Goal: Information Seeking & Learning: Learn about a topic

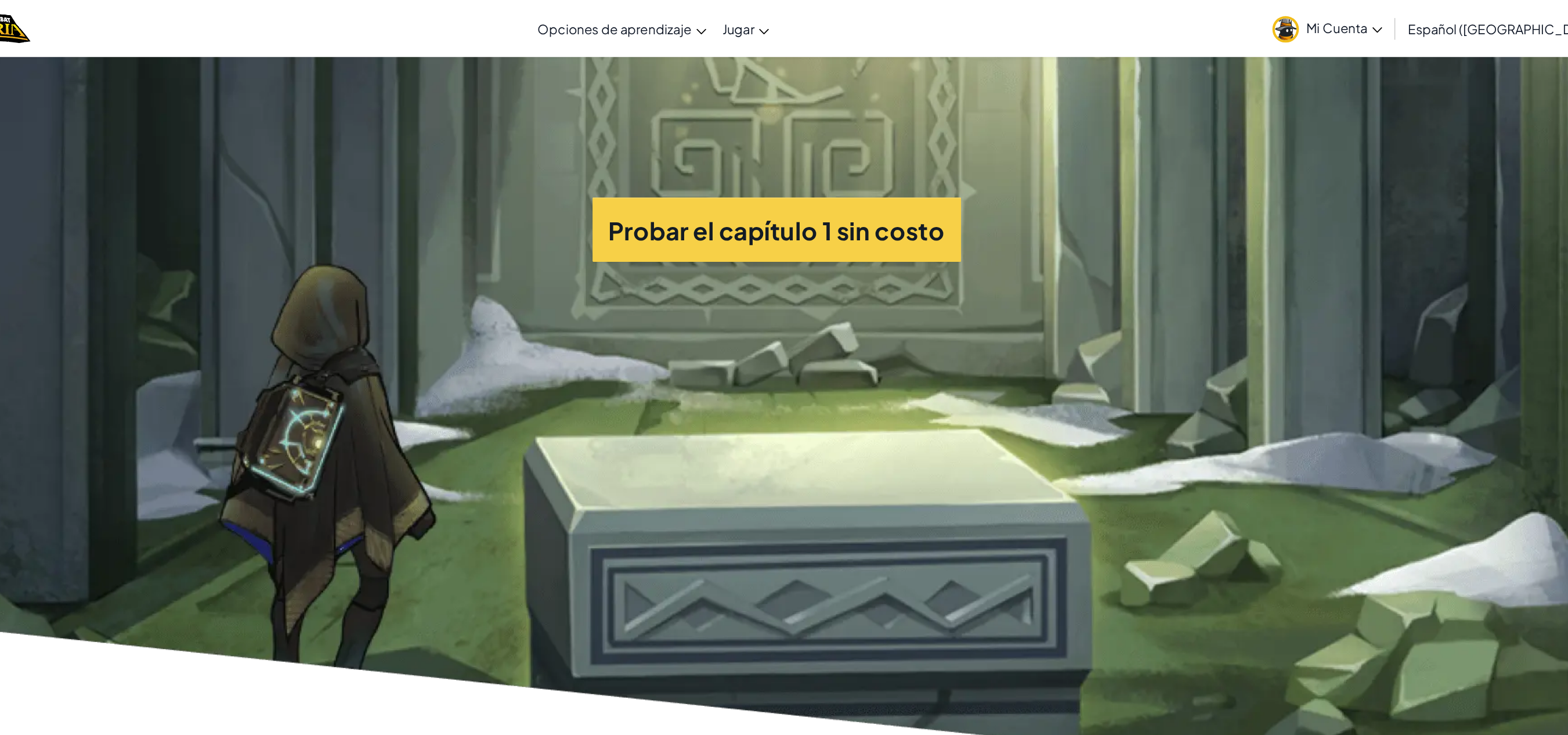
scroll to position [3271, 0]
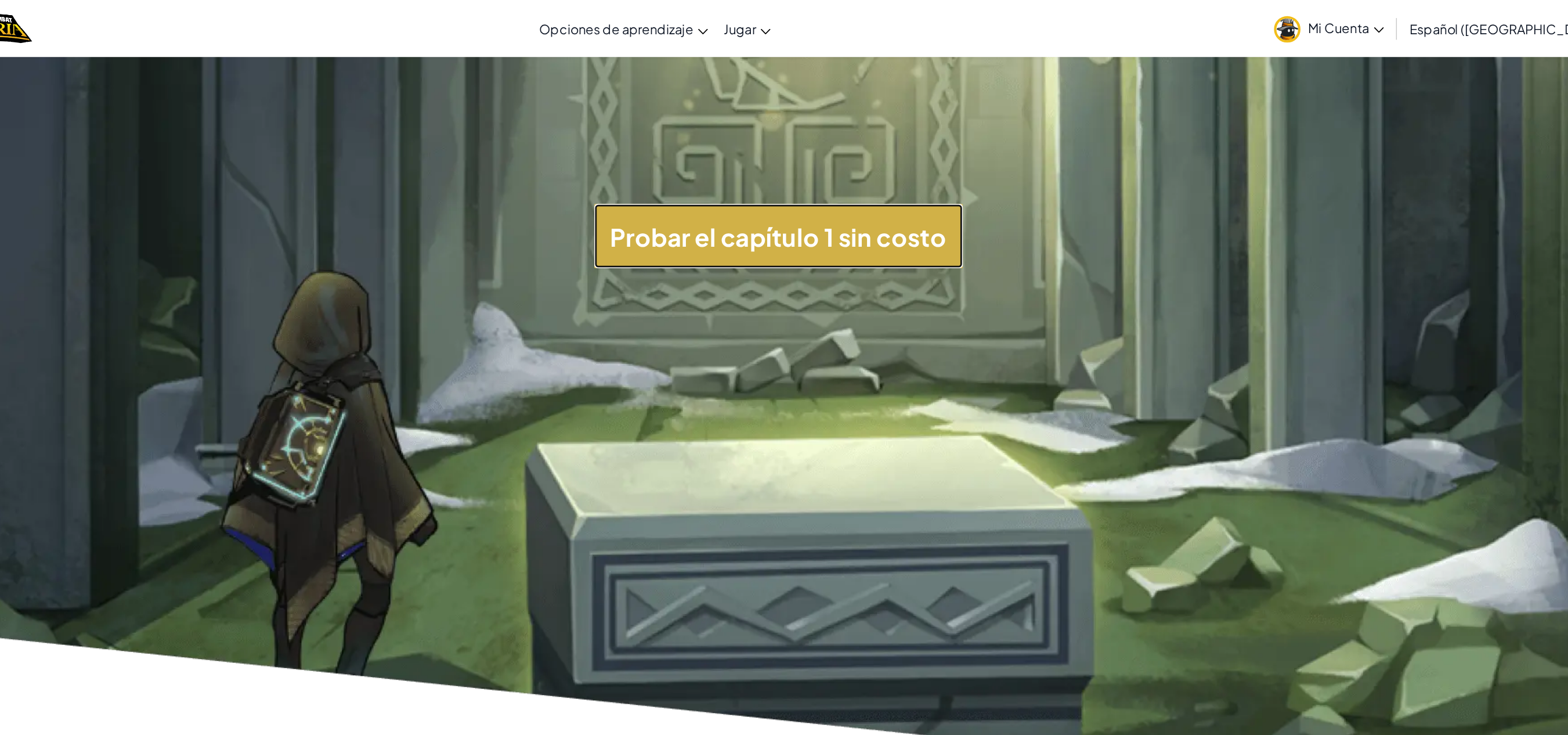
click at [811, 180] on font "Probar el capítulo 1 sin costo" at bounding box center [785, 172] width 243 height 22
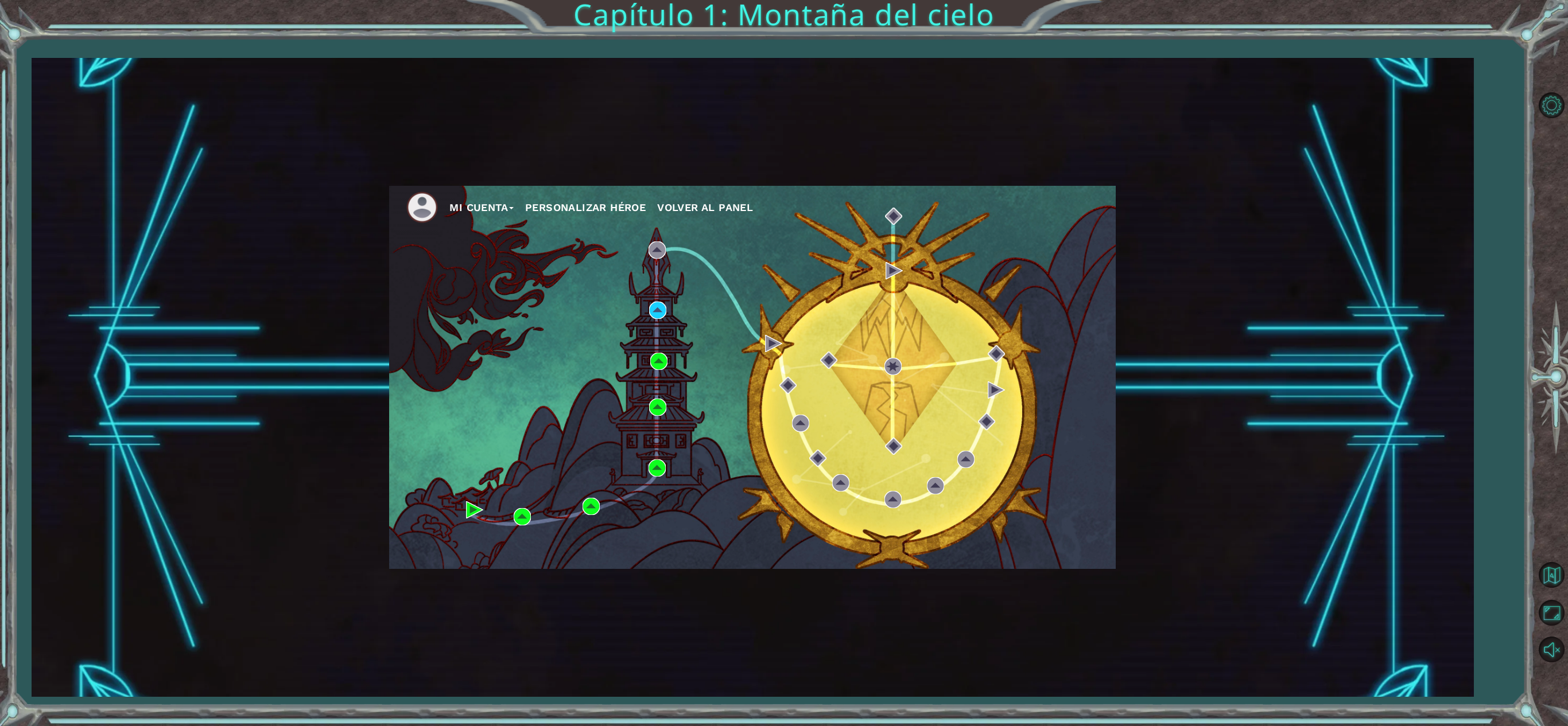
click at [632, 148] on div "Mi Cuenta Personalizar héroe Volver al panel" at bounding box center [753, 377] width 1442 height 639
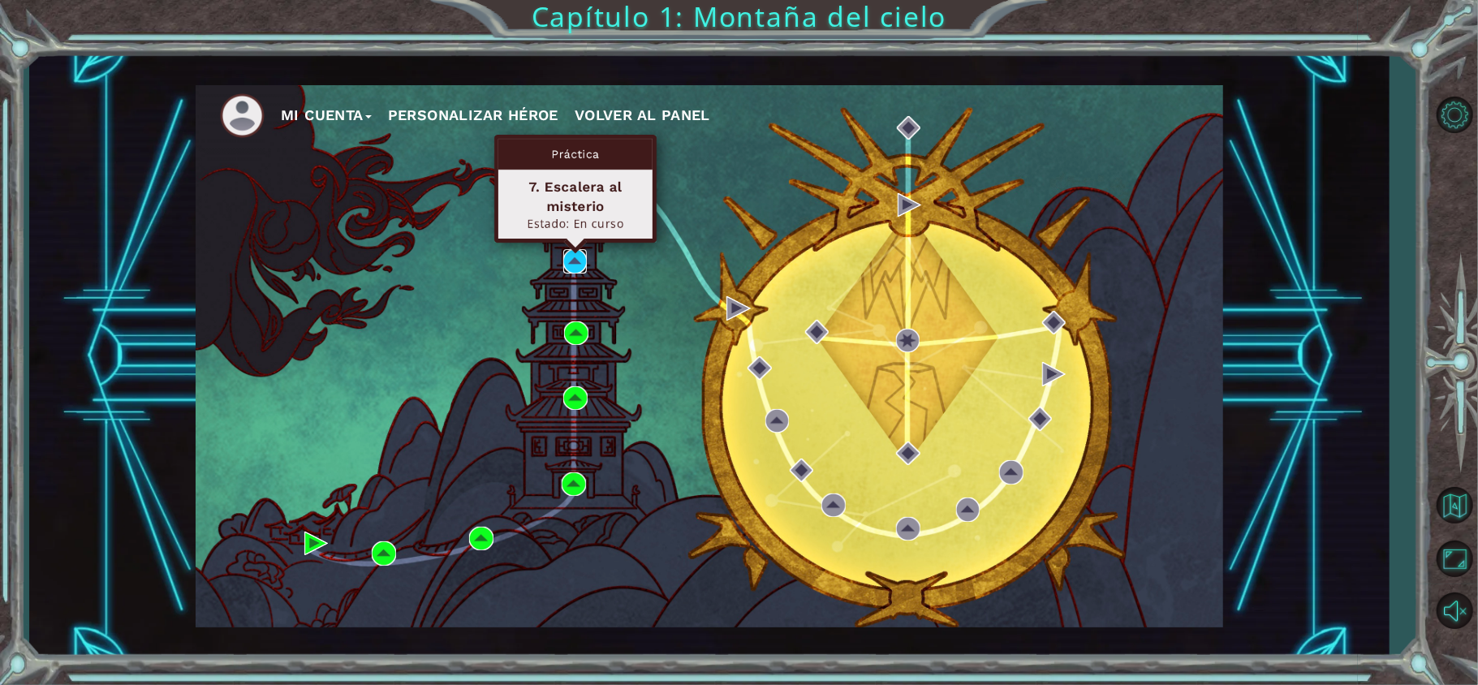
click at [576, 261] on img at bounding box center [575, 261] width 24 height 24
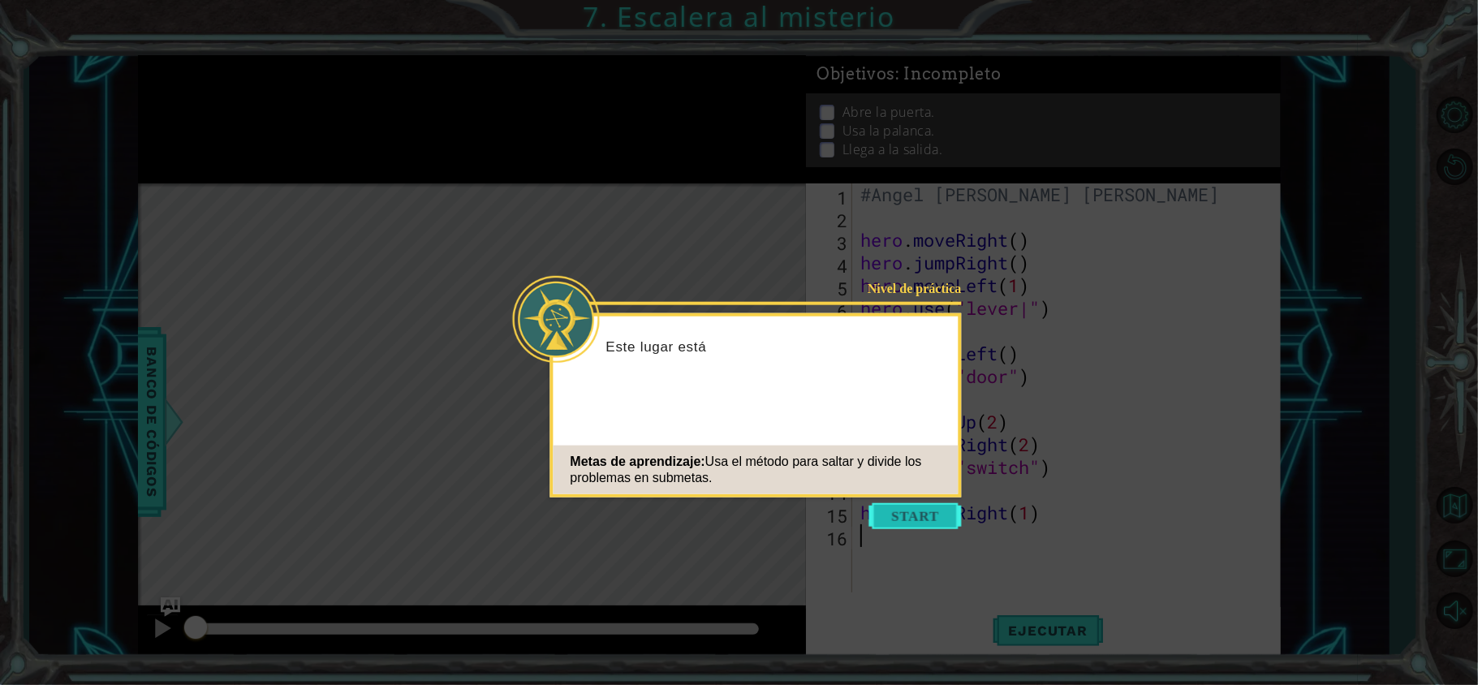
click at [945, 504] on button "Start" at bounding box center [915, 516] width 92 height 26
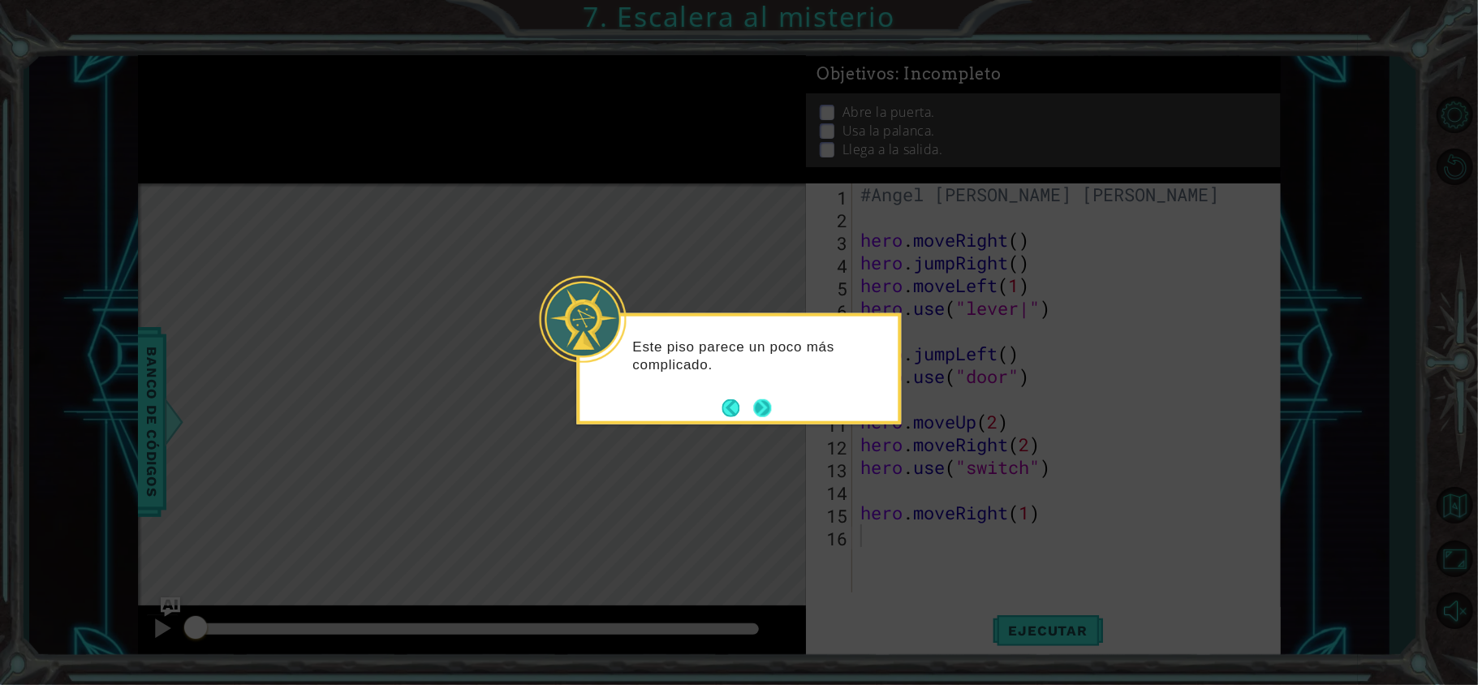
click at [764, 416] on button "Next" at bounding box center [763, 407] width 18 height 18
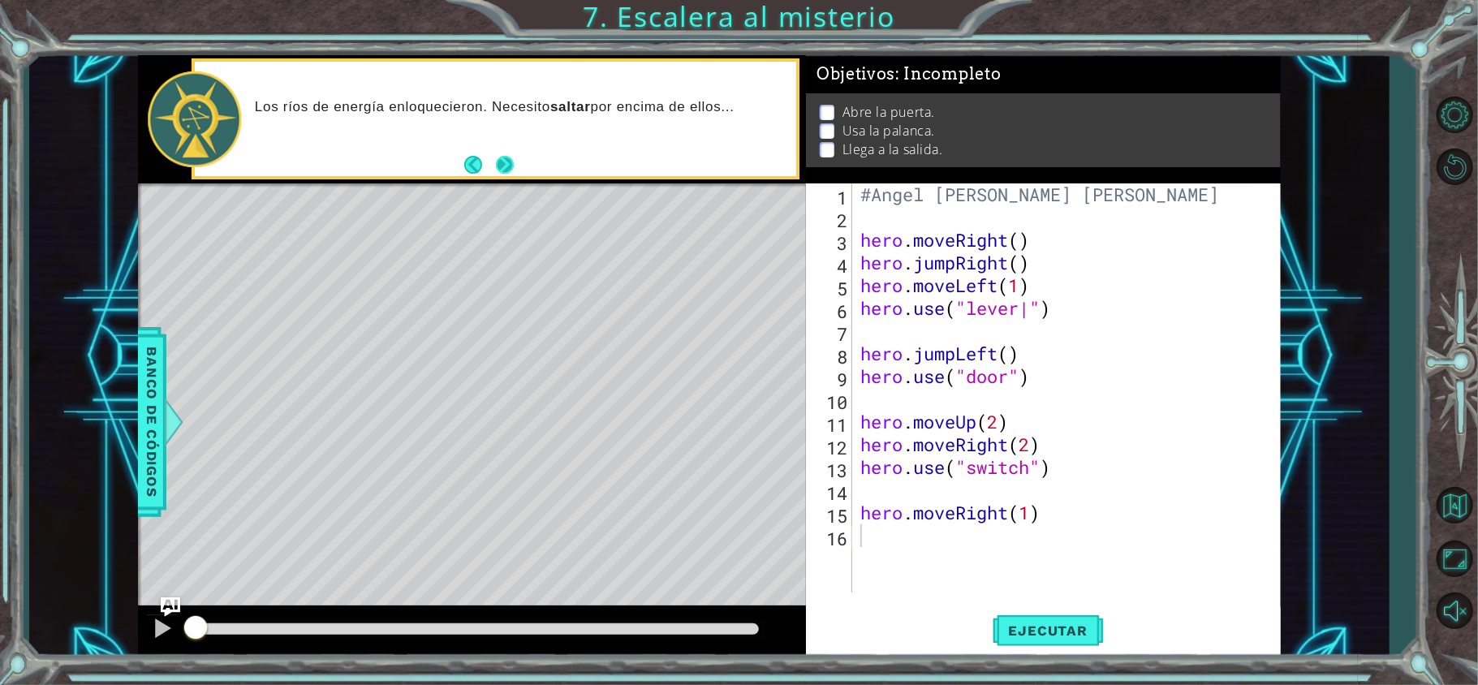
click at [498, 157] on button "Next" at bounding box center [505, 165] width 18 height 18
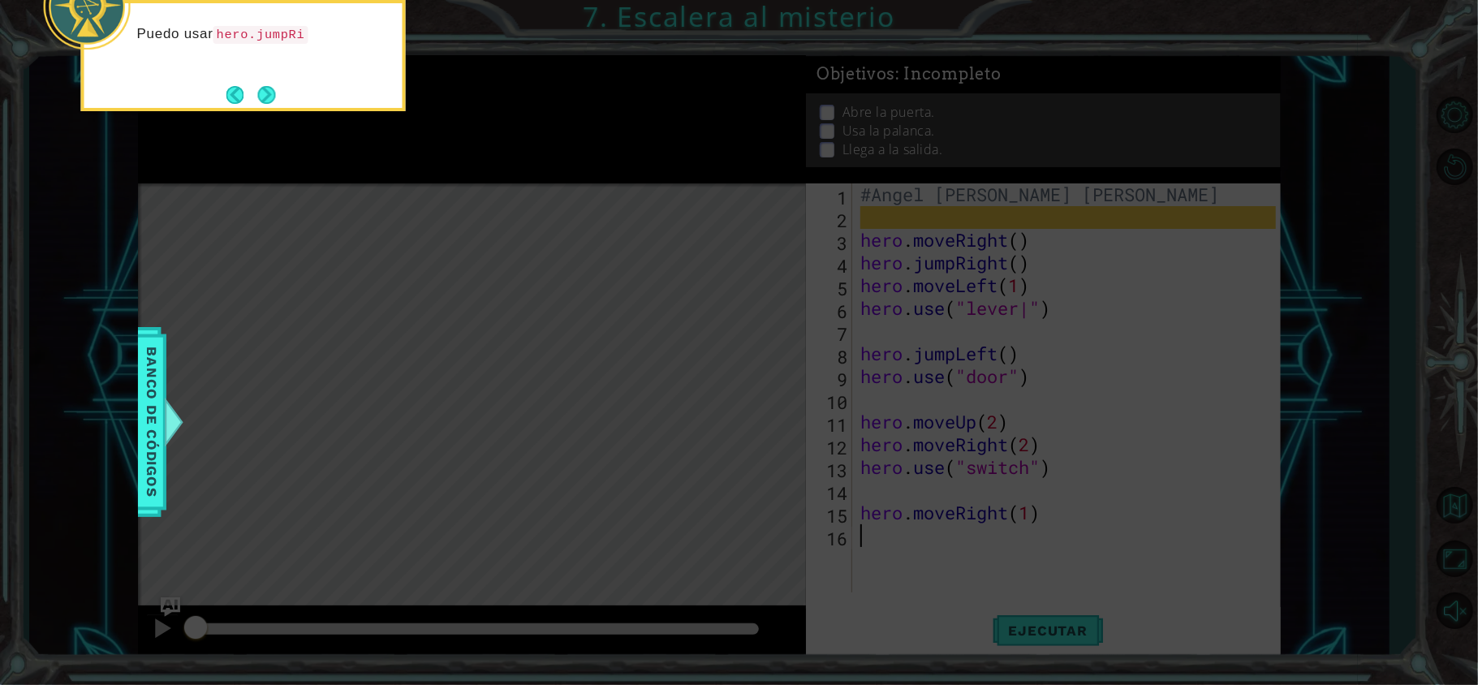
click at [287, 101] on div "Puedo usar hero.jumpRi" at bounding box center [243, 55] width 325 height 111
click at [283, 92] on div "Puedo usar hero.jumpRight() (héroe.saltarDerecha()) para saltar po" at bounding box center [243, 51] width 318 height 83
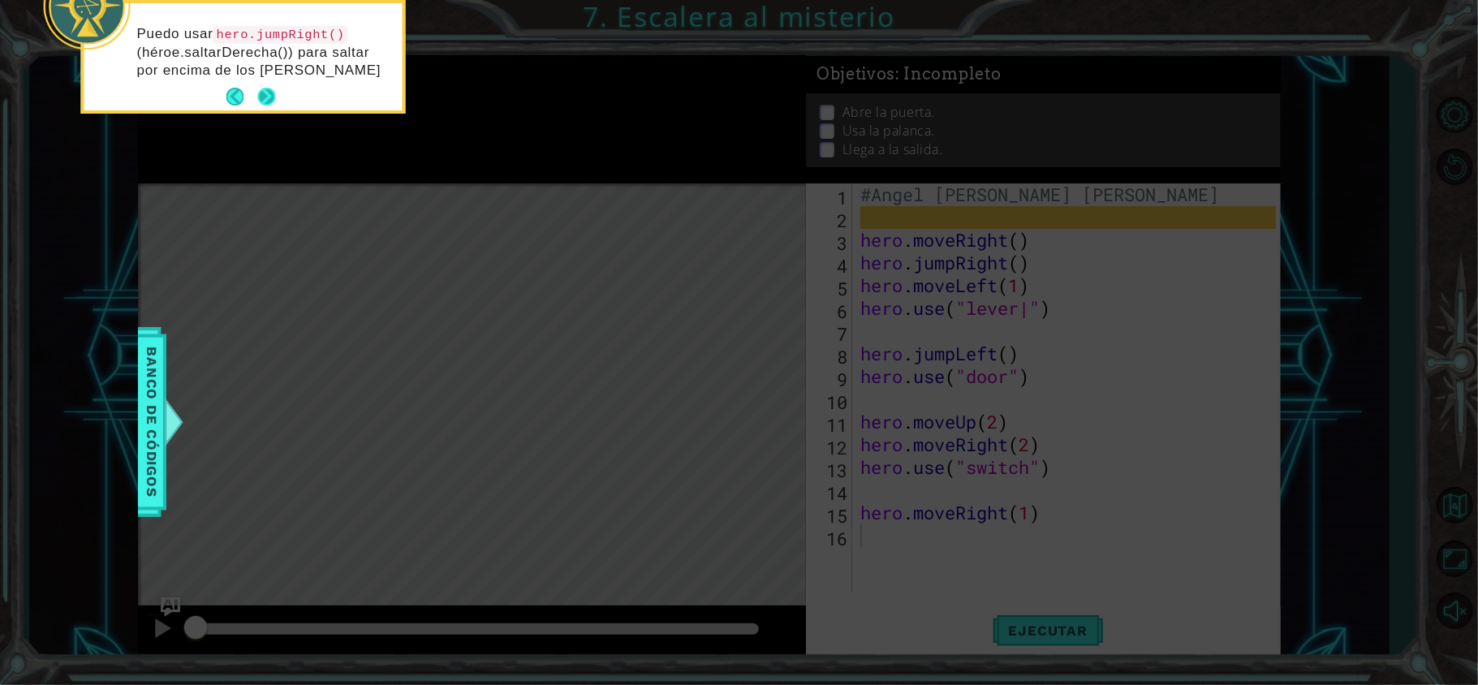
click at [273, 96] on button "Next" at bounding box center [266, 97] width 18 height 18
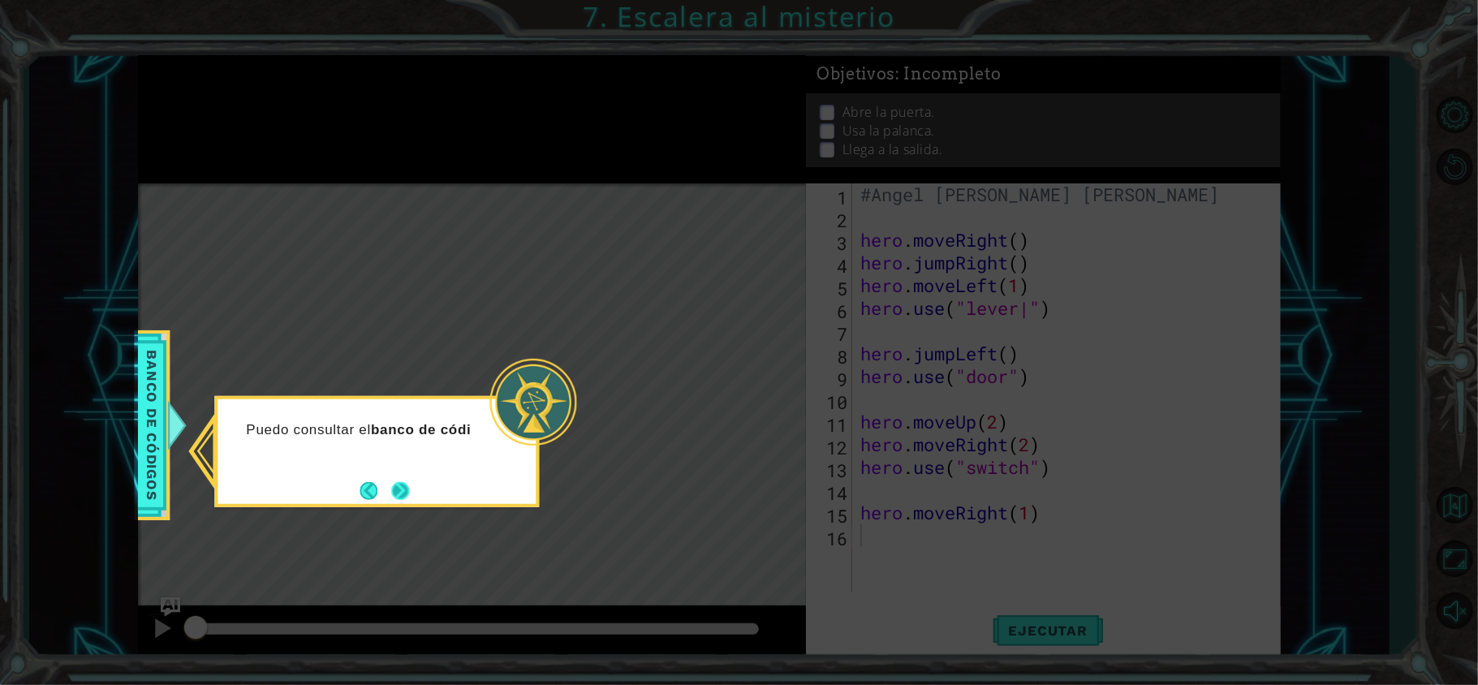
click at [404, 497] on button "Next" at bounding box center [400, 491] width 18 height 18
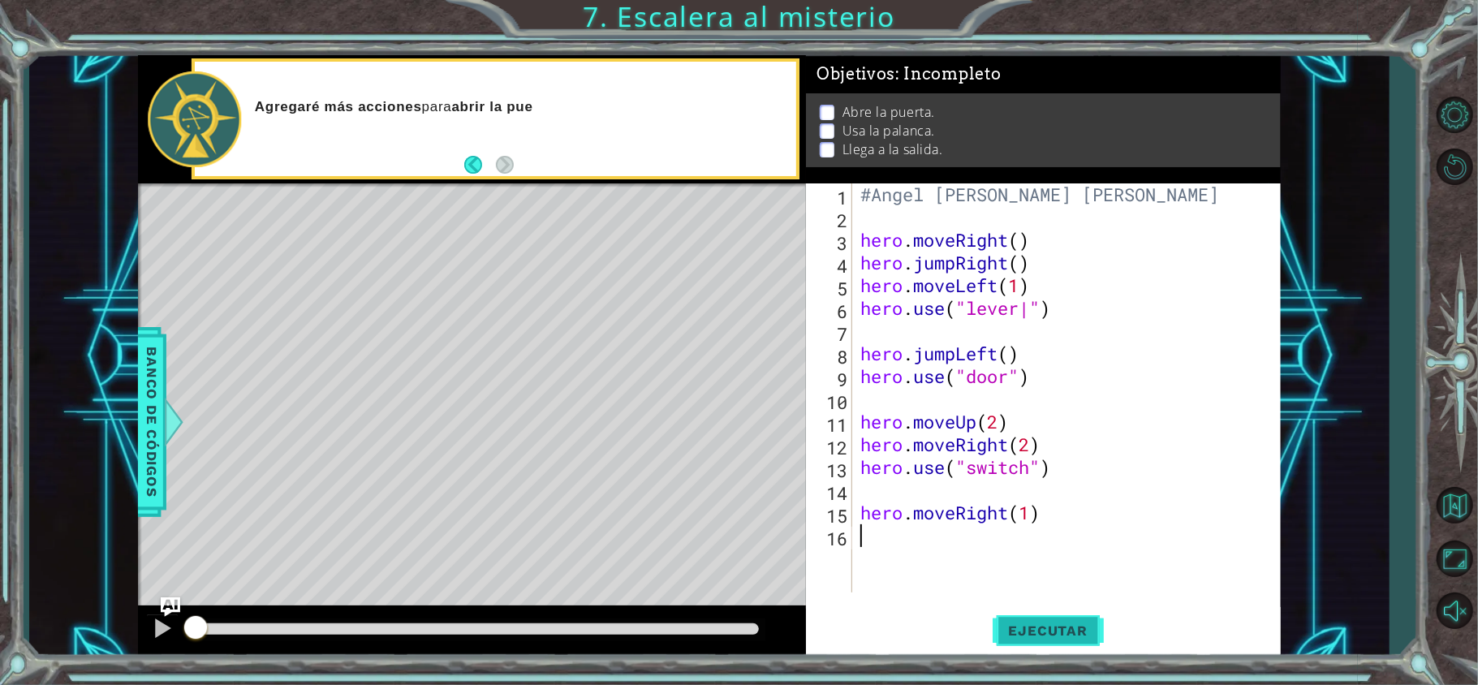
click at [1039, 620] on button "Ejecutar" at bounding box center [1047, 630] width 111 height 47
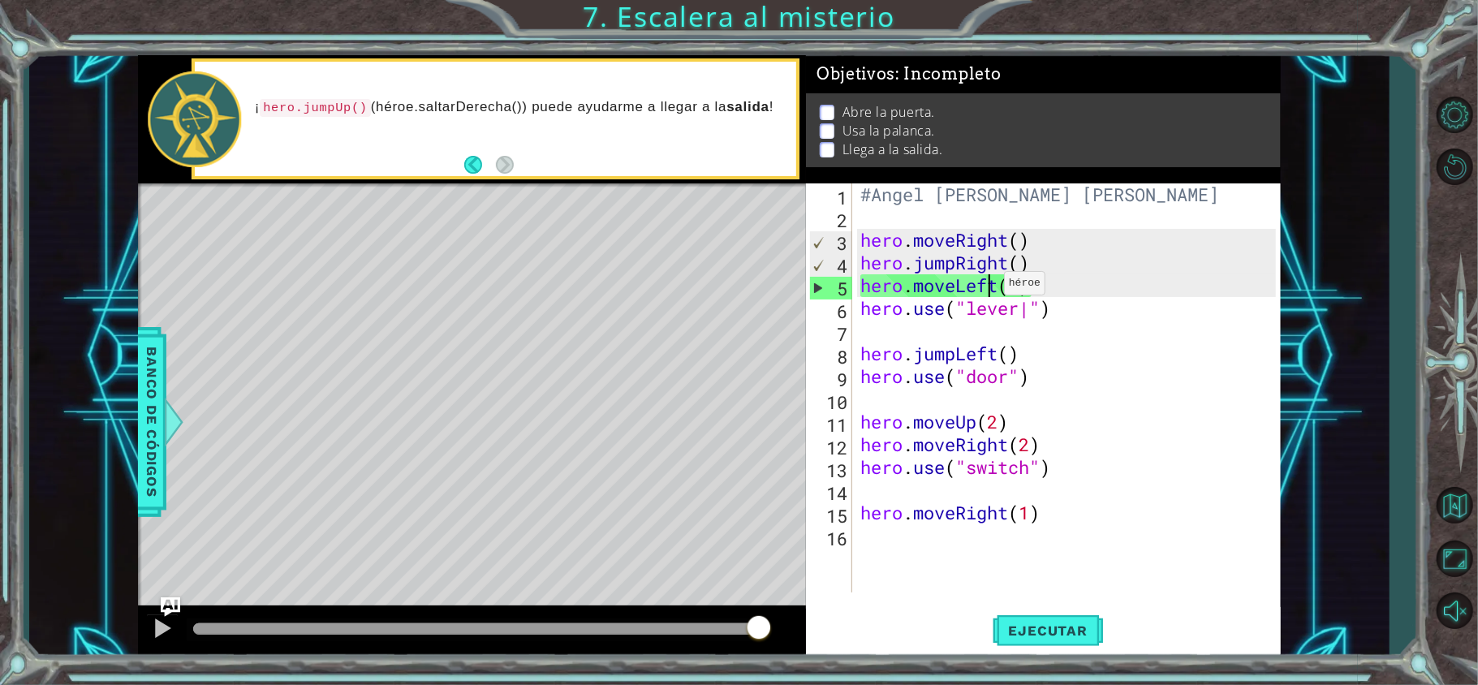
click at [990, 286] on div "#Angel [PERSON_NAME] [PERSON_NAME] hero . moveRight ( ) hero . jumpRight ( ) he…" at bounding box center [1070, 410] width 427 height 454
click at [995, 286] on div "#Angel [PERSON_NAME] [PERSON_NAME] hero . moveRight ( ) hero . jumpRight ( ) he…" at bounding box center [1070, 410] width 427 height 454
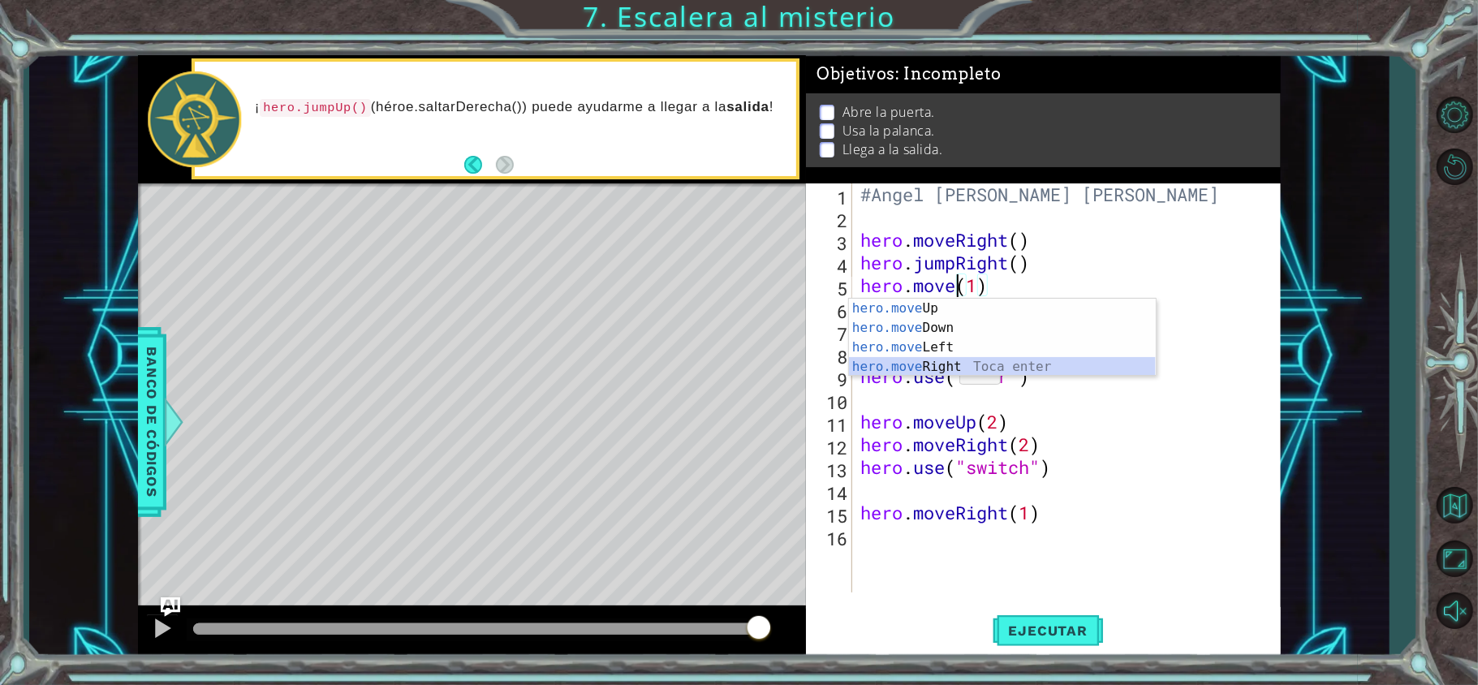
click at [948, 367] on div "hero.move Up Toca enter hero.move Down Toca enter hero.move Left Toca enter her…" at bounding box center [1002, 357] width 307 height 117
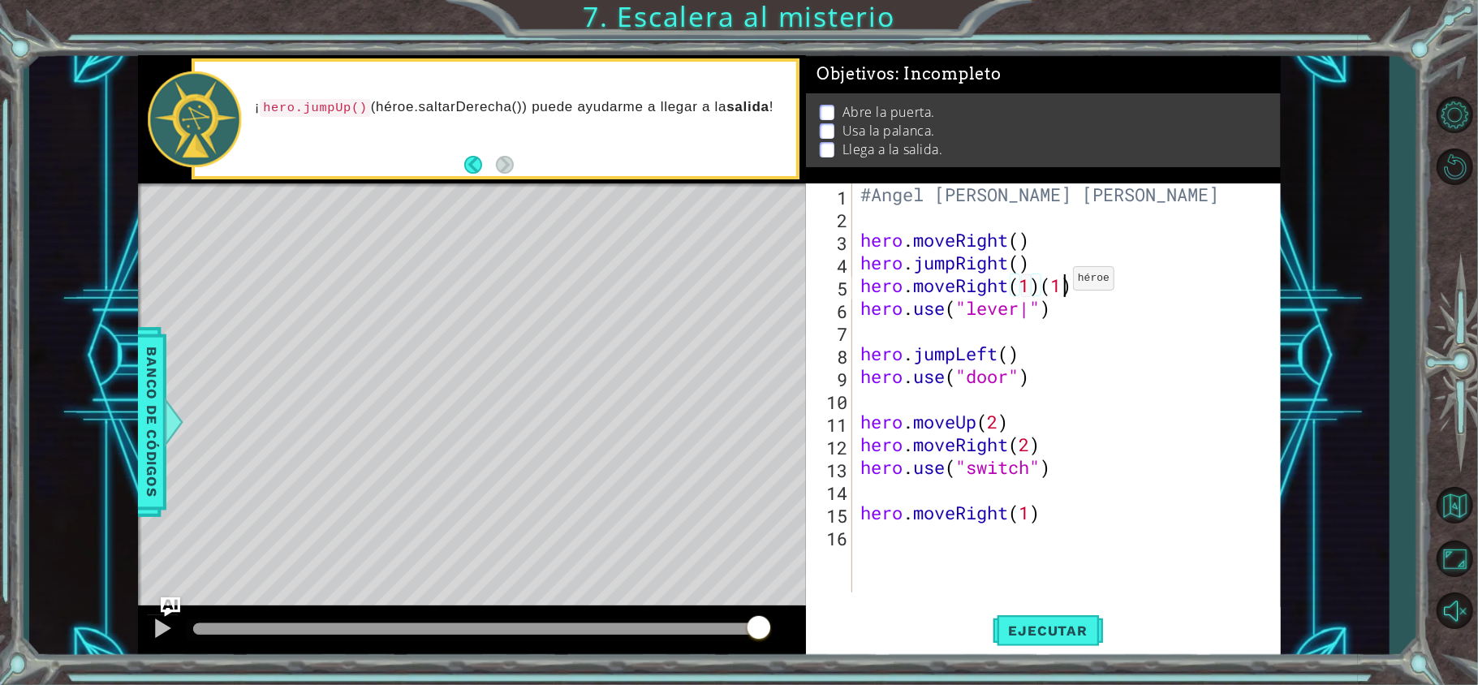
click at [1059, 282] on div "#Angel [PERSON_NAME] [PERSON_NAME] hero . moveRight ( ) hero . jumpRight ( ) he…" at bounding box center [1070, 410] width 427 height 454
click at [1019, 613] on button "Ejecutar" at bounding box center [1047, 630] width 111 height 47
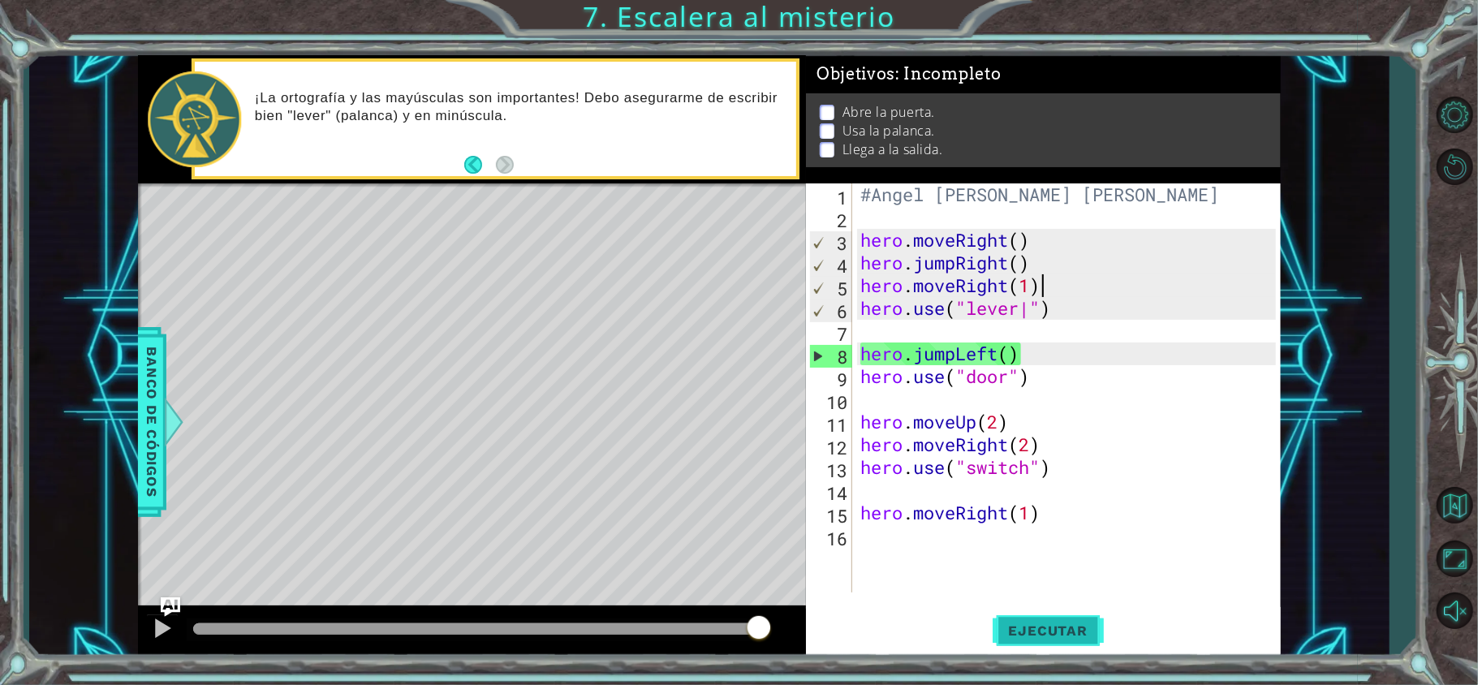
click at [1019, 613] on button "Ejecutar" at bounding box center [1047, 630] width 111 height 47
click at [1065, 341] on div "#Angel [PERSON_NAME] [PERSON_NAME] hero . moveRight ( ) hero . jumpRight ( ) he…" at bounding box center [1070, 410] width 427 height 454
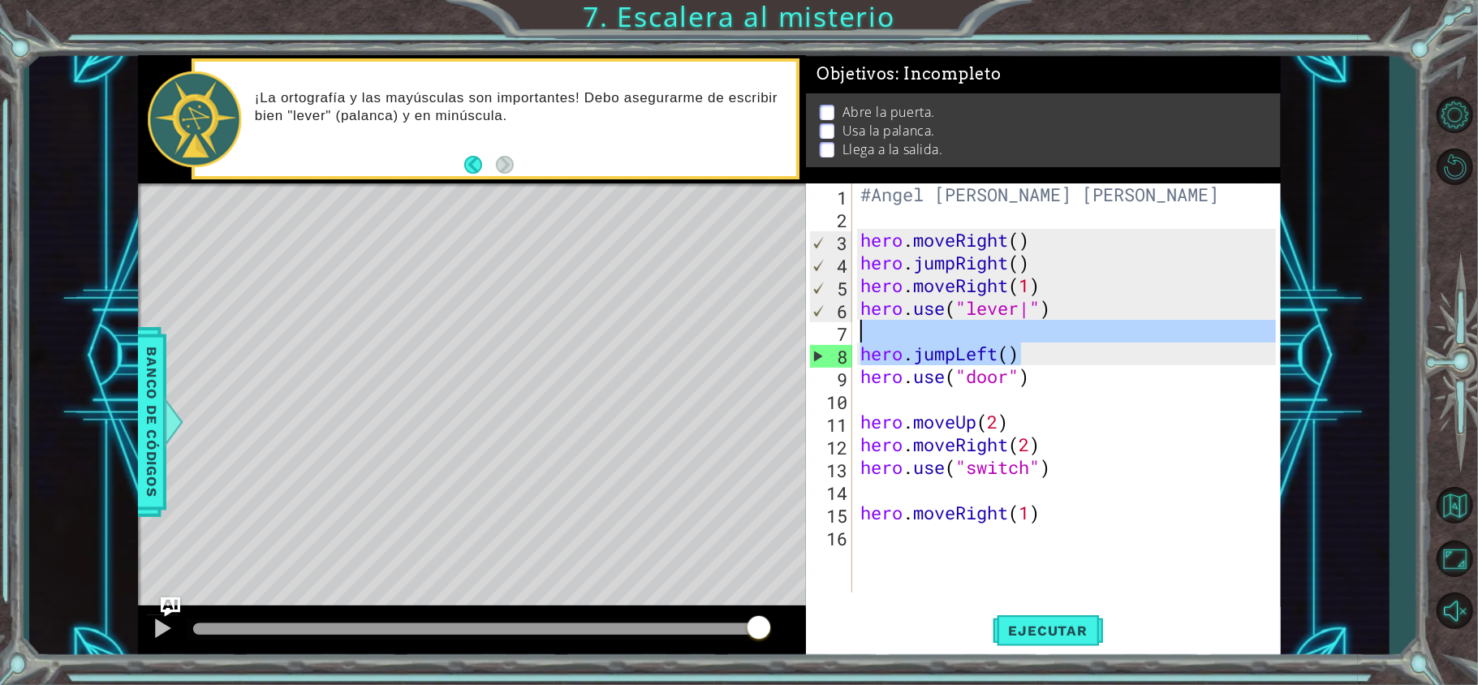
click at [1078, 316] on div "#Angel [PERSON_NAME] [PERSON_NAME] hero . moveRight ( ) hero . jumpRight ( ) he…" at bounding box center [1070, 410] width 427 height 454
type textarea "hero.use("lever|")"
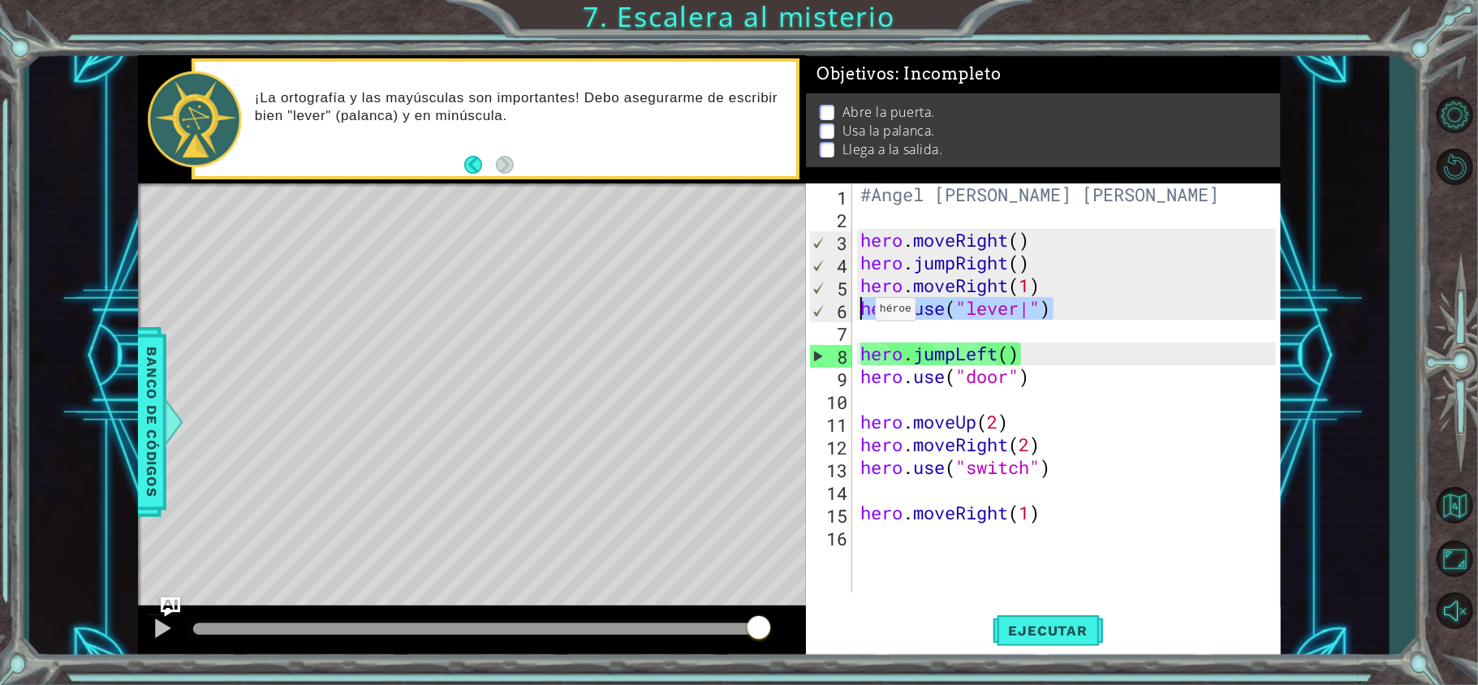
drag, startPoint x: 1078, startPoint y: 316, endPoint x: 860, endPoint y: 312, distance: 217.5
click at [860, 312] on div "#Angel [PERSON_NAME] [PERSON_NAME] hero . moveRight ( ) hero . jumpRight ( ) he…" at bounding box center [1070, 410] width 427 height 454
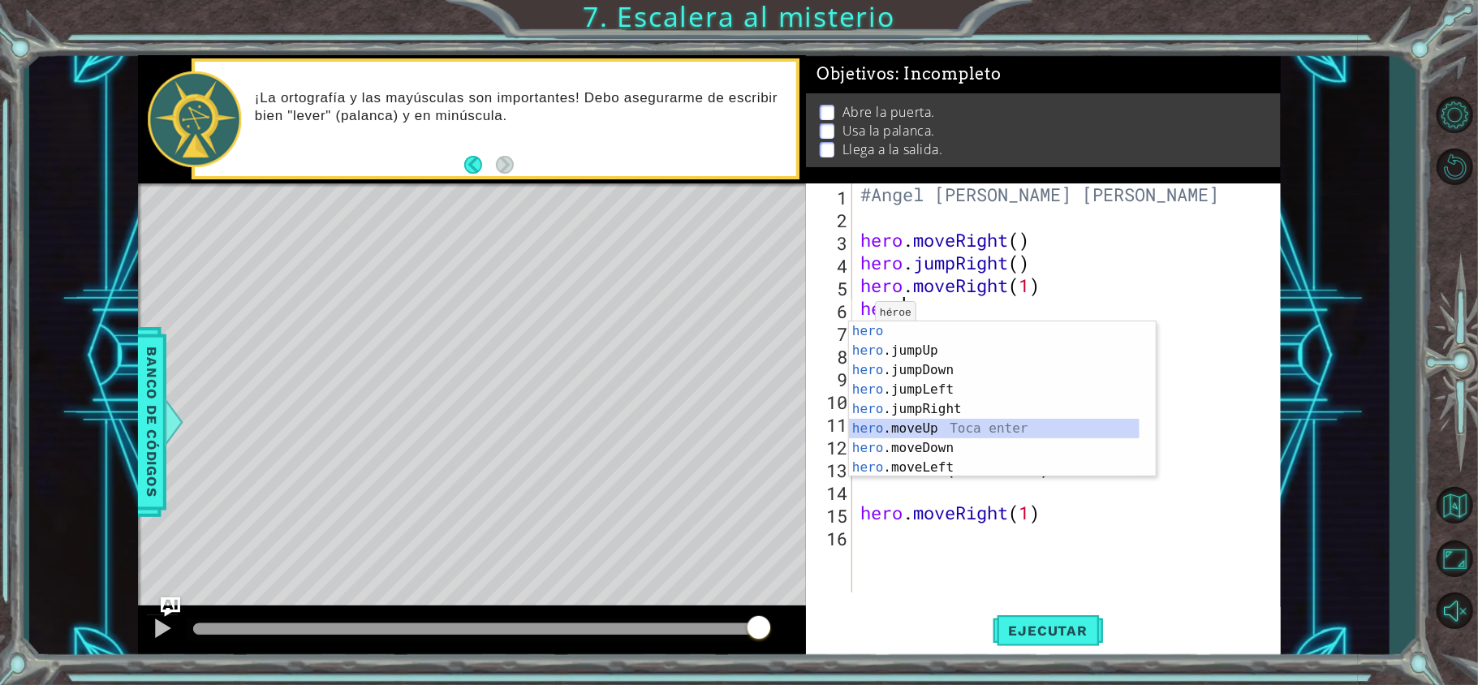
click at [899, 420] on div "hero Toca enter hero .jumpUp Toca enter hero .jumpDown Toca enter hero .jumpLef…" at bounding box center [994, 418] width 290 height 195
type textarea "hero.moveUp(1)"
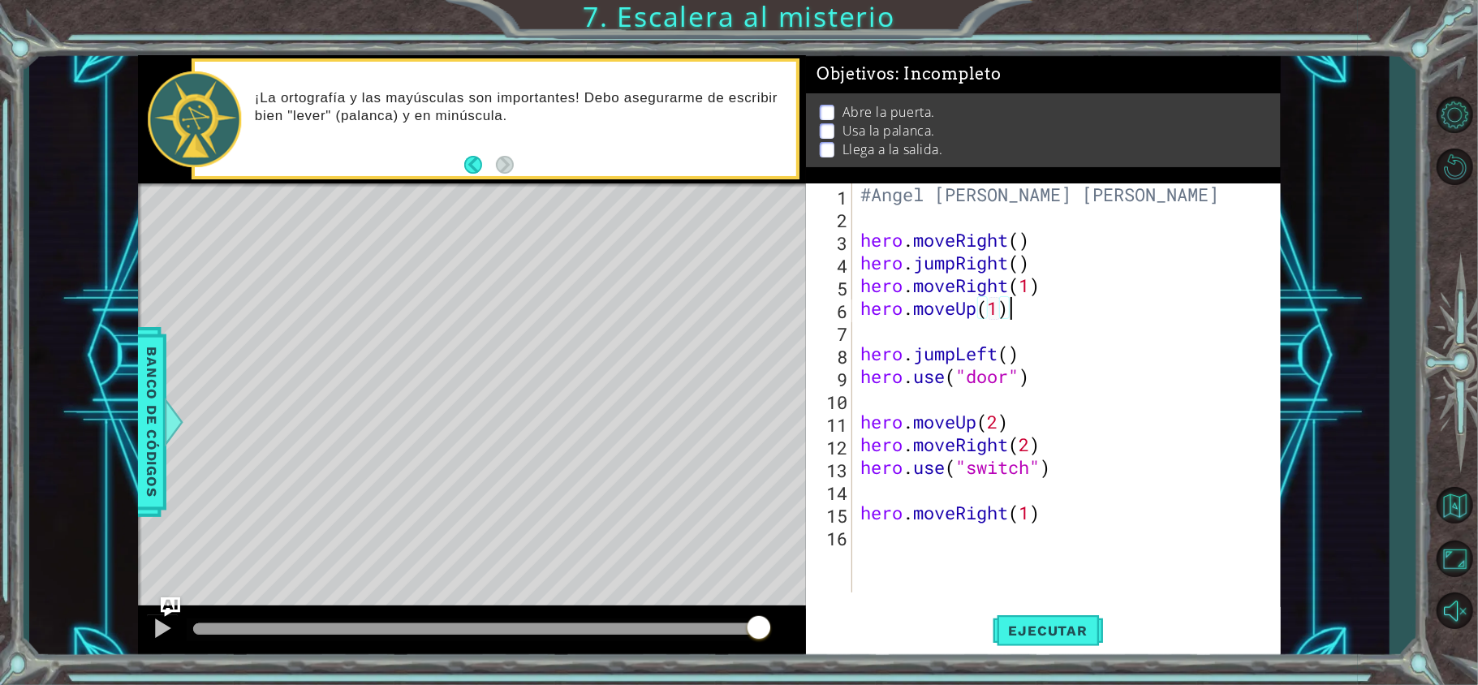
click at [1092, 307] on div "#Angel [PERSON_NAME] [PERSON_NAME] hero . moveRight ( ) hero . jumpRight ( ) he…" at bounding box center [1070, 410] width 427 height 454
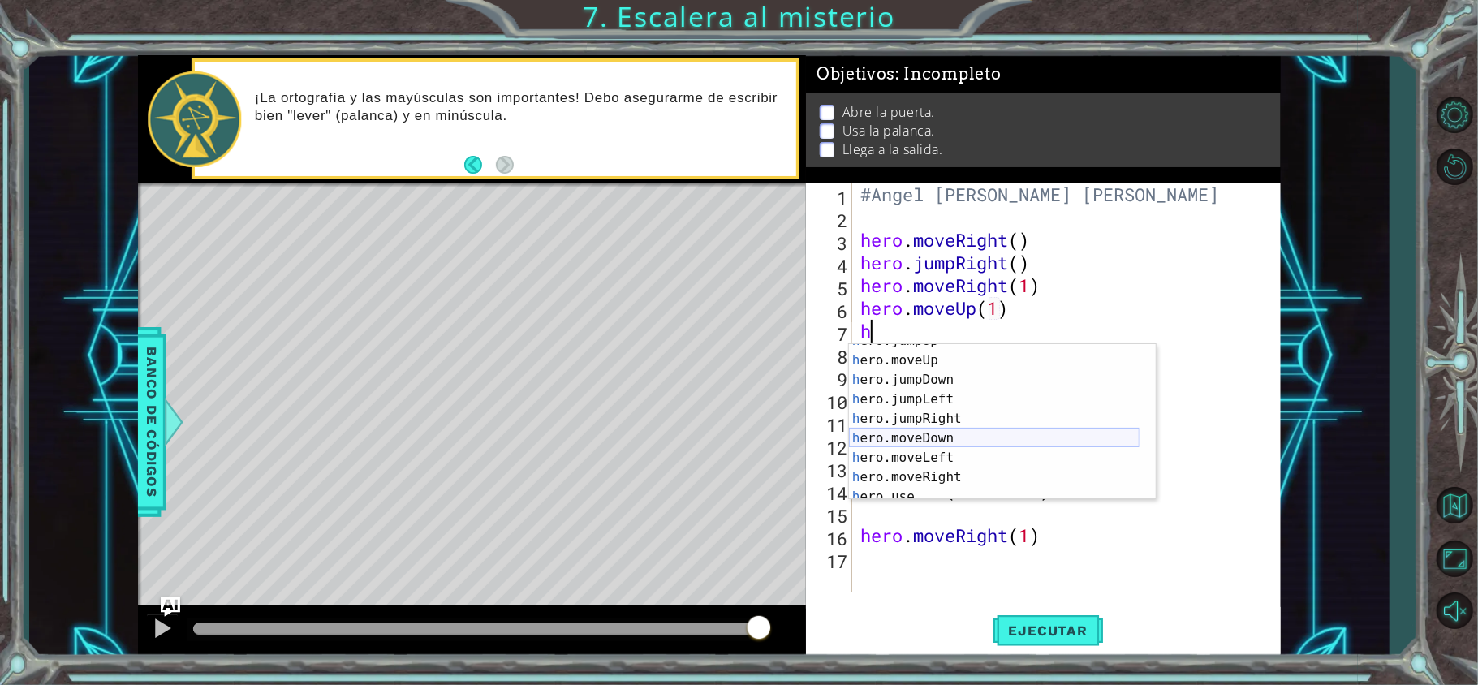
scroll to position [32, 0]
click at [955, 471] on div "h ero.jumpUp Toca enter h ero.moveUp Toca enter h ero.jumpDown Toca enter h ero…" at bounding box center [994, 428] width 290 height 195
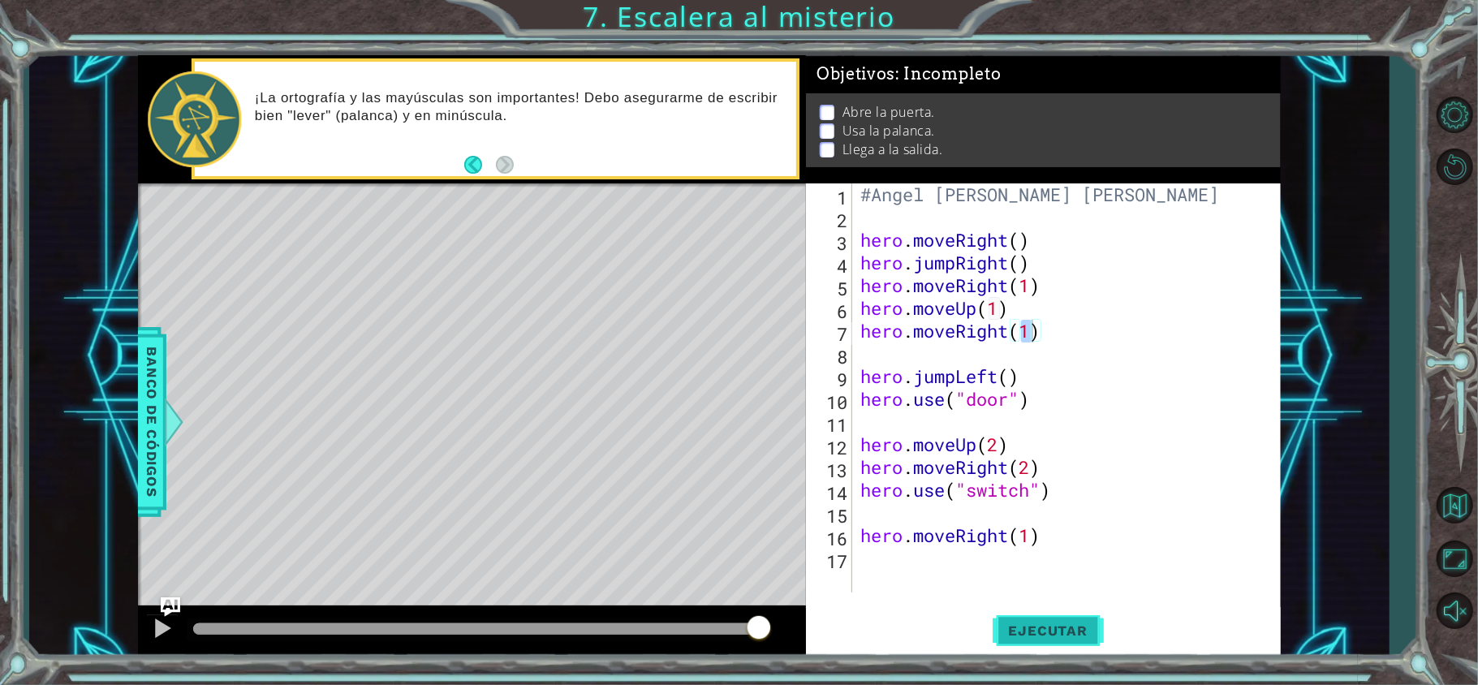
click at [1036, 615] on button "Ejecutar" at bounding box center [1047, 630] width 111 height 47
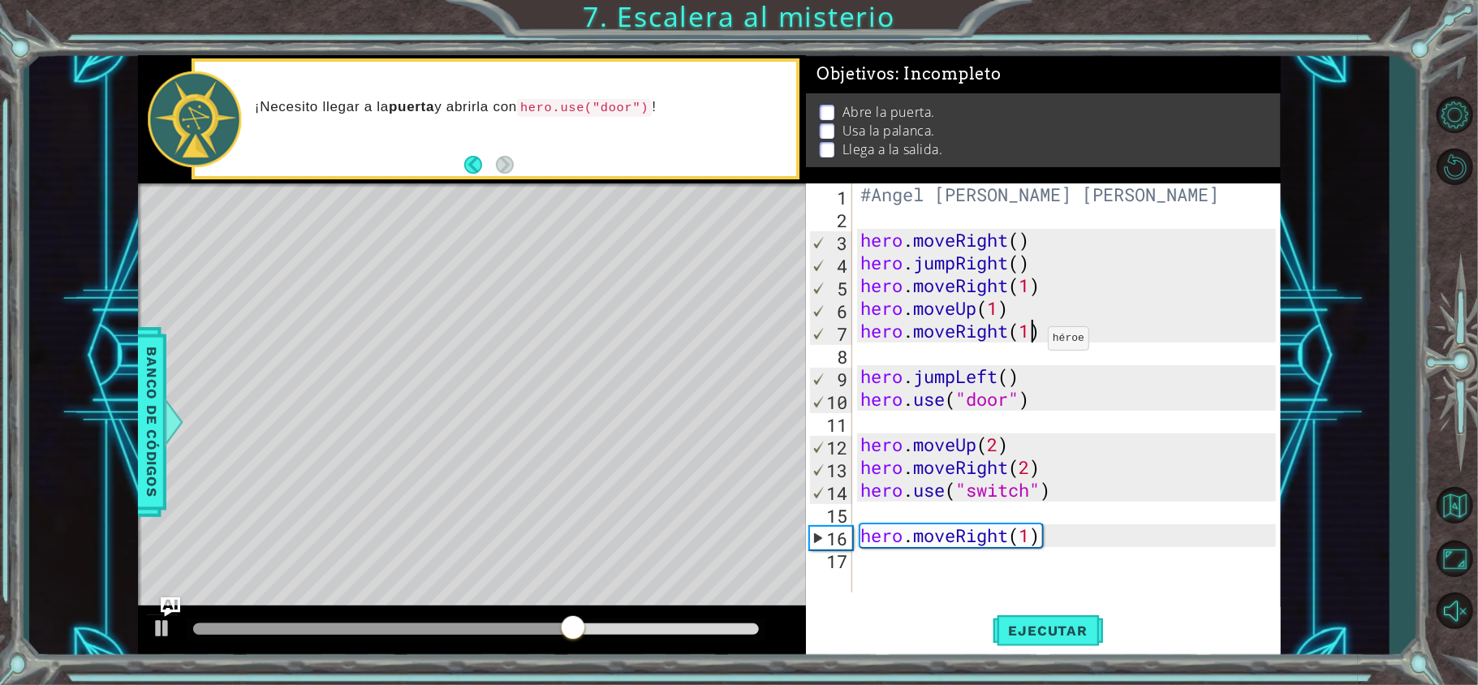
click at [1034, 342] on div "#Angel [PERSON_NAME] [PERSON_NAME] hero . moveRight ( ) hero . jumpRight ( ) he…" at bounding box center [1070, 410] width 427 height 454
click at [1039, 342] on div "#Angel [PERSON_NAME] [PERSON_NAME] hero . moveRight ( ) hero . jumpRight ( ) he…" at bounding box center [1070, 410] width 427 height 454
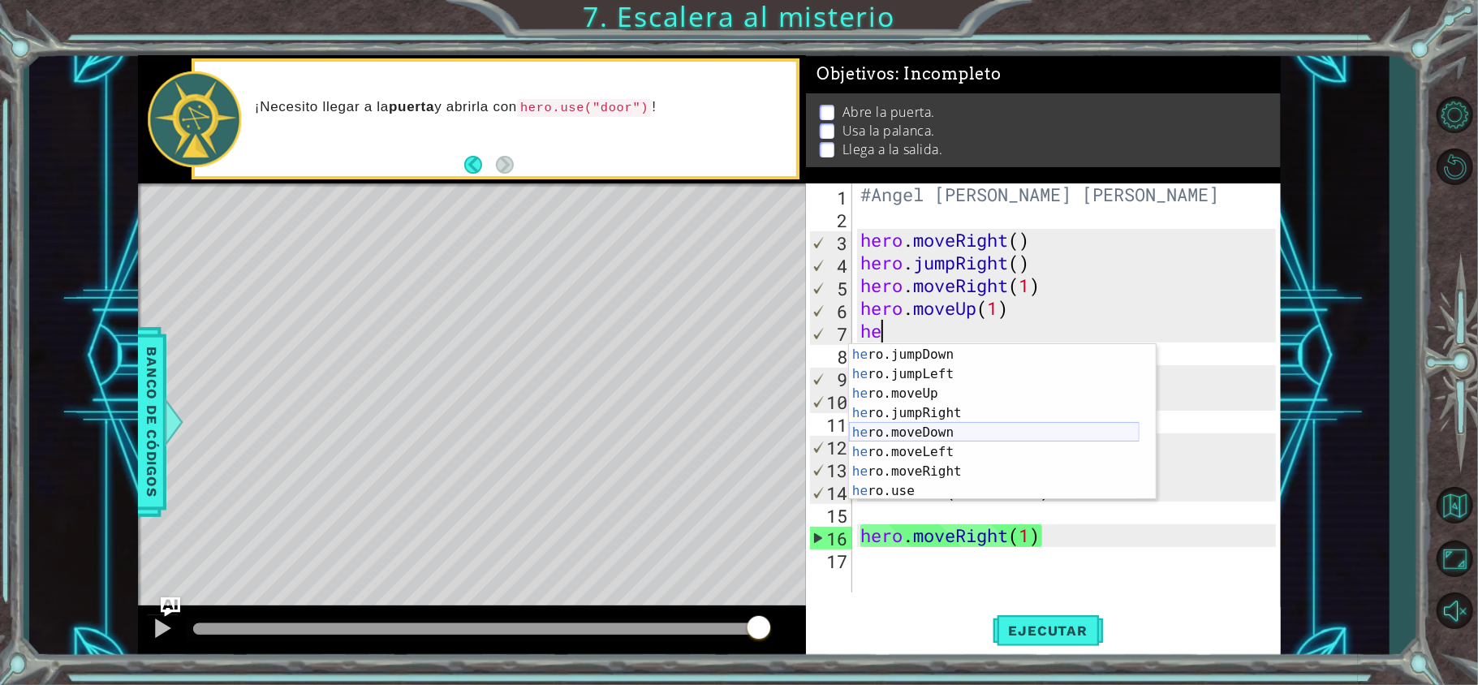
scroll to position [39, 0]
click at [906, 487] on div "he ro.jumpDown Toca enter he ro.jumpLeft Toca enter he ro.moveUp Toca enter he …" at bounding box center [994, 441] width 290 height 195
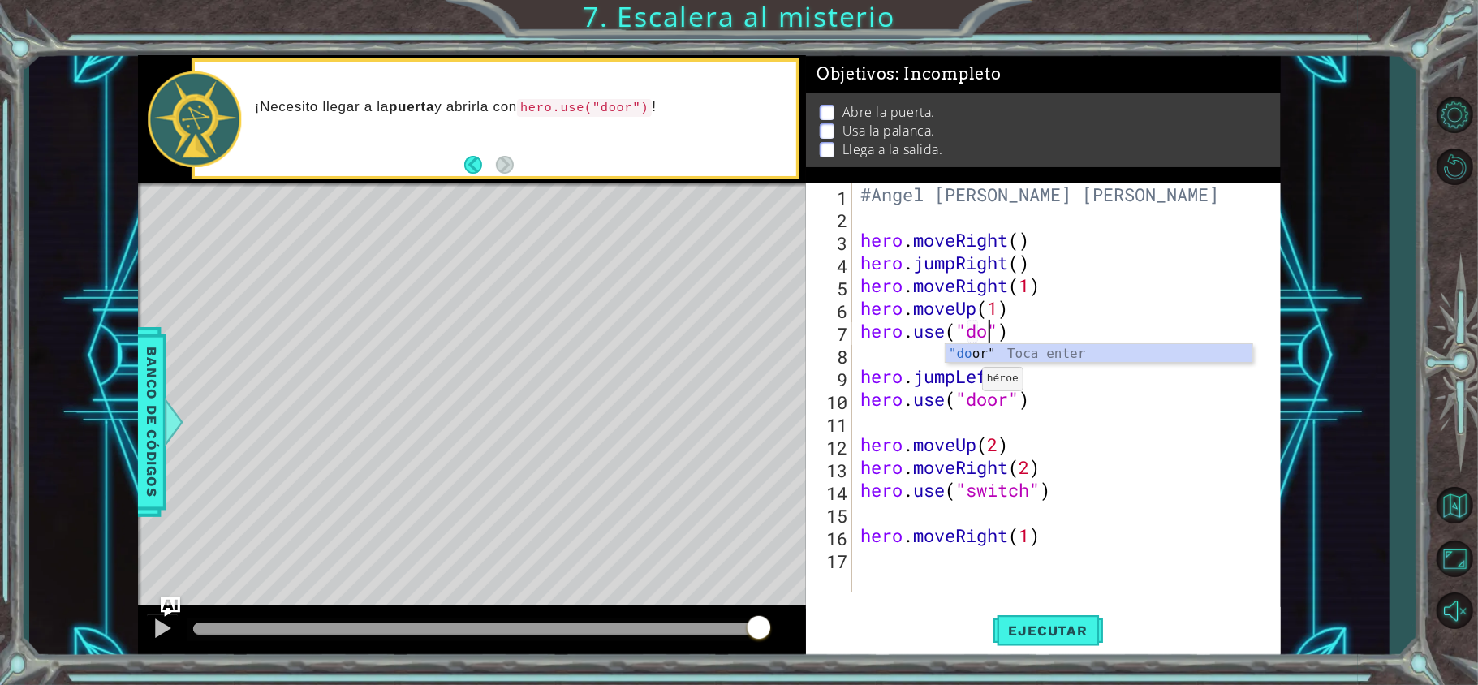
scroll to position [0, 6]
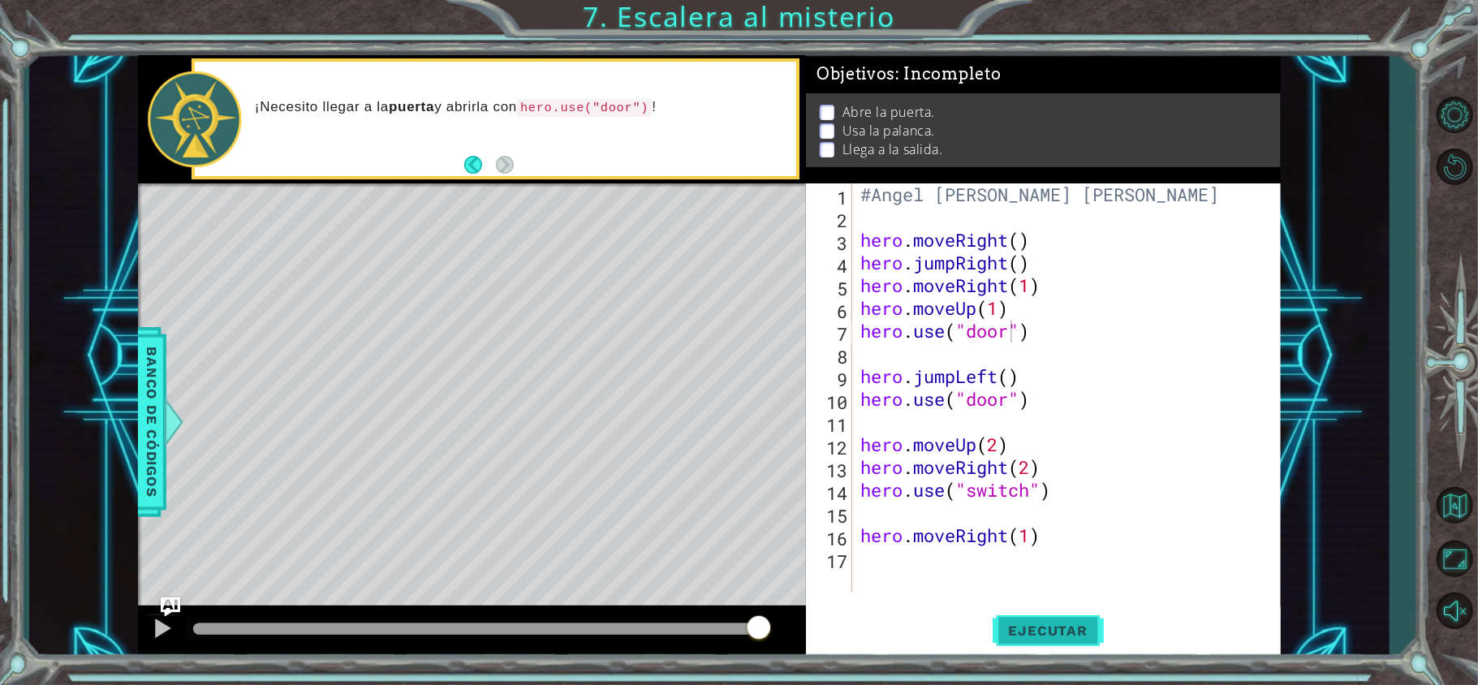
click at [1040, 637] on span "Ejecutar" at bounding box center [1047, 630] width 111 height 16
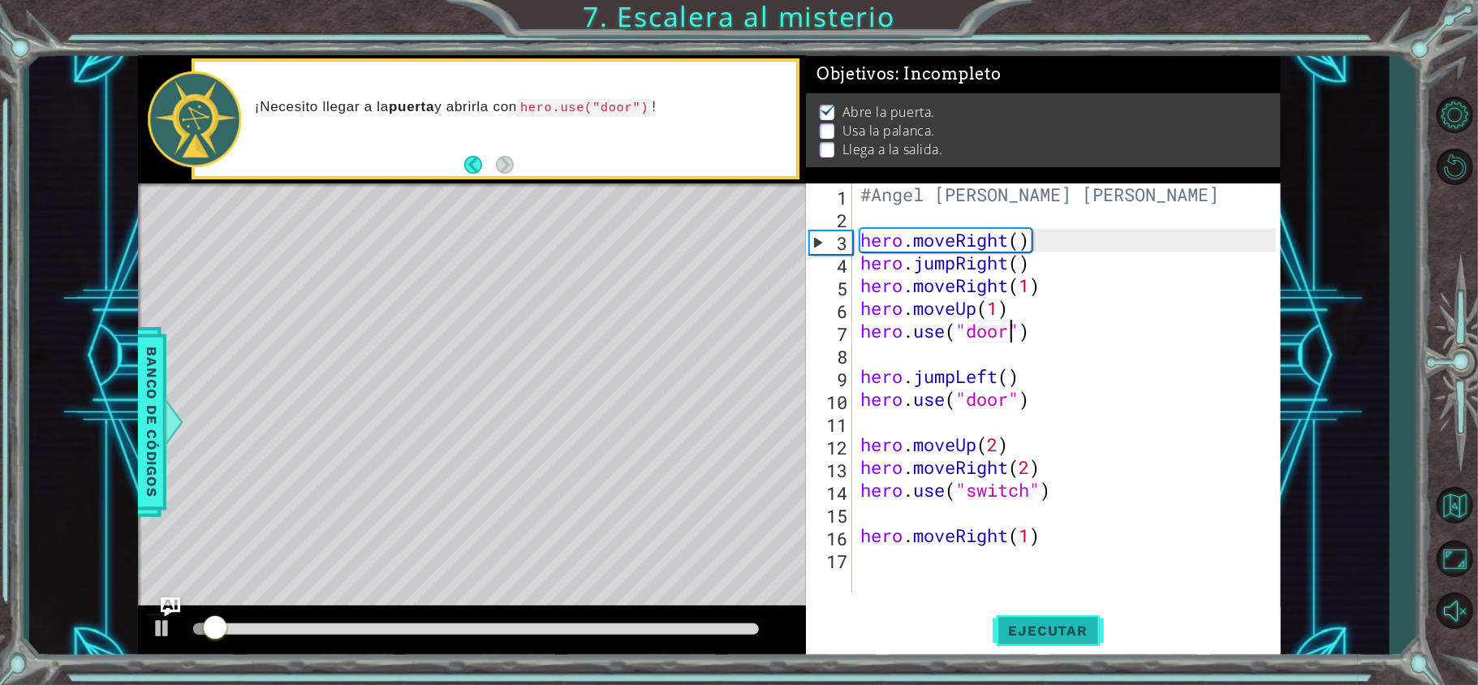
scroll to position [5, 0]
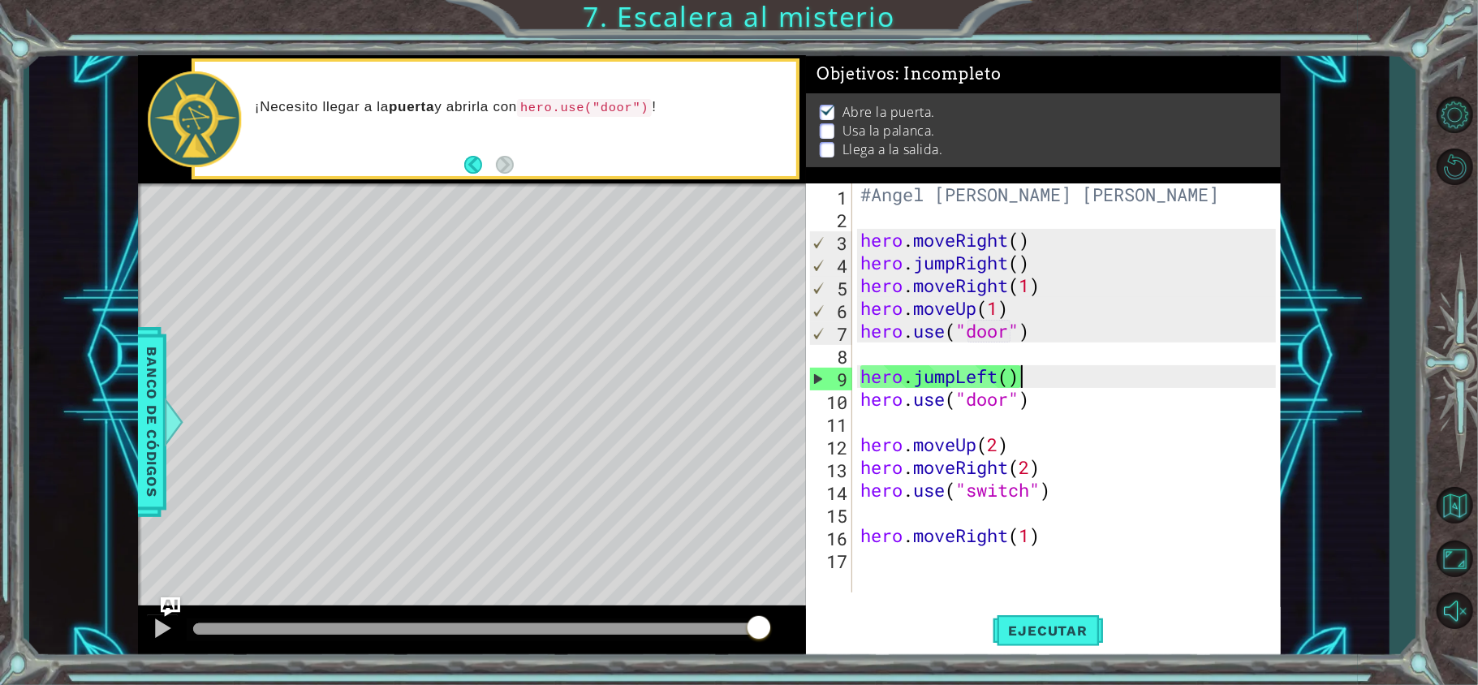
click at [1027, 381] on div "#Angel [PERSON_NAME] [PERSON_NAME] hero . moveRight ( ) hero . jumpRight ( ) he…" at bounding box center [1070, 410] width 427 height 454
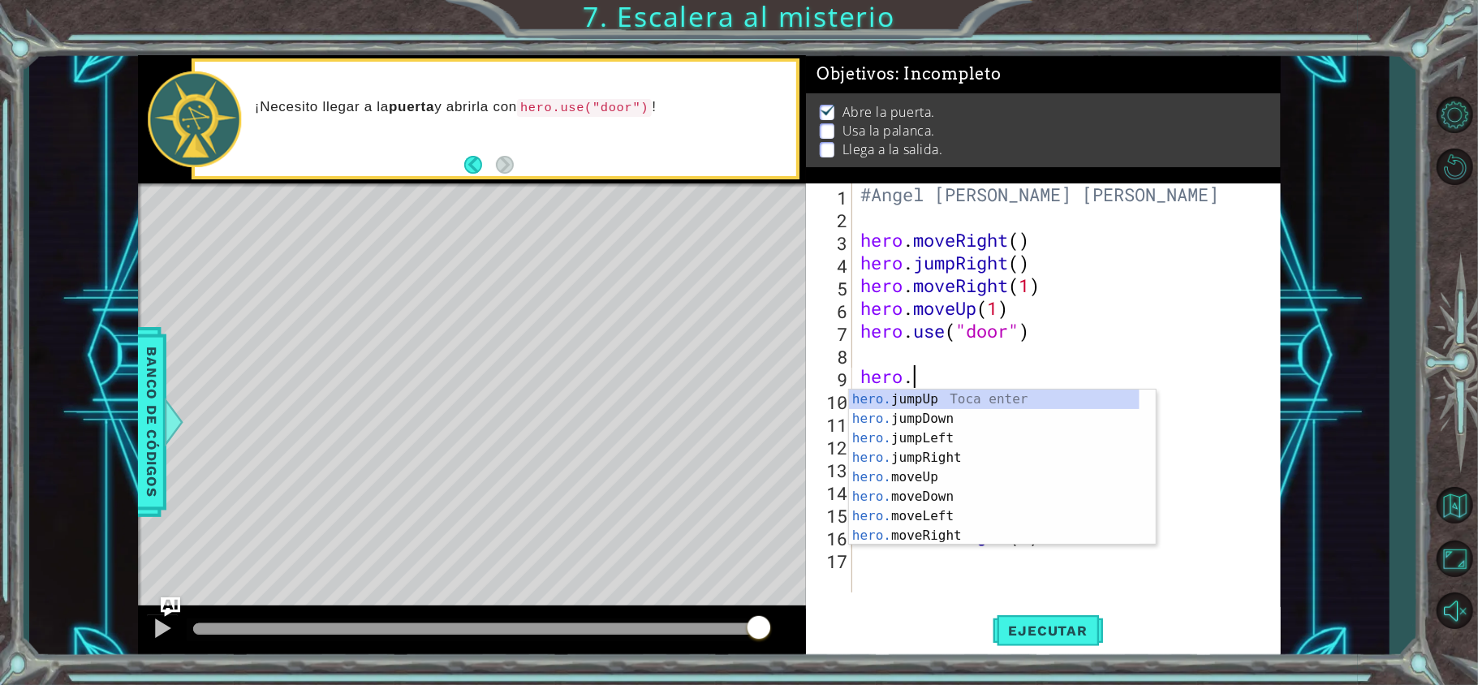
scroll to position [0, 0]
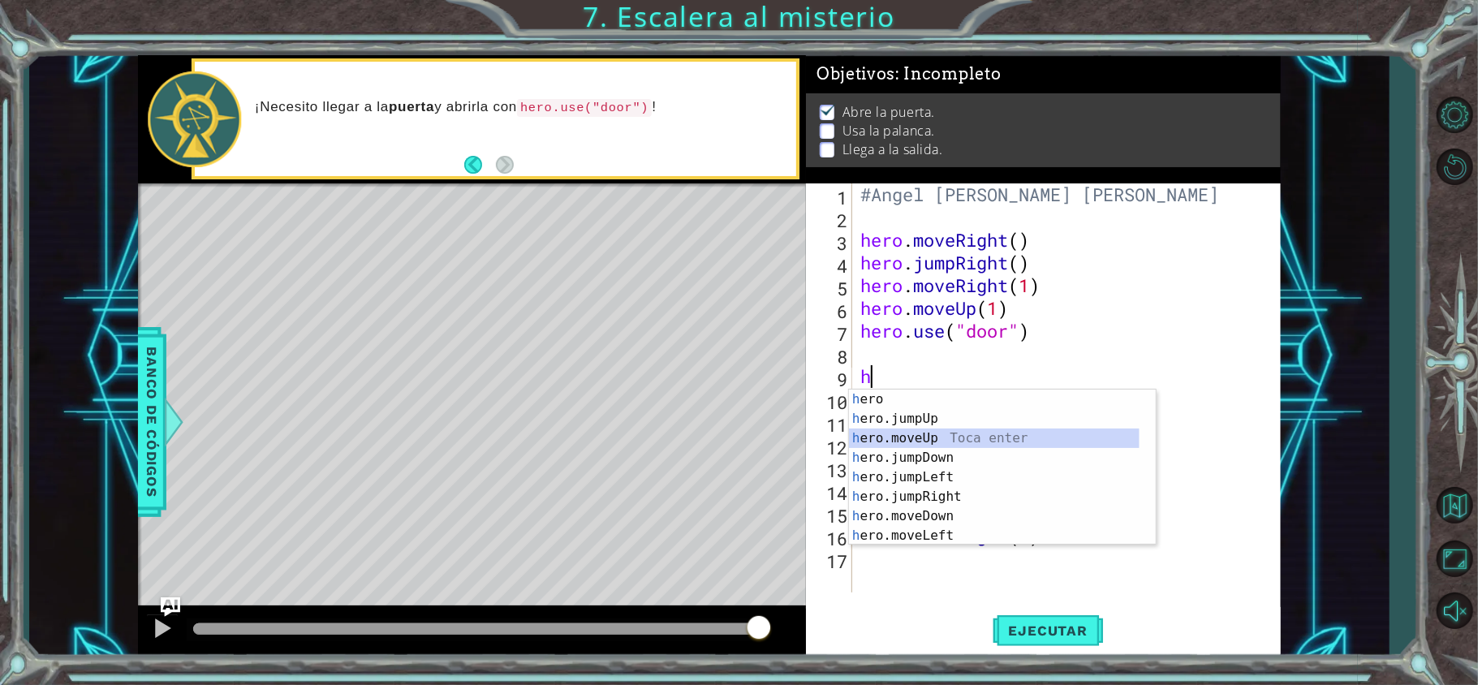
click at [928, 433] on div "h ero Toca enter h ero.jumpUp Toca enter h ero.moveUp Toca enter h ero.jumpDown…" at bounding box center [994, 486] width 290 height 195
type textarea "hero.moveUp(1)"
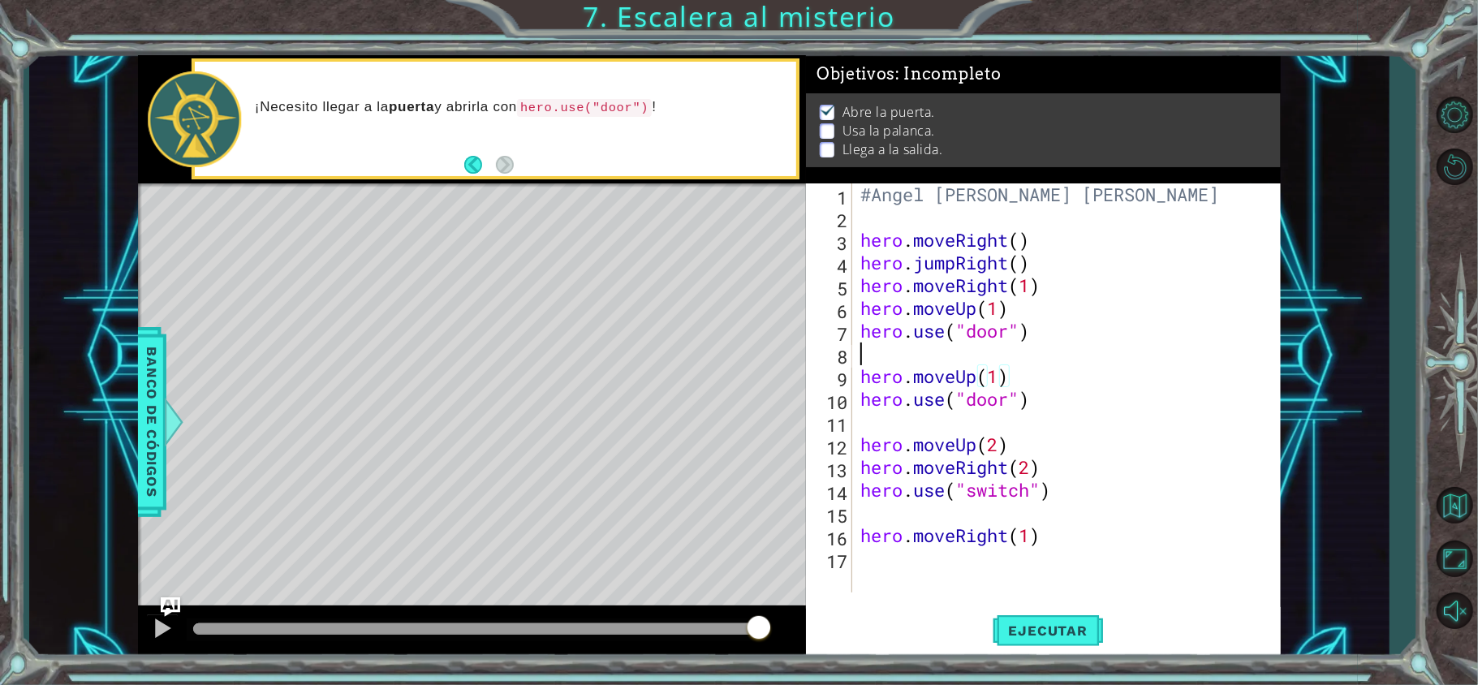
click at [880, 362] on div "#Angel [PERSON_NAME] [PERSON_NAME] hero . moveRight ( ) hero . jumpRight ( ) he…" at bounding box center [1070, 410] width 427 height 454
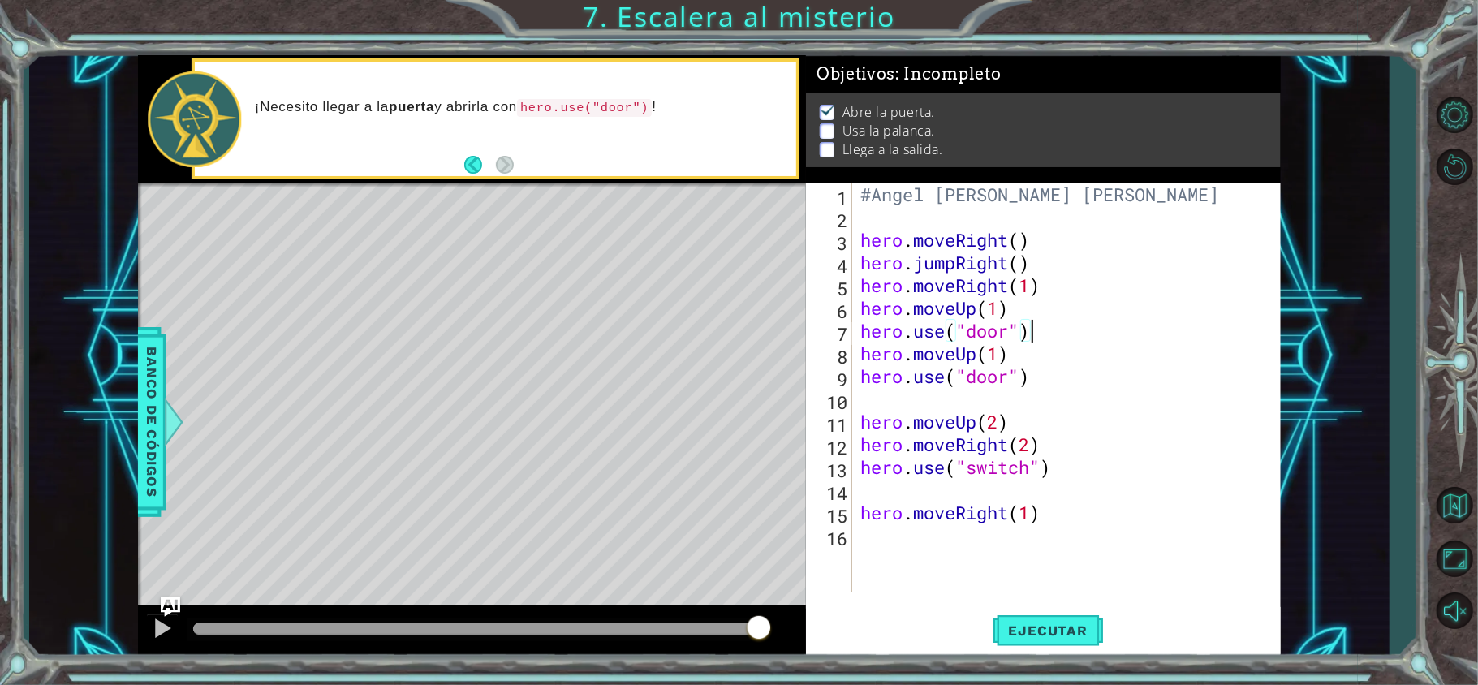
click at [1039, 373] on div "#Angel [PERSON_NAME] [PERSON_NAME] hero . moveRight ( ) hero . jumpRight ( ) he…" at bounding box center [1070, 410] width 427 height 454
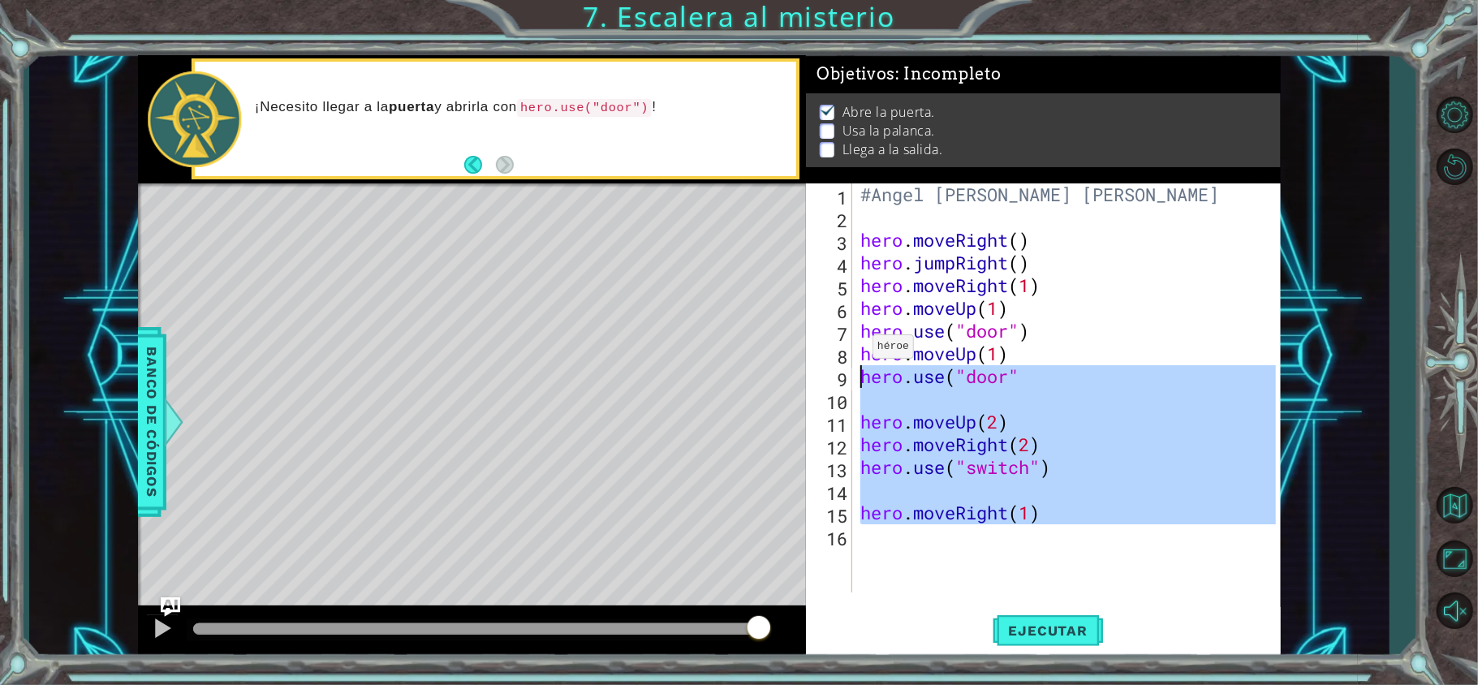
drag, startPoint x: 1052, startPoint y: 534, endPoint x: 854, endPoint y: 378, distance: 251.3
click at [854, 378] on div "hero.use("door" 1 2 3 4 5 6 7 8 9 10 11 12 13 14 15 16 #Angel [PERSON_NAME] [PE…" at bounding box center [1041, 387] width 470 height 409
type textarea "hero.use("door""
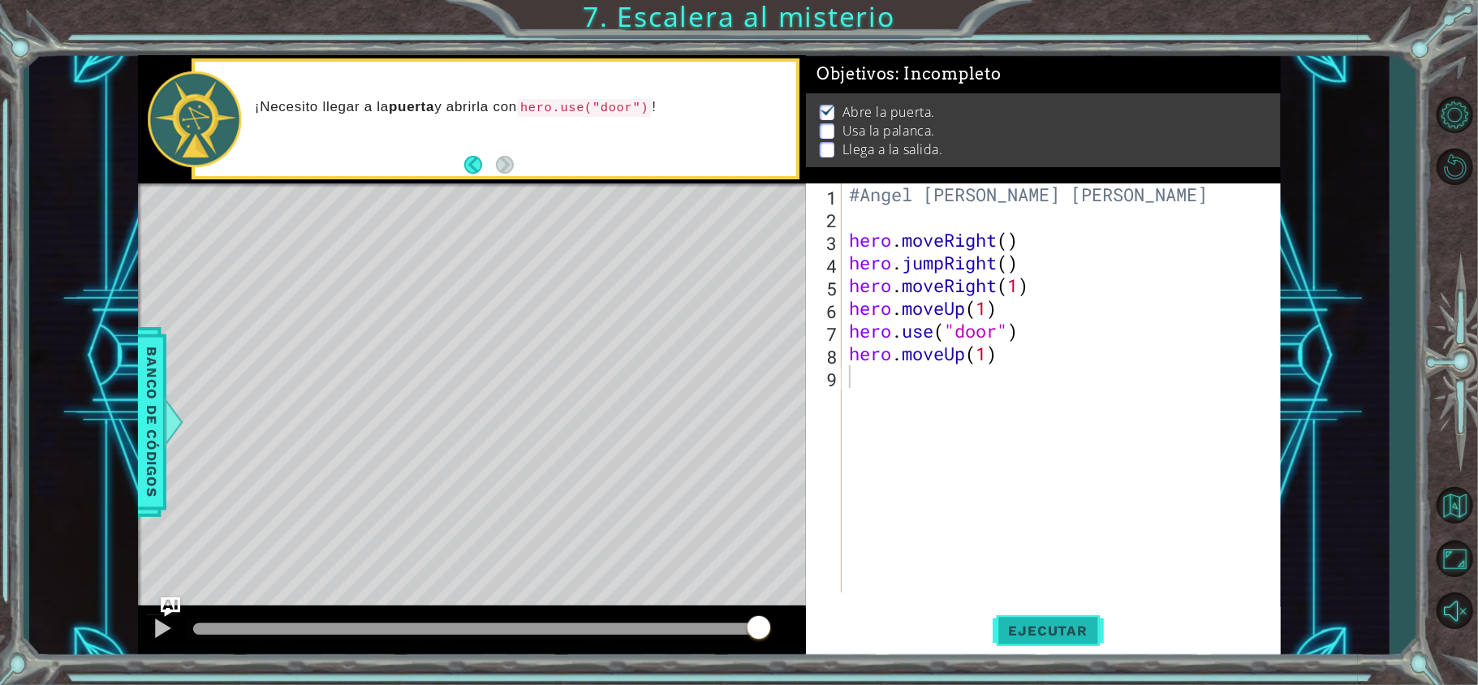
click at [994, 638] on span "Ejecutar" at bounding box center [1047, 630] width 111 height 16
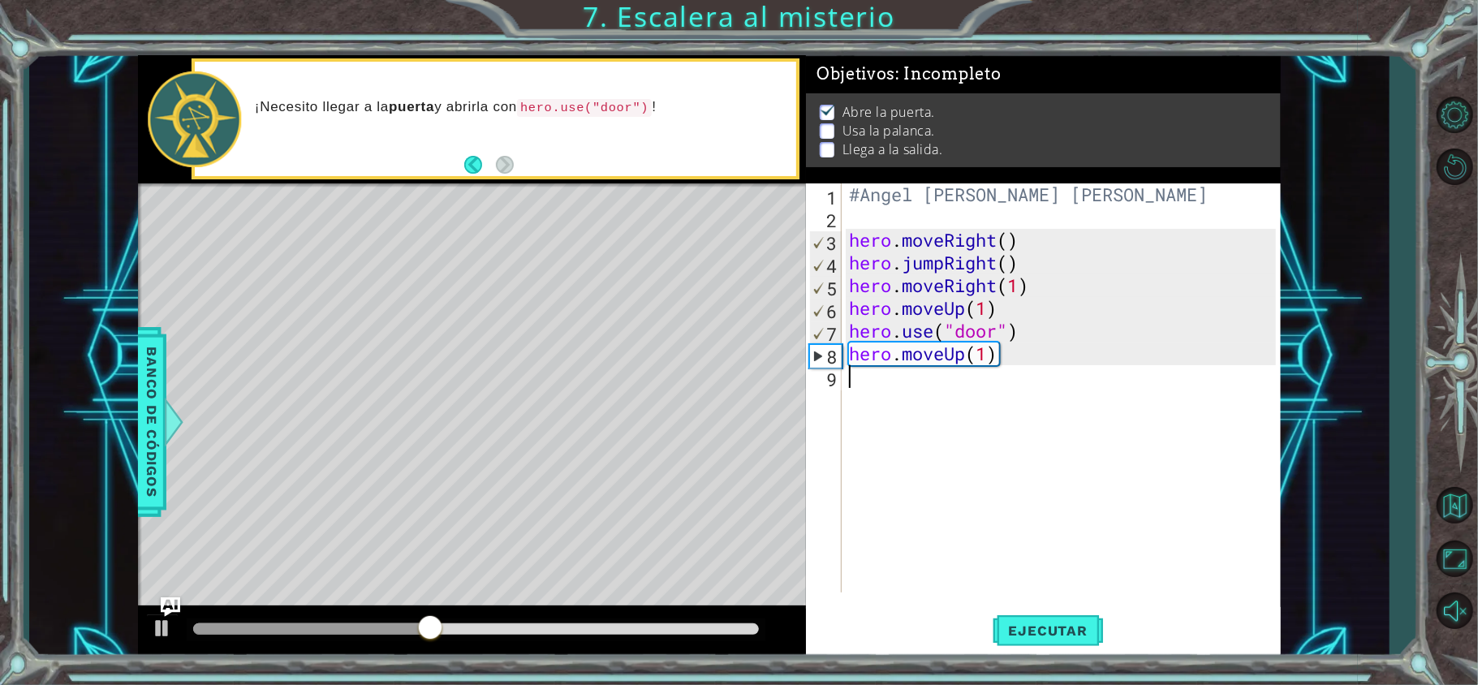
click at [912, 409] on div "#Angel [PERSON_NAME] [PERSON_NAME] hero . moveRight ( ) hero . jumpRight ( ) he…" at bounding box center [1064, 410] width 438 height 454
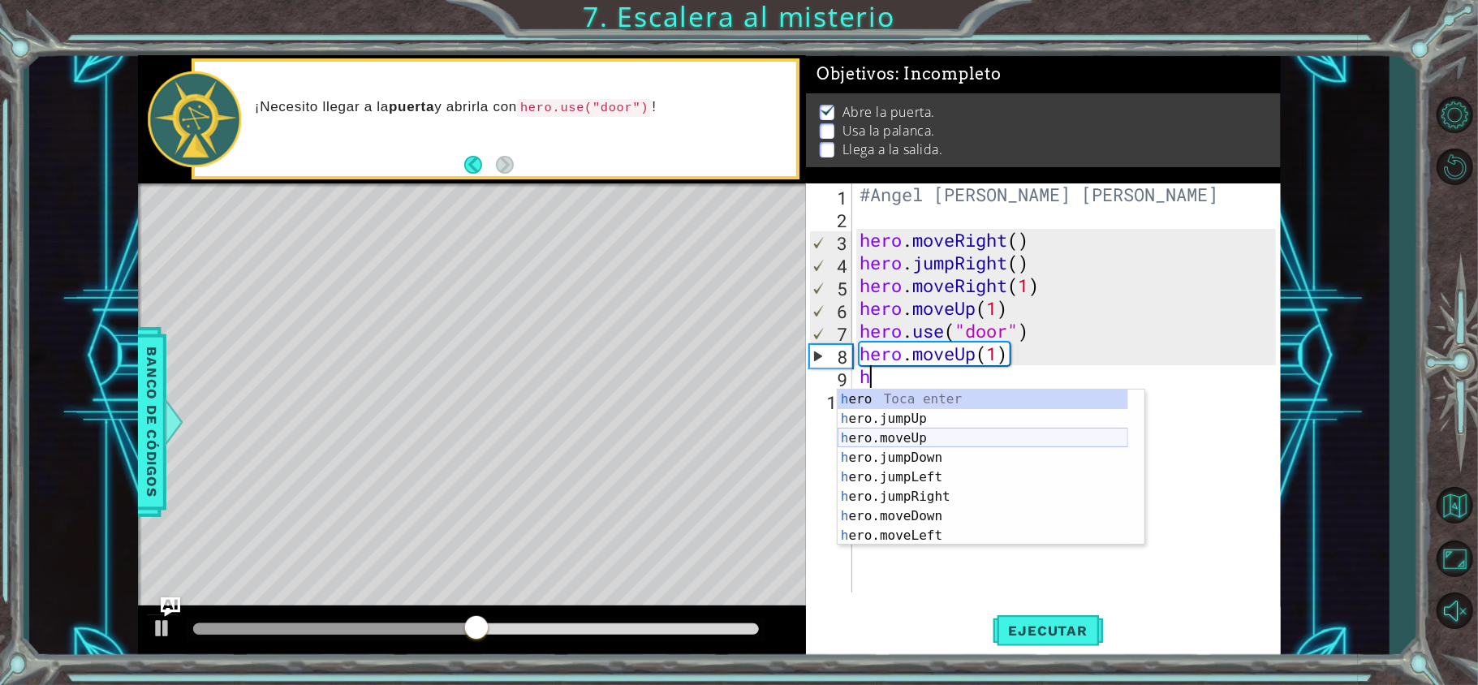
click at [916, 440] on div "h ero Toca enter h ero.jumpUp Toca enter h ero.moveUp Toca enter h ero.jumpDown…" at bounding box center [982, 486] width 290 height 195
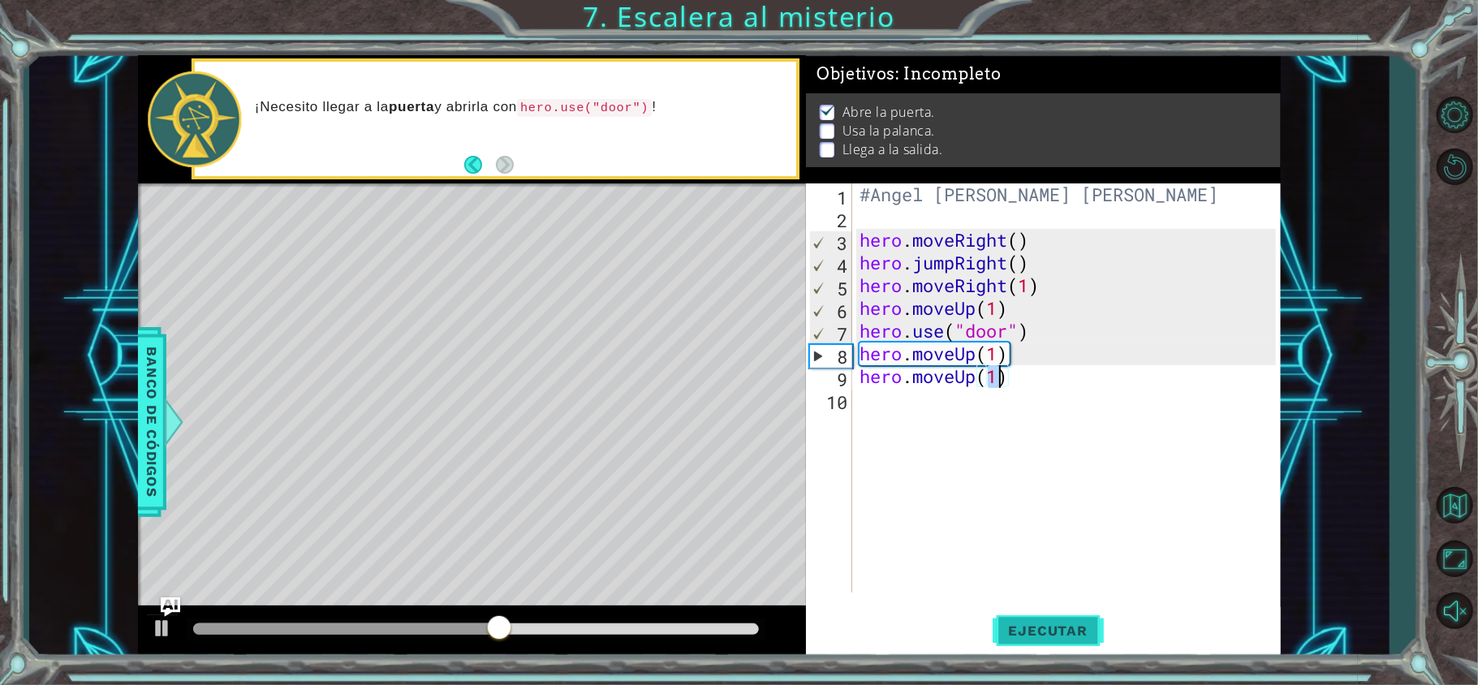
type textarea "hero.moveUp(1)"
click at [1065, 630] on span "Ejecutar" at bounding box center [1047, 630] width 111 height 16
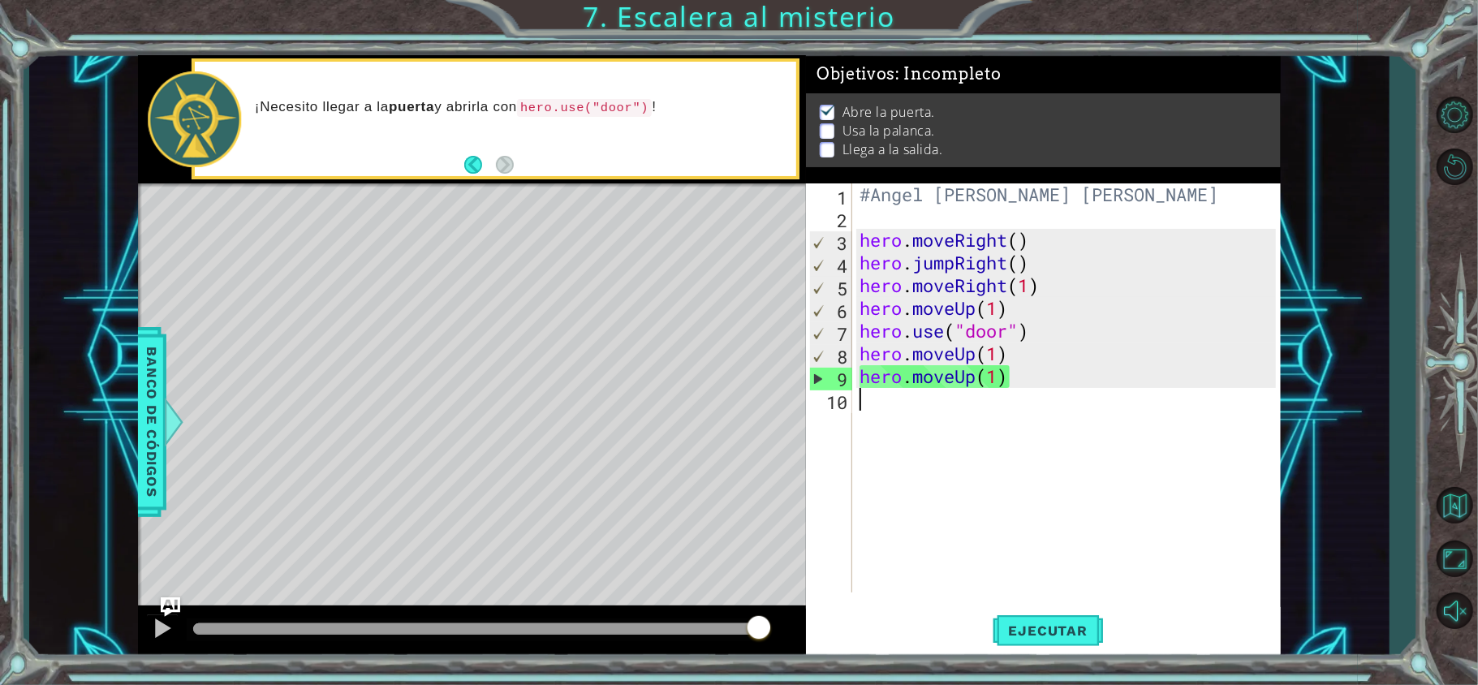
click at [956, 433] on div "#Angel [PERSON_NAME] [PERSON_NAME] hero . moveRight ( ) hero . jumpRight ( ) he…" at bounding box center [1070, 410] width 428 height 454
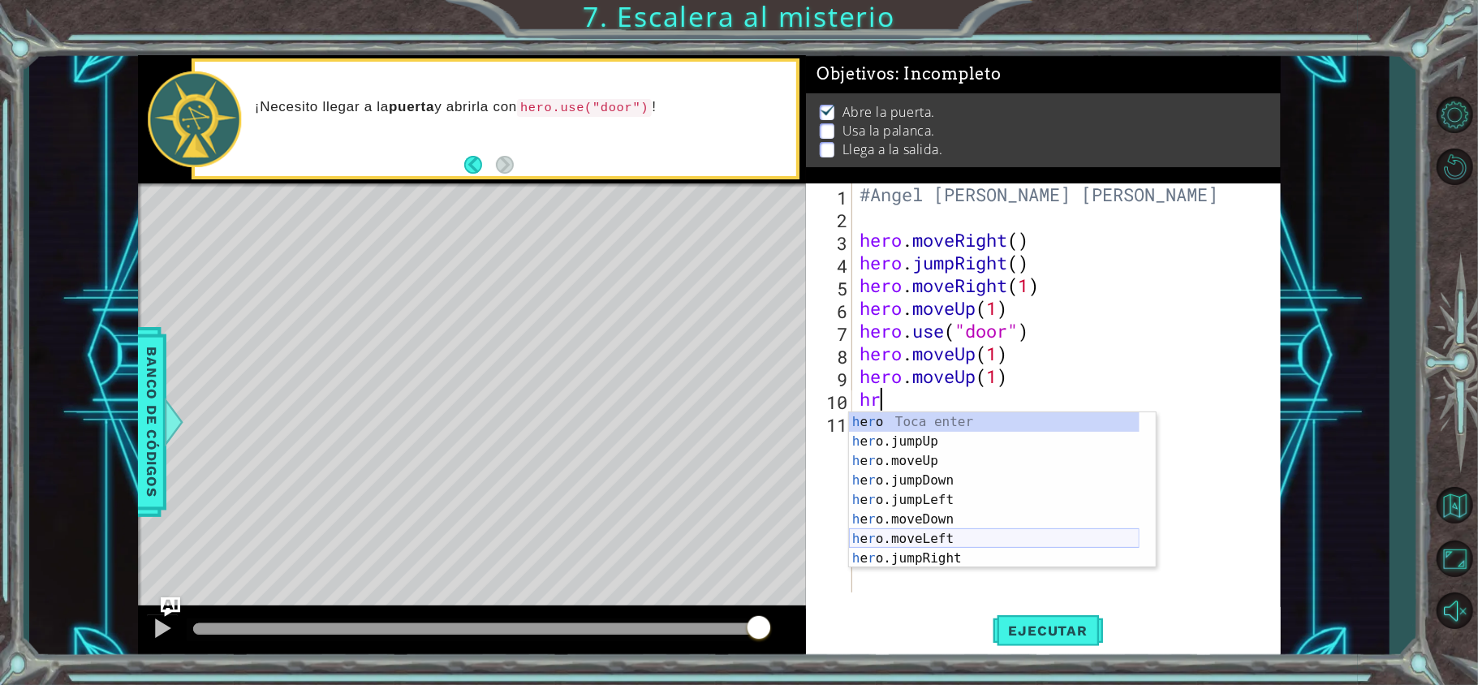
click at [953, 540] on div "h e r o Toca enter h e r o.jumpUp Toca enter h e r o.moveUp Toca enter h e r o.…" at bounding box center [994, 509] width 290 height 195
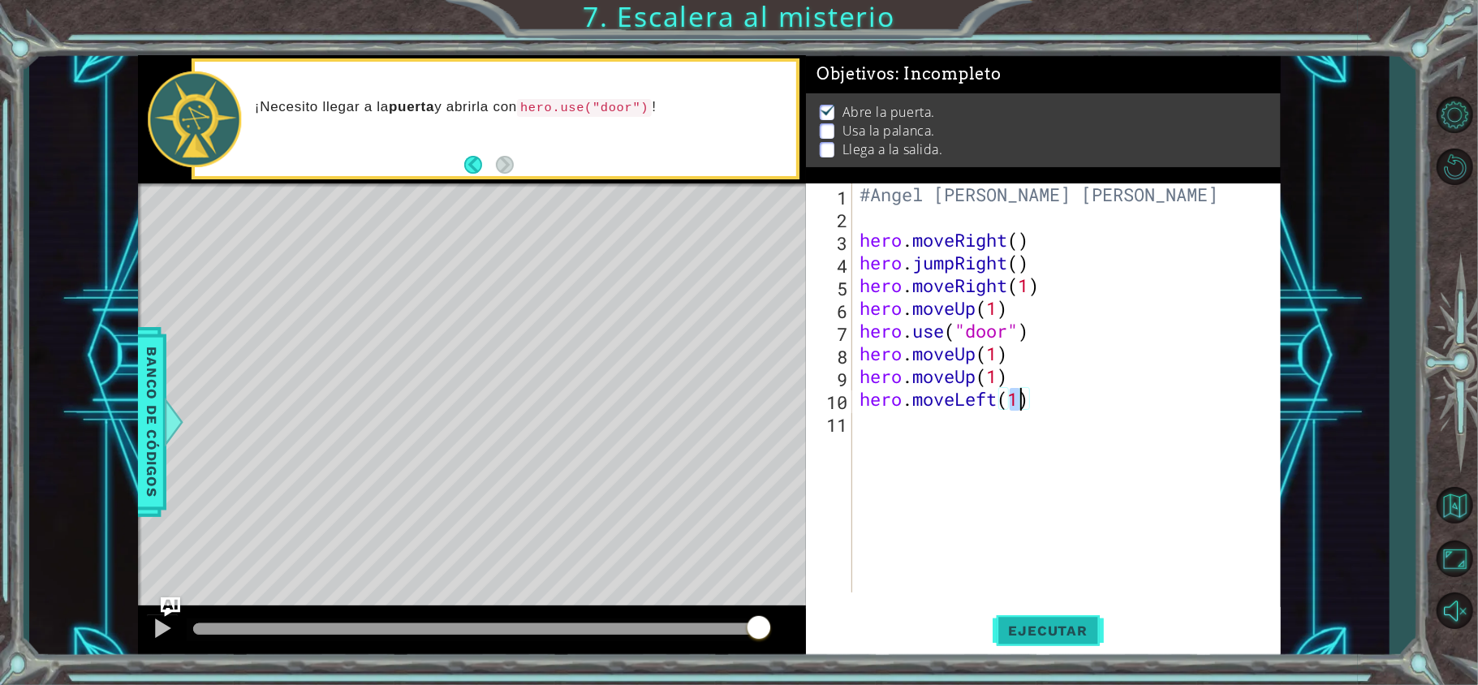
type textarea "hero.moveLeft(1)"
click at [1017, 620] on button "Ejecutar" at bounding box center [1047, 630] width 111 height 47
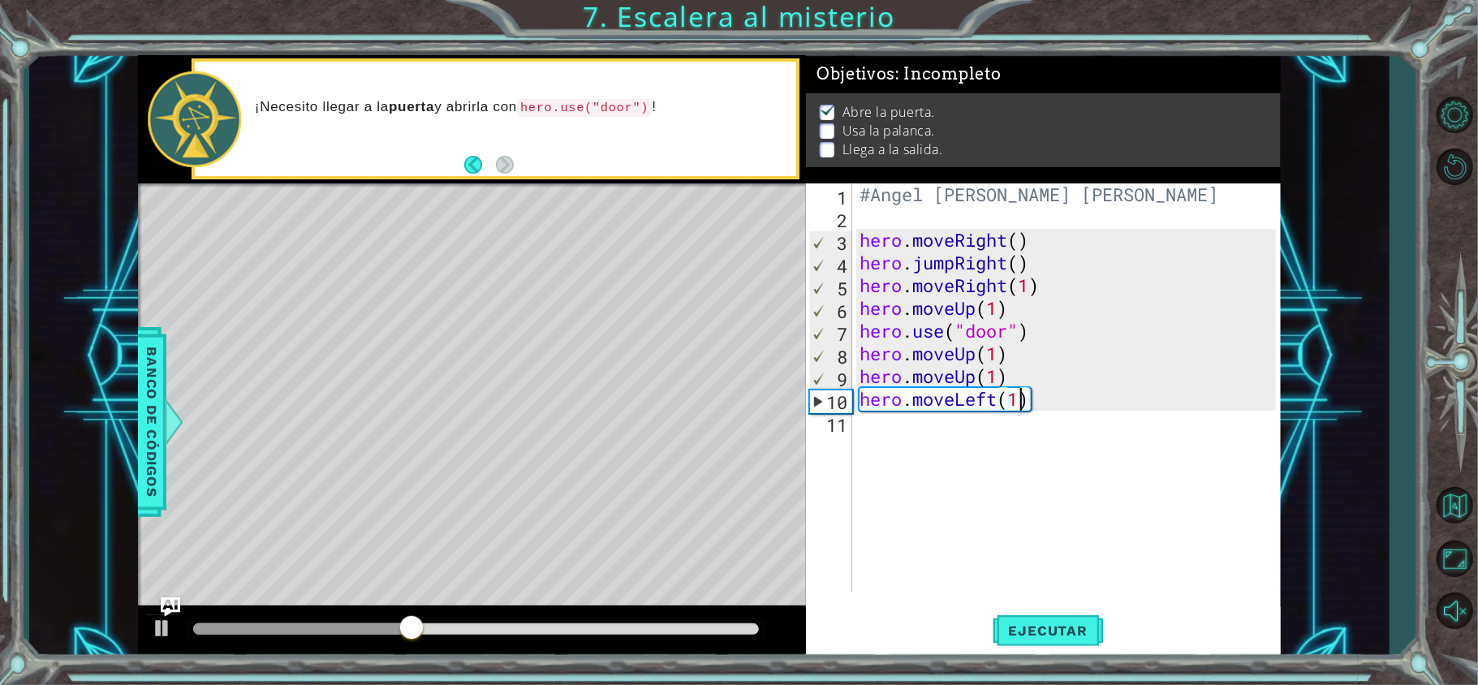
click at [948, 419] on div "#Angel [PERSON_NAME] [PERSON_NAME] hero . moveRight ( ) hero . jumpRight ( ) he…" at bounding box center [1070, 410] width 428 height 454
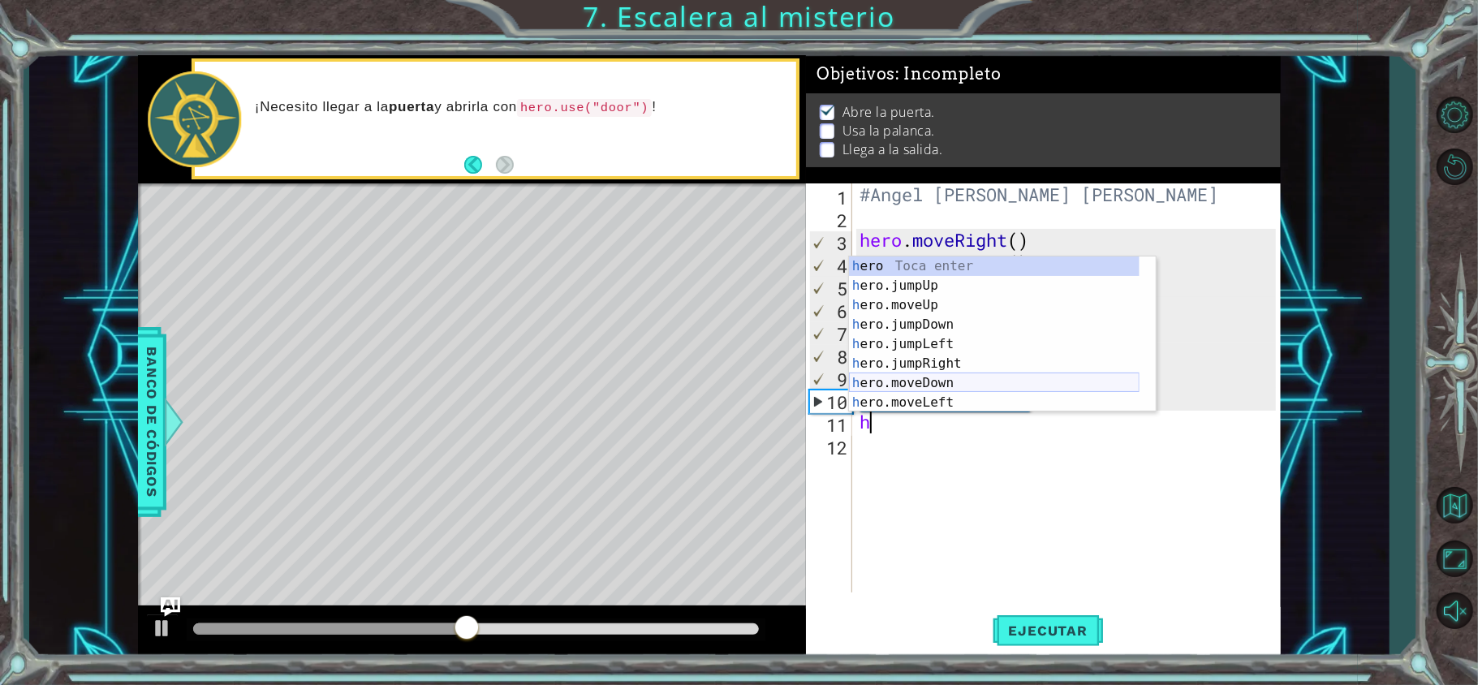
scroll to position [39, 0]
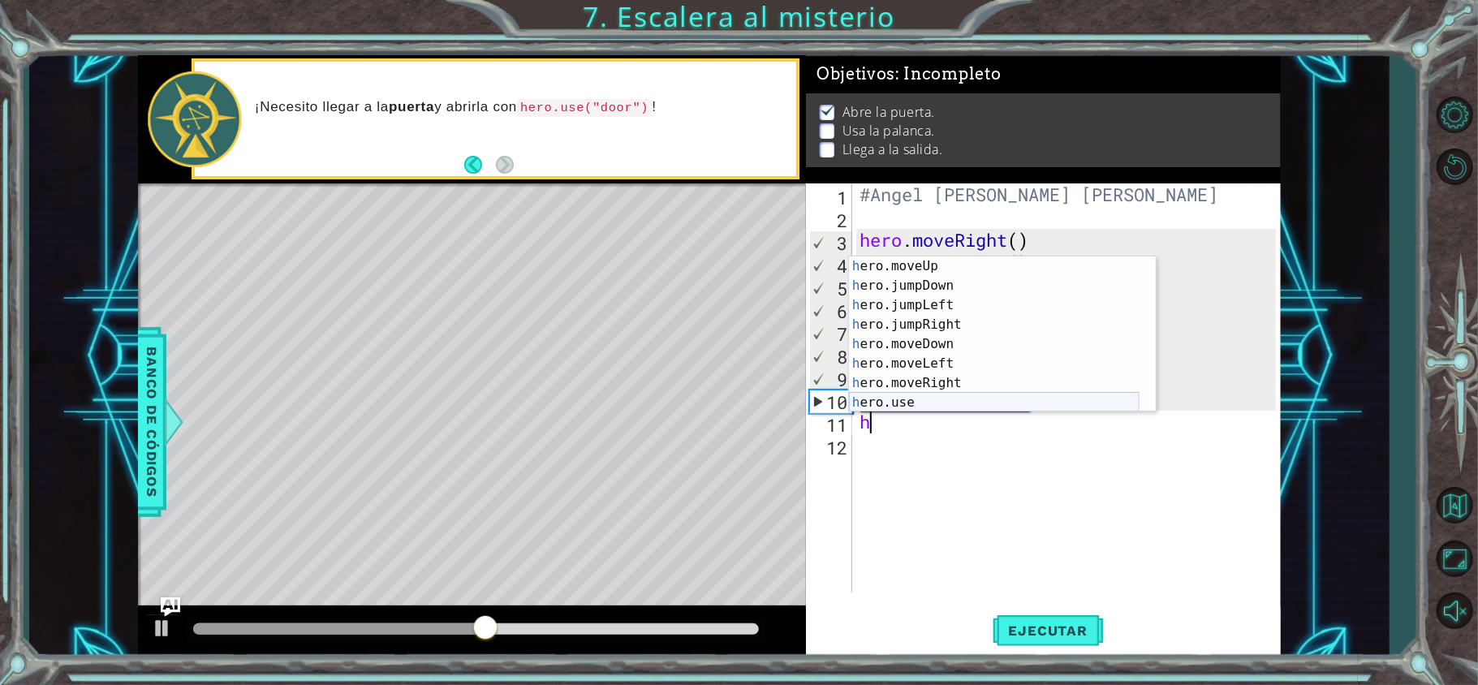
click at [946, 404] on div "h ero.moveUp Toca enter h ero.jumpDown Toca enter h ero.jumpLeft Toca enter h e…" at bounding box center [994, 353] width 290 height 195
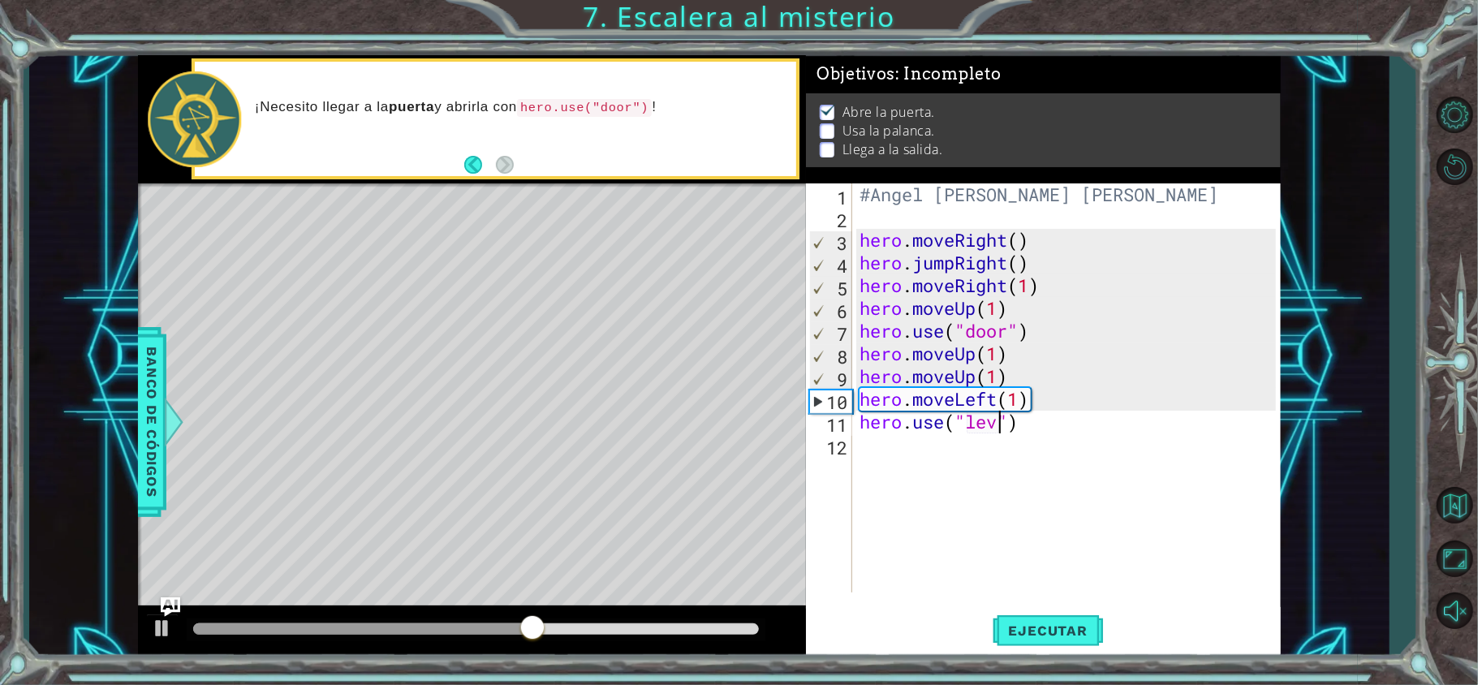
scroll to position [0, 6]
click at [1043, 643] on button "Ejecutar" at bounding box center [1047, 630] width 111 height 47
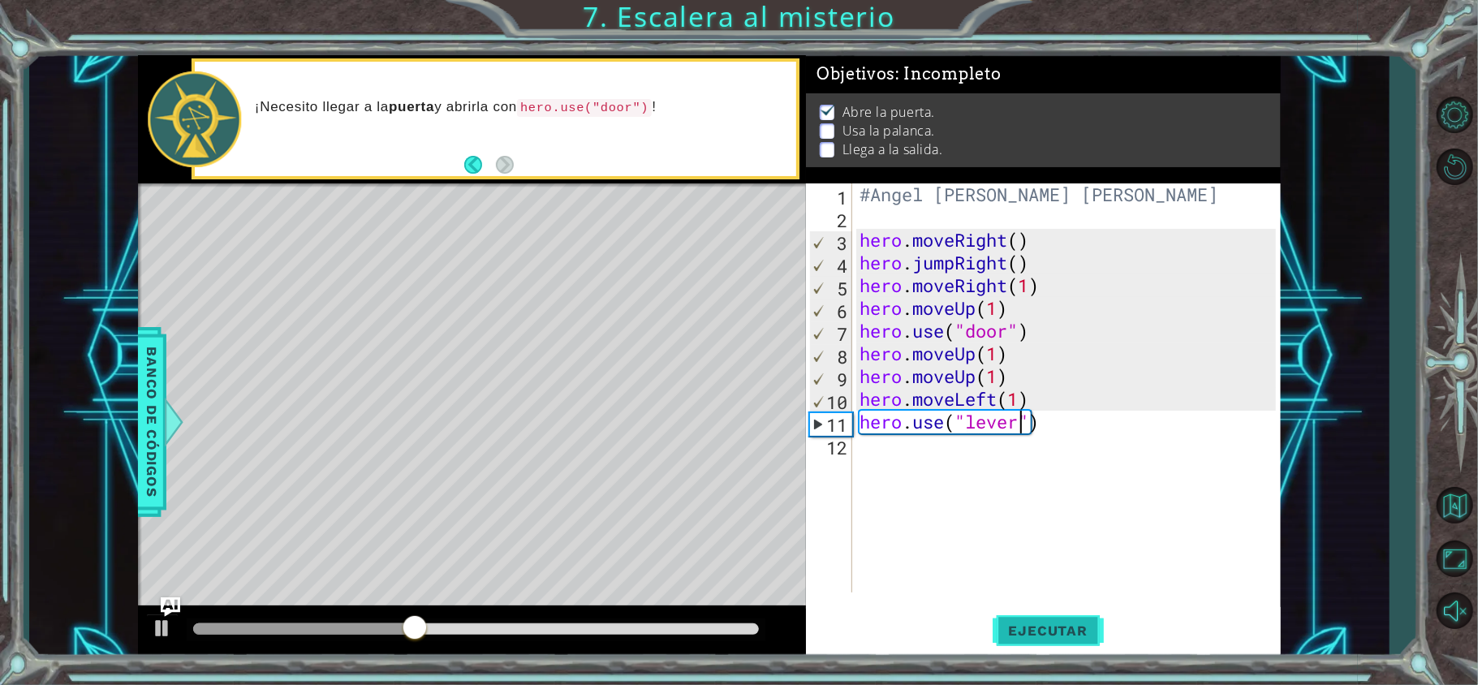
type textarea "hero.use("lever")"
click at [997, 622] on span "Ejecutar" at bounding box center [1047, 630] width 111 height 16
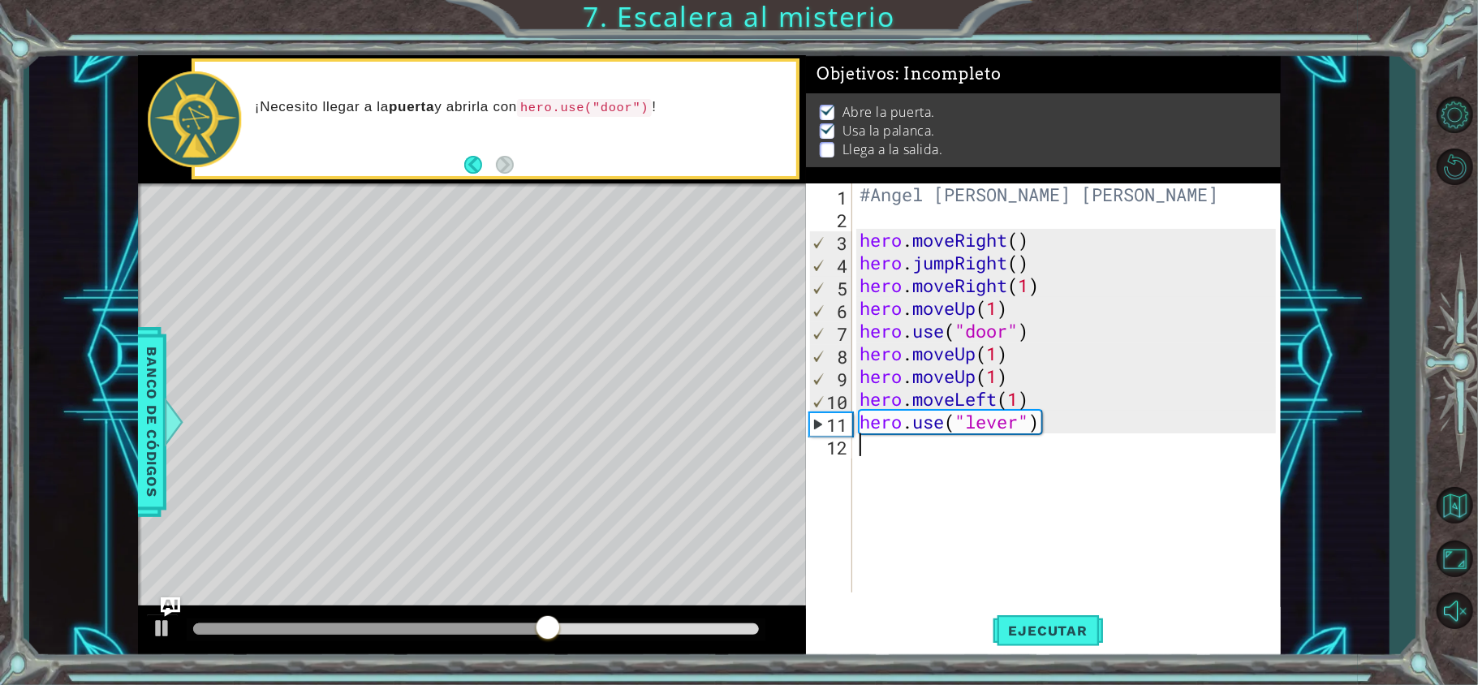
click at [896, 471] on div "#Angel [PERSON_NAME] [PERSON_NAME] hero . moveRight ( ) hero . jumpRight ( ) he…" at bounding box center [1070, 410] width 428 height 454
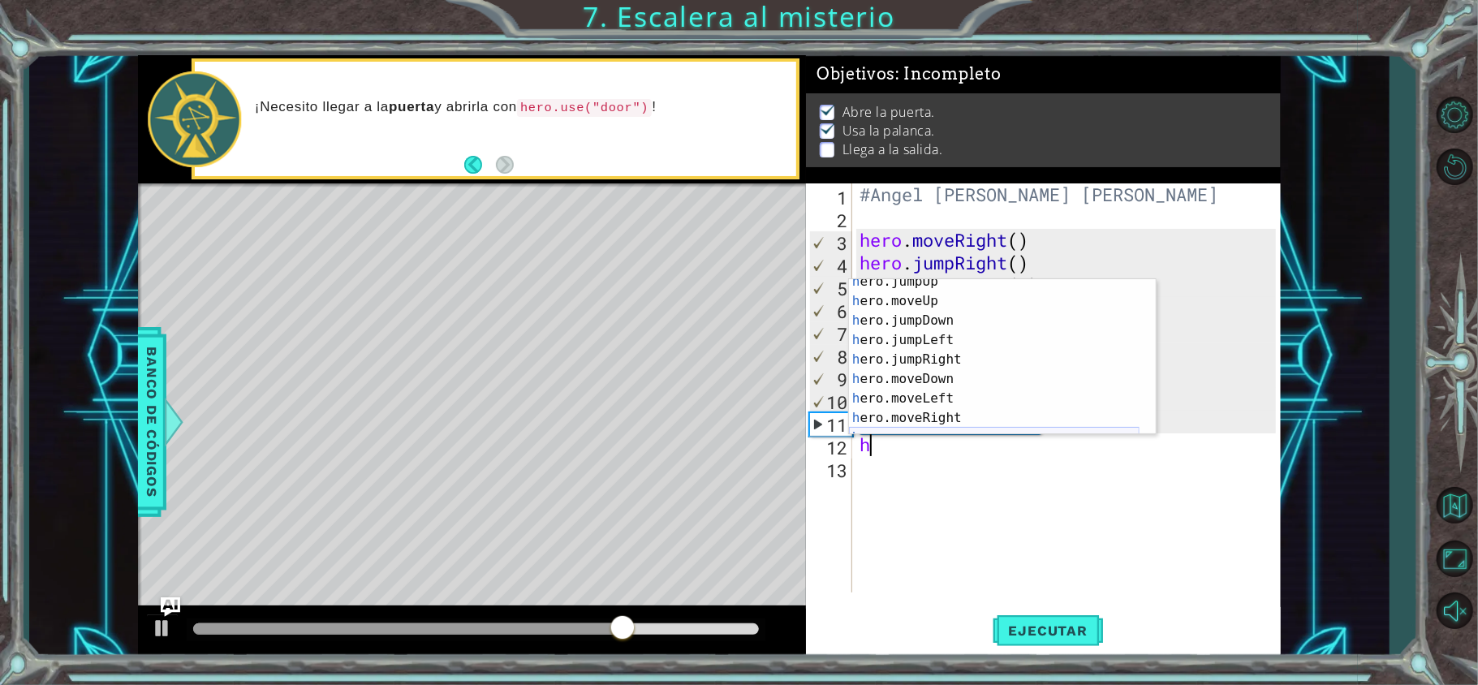
scroll to position [29, 0]
click at [945, 414] on div "h ero.jumpUp Toca enter h ero.moveUp Toca enter h ero.jumpDown Toca enter h ero…" at bounding box center [994, 367] width 290 height 195
type textarea "hero.moveRight(1)"
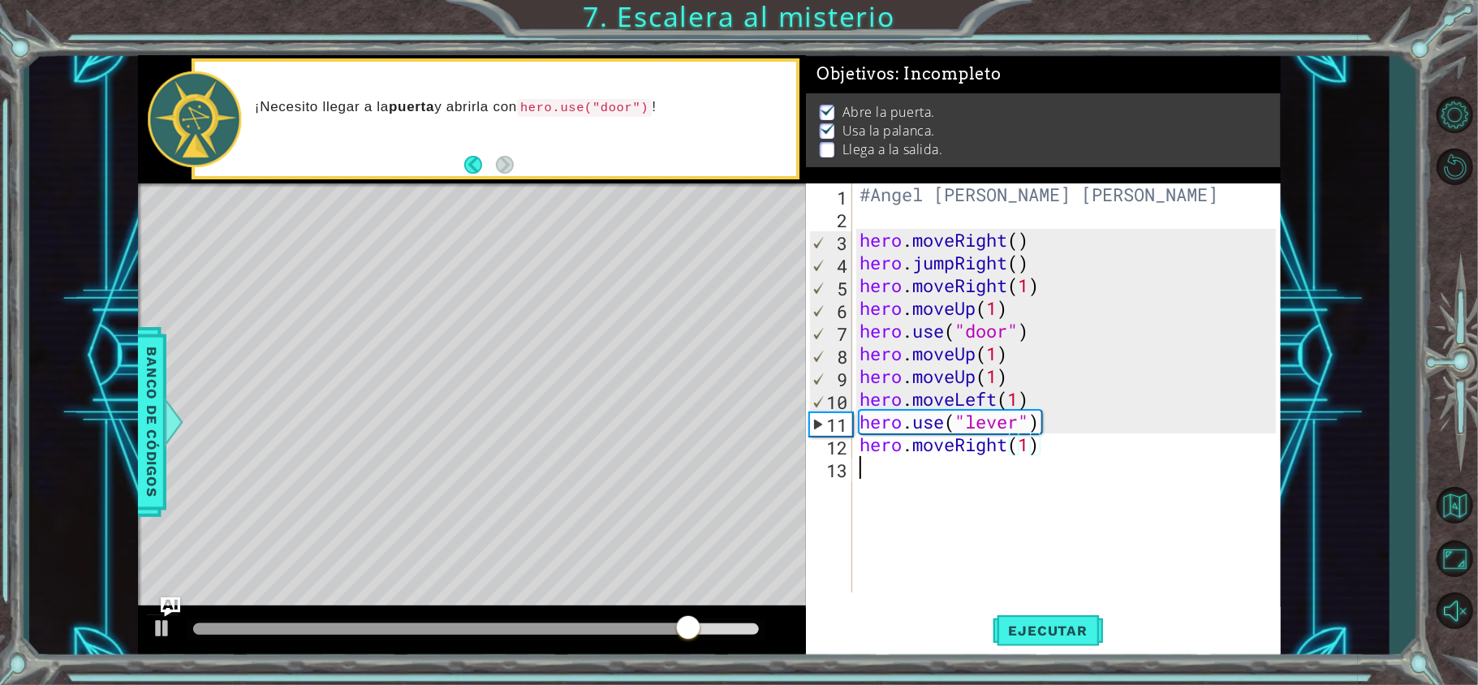
click at [906, 510] on div "#Angel [PERSON_NAME] [PERSON_NAME] hero . moveRight ( ) hero . jumpRight ( ) he…" at bounding box center [1070, 410] width 428 height 454
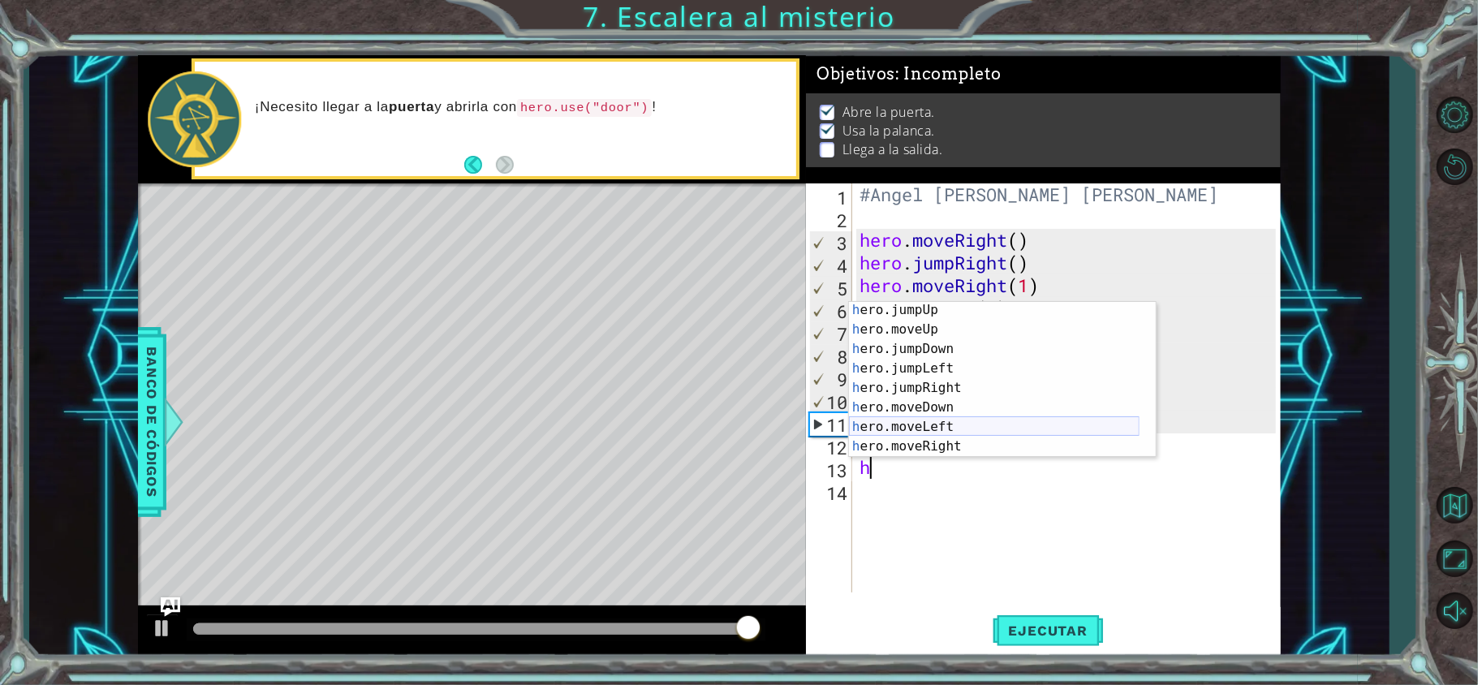
scroll to position [23, 0]
click at [977, 441] on div "h ero.jumpUp Toca enter h ero.moveUp Toca enter h ero.jumpDown Toca enter h ero…" at bounding box center [994, 396] width 290 height 195
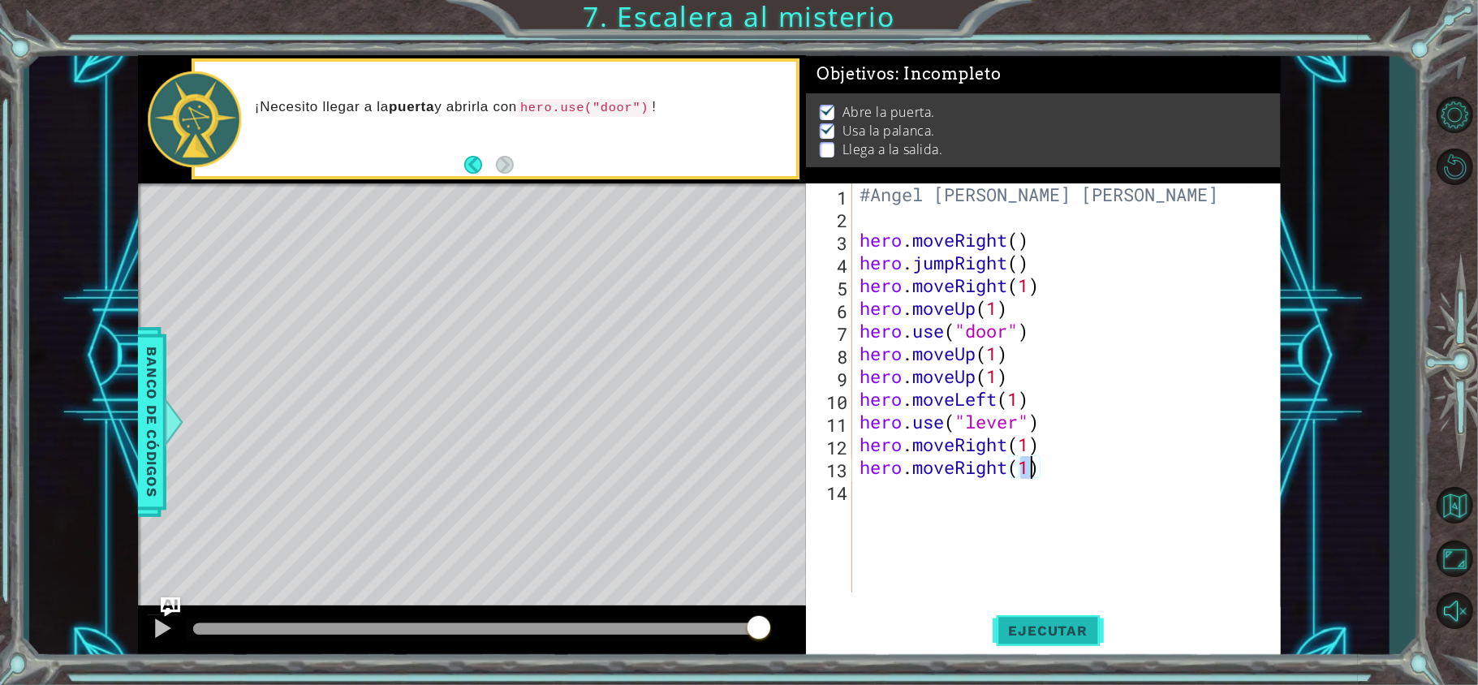
click at [1013, 637] on span "Ejecutar" at bounding box center [1047, 630] width 111 height 16
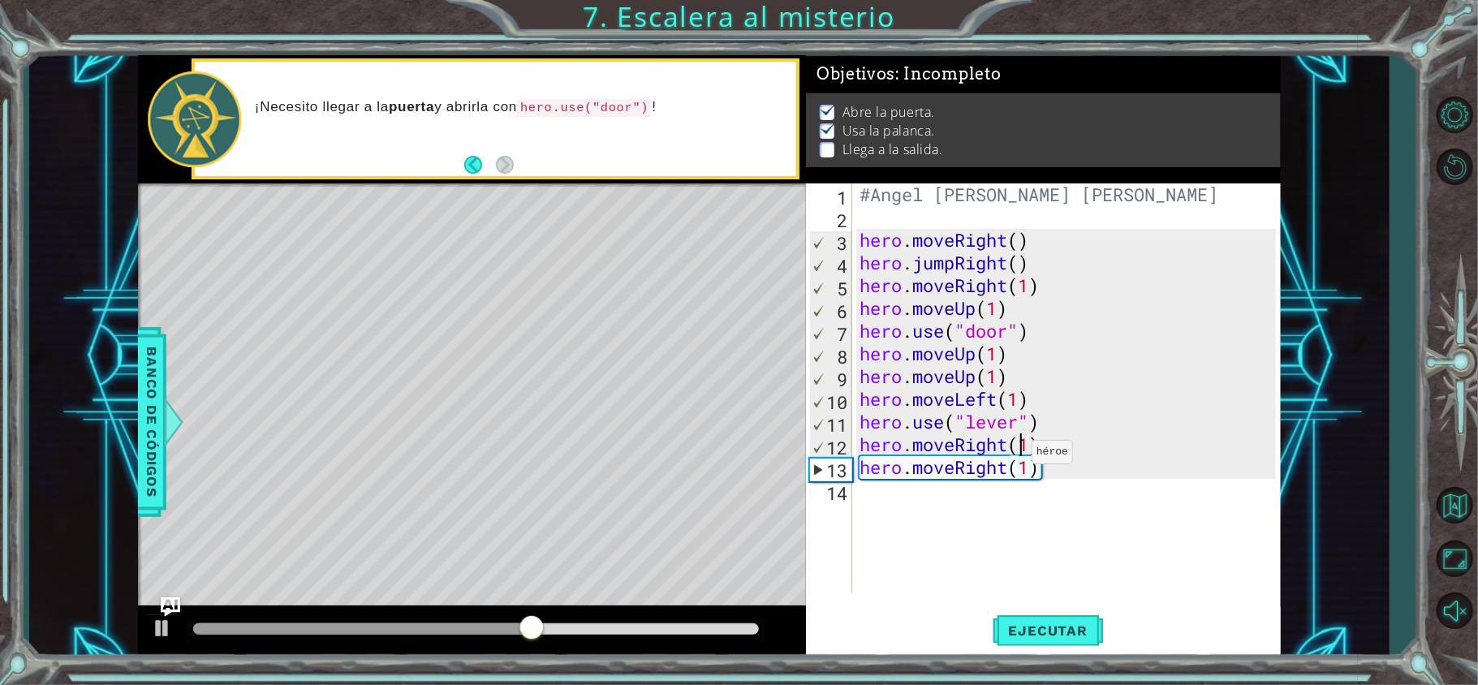
click at [1017, 455] on div "#Angel [PERSON_NAME] [PERSON_NAME] hero . moveRight ( ) hero . jumpRight ( ) he…" at bounding box center [1070, 410] width 428 height 454
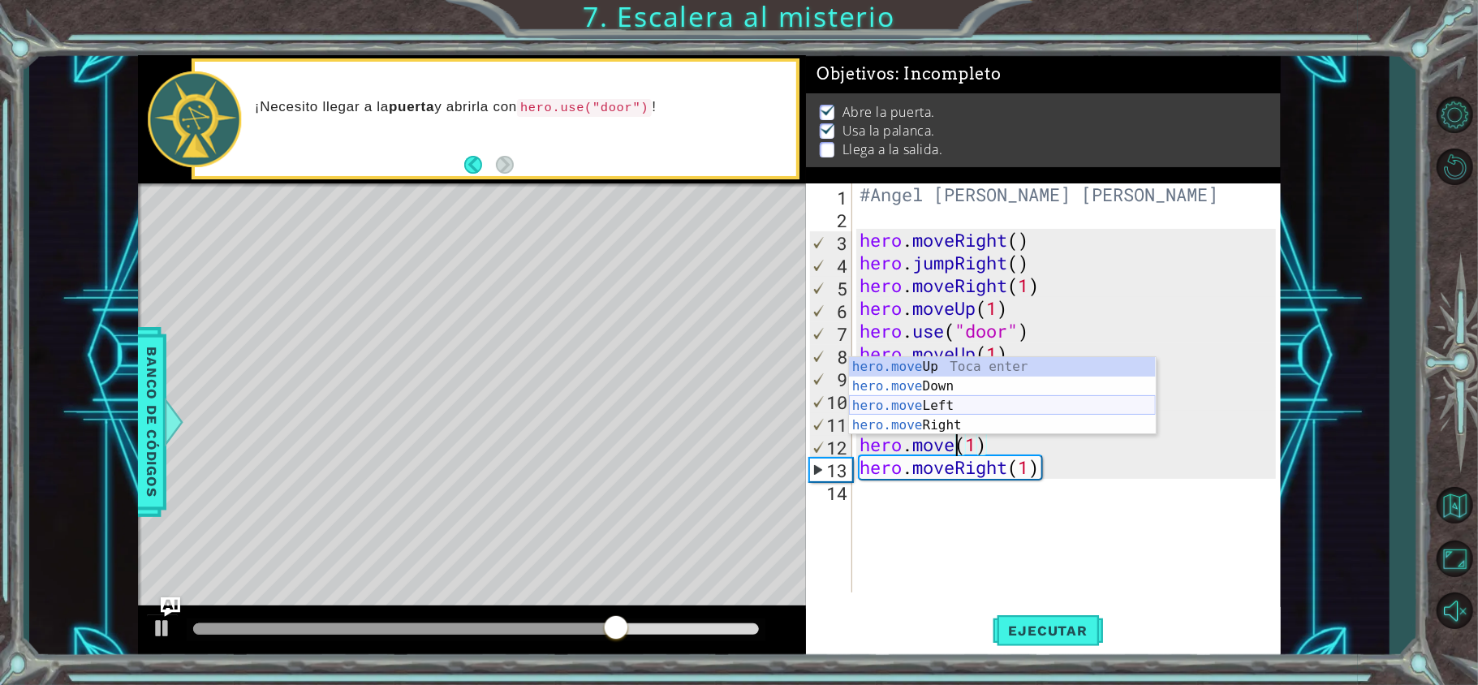
click at [955, 407] on div "hero.move Up Toca enter hero.move Down Toca enter hero.move Left Toca enter her…" at bounding box center [1002, 415] width 307 height 117
type textarea "hero.moveLeft(1)(1)"
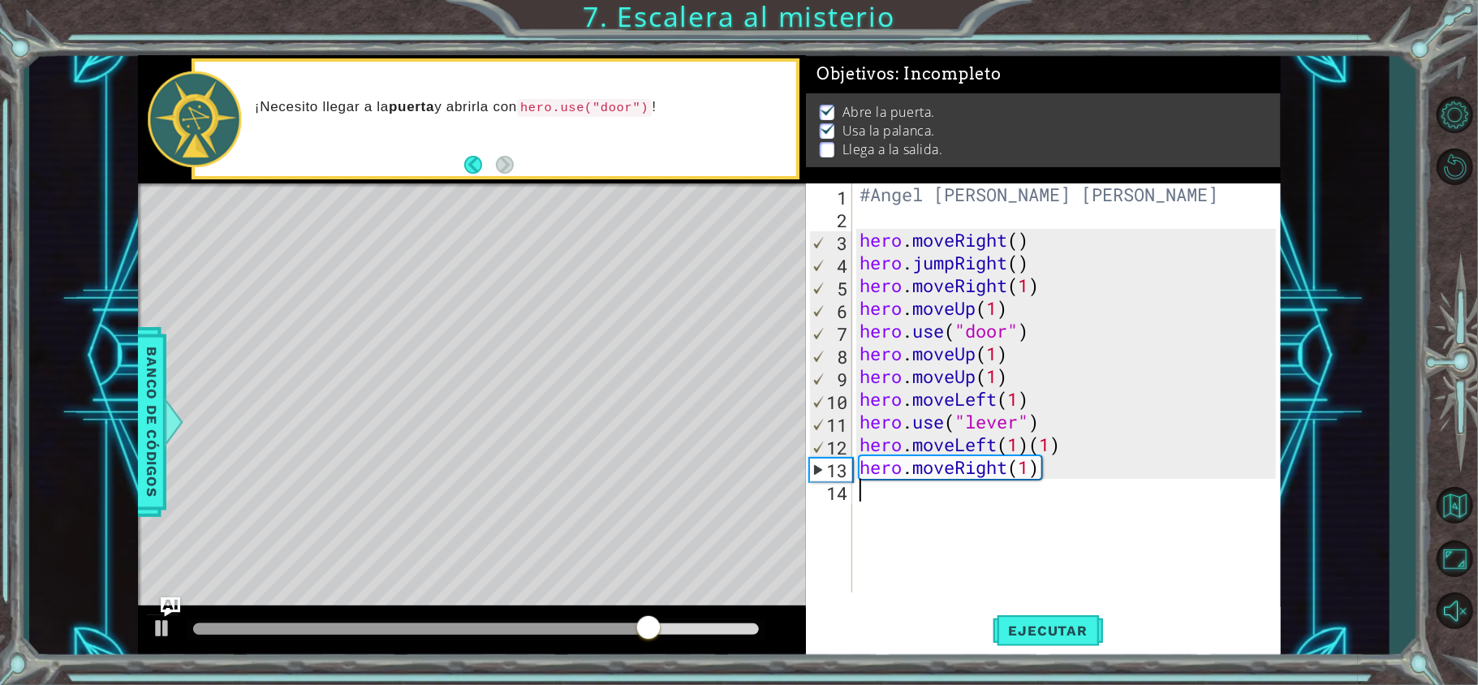
click at [1013, 488] on div "#Angel [PERSON_NAME] [PERSON_NAME] hero . moveRight ( ) hero . jumpRight ( ) he…" at bounding box center [1070, 410] width 428 height 454
click at [1043, 464] on div "#Angel [PERSON_NAME] [PERSON_NAME] hero . moveRight ( ) hero . jumpRight ( ) he…" at bounding box center [1070, 410] width 428 height 454
click at [1020, 466] on div "#Angel [PERSON_NAME] [PERSON_NAME] hero . moveRight ( ) hero . jumpRight ( ) he…" at bounding box center [1070, 410] width 428 height 454
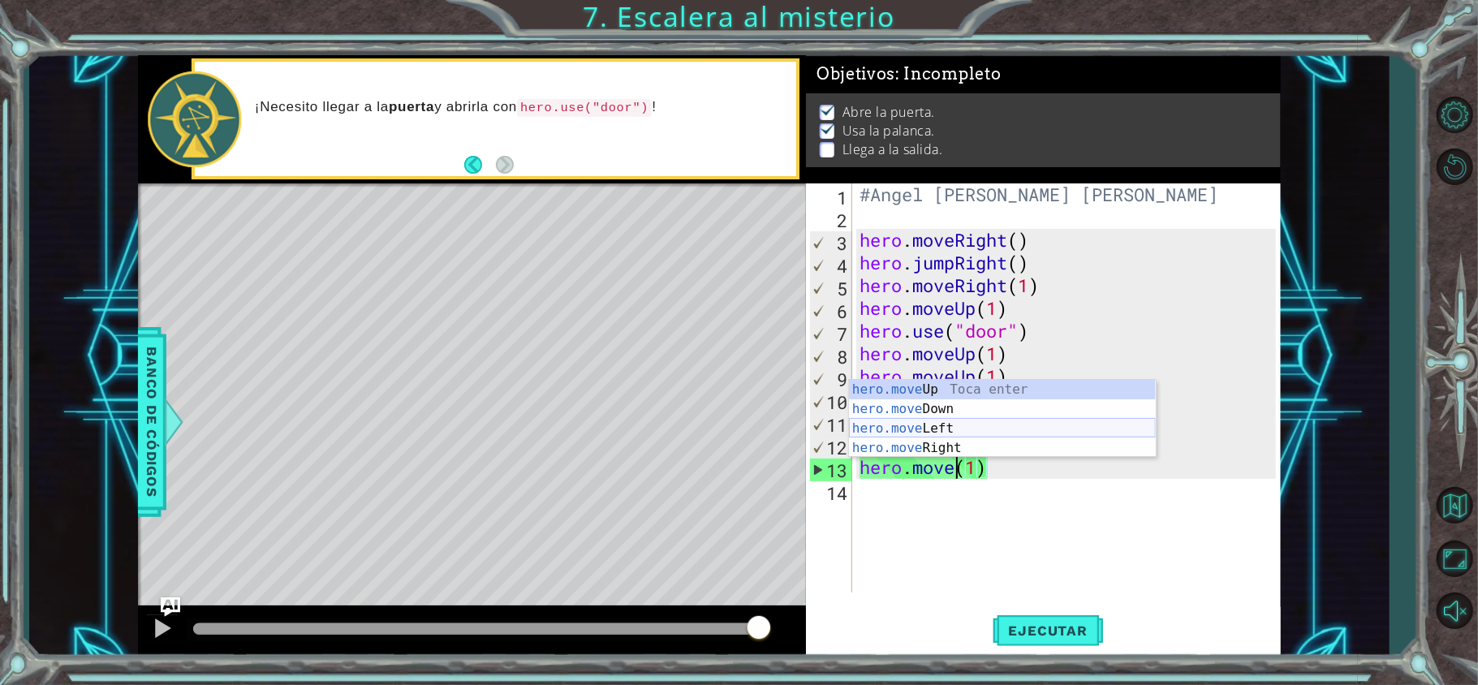
click at [1000, 429] on div "hero.move Up Toca enter hero.move Down Toca enter hero.move Left Toca enter her…" at bounding box center [1002, 438] width 307 height 117
type textarea "hero.moveLeft(1)(1)"
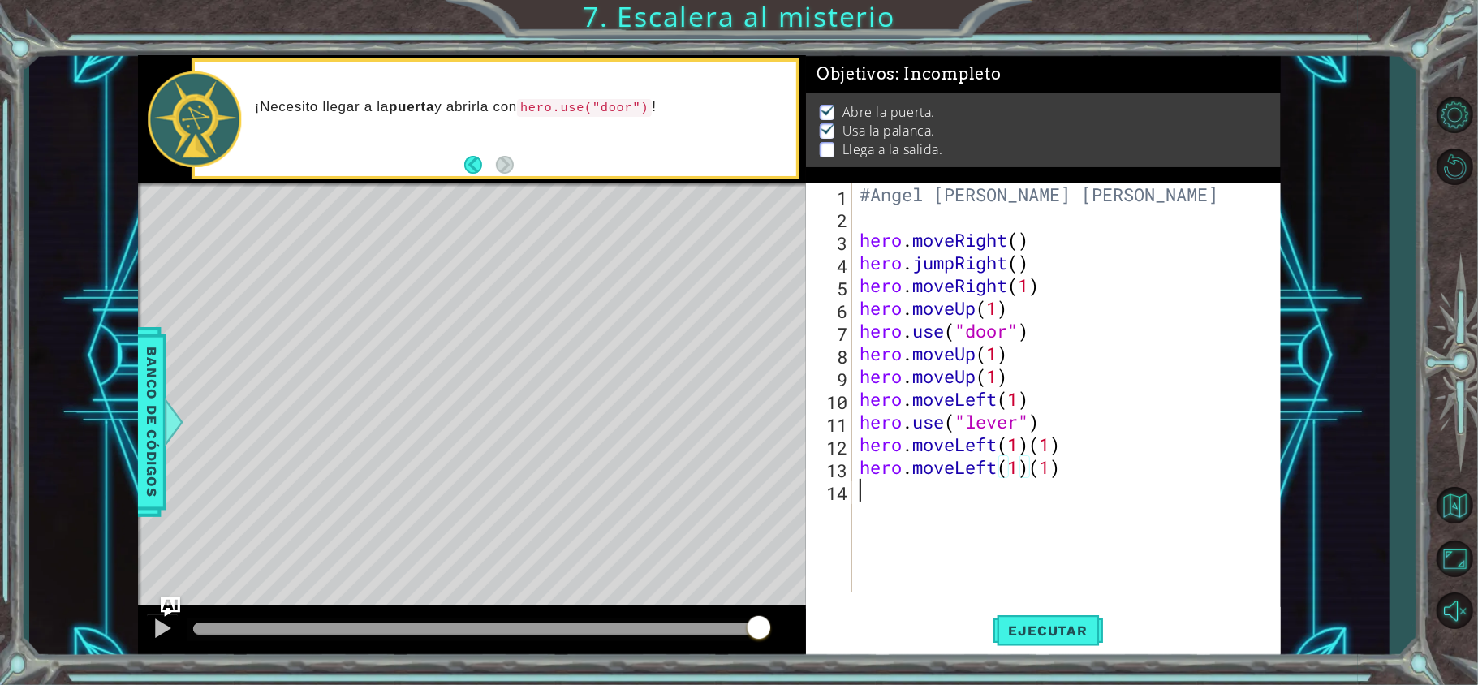
click at [1105, 493] on div "#Angel [PERSON_NAME] [PERSON_NAME] hero . moveRight ( ) hero . jumpRight ( ) he…" at bounding box center [1070, 410] width 428 height 454
click at [1137, 464] on div "#Angel [PERSON_NAME] [PERSON_NAME] hero . moveRight ( ) hero . jumpRight ( ) he…" at bounding box center [1070, 410] width 428 height 454
click at [1136, 454] on div "#Angel [PERSON_NAME] [PERSON_NAME] hero . moveRight ( ) hero . jumpRight ( ) he…" at bounding box center [1070, 410] width 428 height 454
type textarea "hero.moveLeft(1)"
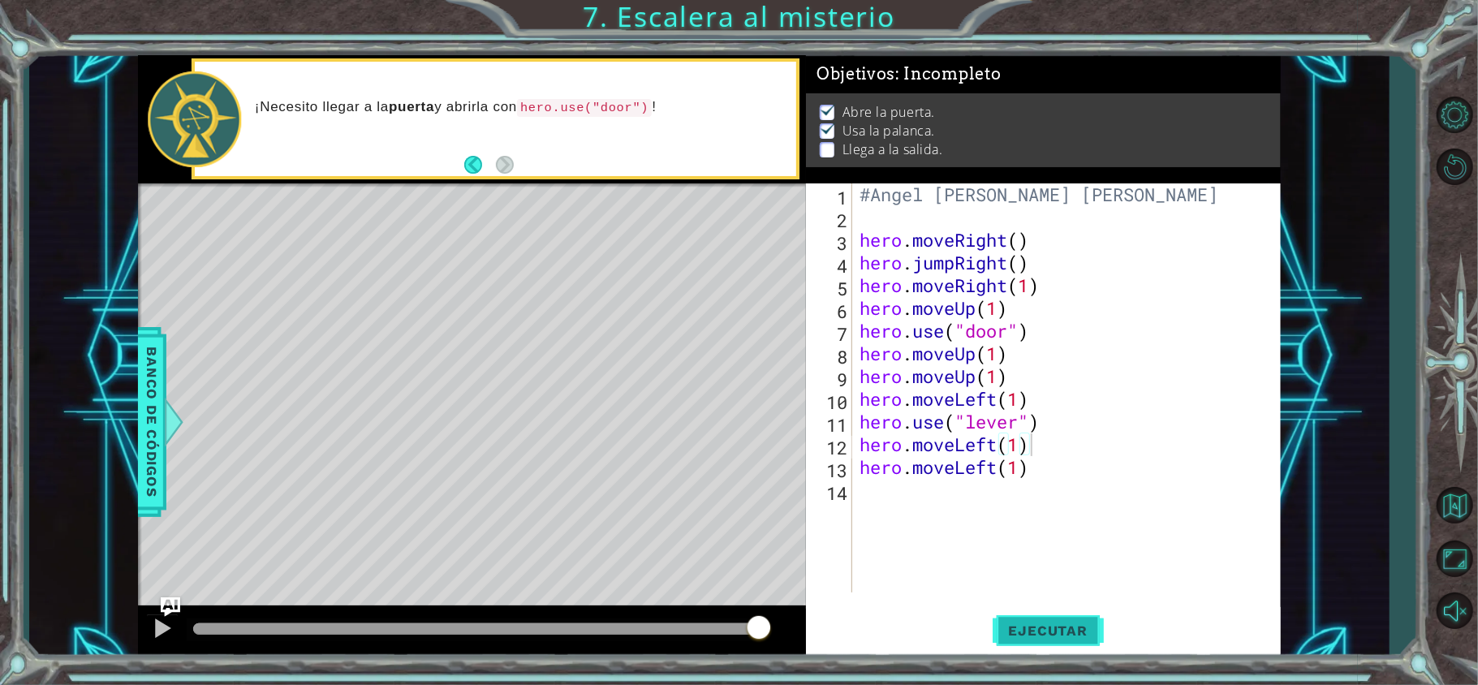
click at [1043, 614] on button "Ejecutar" at bounding box center [1047, 630] width 111 height 47
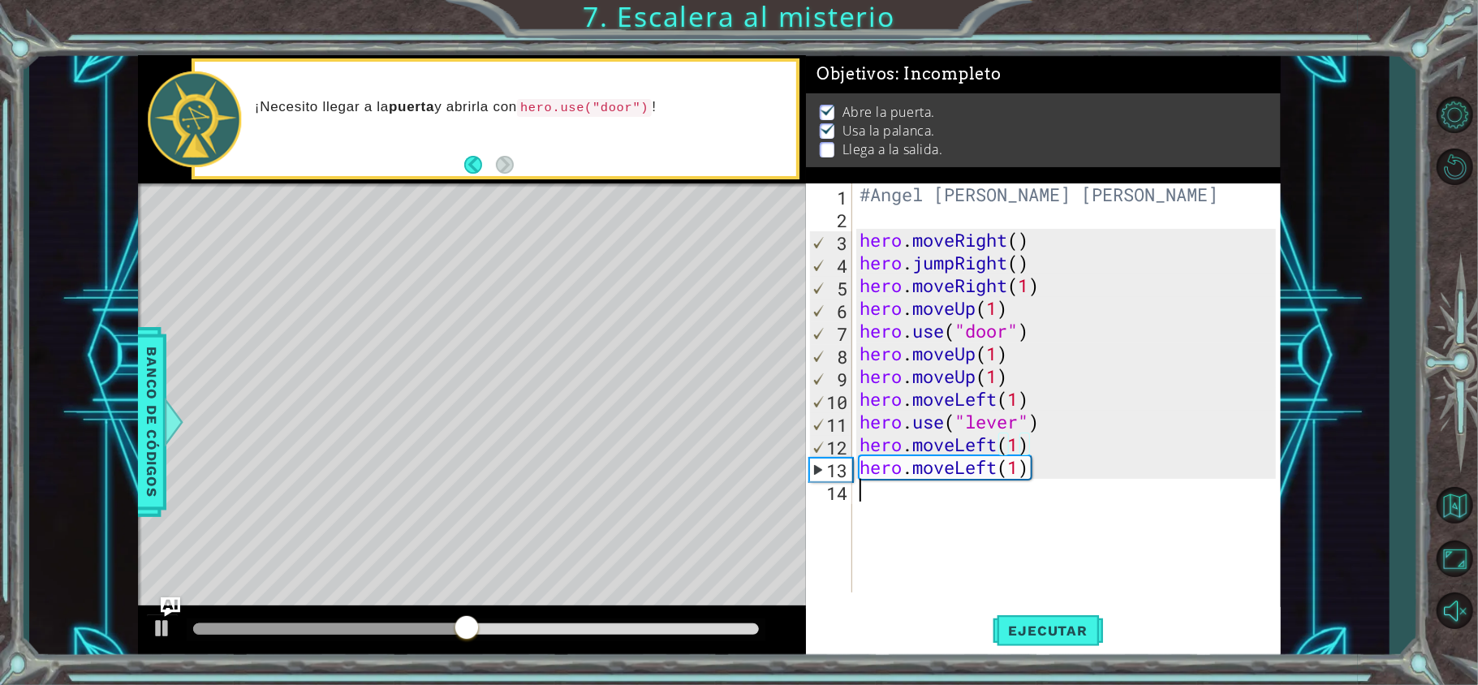
click at [956, 498] on div "#Angel [PERSON_NAME] [PERSON_NAME] hero . moveRight ( ) hero . jumpRight ( ) he…" at bounding box center [1070, 410] width 428 height 454
type textarea "h"
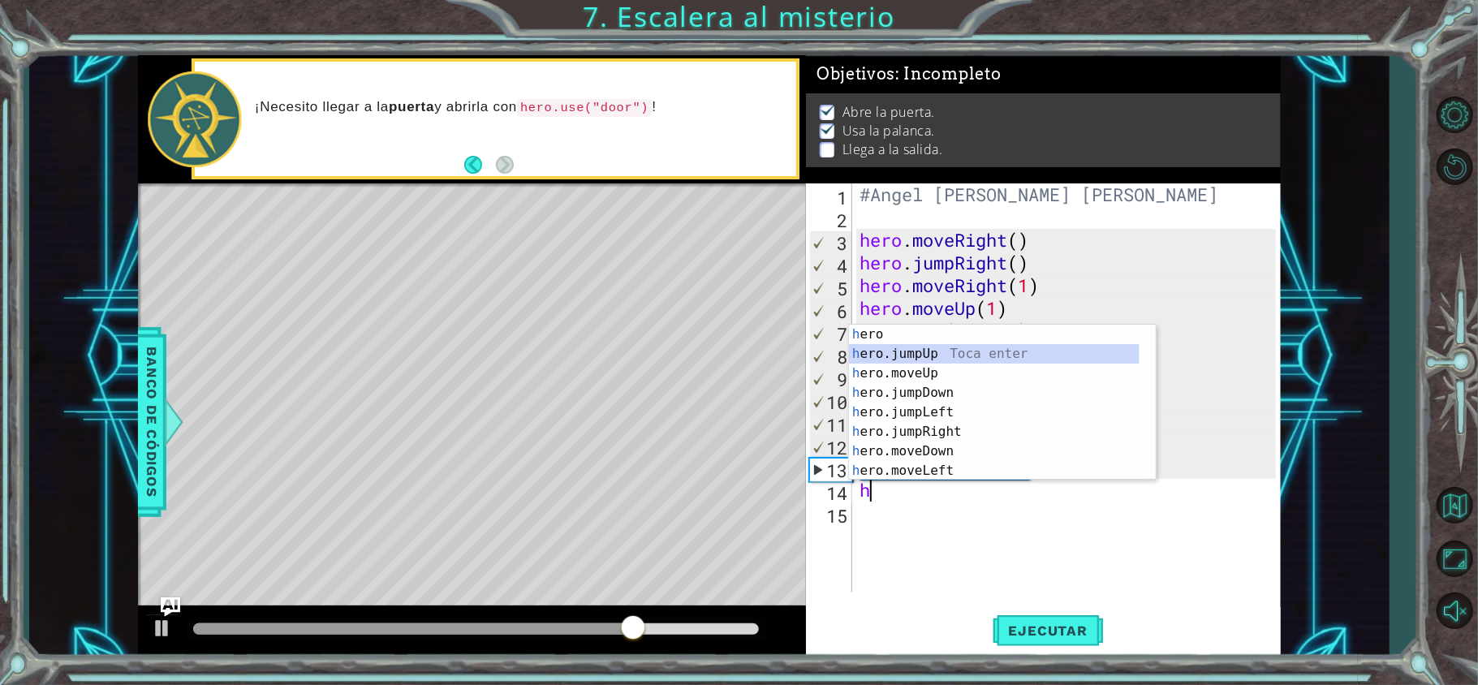
click at [949, 352] on div "h ero Toca enter h ero.jumpUp Toca enter h ero.moveUp Toca enter h ero.jumpDown…" at bounding box center [994, 422] width 290 height 195
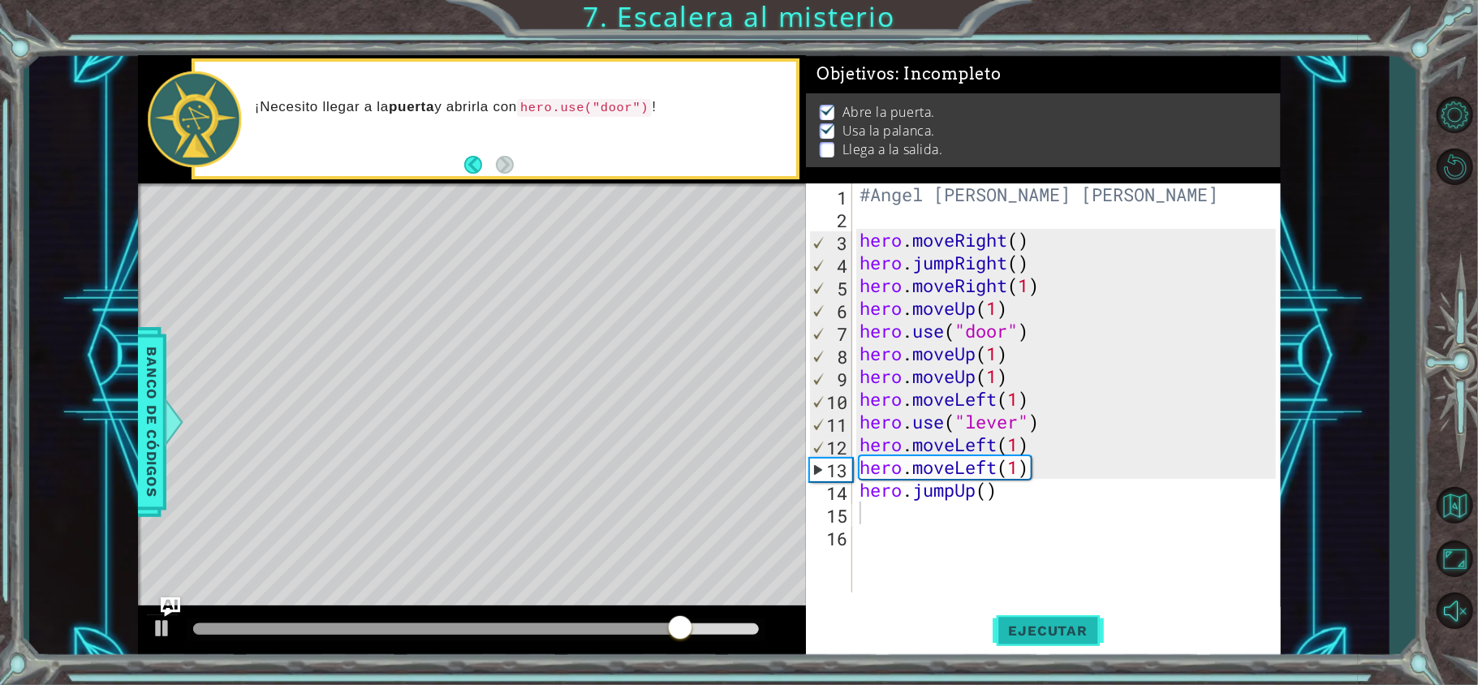
click at [1008, 641] on button "Ejecutar" at bounding box center [1047, 630] width 111 height 47
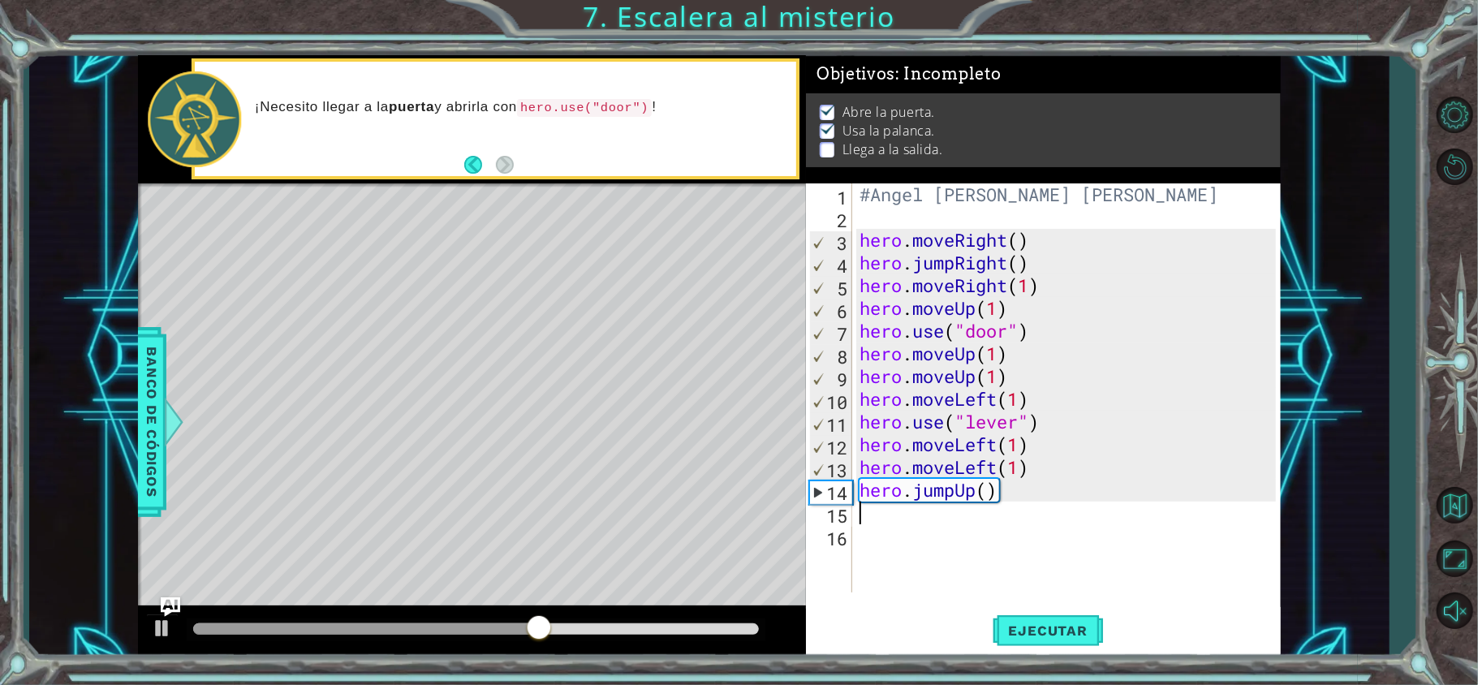
click at [907, 519] on div "#Angel [PERSON_NAME] [PERSON_NAME] hero . moveRight ( ) hero . jumpRight ( ) he…" at bounding box center [1070, 410] width 428 height 454
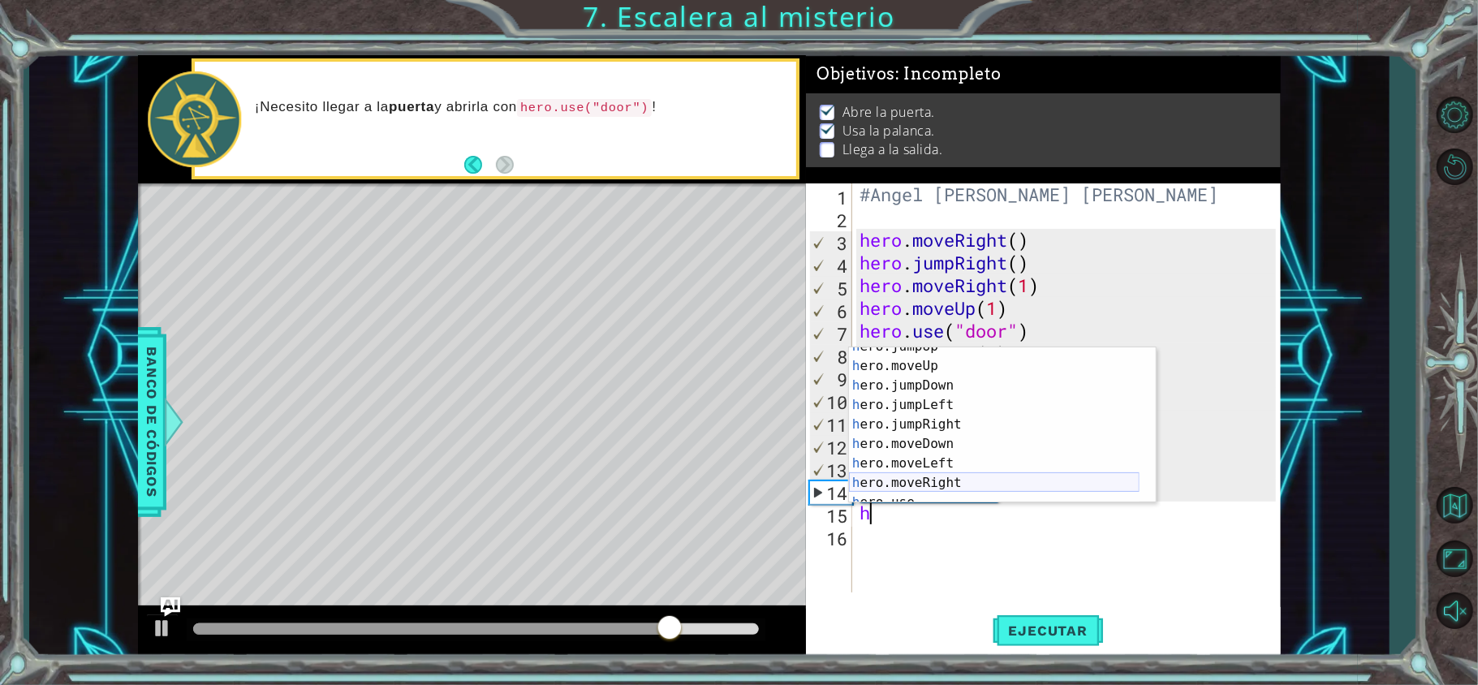
scroll to position [30, 0]
click at [954, 482] on div "h ero.jumpUp Toca enter h ero.moveUp Toca enter h ero.jumpDown Toca enter h ero…" at bounding box center [994, 434] width 290 height 195
type textarea "hero.moveRight(1)"
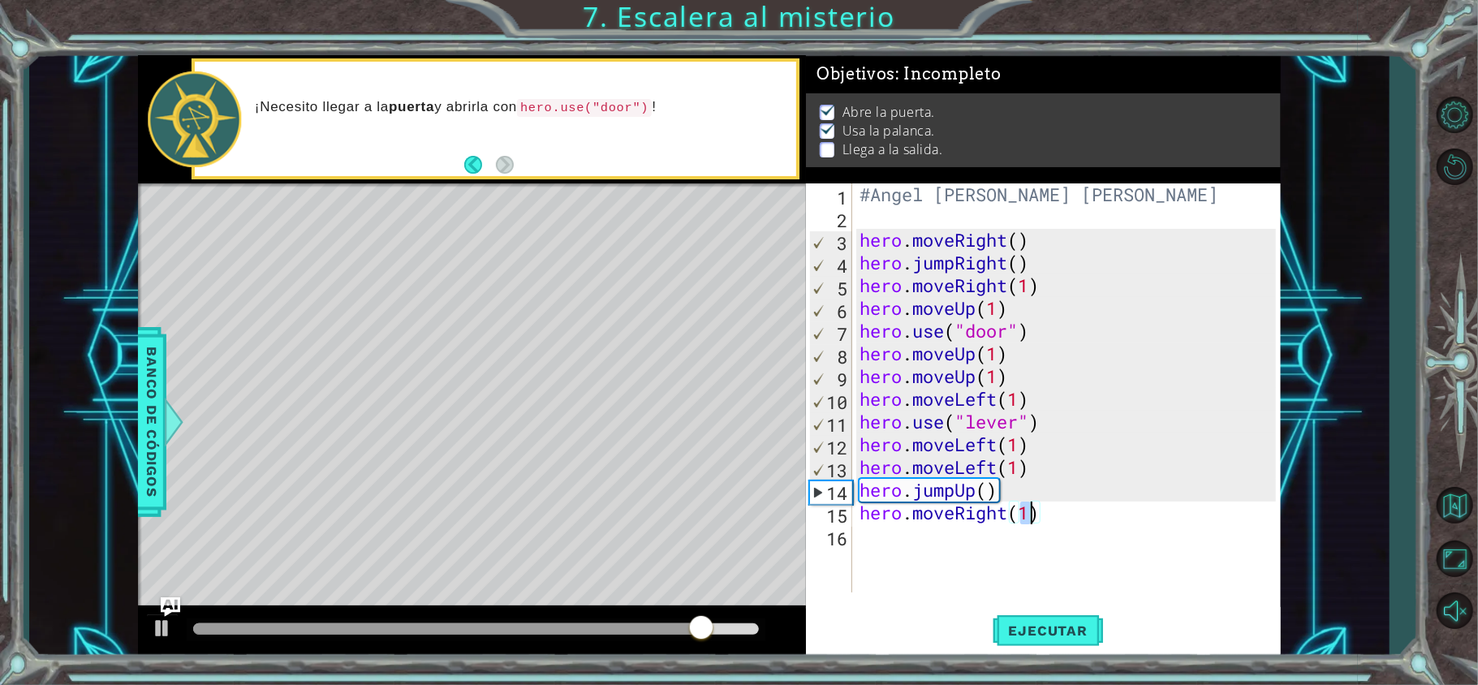
click at [887, 569] on div "#Angel [PERSON_NAME] [PERSON_NAME] hero . moveRight ( ) hero . jumpRight ( ) he…" at bounding box center [1070, 410] width 428 height 454
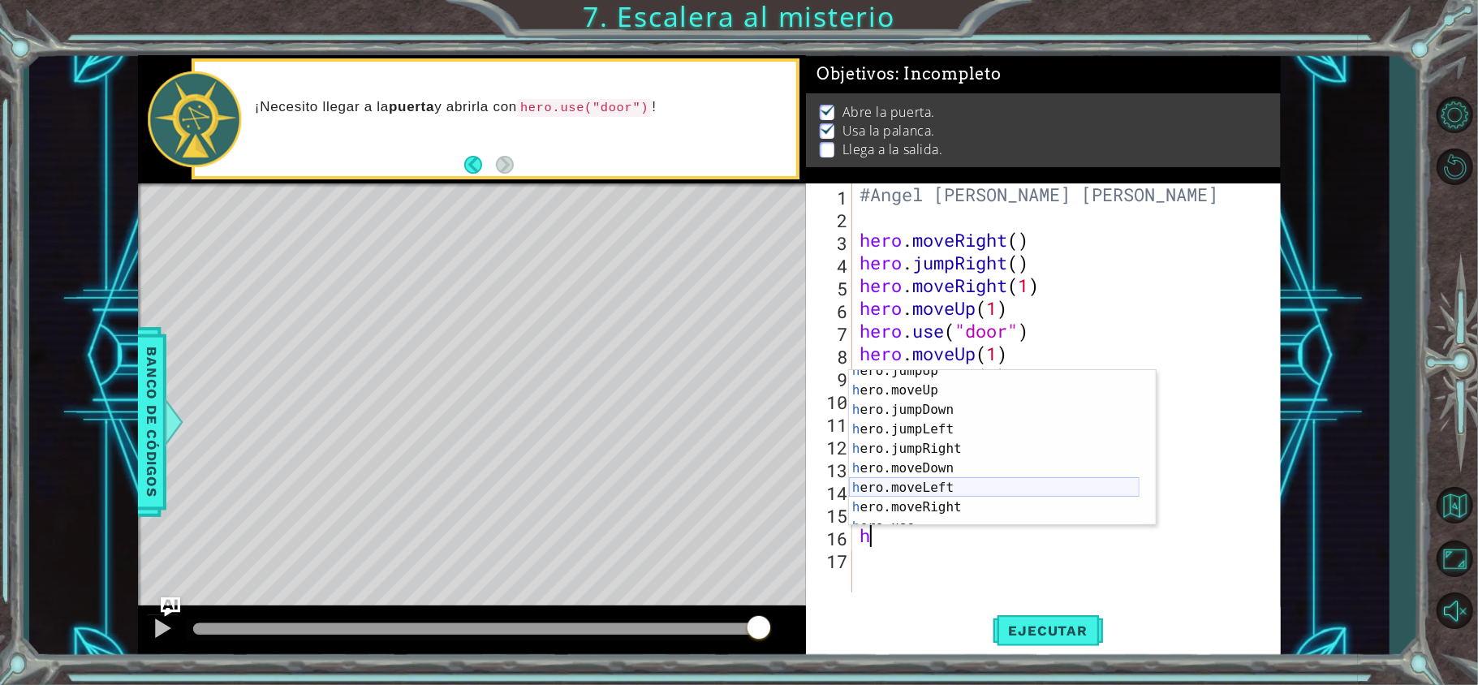
scroll to position [32, 0]
click at [951, 501] on div "h ero.jumpUp Toca enter h ero.moveUp Toca enter h ero.jumpDown Toca enter h ero…" at bounding box center [994, 454] width 290 height 195
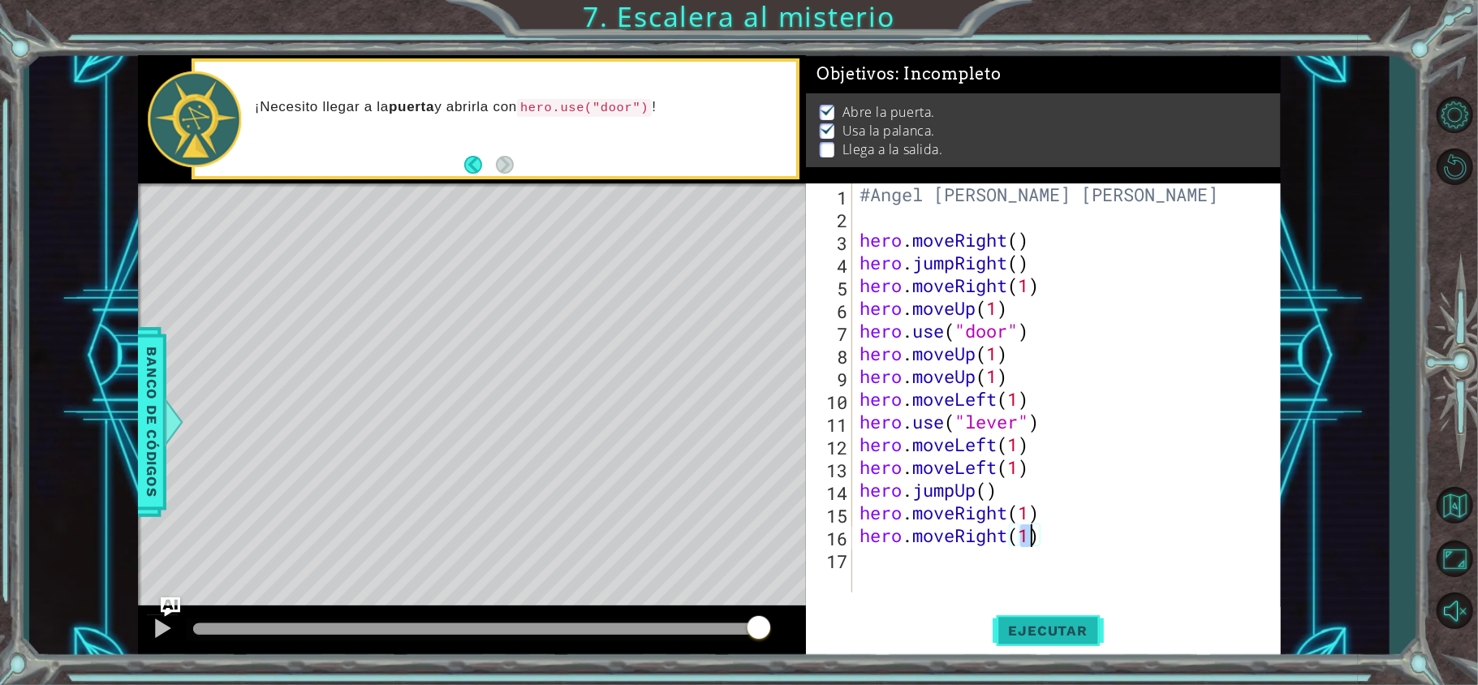
click at [1004, 636] on span "Ejecutar" at bounding box center [1047, 630] width 111 height 16
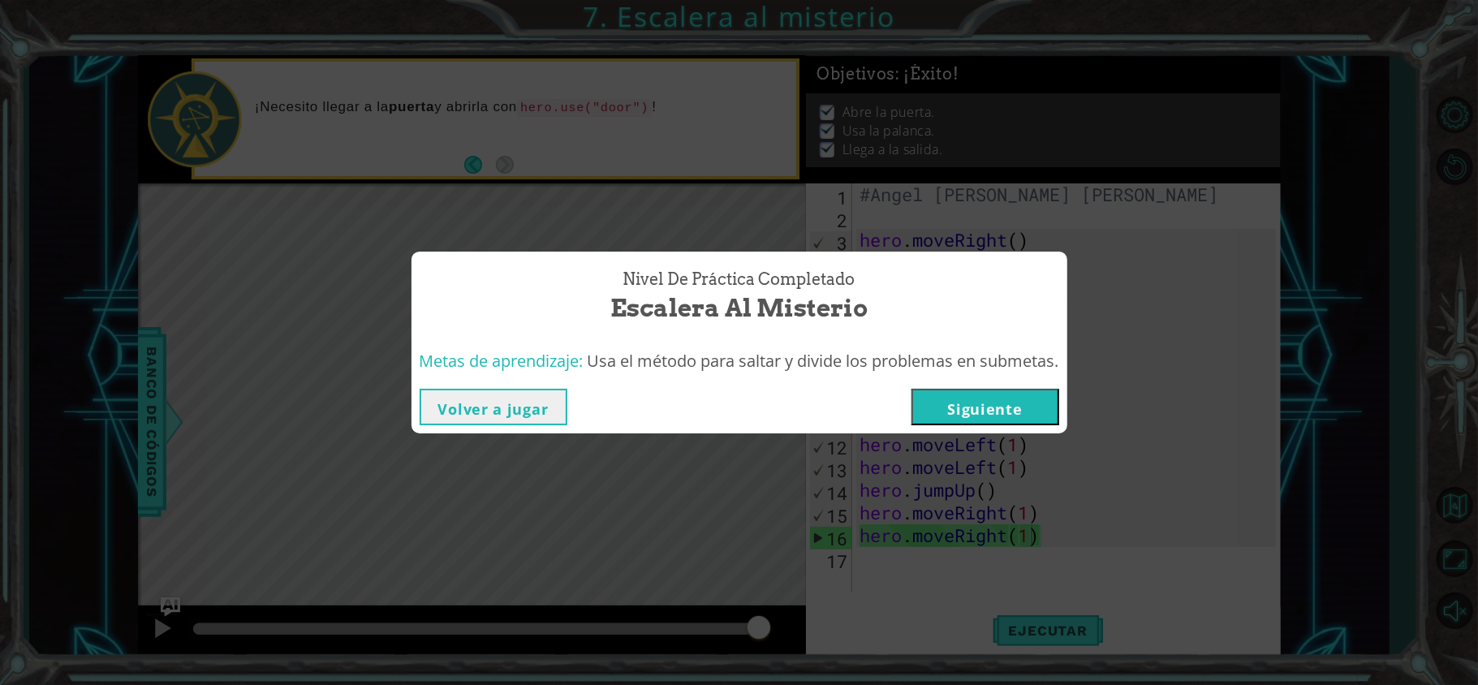
click at [537, 397] on button "Volver a jugar" at bounding box center [493, 407] width 148 height 37
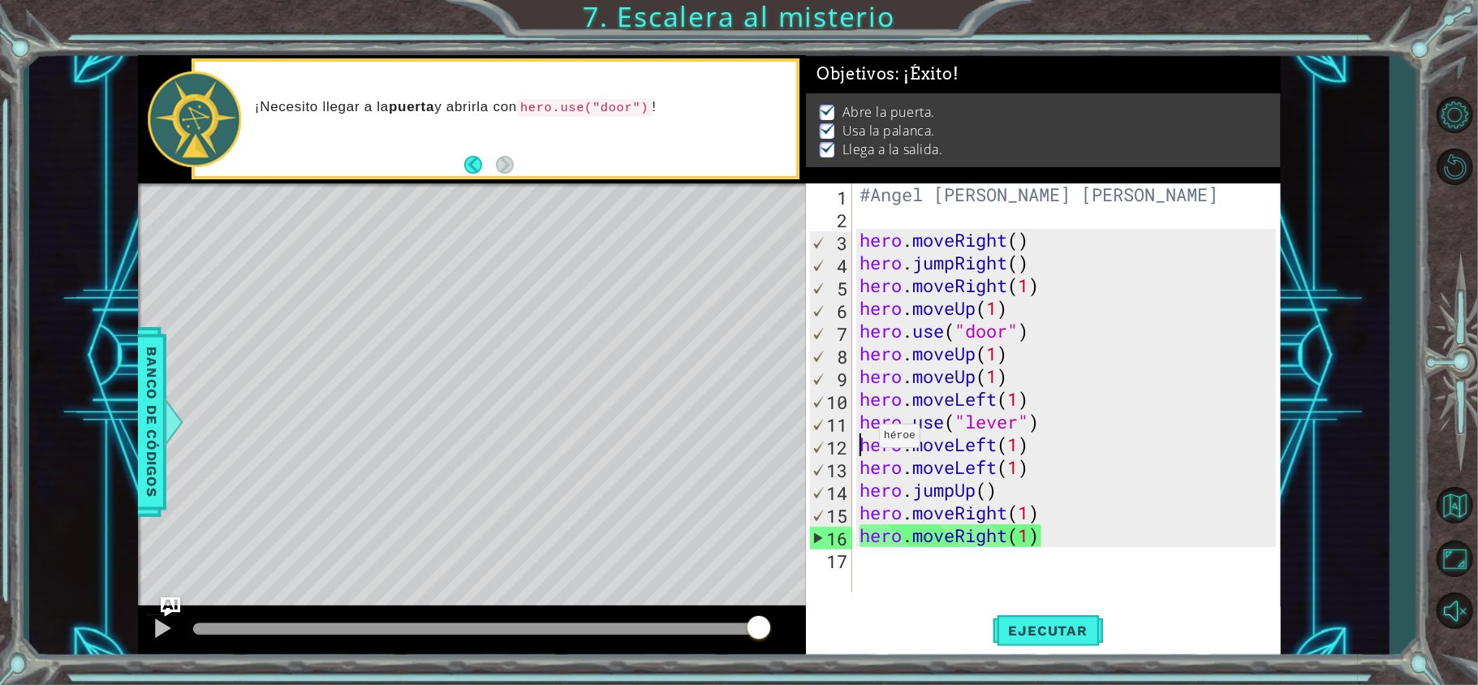
click at [864, 439] on div "#Angel [PERSON_NAME] [PERSON_NAME] hero . moveRight ( ) hero . jumpRight ( ) he…" at bounding box center [1070, 410] width 428 height 454
type textarea "hero.moveLeft(1)"
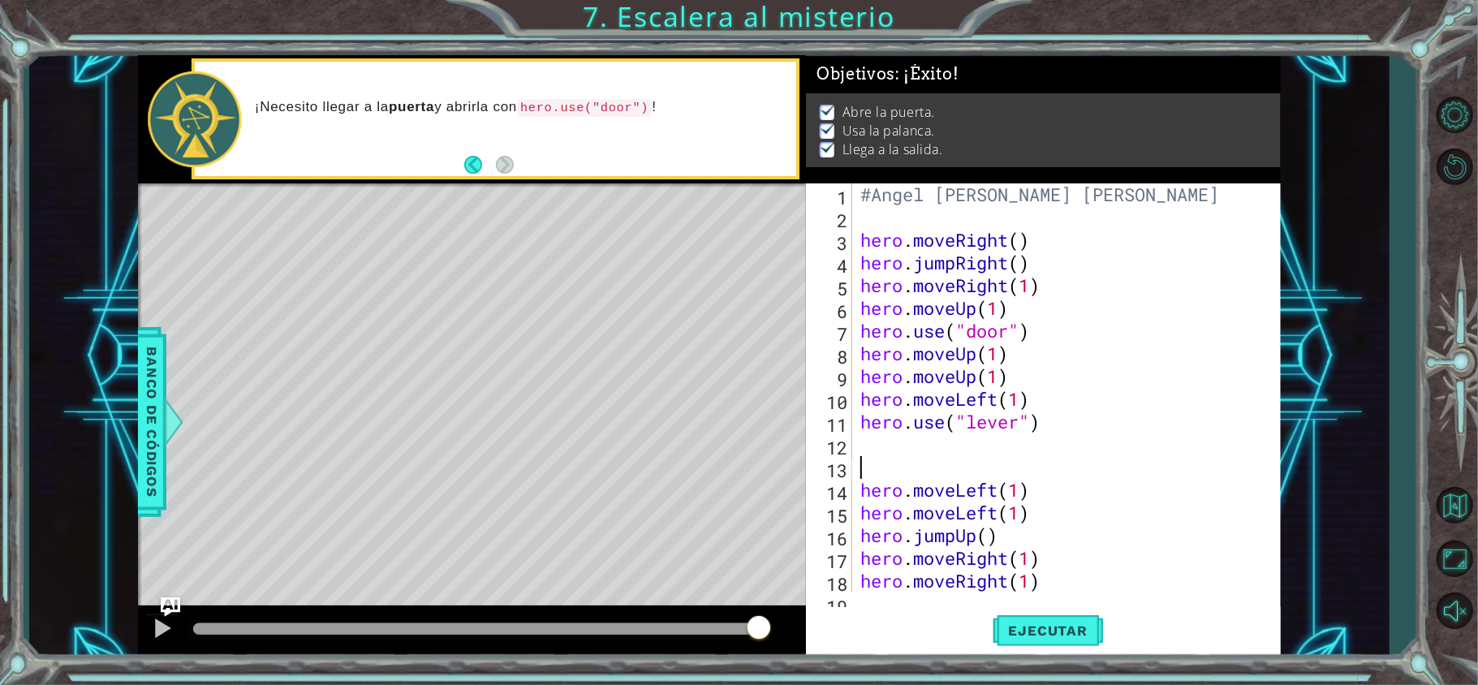
click at [906, 467] on div "#Angel [PERSON_NAME] [PERSON_NAME] hero . moveRight ( ) hero . jumpRight ( ) he…" at bounding box center [1062, 410] width 411 height 454
click at [914, 467] on div "#Angel [PERSON_NAME] [PERSON_NAME] hero . moveRight ( ) hero . jumpRight ( ) he…" at bounding box center [1062, 410] width 411 height 454
click at [864, 348] on div "#Angel [PERSON_NAME] [PERSON_NAME] hero . moveRight ( ) hero . jumpRight ( ) he…" at bounding box center [1062, 410] width 411 height 454
type textarea "hero.moveUp(1)"
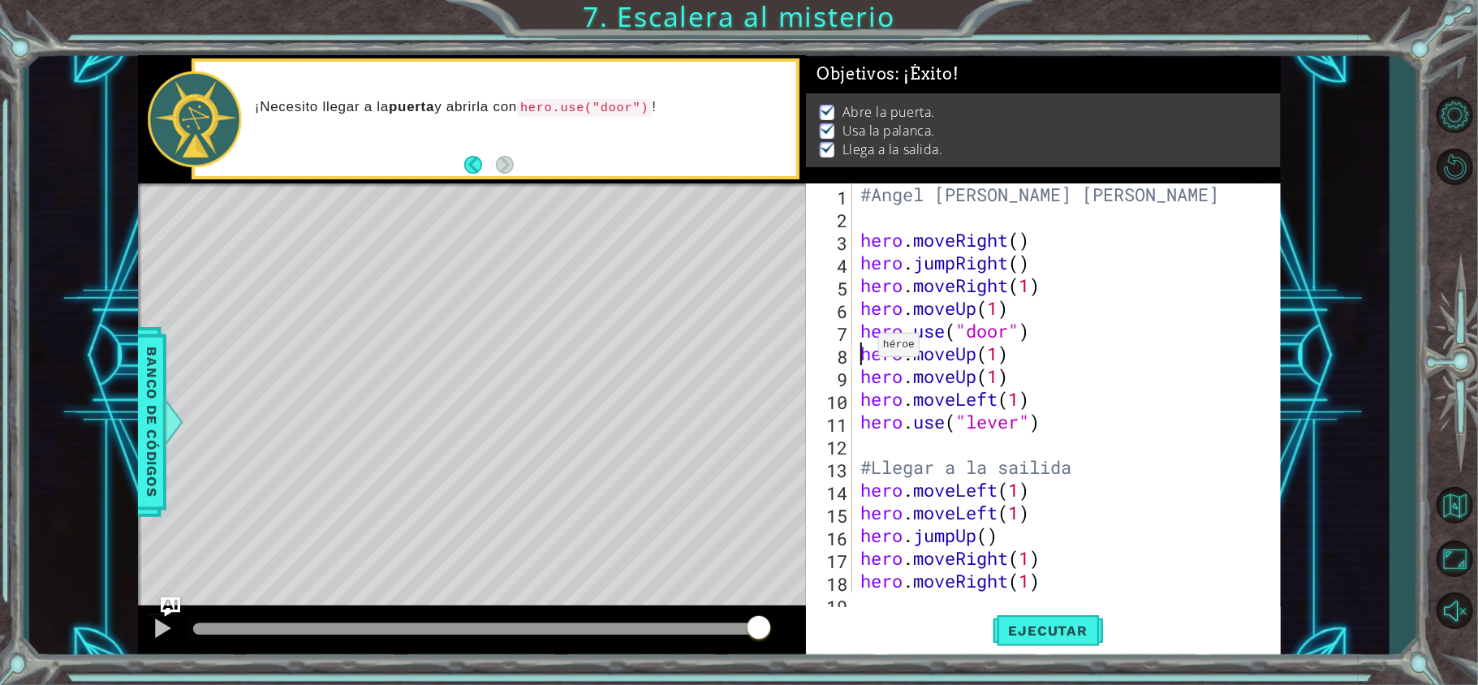
scroll to position [0, 5]
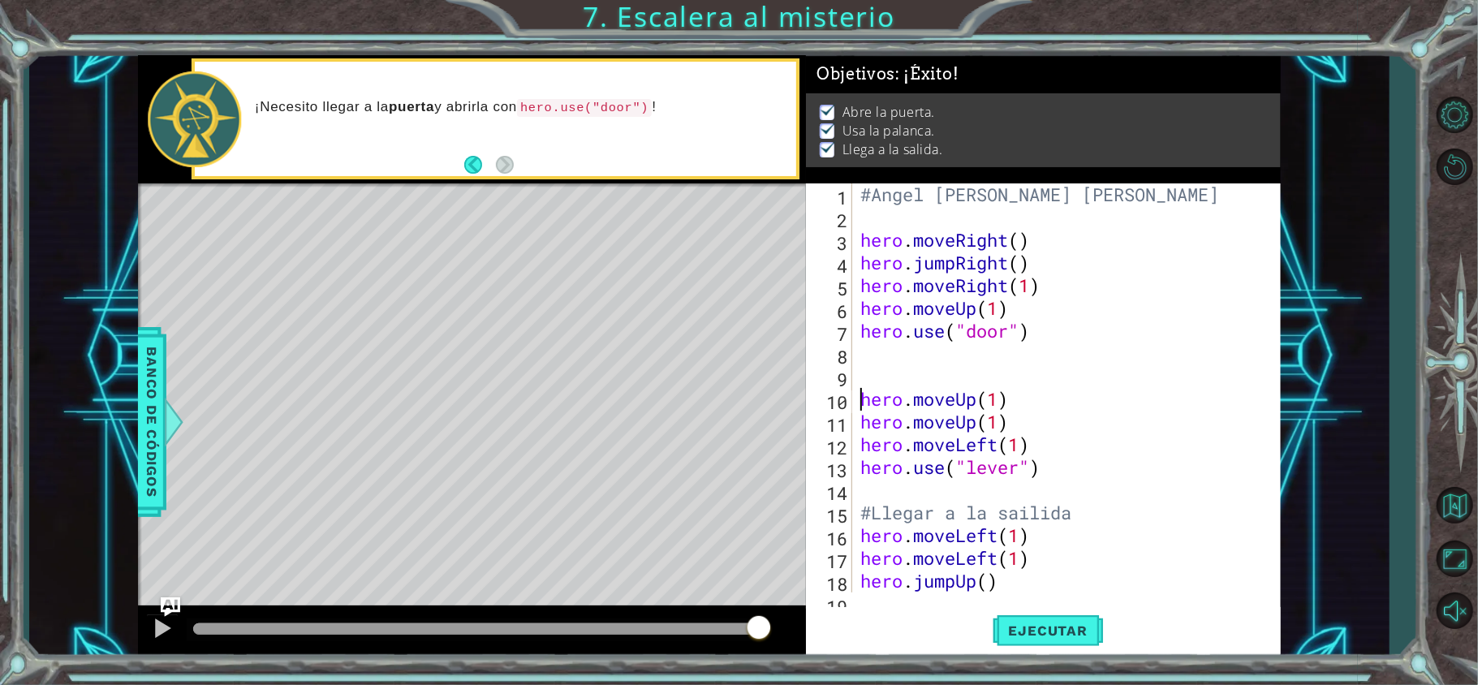
click at [884, 375] on div "#Angel [PERSON_NAME] [PERSON_NAME] hero . moveRight ( ) hero . jumpRight ( ) he…" at bounding box center [1062, 410] width 411 height 454
click at [858, 238] on div "#Angel [PERSON_NAME] [PERSON_NAME] hero . moveRight ( ) hero . jumpRight ( ) he…" at bounding box center [1062, 410] width 411 height 454
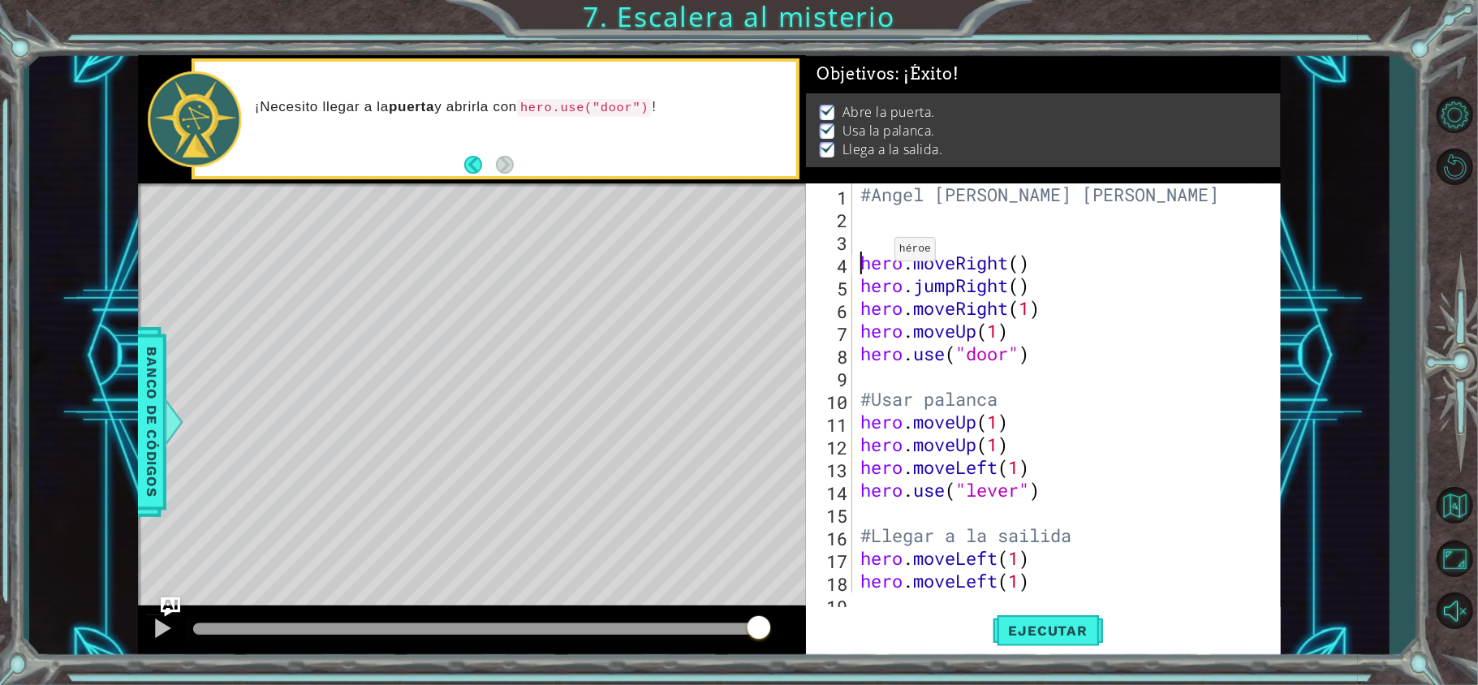
click at [880, 253] on div "#Angel [PERSON_NAME] [PERSON_NAME] hero . moveRight ( ) hero . jumpRight ( ) he…" at bounding box center [1062, 410] width 411 height 454
type textarea "hero.moveRight()"
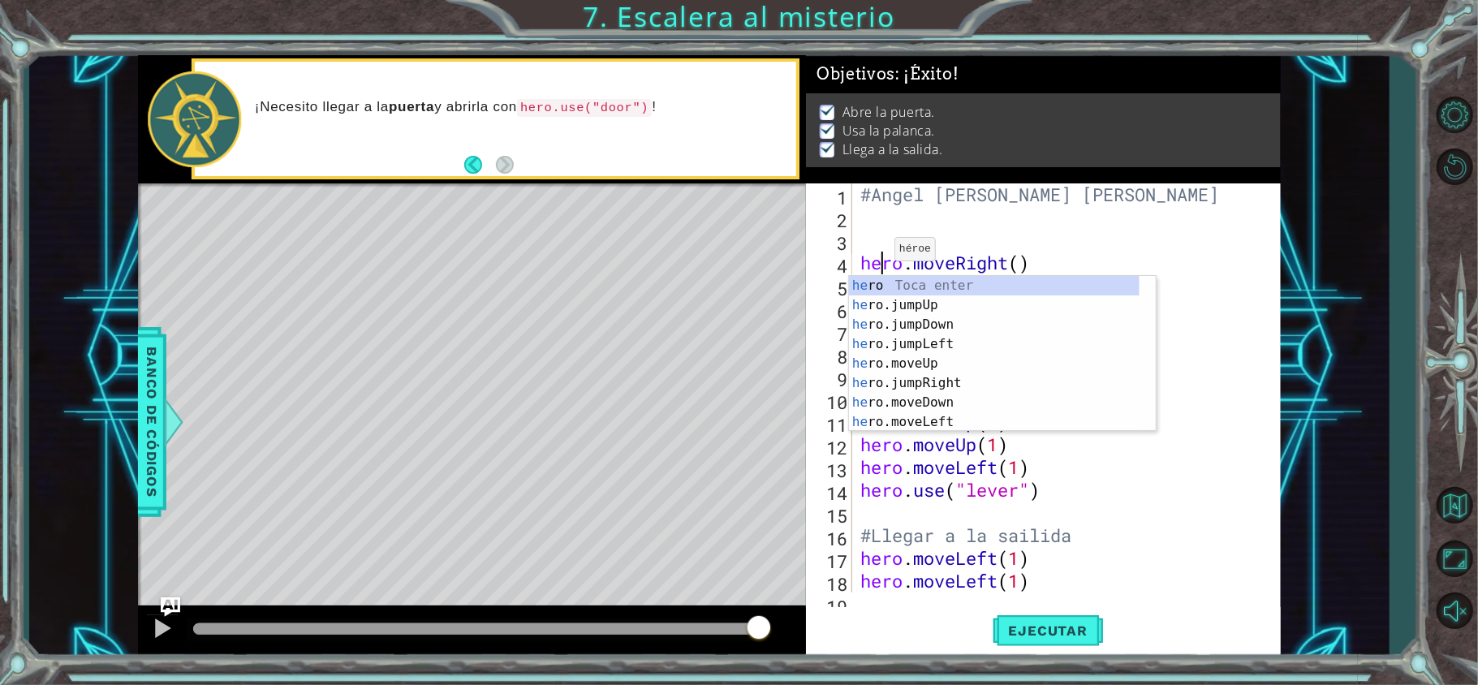
scroll to position [0, 0]
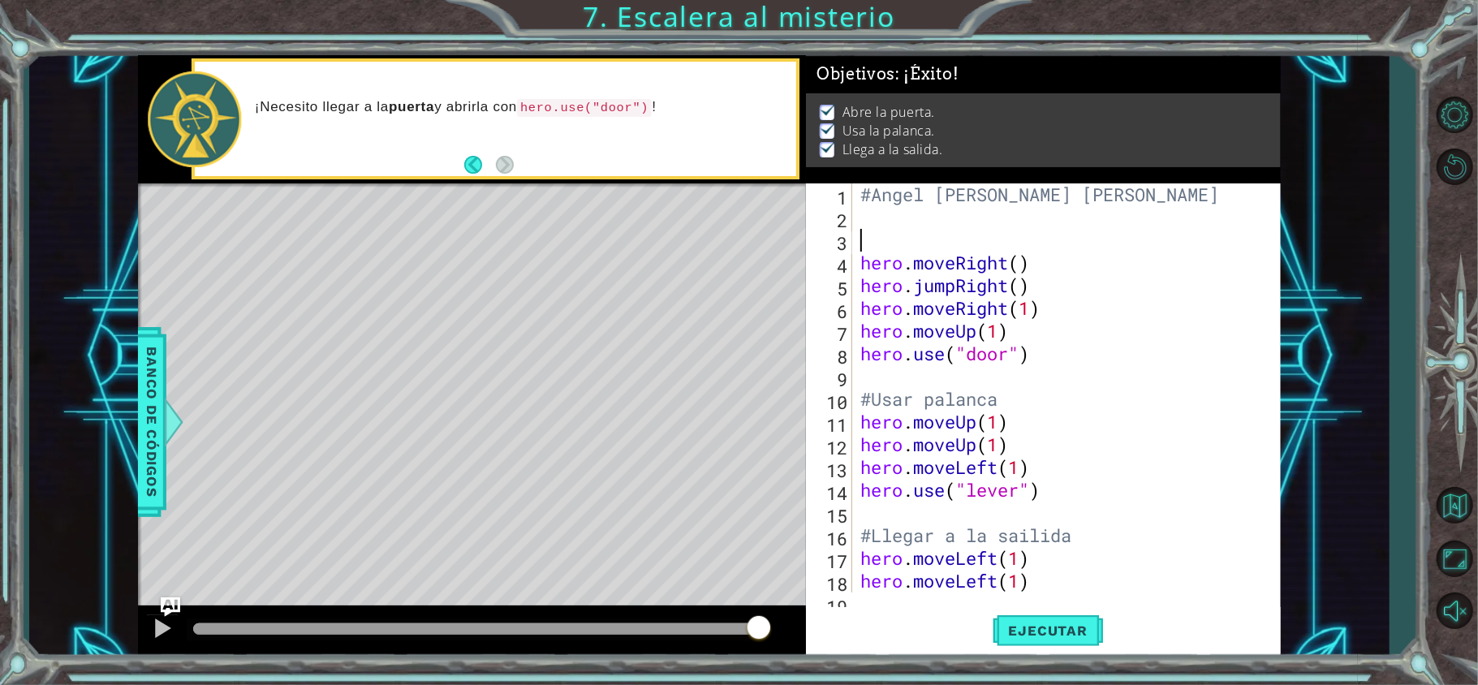
click at [871, 230] on div "#Angel [PERSON_NAME] [PERSON_NAME] hero . moveRight ( ) hero . jumpRight ( ) he…" at bounding box center [1062, 410] width 411 height 454
click at [692, 367] on div "Level Map" at bounding box center [513, 422] width 750 height 478
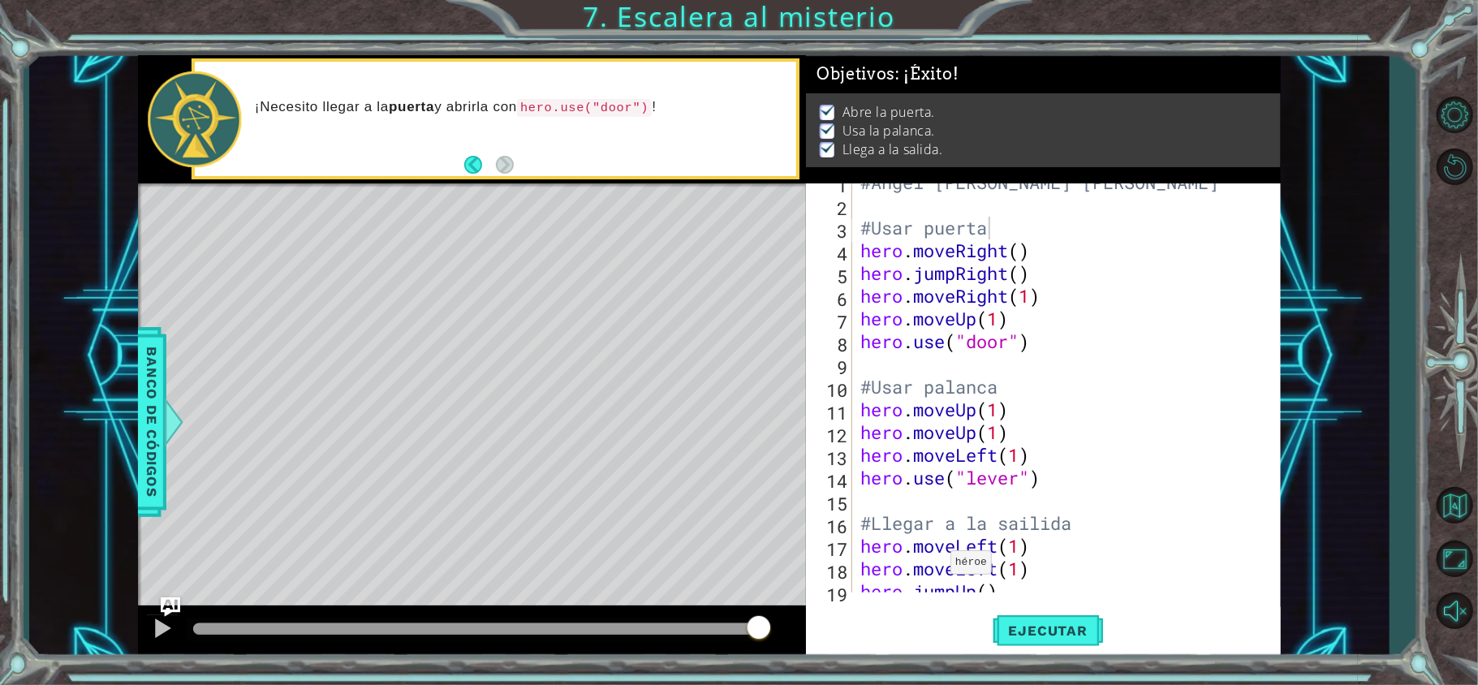
scroll to position [0, 0]
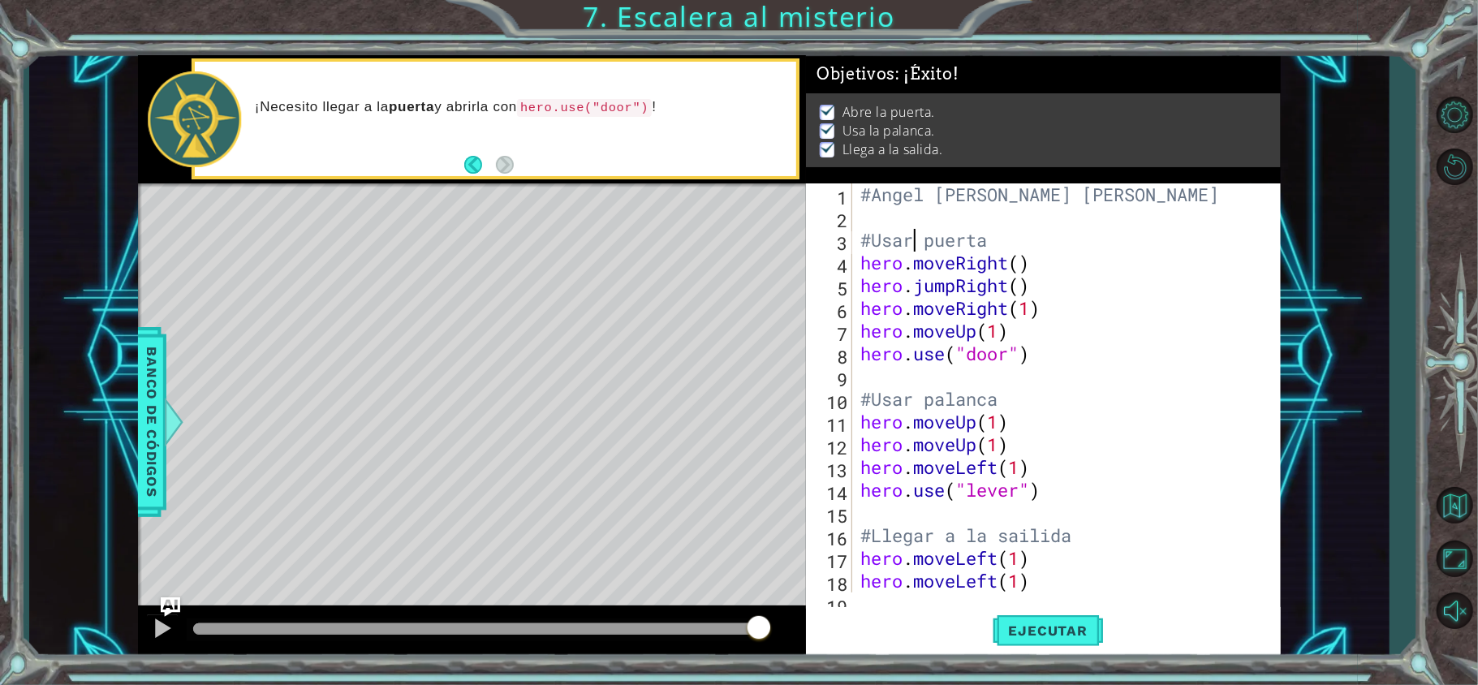
click at [914, 239] on div "#Angel [PERSON_NAME] [PERSON_NAME] #Usar puerta hero . moveRight ( ) hero . jum…" at bounding box center [1062, 410] width 411 height 454
click at [1082, 647] on button "Ejecutar" at bounding box center [1047, 630] width 111 height 47
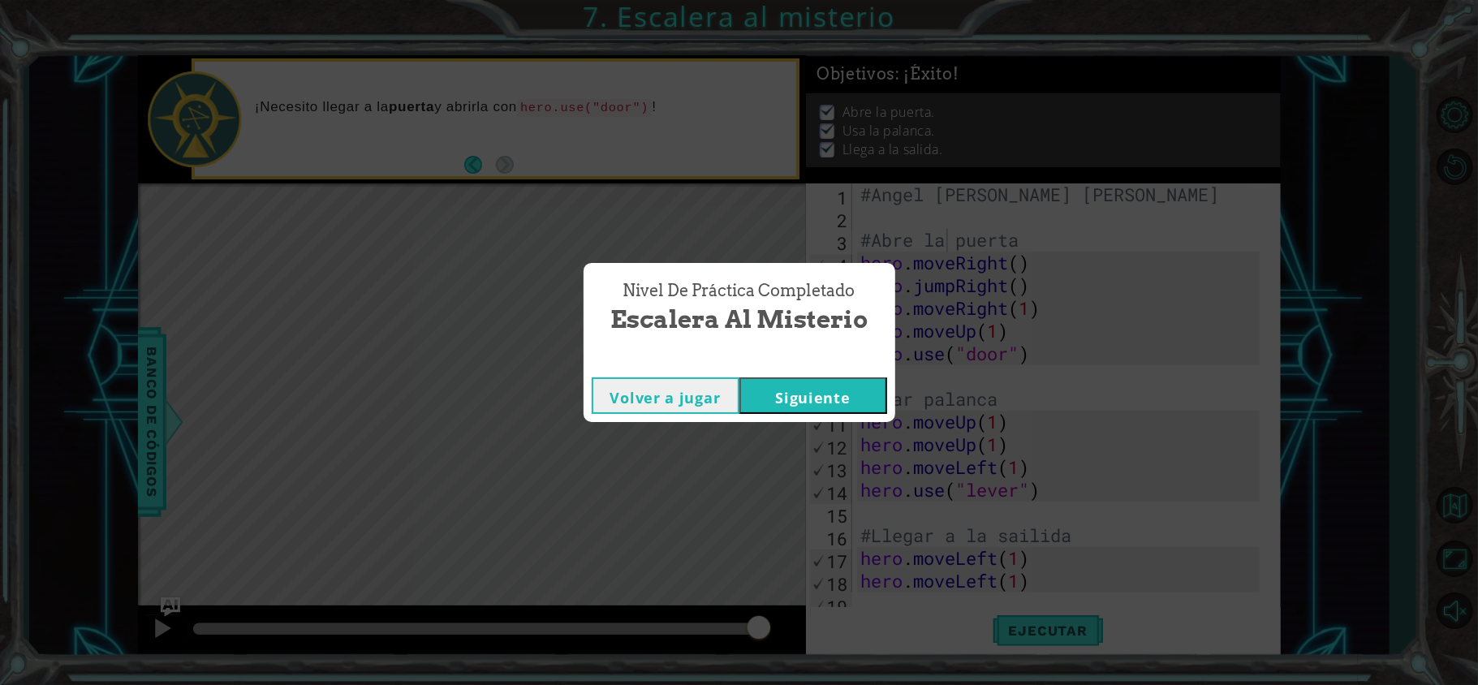
click at [692, 402] on button "Volver a jugar" at bounding box center [666, 395] width 148 height 37
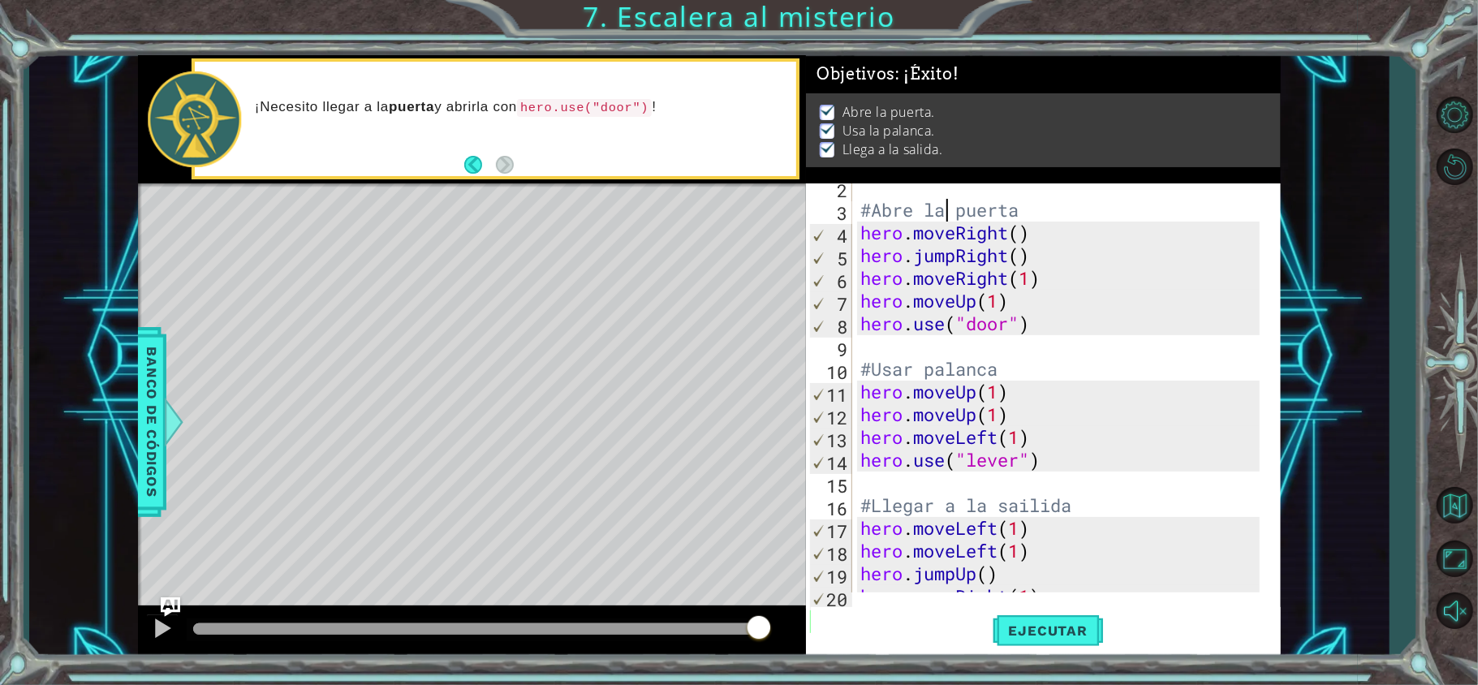
scroll to position [0, 0]
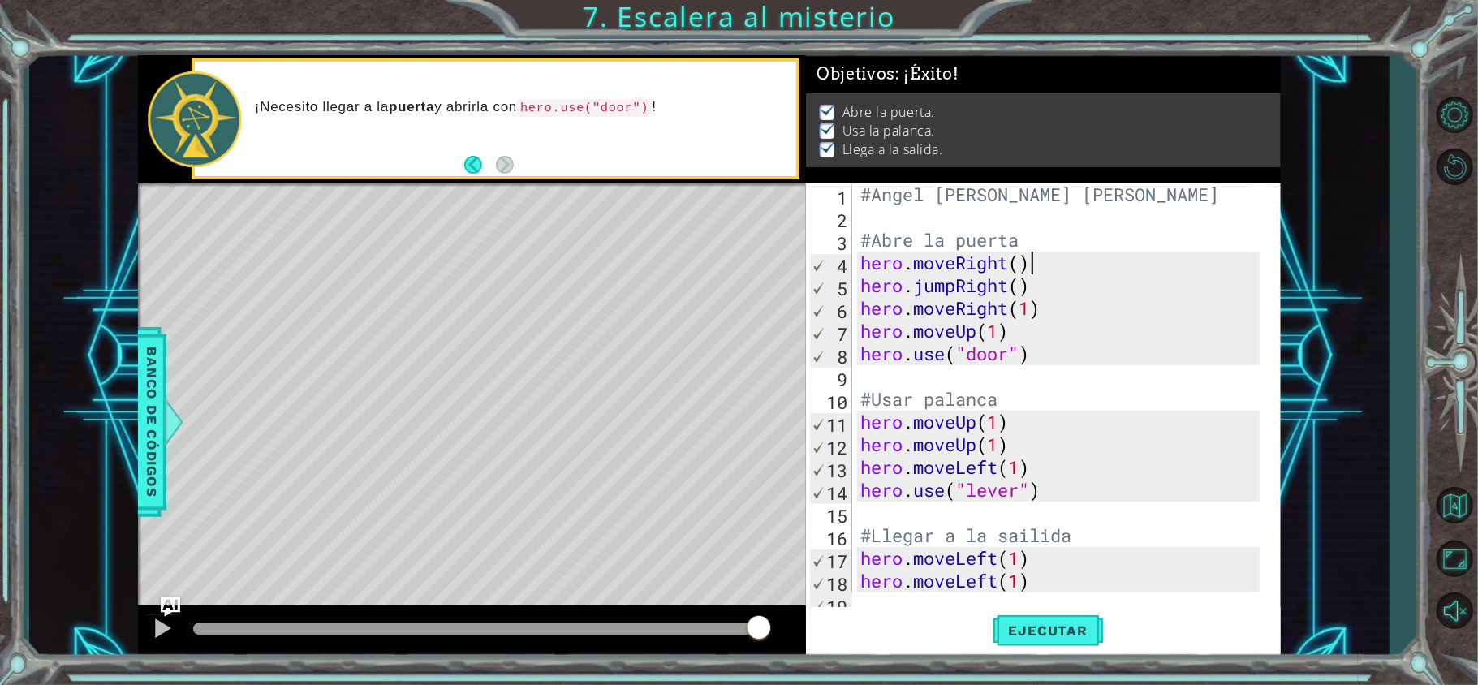
click at [1043, 269] on div "#Angel [PERSON_NAME] [PERSON_NAME] #Abre la puerta hero . moveRight ( ) hero . …" at bounding box center [1062, 410] width 411 height 454
click at [1056, 264] on div "#Angel [PERSON_NAME] [PERSON_NAME] #Abre la puerta hero . moveRight ( ) hero . …" at bounding box center [1062, 410] width 411 height 454
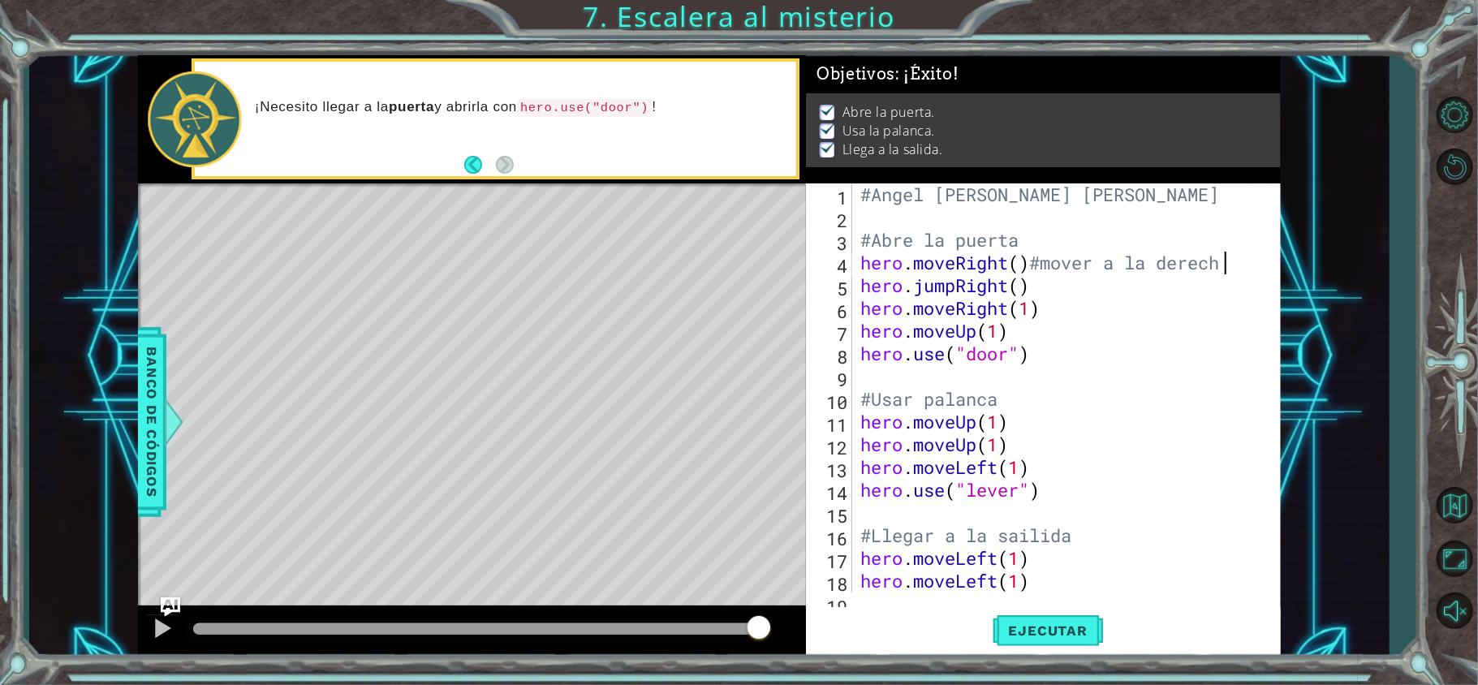
scroll to position [0, 15]
click at [1069, 294] on div "#Angel [PERSON_NAME] [PERSON_NAME] #Abre la puerta hero . moveRight ( ) #mover …" at bounding box center [1062, 410] width 411 height 454
click at [1065, 318] on div "#Angel [PERSON_NAME] [PERSON_NAME] #Abre la puerta hero . moveRight ( ) #mover …" at bounding box center [1062, 410] width 411 height 454
click at [1078, 338] on div "#Angel [PERSON_NAME] [PERSON_NAME] #Abre la puerta hero . moveRight ( ) #mover …" at bounding box center [1062, 410] width 411 height 454
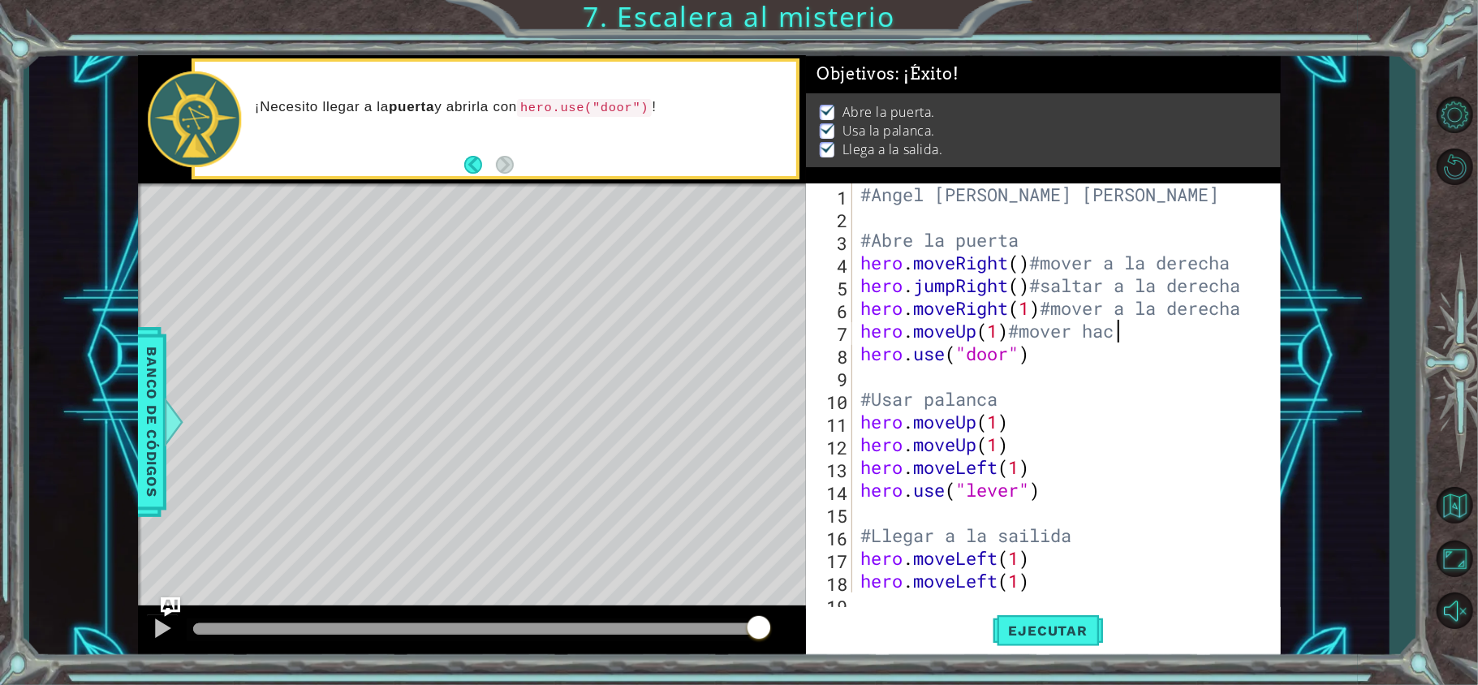
scroll to position [0, 11]
type textarea "hero.moveUp(1)#mover hacia delante"
click at [1068, 365] on div "#Angel [PERSON_NAME] [PERSON_NAME] #Abre la puerta hero . moveRight ( ) #mover …" at bounding box center [1062, 410] width 411 height 454
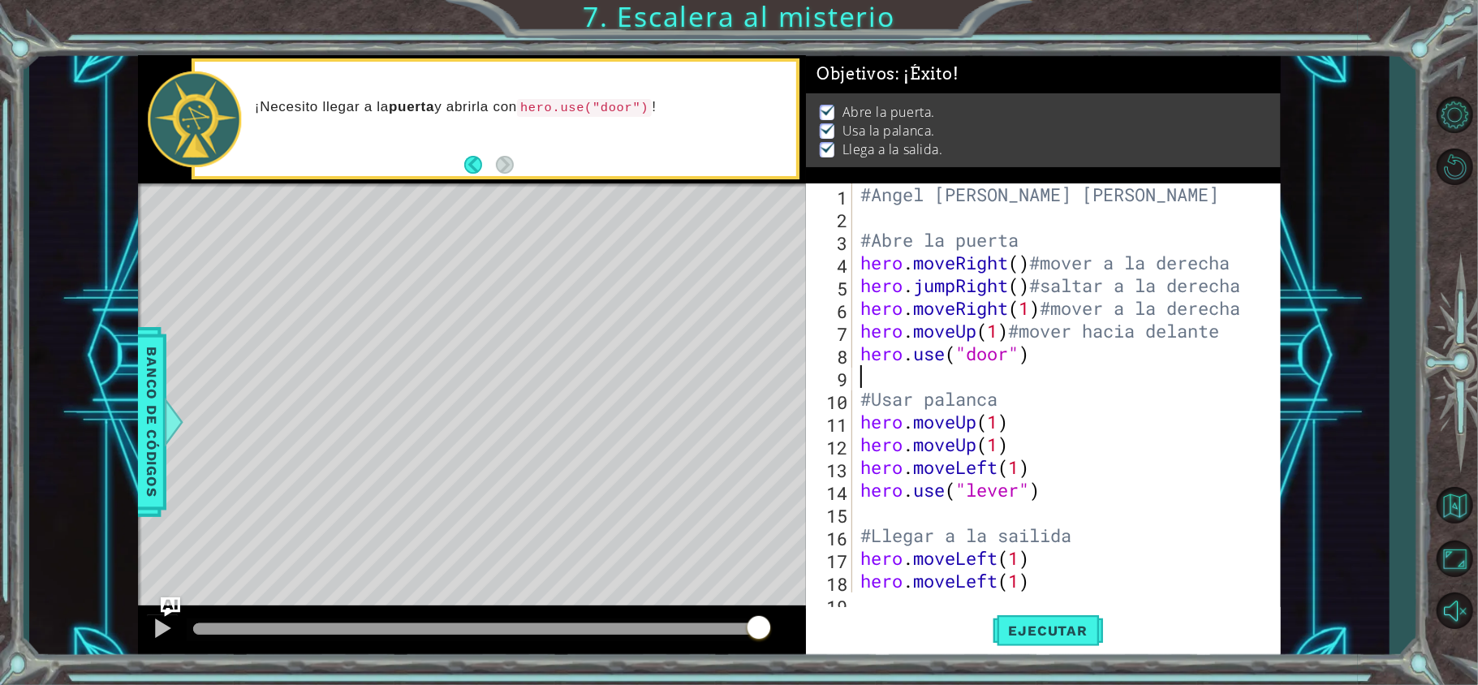
click at [1068, 365] on div "#Angel [PERSON_NAME] [PERSON_NAME] #Abre la puerta hero . moveRight ( ) #mover …" at bounding box center [1062, 410] width 411 height 454
click at [1079, 364] on div "#Angel [PERSON_NAME] [PERSON_NAME] #Abre la puerta hero . moveRight ( ) #mover …" at bounding box center [1062, 410] width 411 height 454
click at [997, 425] on div "#Angel [PERSON_NAME] [PERSON_NAME] #Abre la puerta hero . moveRight ( ) #mover …" at bounding box center [1062, 410] width 411 height 454
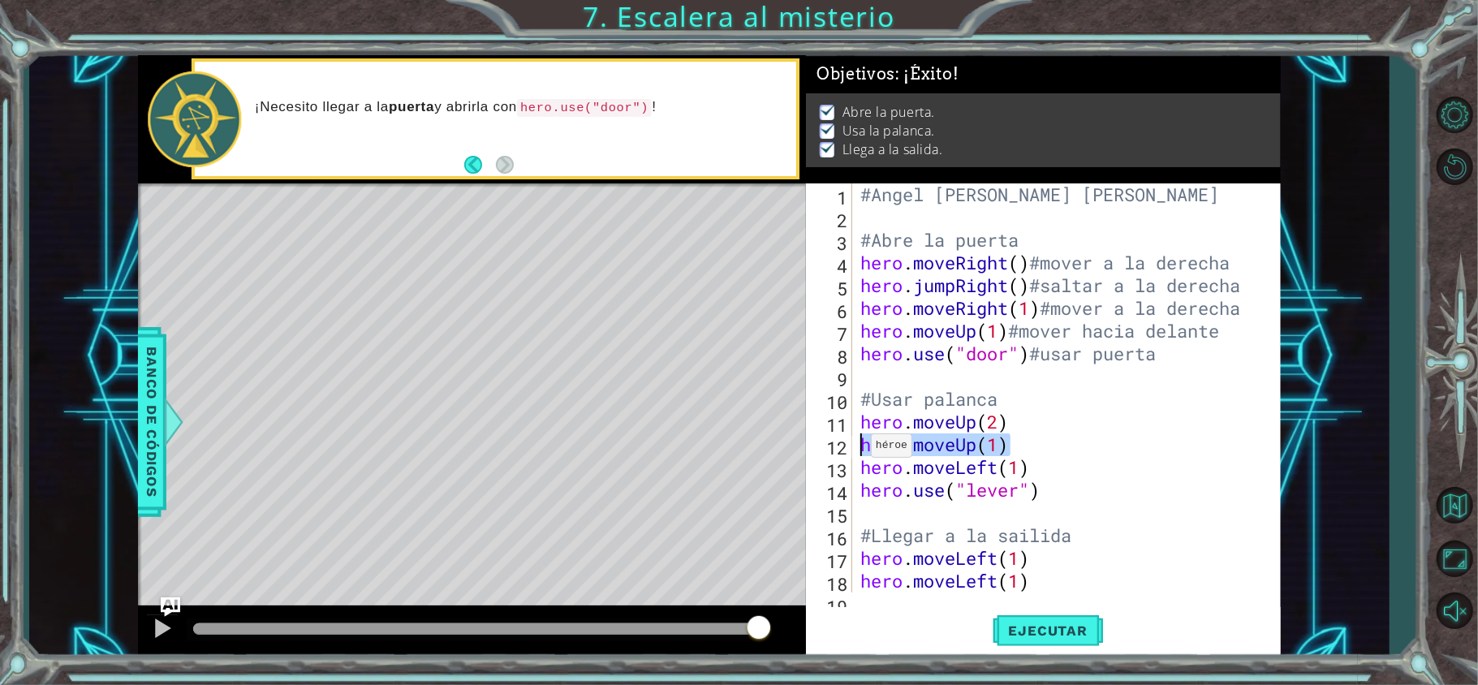
drag, startPoint x: 1019, startPoint y: 445, endPoint x: 855, endPoint y: 449, distance: 164.0
click at [855, 449] on div "hero.moveUp(2) 1 2 3 4 5 6 7 8 9 10 11 12 13 14 15 16 17 18 19 #Angel [PERSON_N…" at bounding box center [1041, 387] width 470 height 409
type textarea "hero.moveUp(1)"
click at [1043, 465] on div "#Angel [PERSON_NAME] [PERSON_NAME] #Abre la puerta hero . moveRight ( ) #mover …" at bounding box center [1062, 410] width 411 height 454
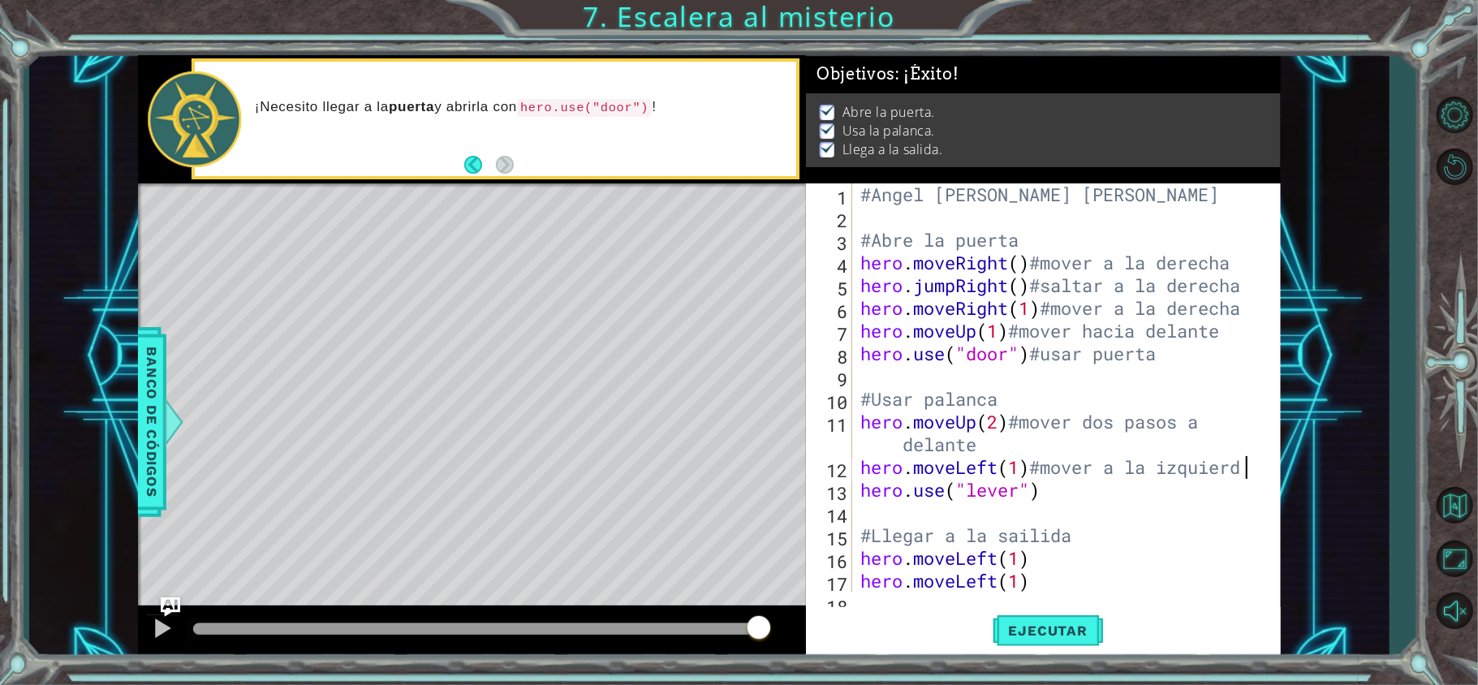
scroll to position [0, 16]
click at [1055, 482] on div "#Angel [PERSON_NAME] [PERSON_NAME] #Abre la puerta hero . moveRight ( ) #mover …" at bounding box center [1062, 410] width 411 height 454
click at [1060, 566] on div "#Angel [PERSON_NAME] [PERSON_NAME] #Abre la puerta hero . moveRight ( ) #mover …" at bounding box center [1062, 410] width 411 height 454
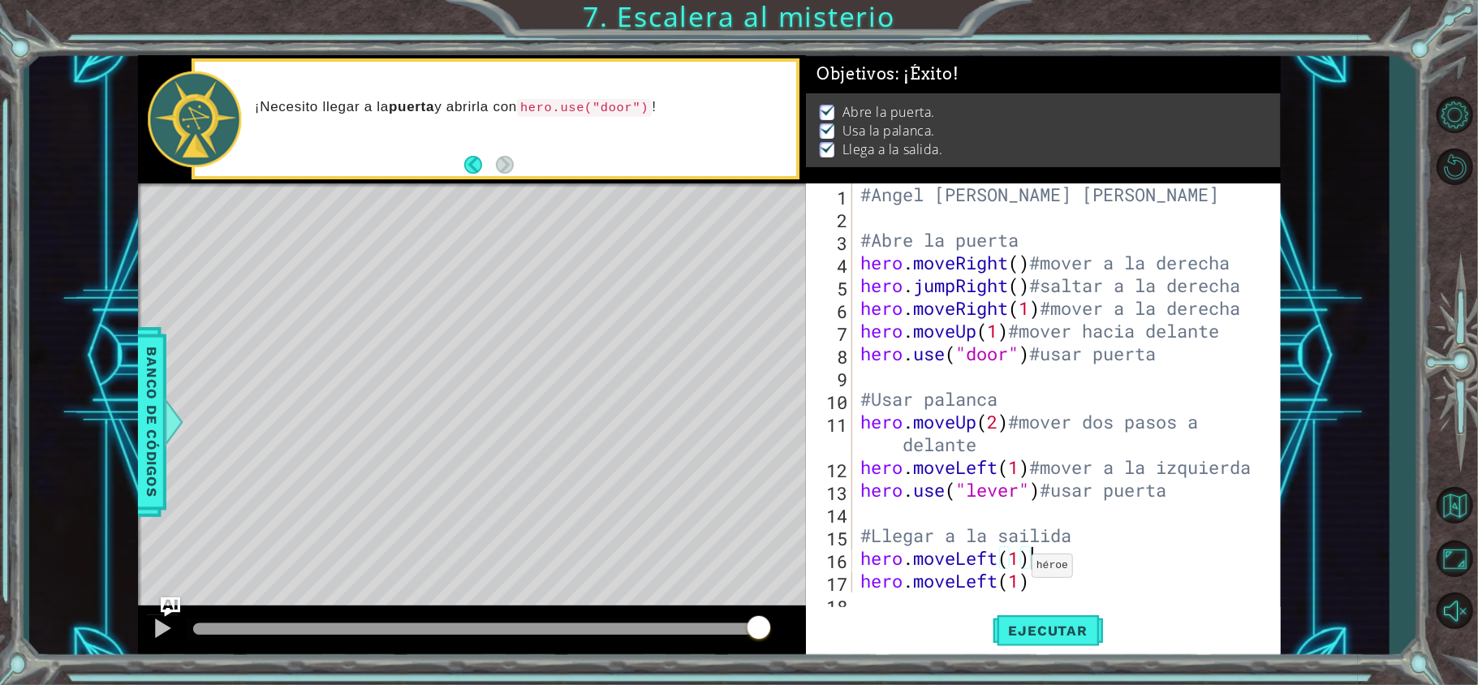
click at [1017, 568] on div "#Angel [PERSON_NAME] [PERSON_NAME] #Abre la puerta hero . moveRight ( ) #mover …" at bounding box center [1062, 410] width 411 height 454
drag, startPoint x: 1048, startPoint y: 579, endPoint x: 852, endPoint y: 586, distance: 196.5
click at [852, 586] on div "hero.moveLeft(2) 1 2 3 4 5 6 7 8 9 10 11 12 13 14 15 16 17 18 #Angel [PERSON_NA…" at bounding box center [1041, 387] width 470 height 409
type textarea "hero.moveLeft(1)"
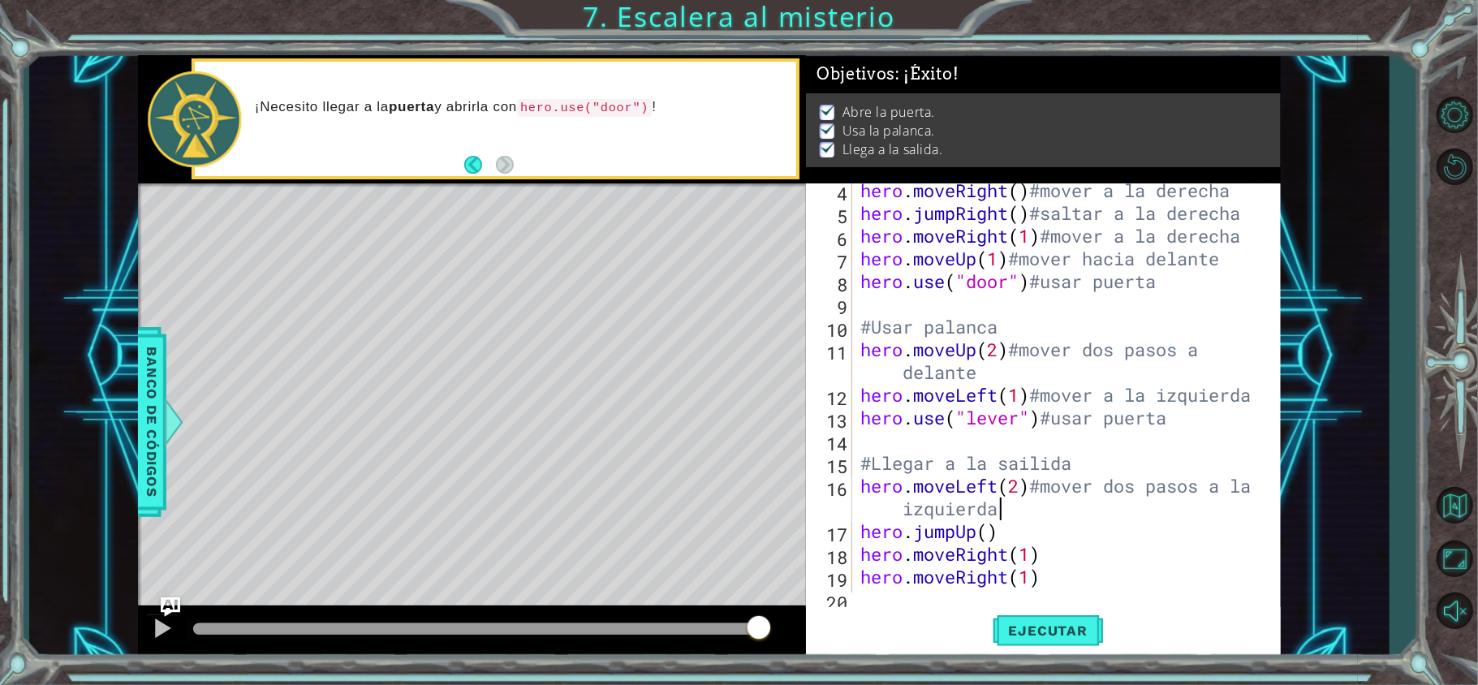
scroll to position [91, 0]
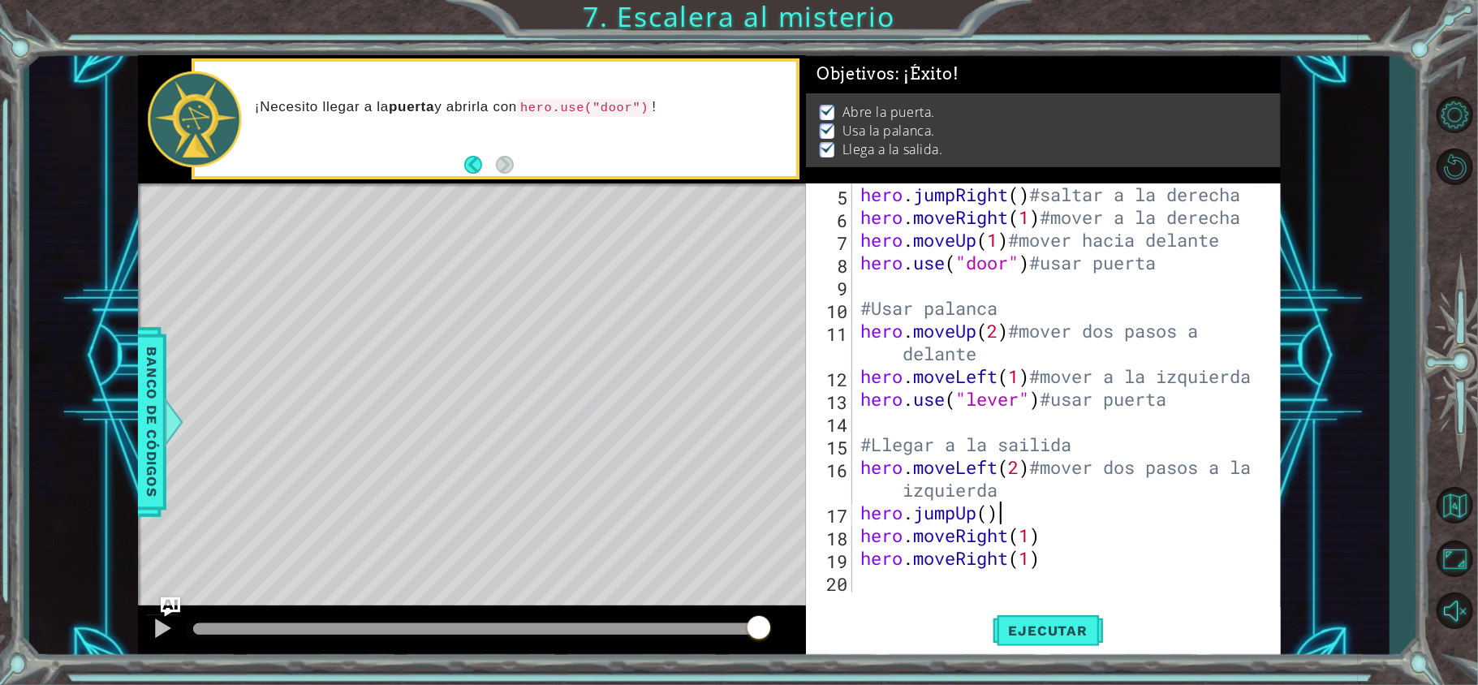
click at [1030, 510] on div "hero . jumpRight ( ) #saltar a la derecha hero . moveRight ( 1 ) #mover a la de…" at bounding box center [1062, 410] width 411 height 454
click at [1046, 543] on div "hero . jumpRight ( ) #saltar a la derecha hero . moveRight ( 1 ) #mover a la de…" at bounding box center [1062, 410] width 411 height 454
click at [1032, 540] on div "hero . jumpRight ( ) #saltar a la derecha hero . moveRight ( 1 ) #mover a la de…" at bounding box center [1062, 410] width 411 height 454
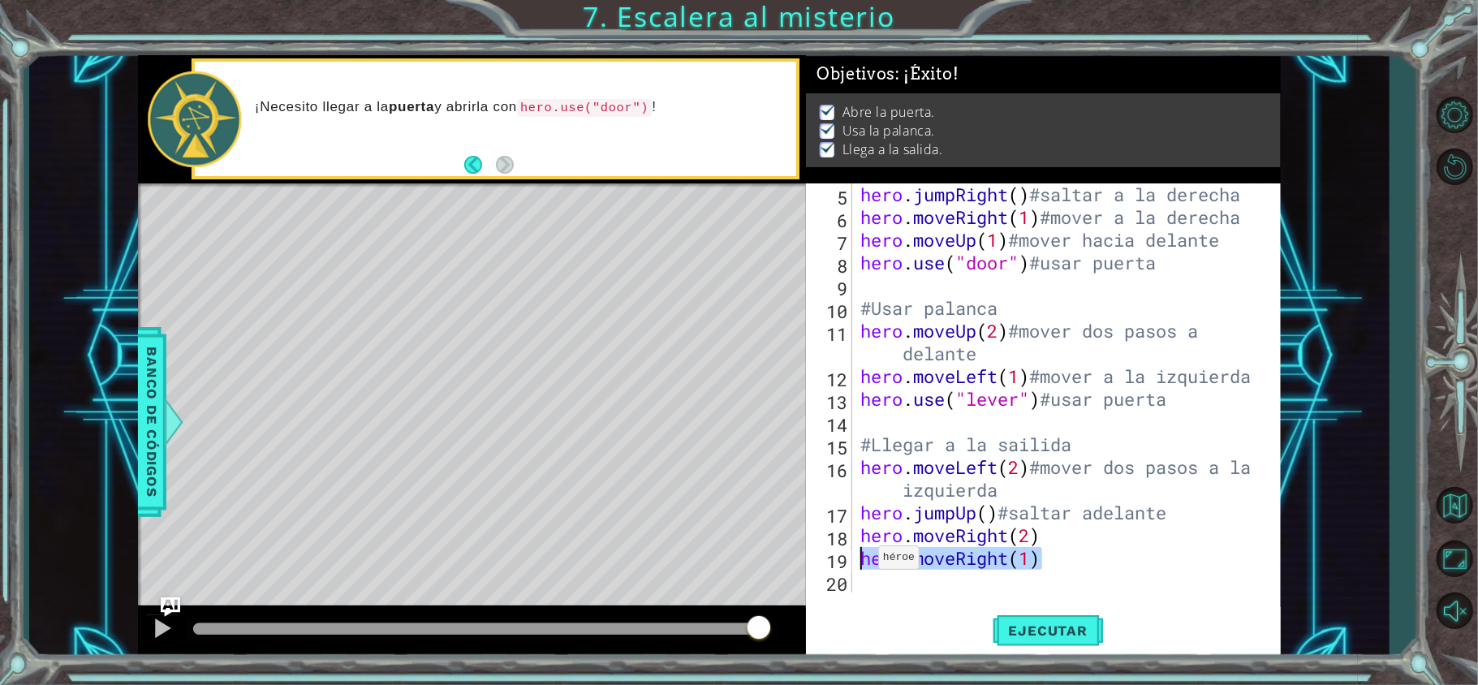
drag, startPoint x: 1069, startPoint y: 569, endPoint x: 862, endPoint y: 561, distance: 207.0
click at [862, 561] on div "hero . jumpRight ( ) #saltar a la derecha hero . moveRight ( 1 ) #mover a la de…" at bounding box center [1062, 410] width 411 height 454
type textarea "hero.moveRight(1)"
click at [1043, 617] on button "Ejecutar" at bounding box center [1047, 630] width 111 height 47
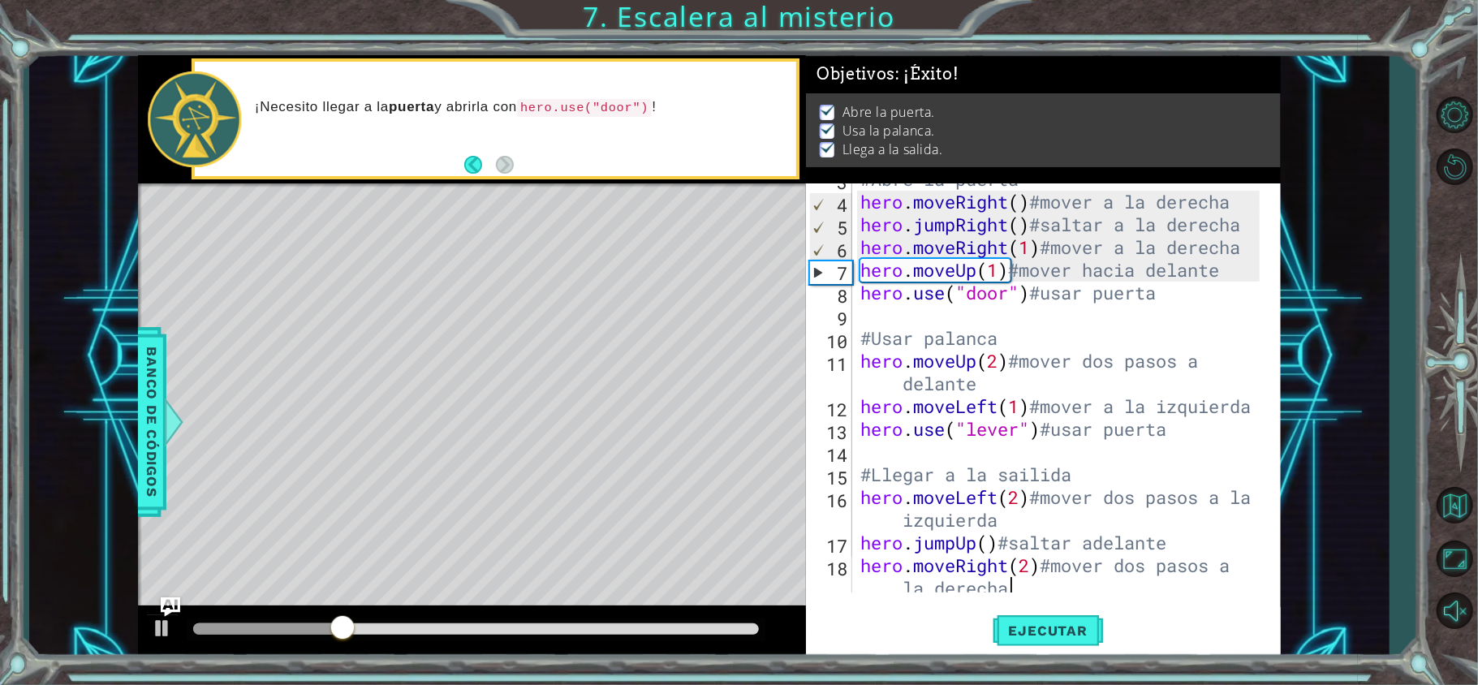
scroll to position [62, 0]
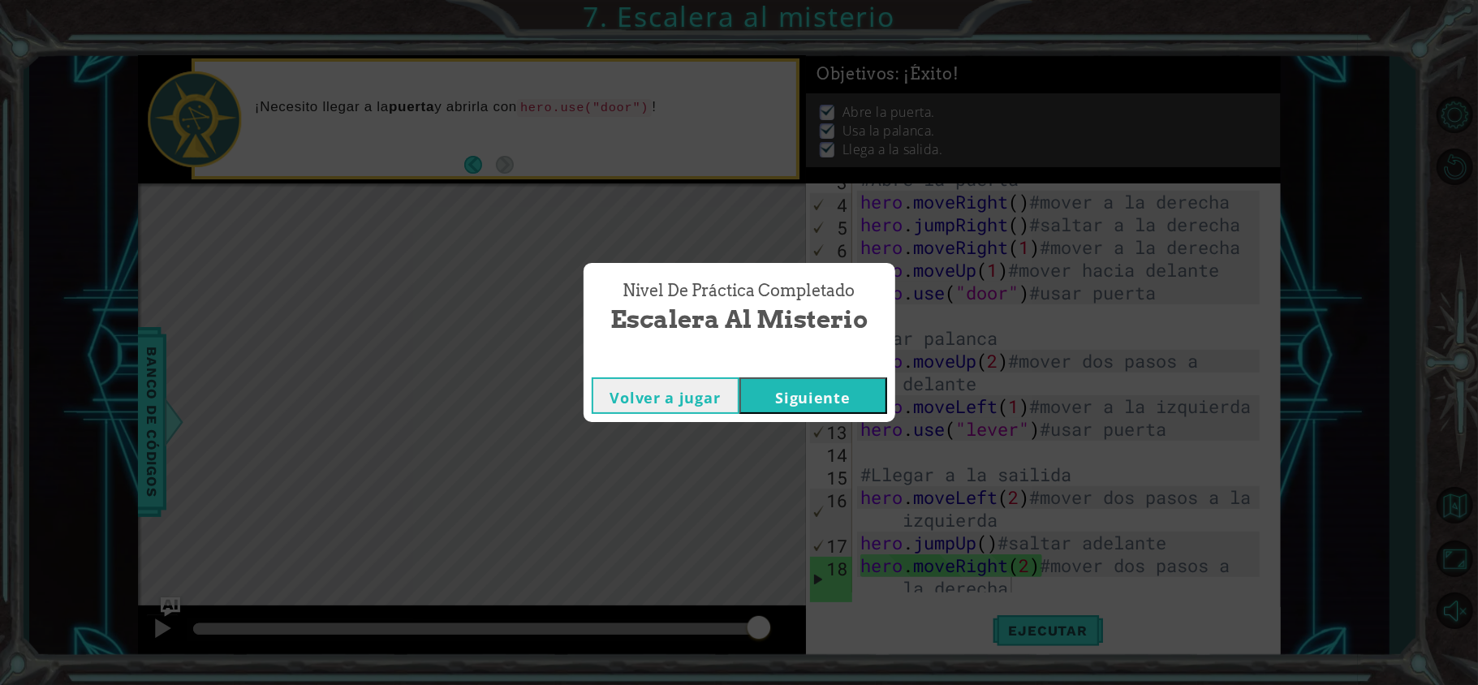
click at [690, 386] on button "Volver a jugar" at bounding box center [666, 395] width 148 height 37
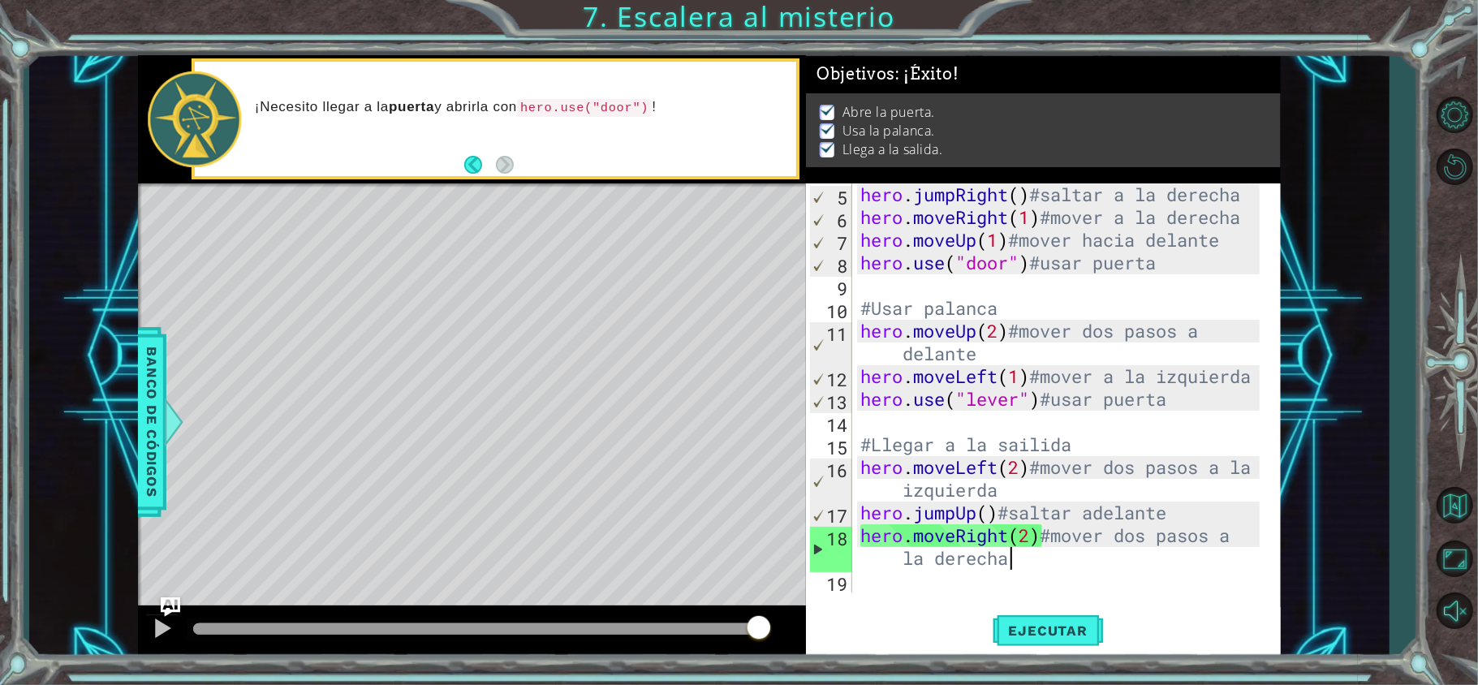
scroll to position [91, 0]
click at [997, 462] on div "hero . jumpRight ( ) #saltar a la derecha hero . moveRight ( 1 ) #mover a la de…" at bounding box center [1062, 410] width 411 height 454
click at [987, 542] on div "hero . jumpRight ( ) #saltar a la derecha hero . moveRight ( 1 ) #mover a la de…" at bounding box center [1062, 410] width 411 height 454
type textarea "hero.moveRight(2)#mover dos pasos a la derecha"
click at [844, 588] on div "19" at bounding box center [830, 583] width 43 height 23
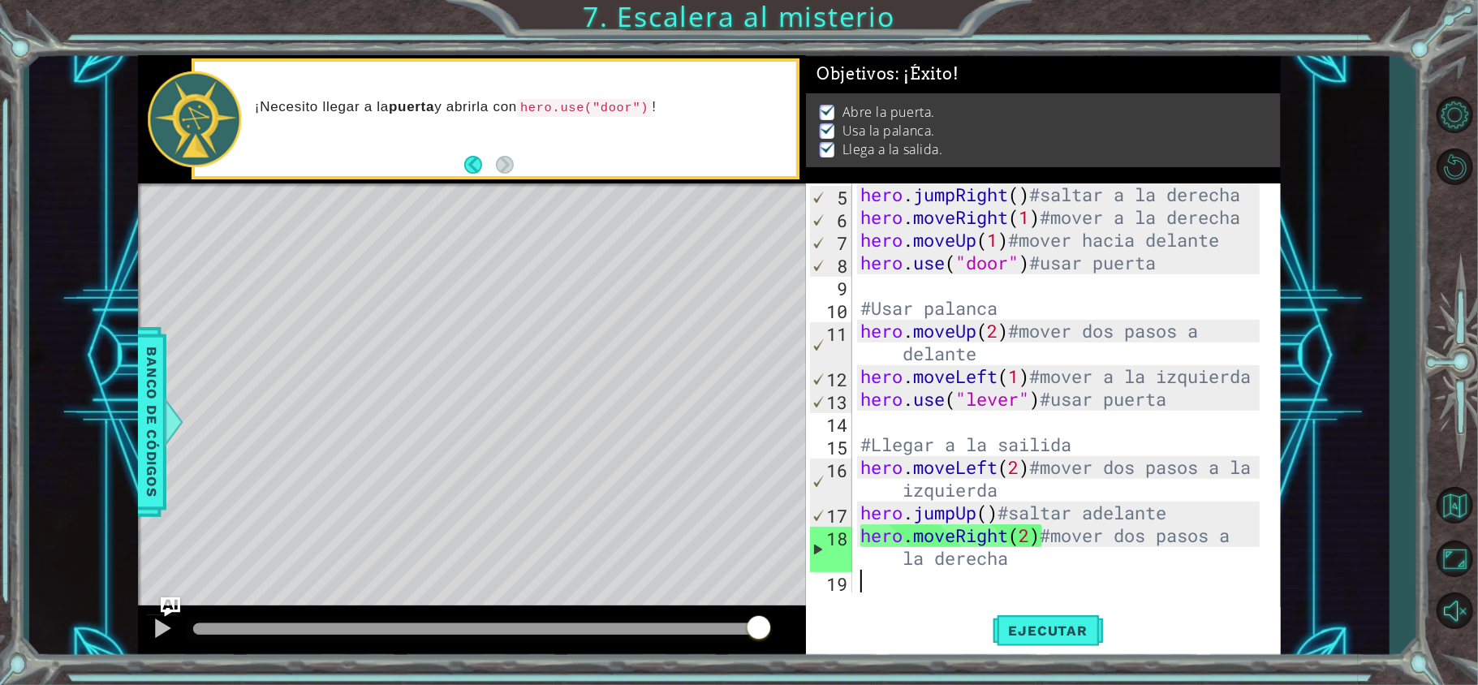
scroll to position [0, 0]
click at [902, 579] on div "hero . jumpRight ( ) #saltar a la derecha hero . moveRight ( 1 ) #mover a la de…" at bounding box center [1062, 410] width 411 height 454
click at [1065, 578] on div "hero . jumpRight ( ) #saltar a la derecha hero . moveRight ( 1 ) #mover a la de…" at bounding box center [1062, 410] width 411 height 454
click at [1009, 553] on div "hero . jumpRight ( ) #saltar a la derecha hero . moveRight ( 1 ) #mover a la de…" at bounding box center [1062, 410] width 411 height 454
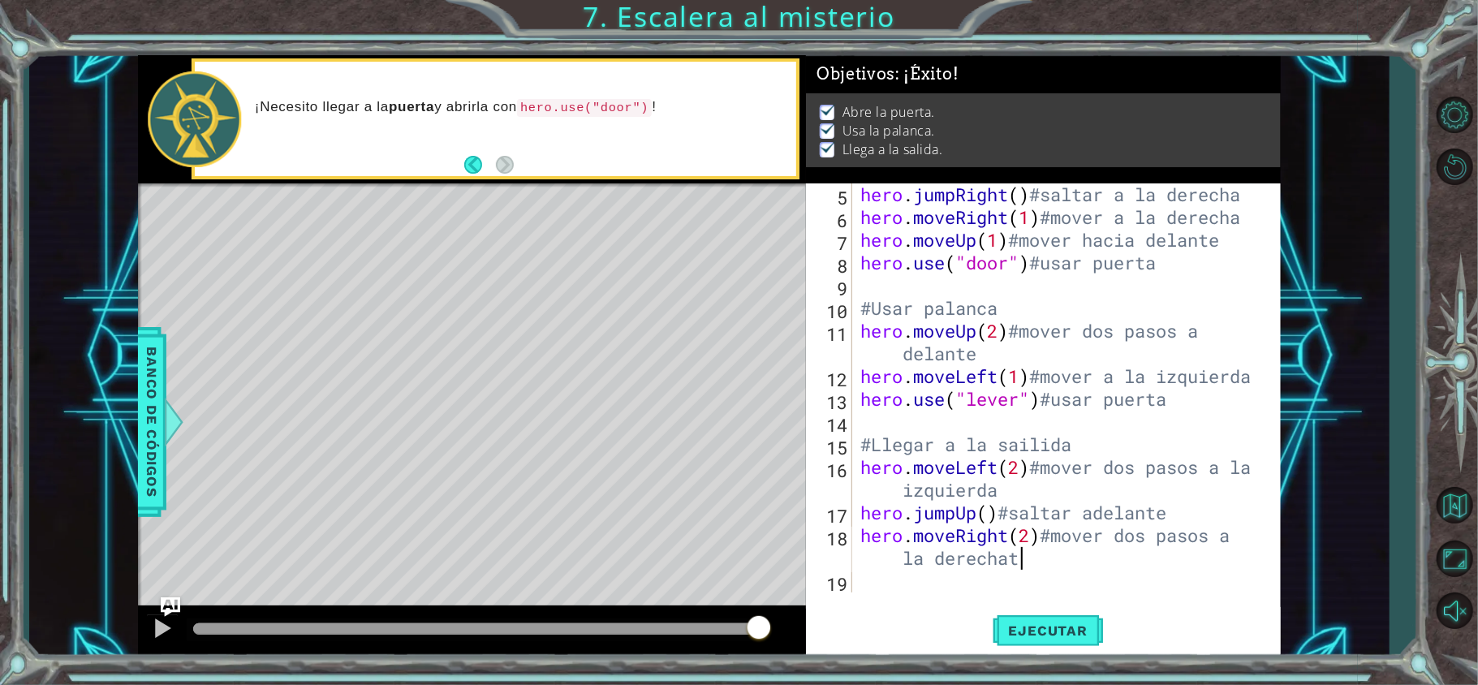
scroll to position [0, 21]
type textarea "hero.moveRight(2)#mover dos pasos a la derecha"
click at [1073, 601] on div "hero.moveRight(2)#mover dos pasos a la derecha 5 6 7 8 9 10 11 12 13 14 15 16 1…" at bounding box center [1043, 420] width 475 height 475
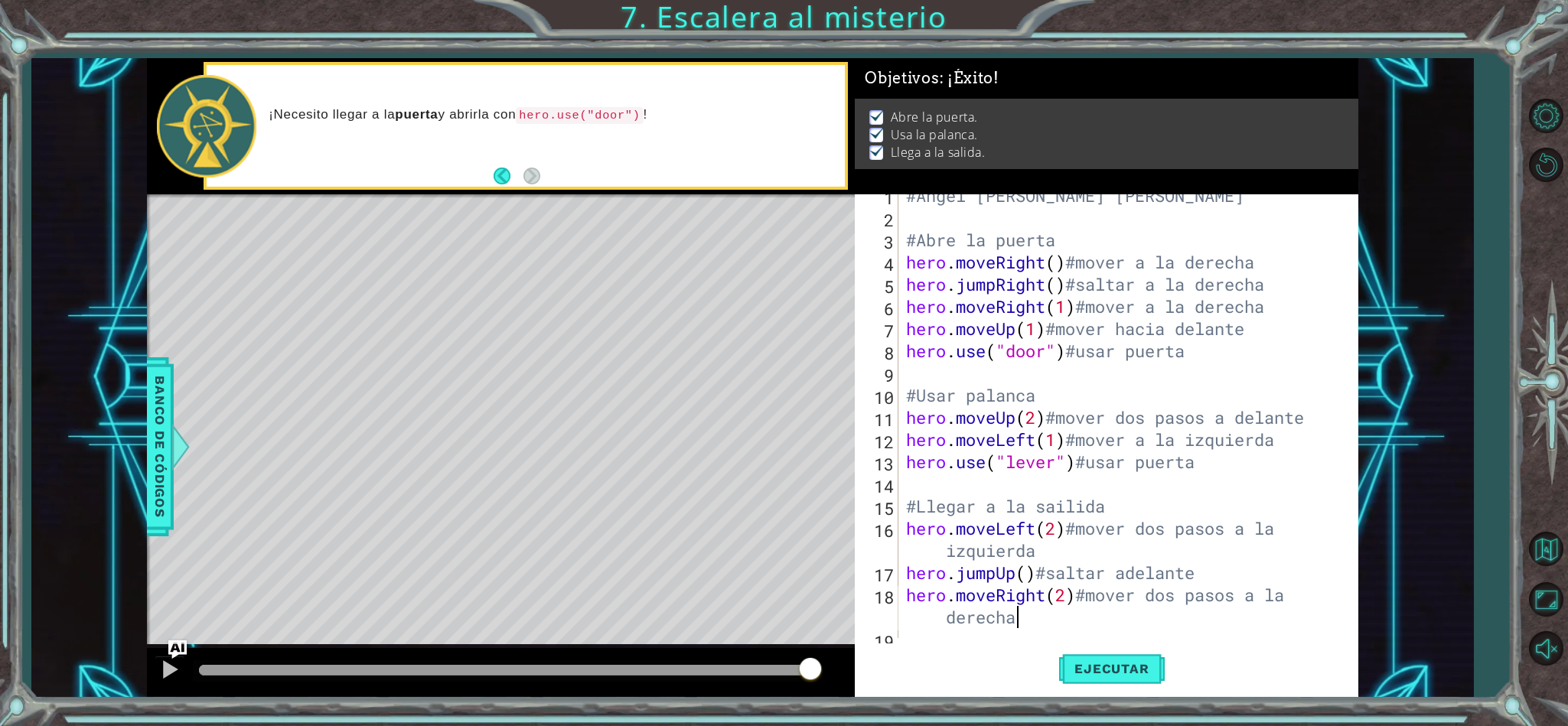
scroll to position [0, 0]
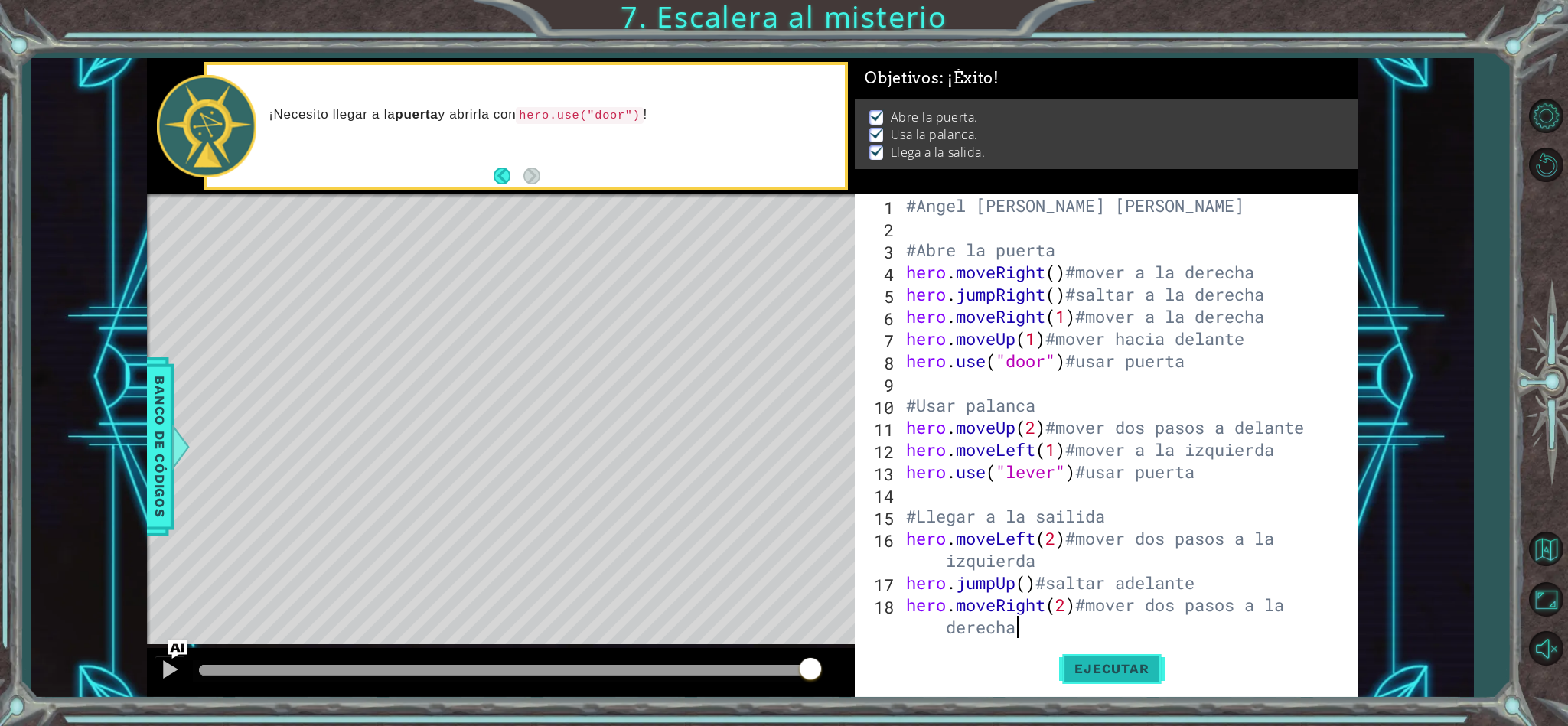
click at [1096, 672] on span "Ejecutar" at bounding box center [1111, 668] width 105 height 15
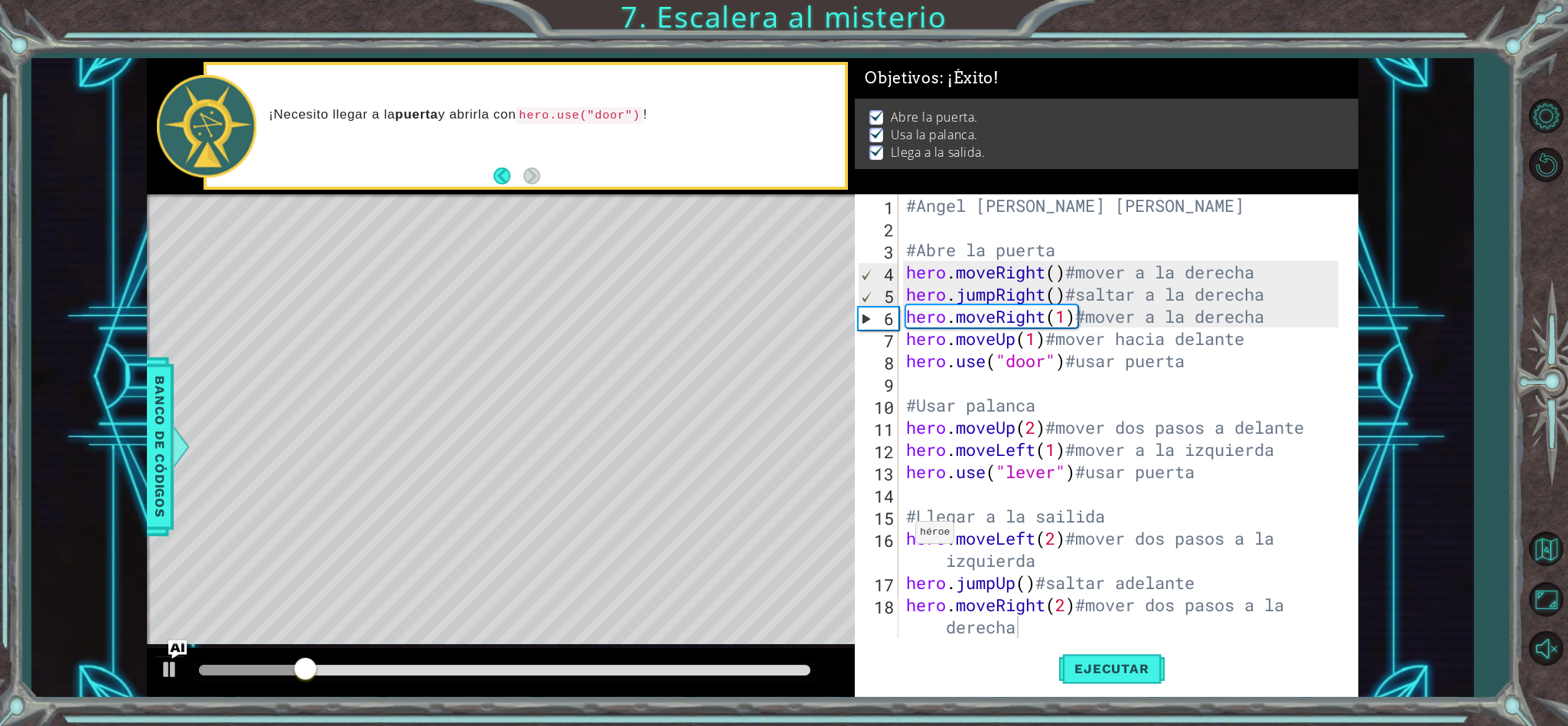
click at [430, 597] on div "Level Map" at bounding box center [501, 420] width 707 height 451
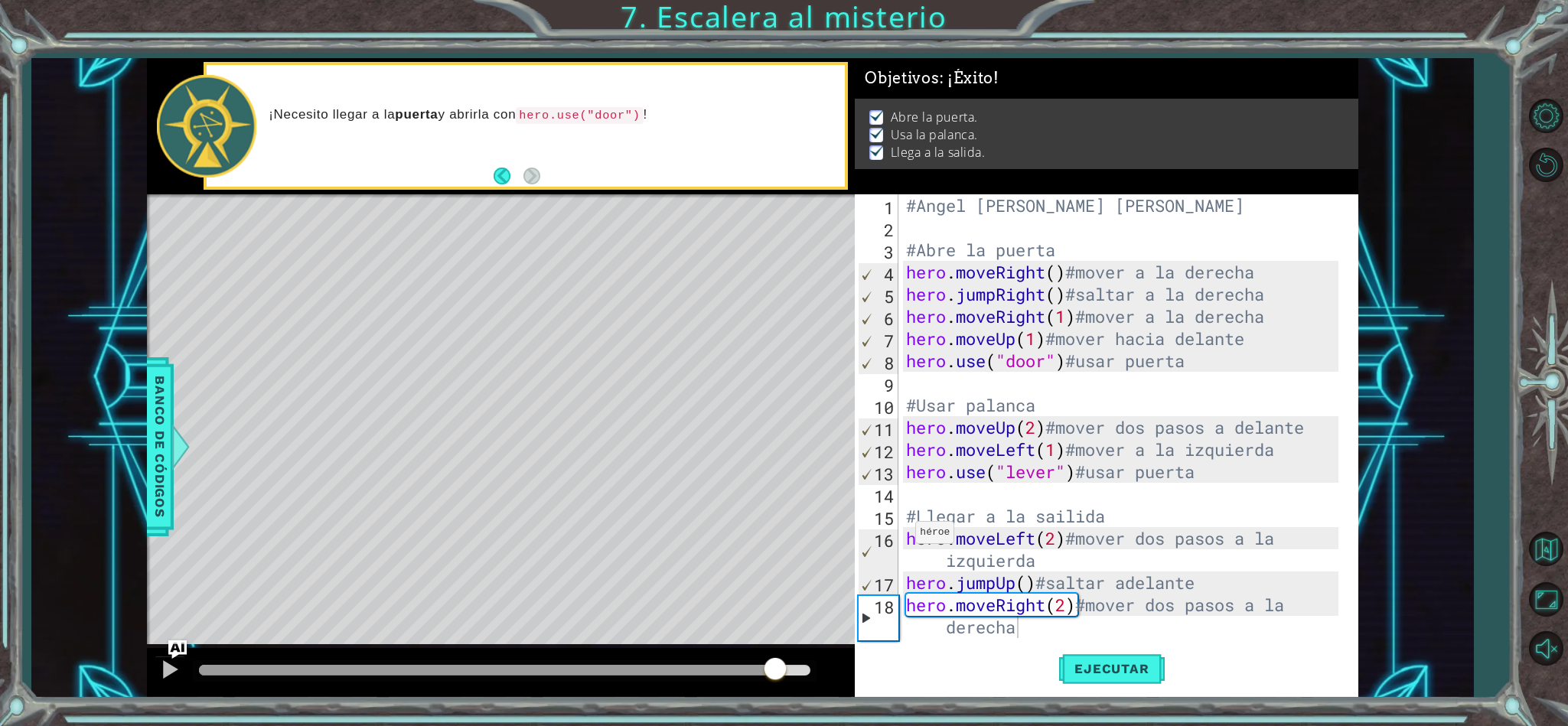
drag, startPoint x: 412, startPoint y: 671, endPoint x: 810, endPoint y: 712, distance: 400.1
click at [810, 712] on div "1 ההההההההההההההההההההההההההההההההההההההההההההההההההההההההההההההההההההההההההההה…" at bounding box center [784, 363] width 1568 height 726
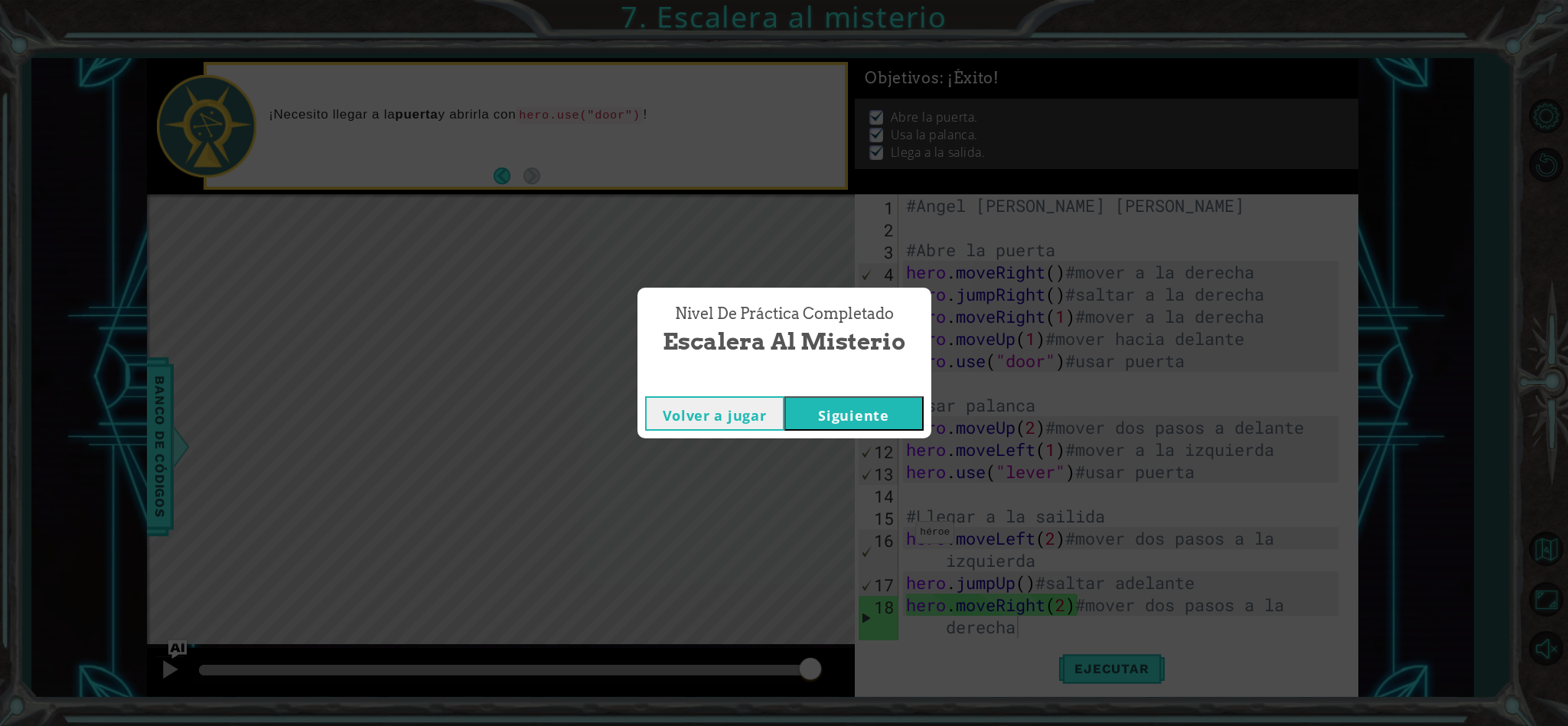
click at [891, 409] on button "Siguiente" at bounding box center [854, 413] width 140 height 35
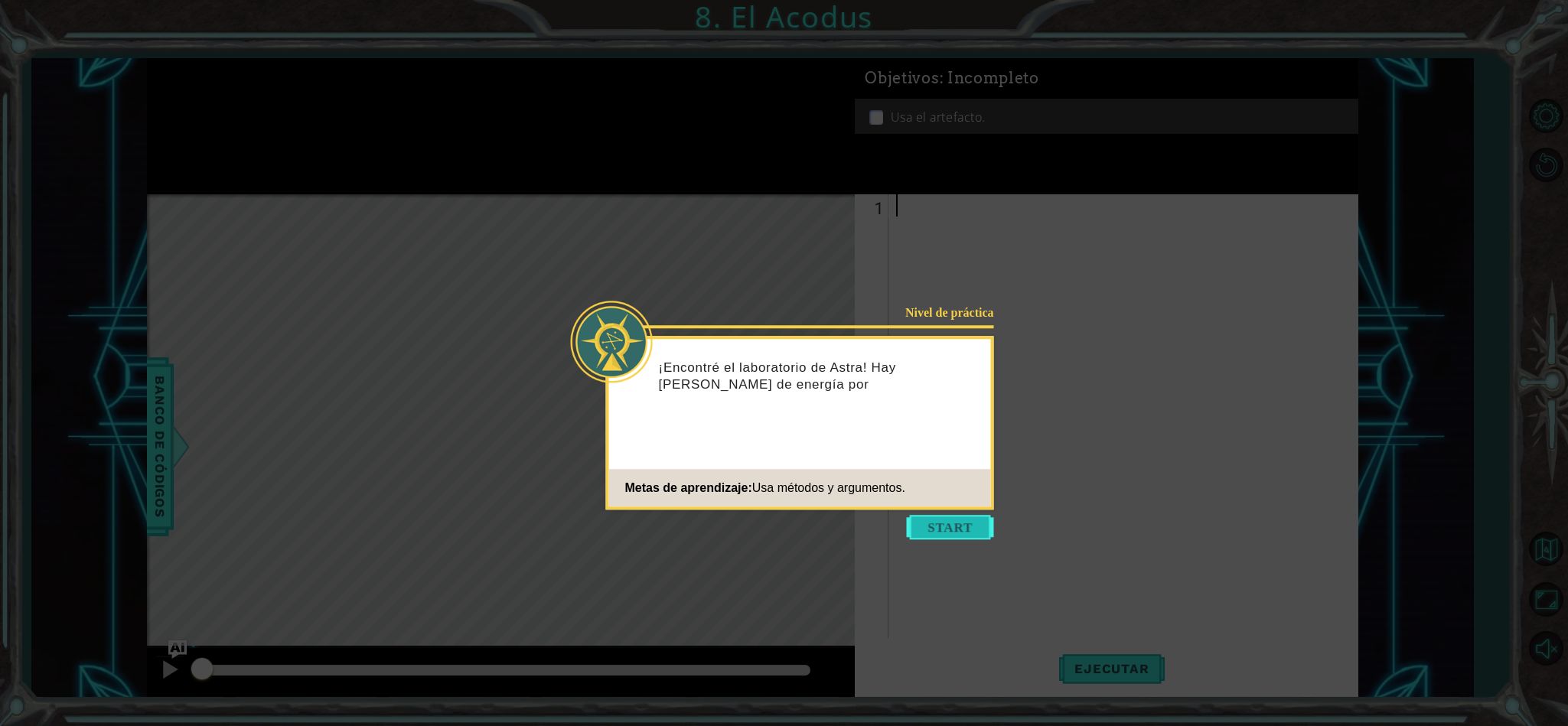
click at [935, 526] on button "Start" at bounding box center [950, 527] width 87 height 25
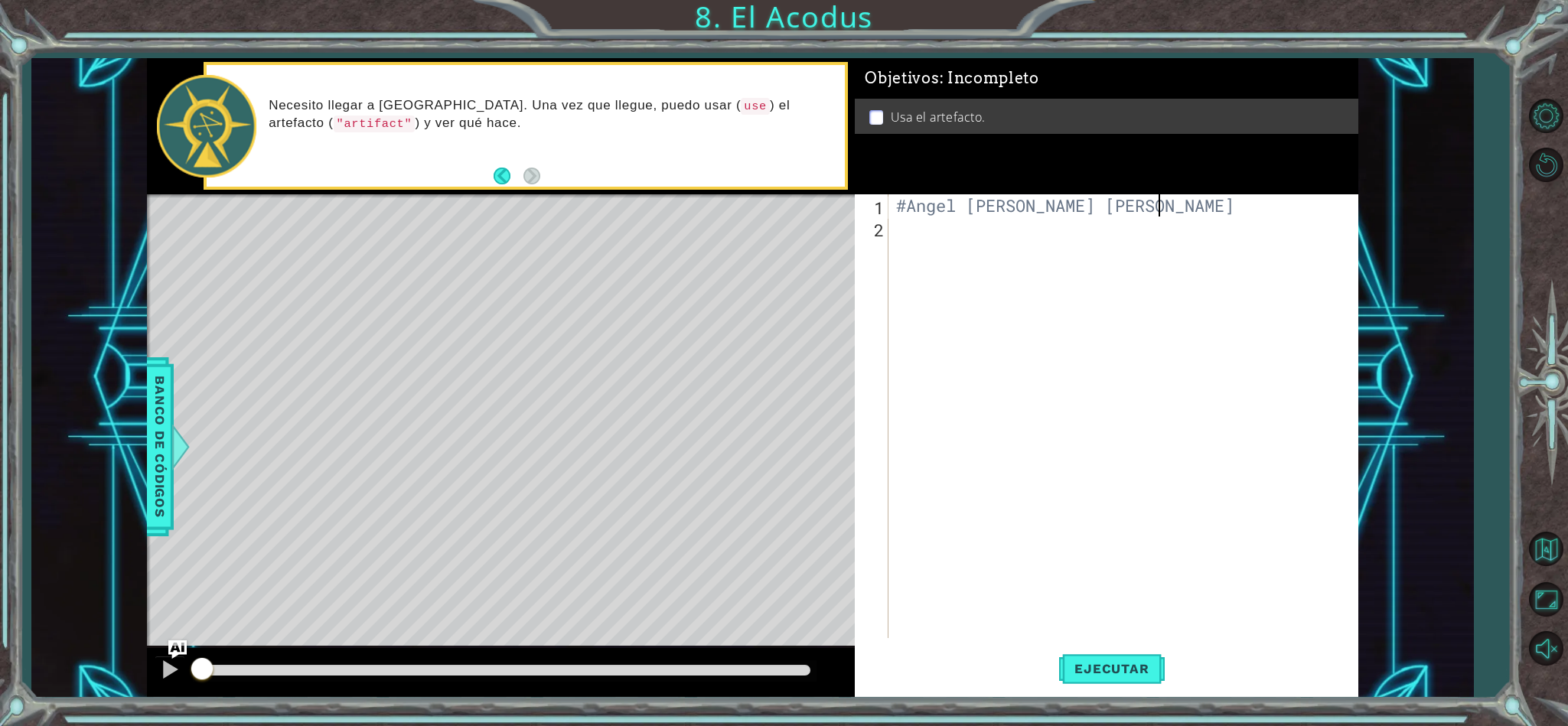
scroll to position [0, 10]
type textarea "#Angel [PERSON_NAME] [PERSON_NAME]"
click at [958, 267] on div "#Angel [PERSON_NAME] [PERSON_NAME]" at bounding box center [1127, 438] width 468 height 488
type textarea "#Usar artefacto"
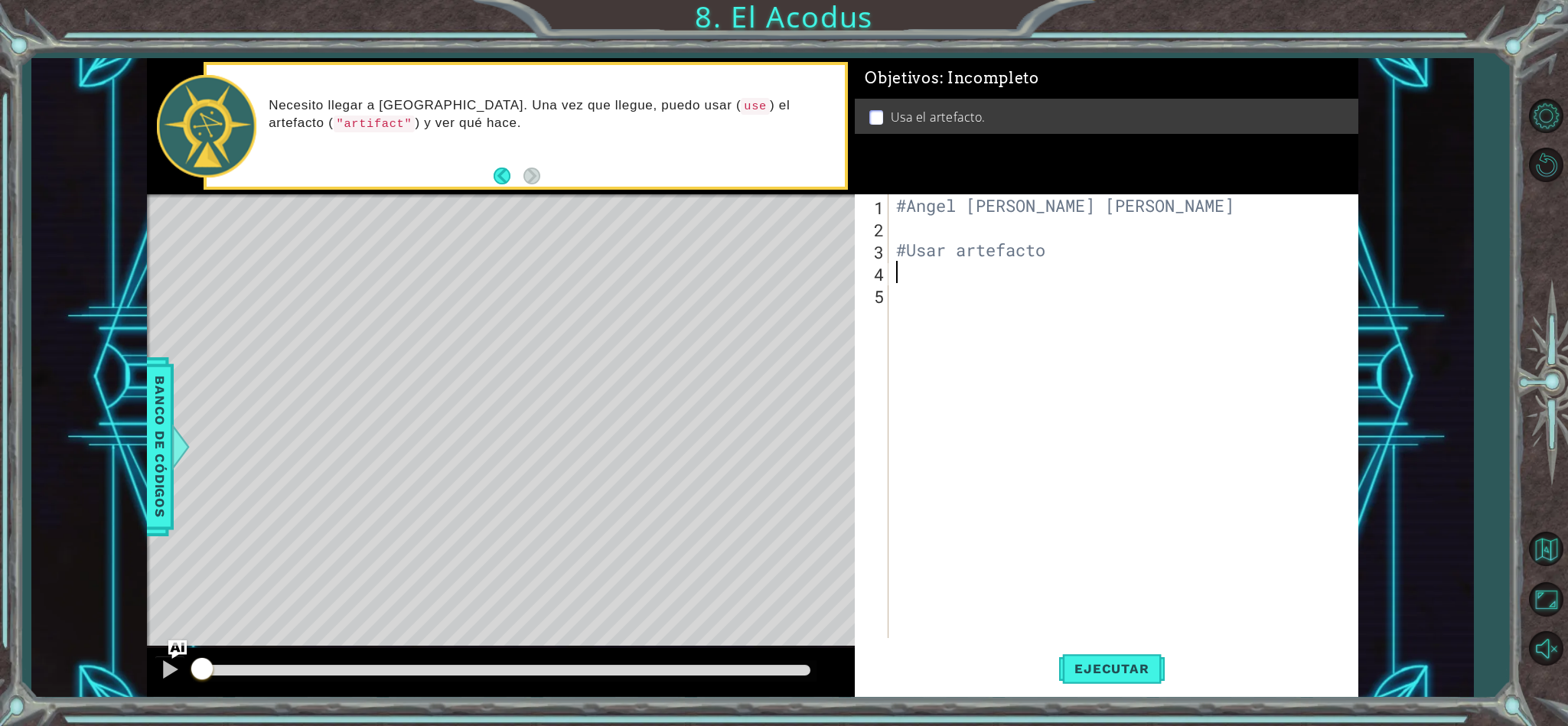
scroll to position [0, 0]
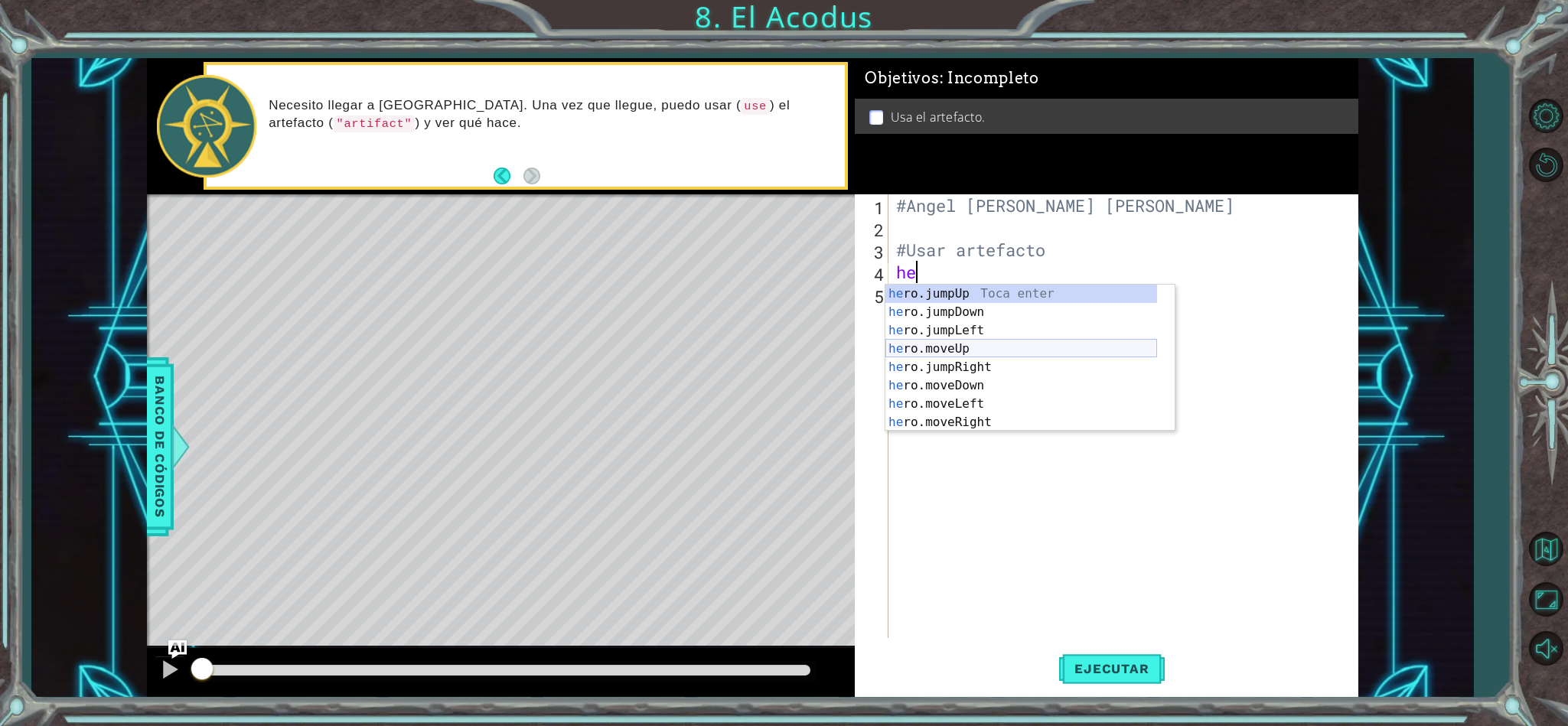
click at [969, 344] on div "he ro.jumpUp Toca enter he ro.jumpDown Toca enter he ro.jumpLeft Toca enter he …" at bounding box center [1021, 376] width 272 height 184
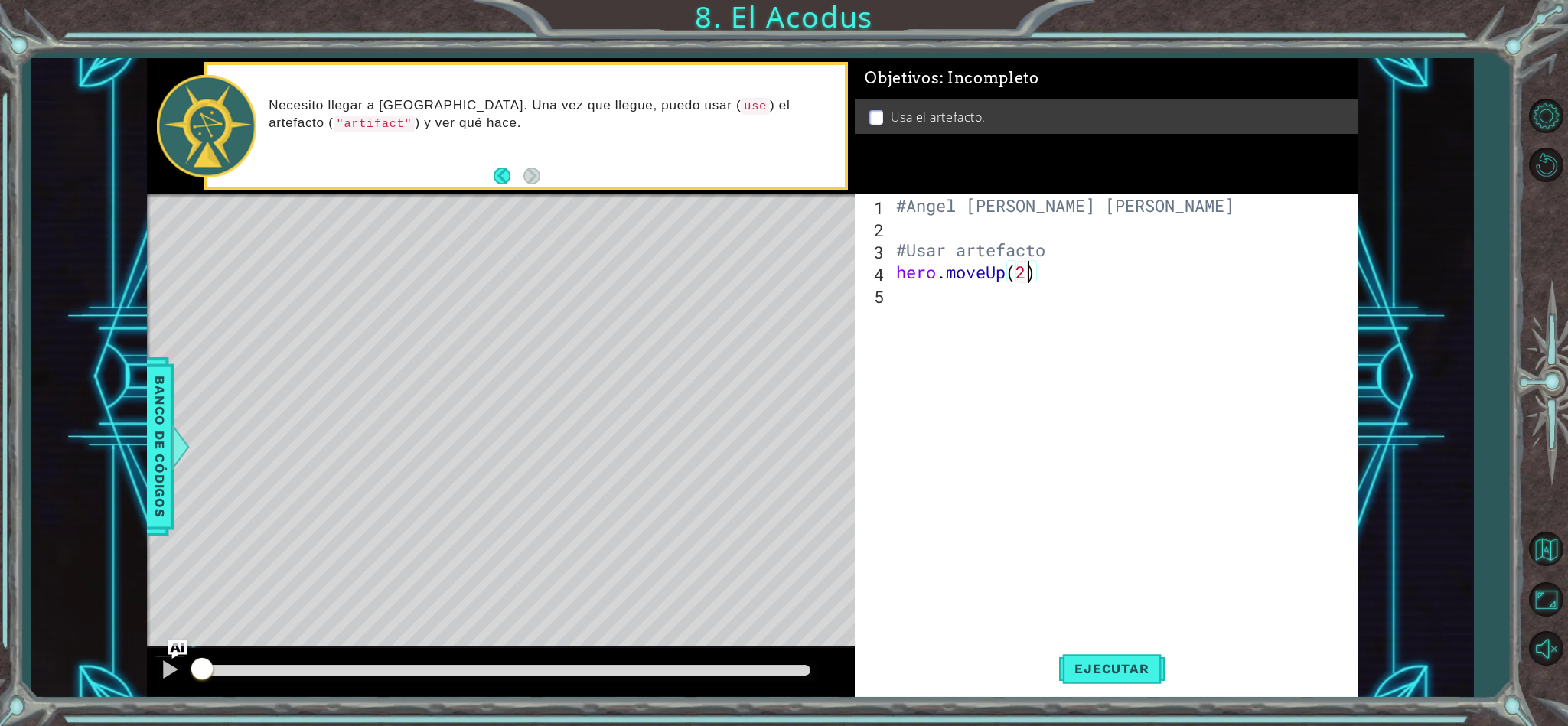
scroll to position [0, 5]
click at [1061, 265] on div "#Angel [PERSON_NAME] [PERSON_NAME] #Usar artefacto hero . moveUp ( 2 )" at bounding box center [1127, 438] width 468 height 488
type textarea "hero.moveUp(2)#mover 2 pasos a delante"
click at [1070, 673] on span "Ejecutar" at bounding box center [1111, 668] width 105 height 15
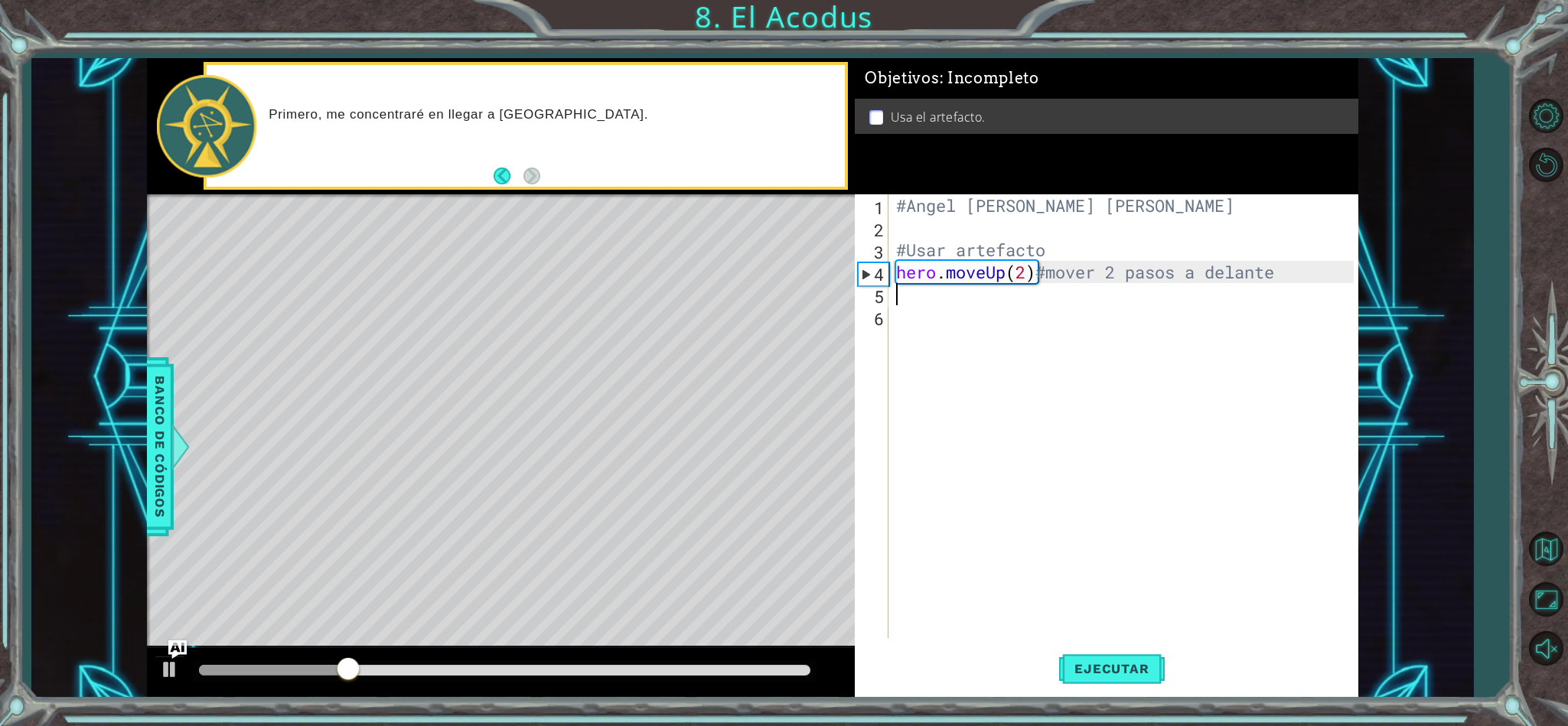
scroll to position [0, 0]
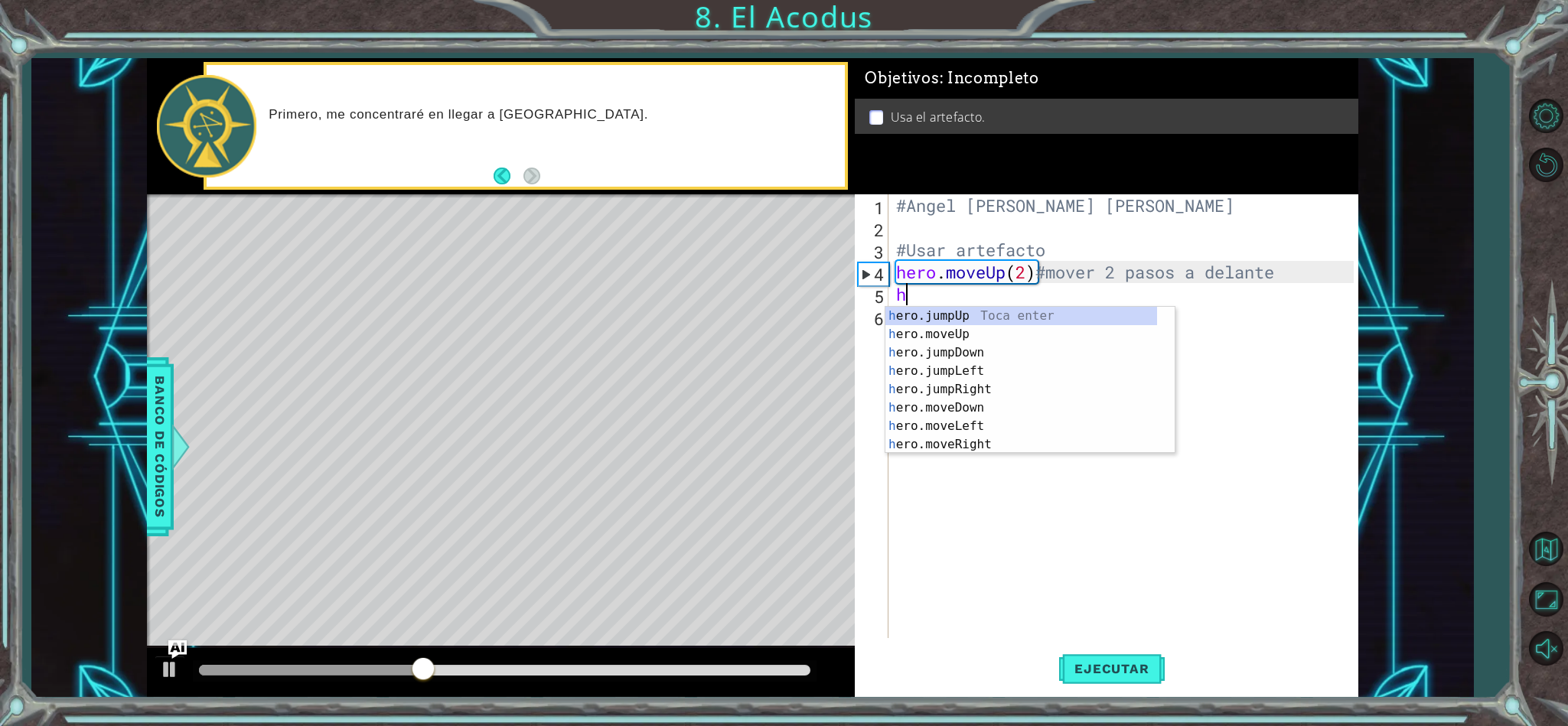
type textarea "he"
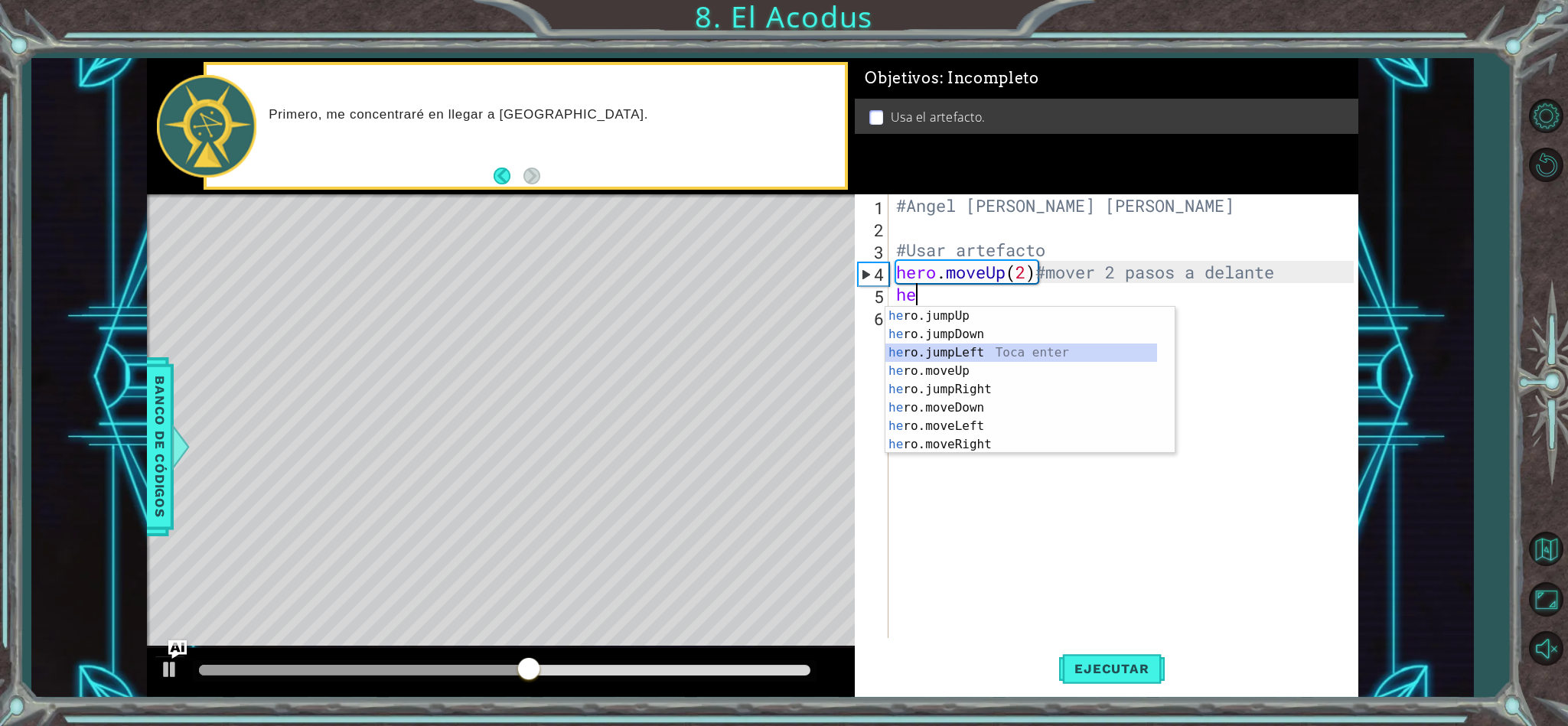
click at [992, 358] on div "he ro.jumpUp Toca enter he ro.jumpDown Toca enter he ro.jumpLeft Toca enter he …" at bounding box center [1021, 398] width 272 height 184
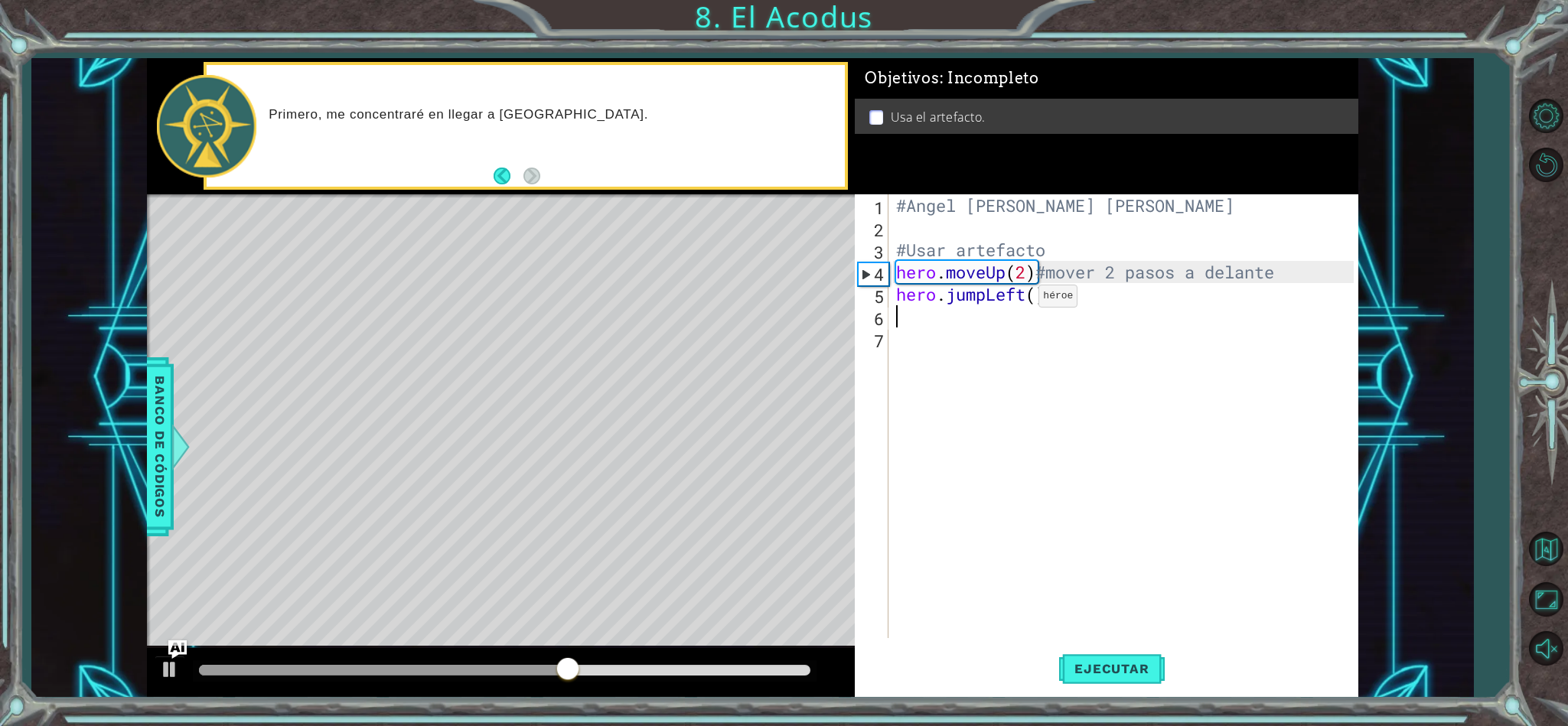
click at [1015, 299] on div "#Angel [PERSON_NAME] [PERSON_NAME] #Usar artefacto hero . moveUp ( 2 ) #mover 2…" at bounding box center [1127, 438] width 468 height 488
click at [983, 298] on div "#Angel [PERSON_NAME] [PERSON_NAME] #Usar artefacto hero . moveUp ( 2 ) #mover 2…" at bounding box center [1127, 438] width 468 height 488
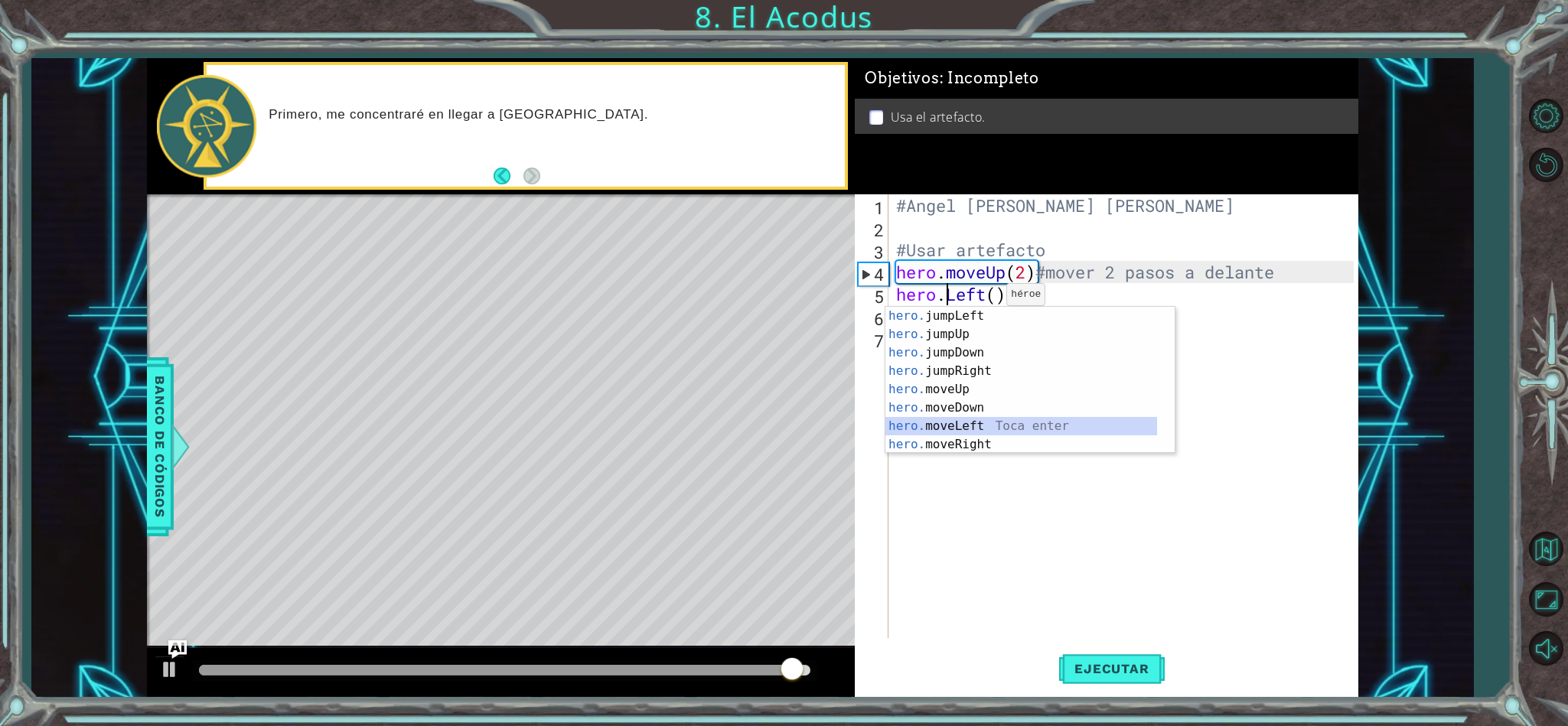
click at [984, 418] on div "hero. jumpLeft Toca enter hero. jumpUp Toca enter hero. jumpDown Toca enter her…" at bounding box center [1021, 398] width 272 height 184
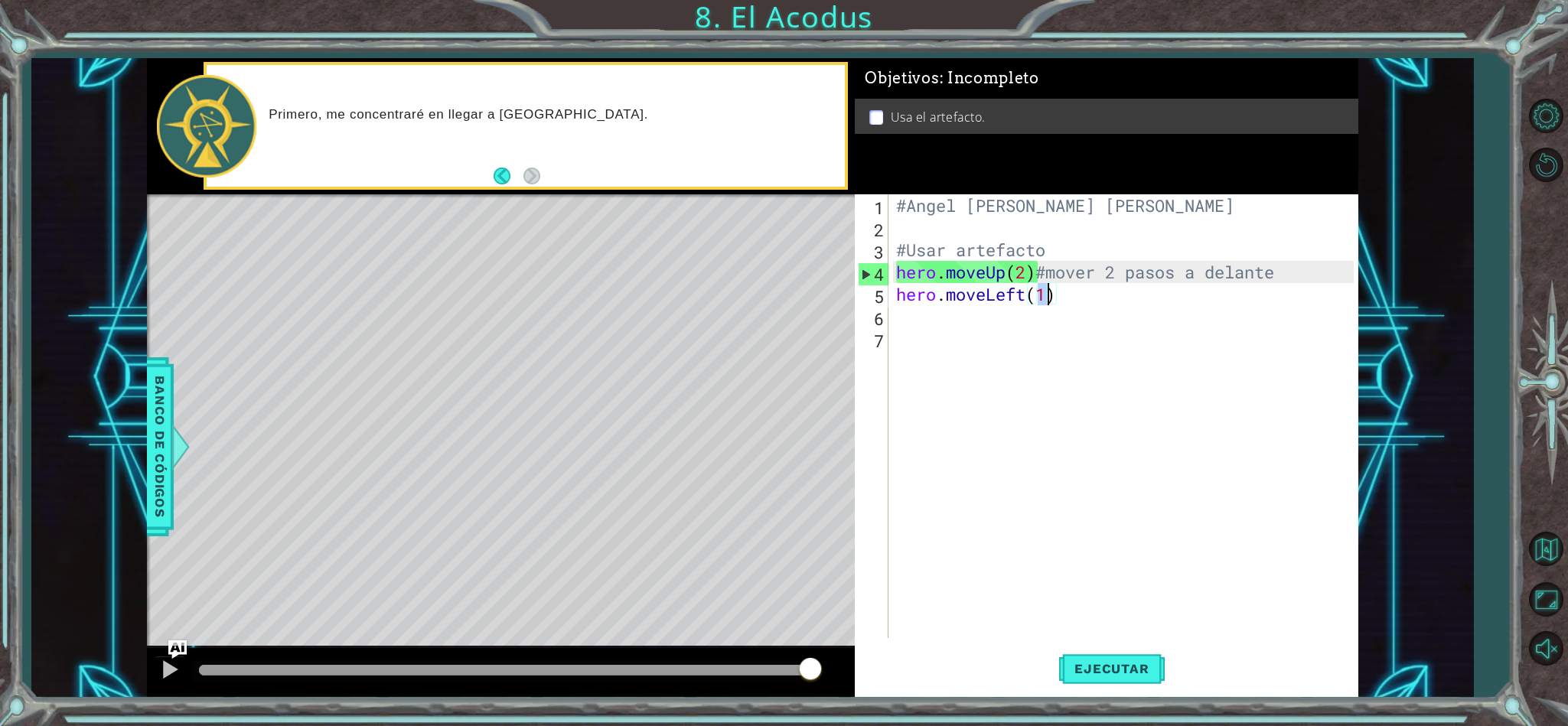
click at [1164, 302] on div "#Angel [PERSON_NAME] [PERSON_NAME] #Usar artefacto hero . moveUp ( 2 ) #mover 2…" at bounding box center [1127, 438] width 468 height 488
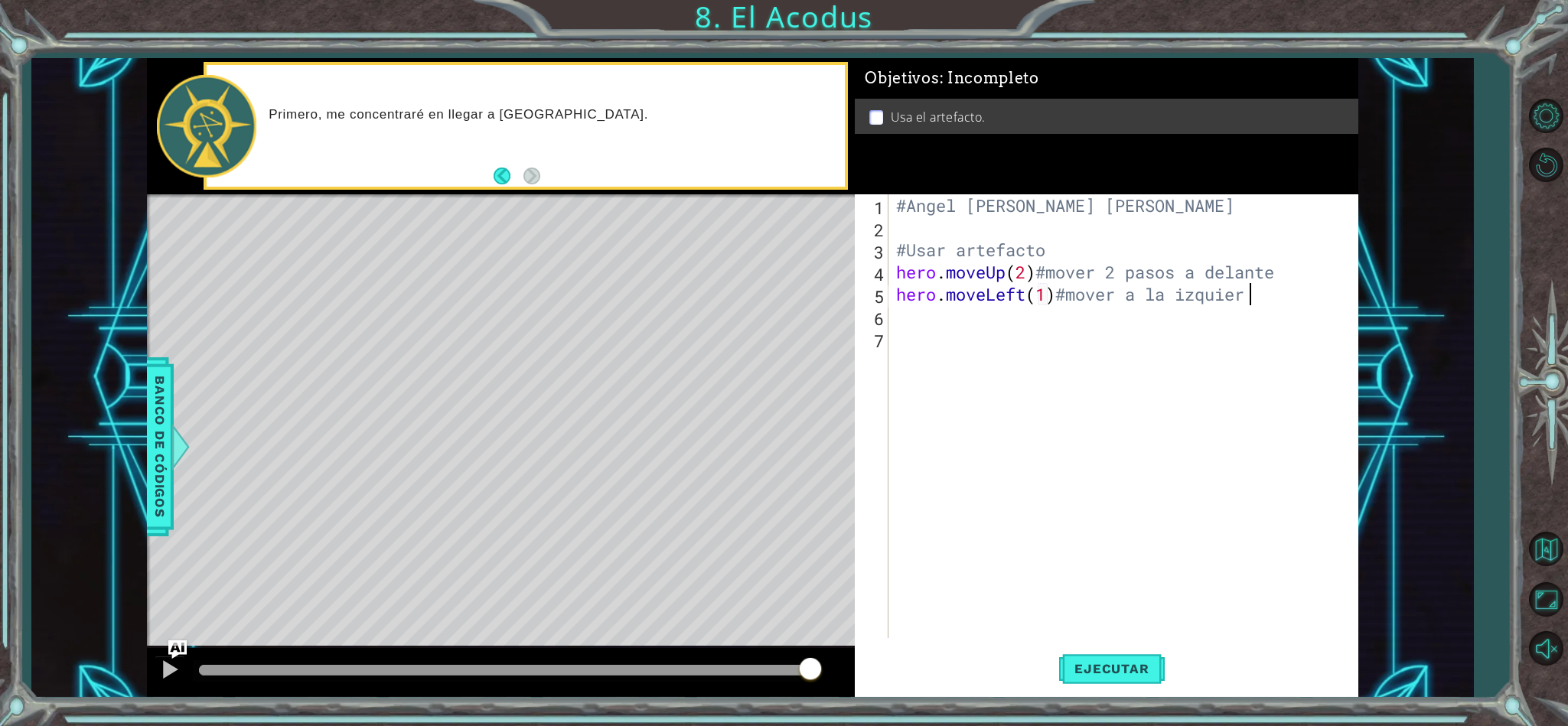
scroll to position [0, 14]
type textarea "hero.moveLeft(1)#mover a la izquierda"
click at [1114, 659] on button "Ejecutar" at bounding box center [1111, 668] width 105 height 51
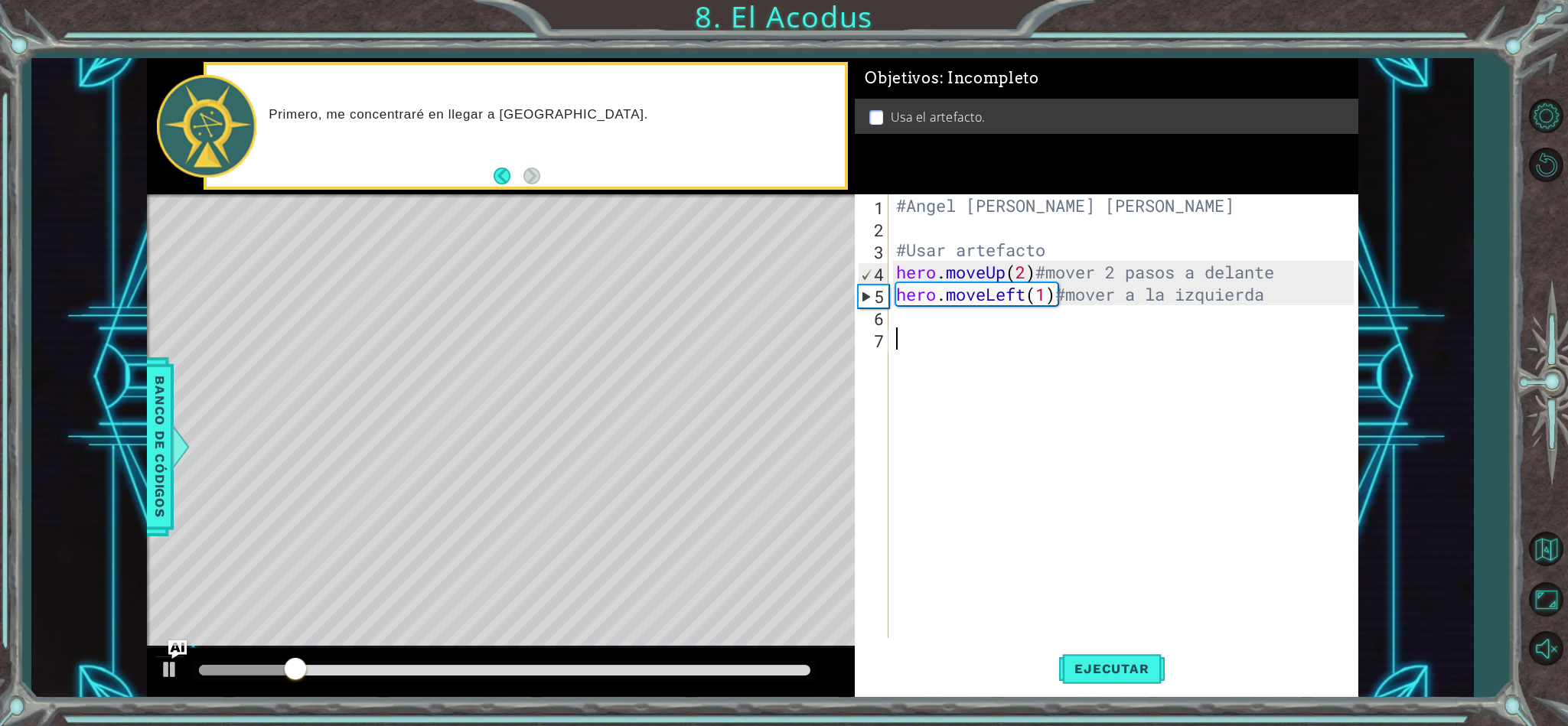
click at [909, 329] on div "#Angel [PERSON_NAME] [PERSON_NAME] #Usar artefacto hero . moveUp ( 2 ) #mover 2…" at bounding box center [1127, 438] width 468 height 488
click at [909, 320] on div "#Angel [PERSON_NAME] [PERSON_NAME] #Usar artefacto hero . moveUp ( 2 ) #mover 2…" at bounding box center [1127, 438] width 468 height 488
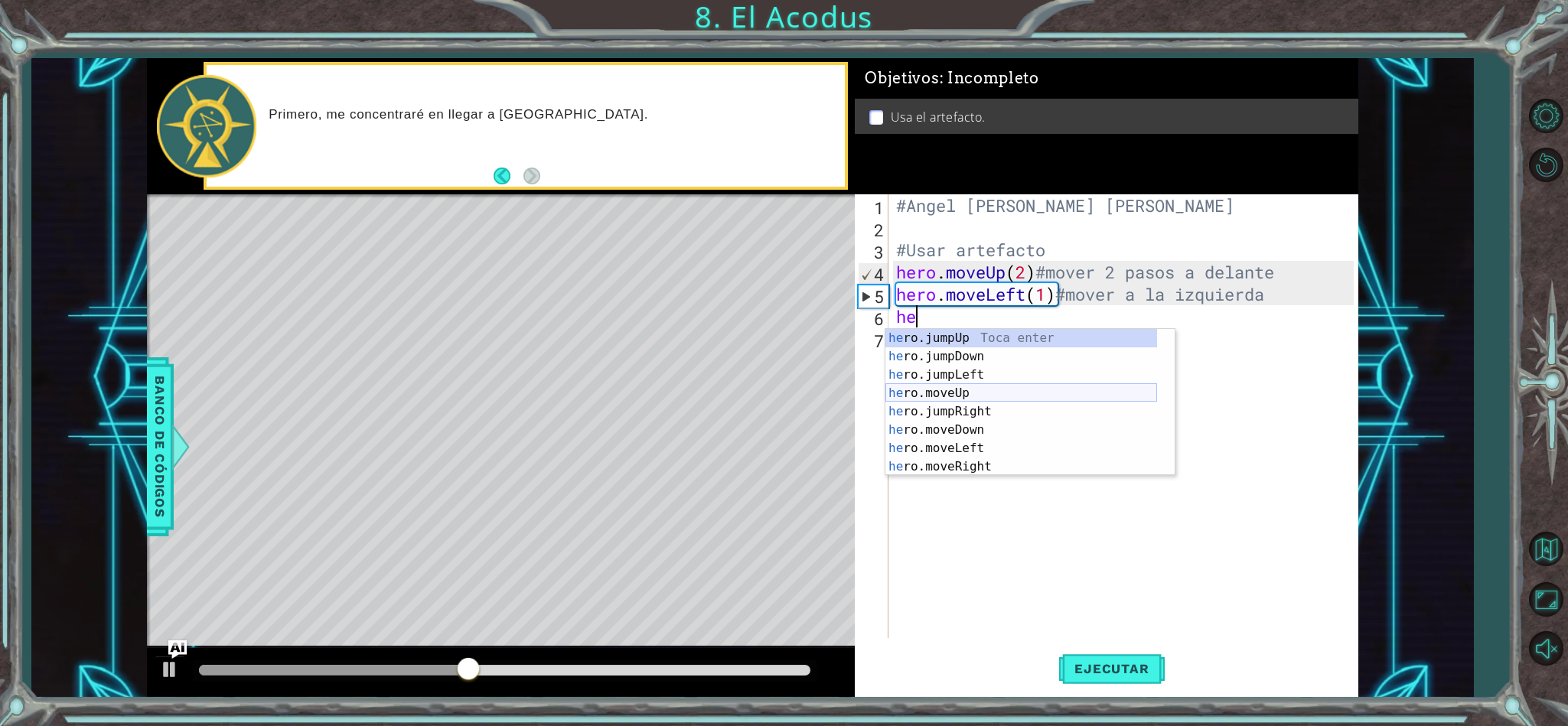
scroll to position [18, 0]
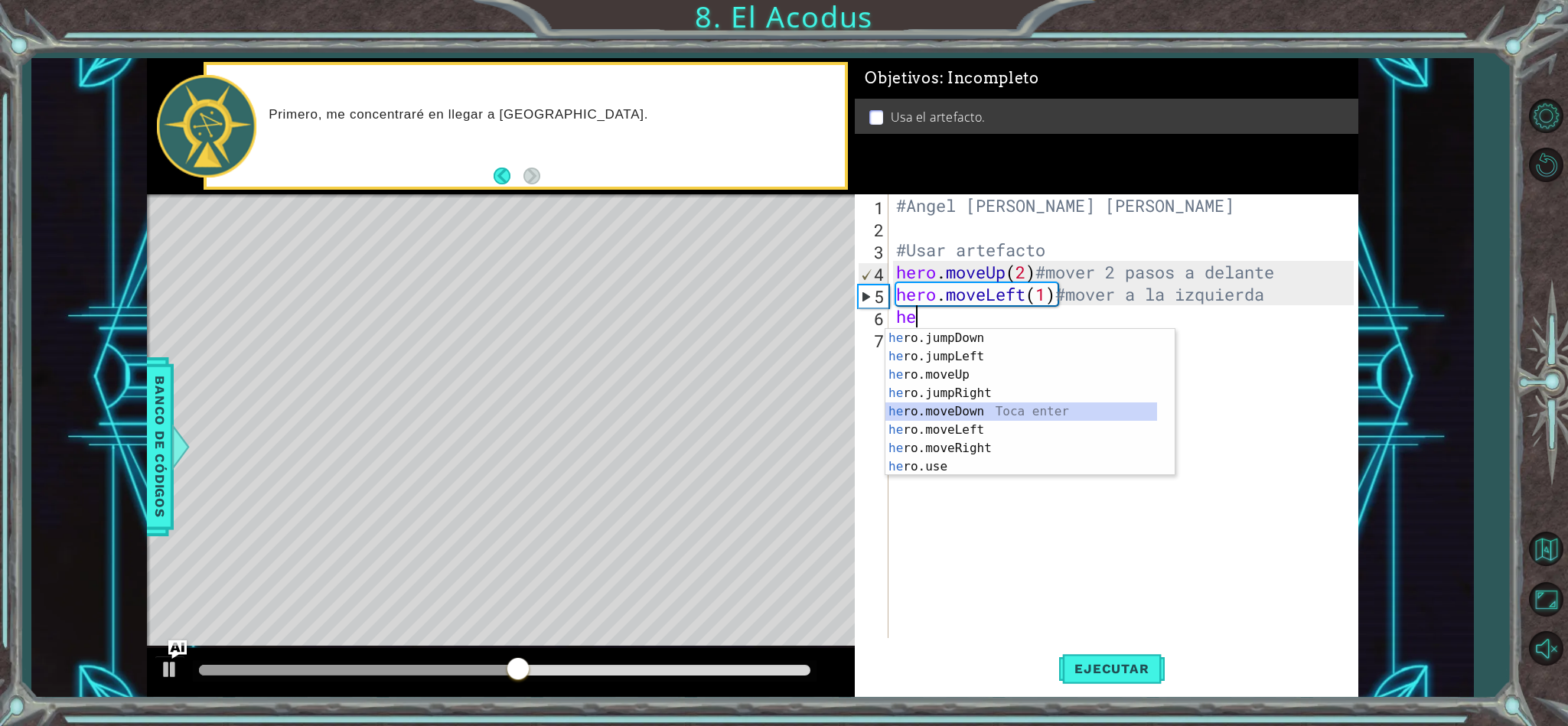
click at [992, 407] on div "he ro.jumpDown Toca enter he ro.jumpLeft Toca enter he ro.moveUp Toca enter he …" at bounding box center [1021, 421] width 272 height 184
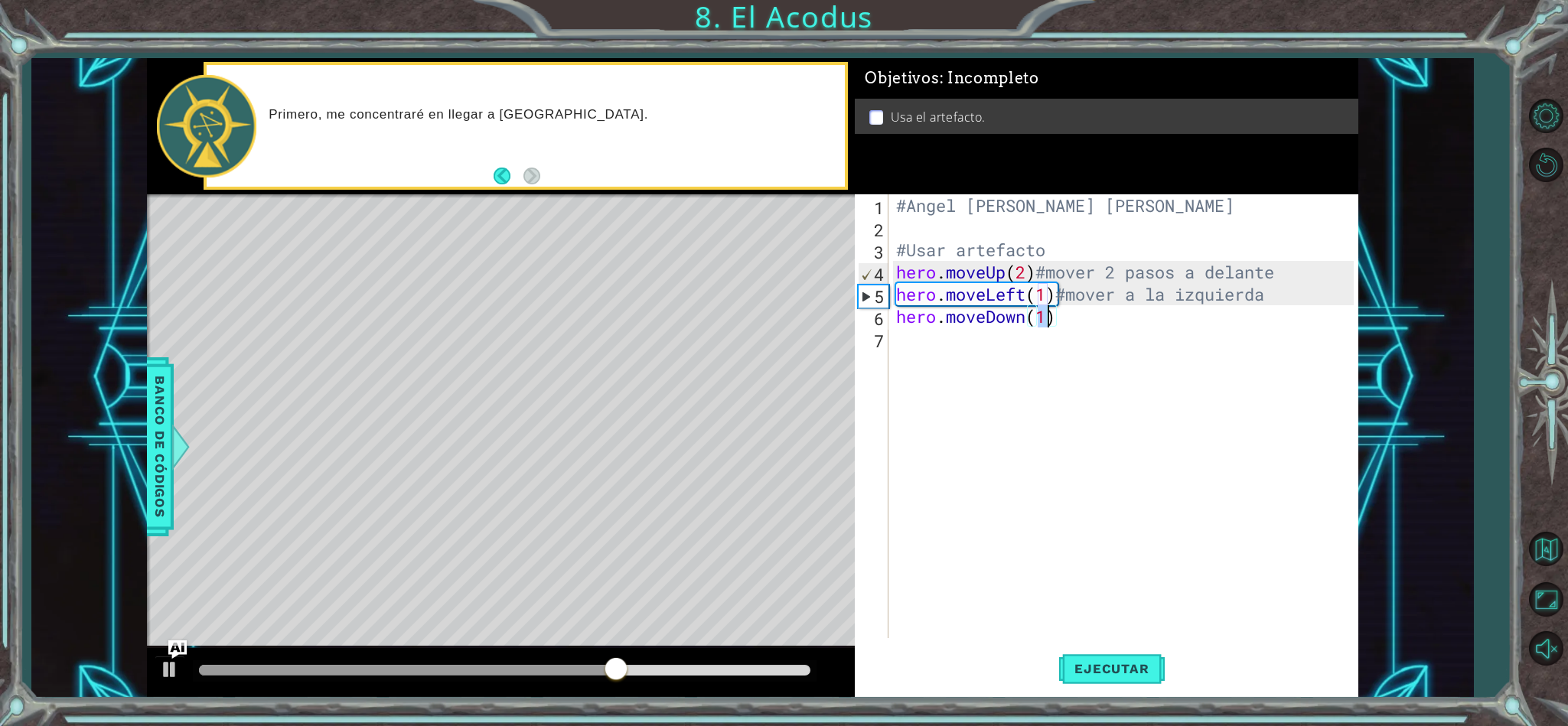
click at [1260, 239] on div "#Angel [PERSON_NAME] [PERSON_NAME] #Usar artefacto hero . moveUp ( 2 ) #mover 2…" at bounding box center [1127, 438] width 468 height 488
type textarea "#Usar artefacto"
click at [1248, 238] on div "#Angel [PERSON_NAME] [PERSON_NAME] #Usar artefacto hero . moveUp ( 2 ) #mover 2…" at bounding box center [1127, 438] width 468 height 488
click at [1263, 238] on div "#Angel [PERSON_NAME] [PERSON_NAME] #Usar artefacto hero . moveUp ( 2 ) #mover 2…" at bounding box center [1127, 438] width 468 height 488
click at [1283, 243] on div "#Angel [PERSON_NAME] [PERSON_NAME] #Usar artefacto hero . moveUp ( 2 ) #mover 2…" at bounding box center [1127, 438] width 468 height 488
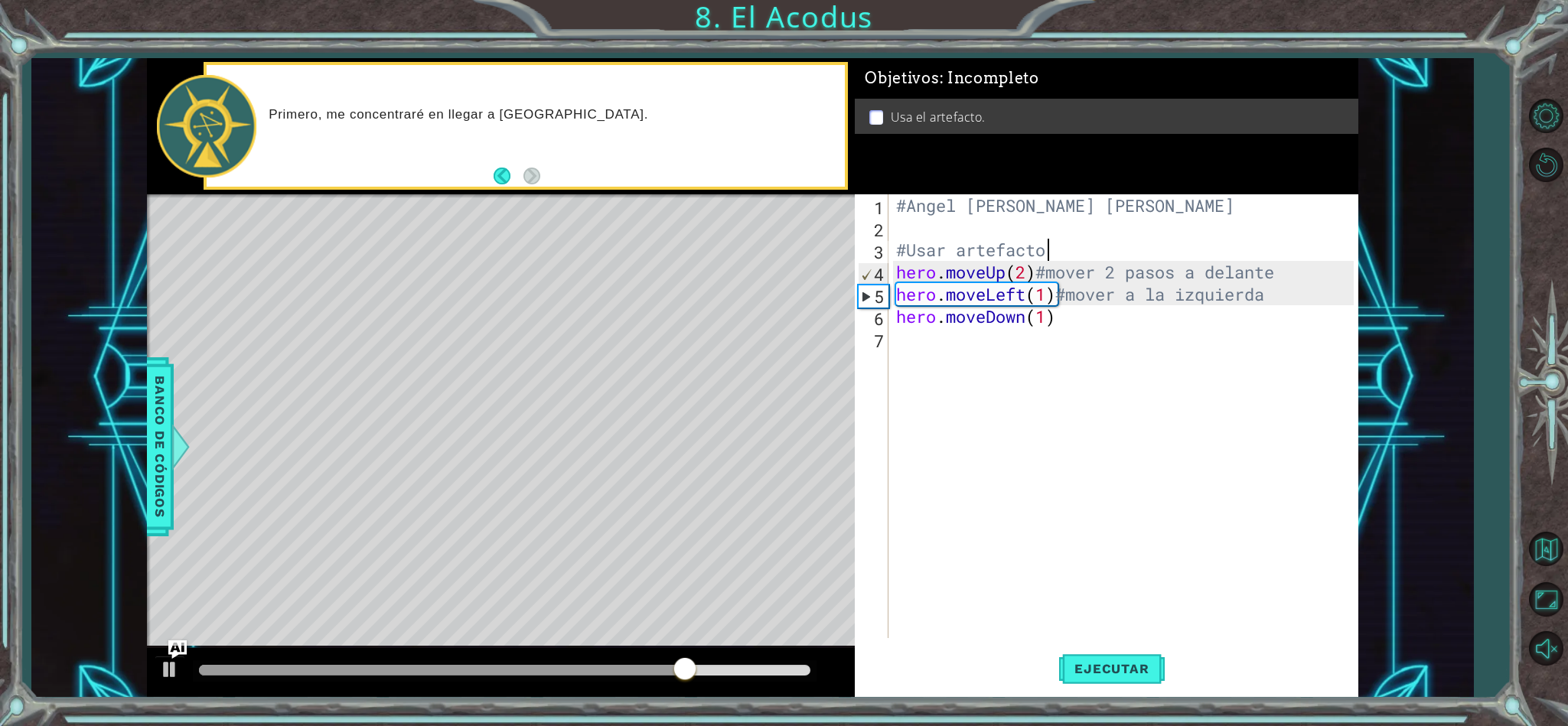
click at [1307, 251] on div "#Angel [PERSON_NAME] [PERSON_NAME] #Usar artefacto hero . moveUp ( 2 ) #mover 2…" at bounding box center [1127, 438] width 468 height 488
click at [1301, 261] on div "#Angel [PERSON_NAME] [PERSON_NAME] #Usar artefacto hero . moveUp ( 2 ) #mover 2…" at bounding box center [1127, 438] width 468 height 488
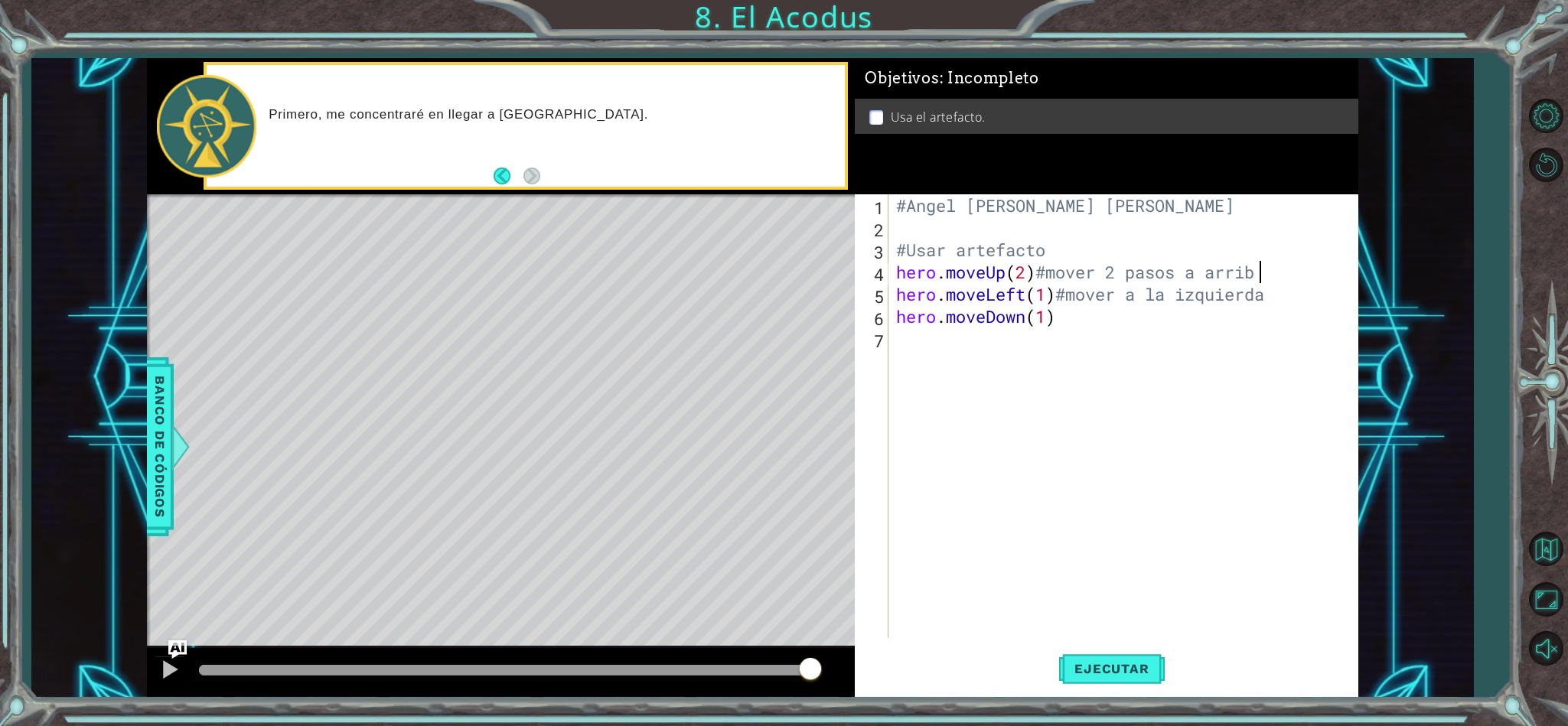
scroll to position [0, 14]
type textarea "hero.moveUp(2)#mover 2 pasos a arriba"
click at [1274, 333] on div "#Angel [PERSON_NAME] [PERSON_NAME] #Usar artefacto hero . moveUp ( 2 ) #mover 2…" at bounding box center [1127, 438] width 468 height 488
click at [1256, 324] on div "#Angel [PERSON_NAME] [PERSON_NAME] #Usar artefacto hero . moveUp ( 2 ) #mover 2…" at bounding box center [1127, 438] width 468 height 488
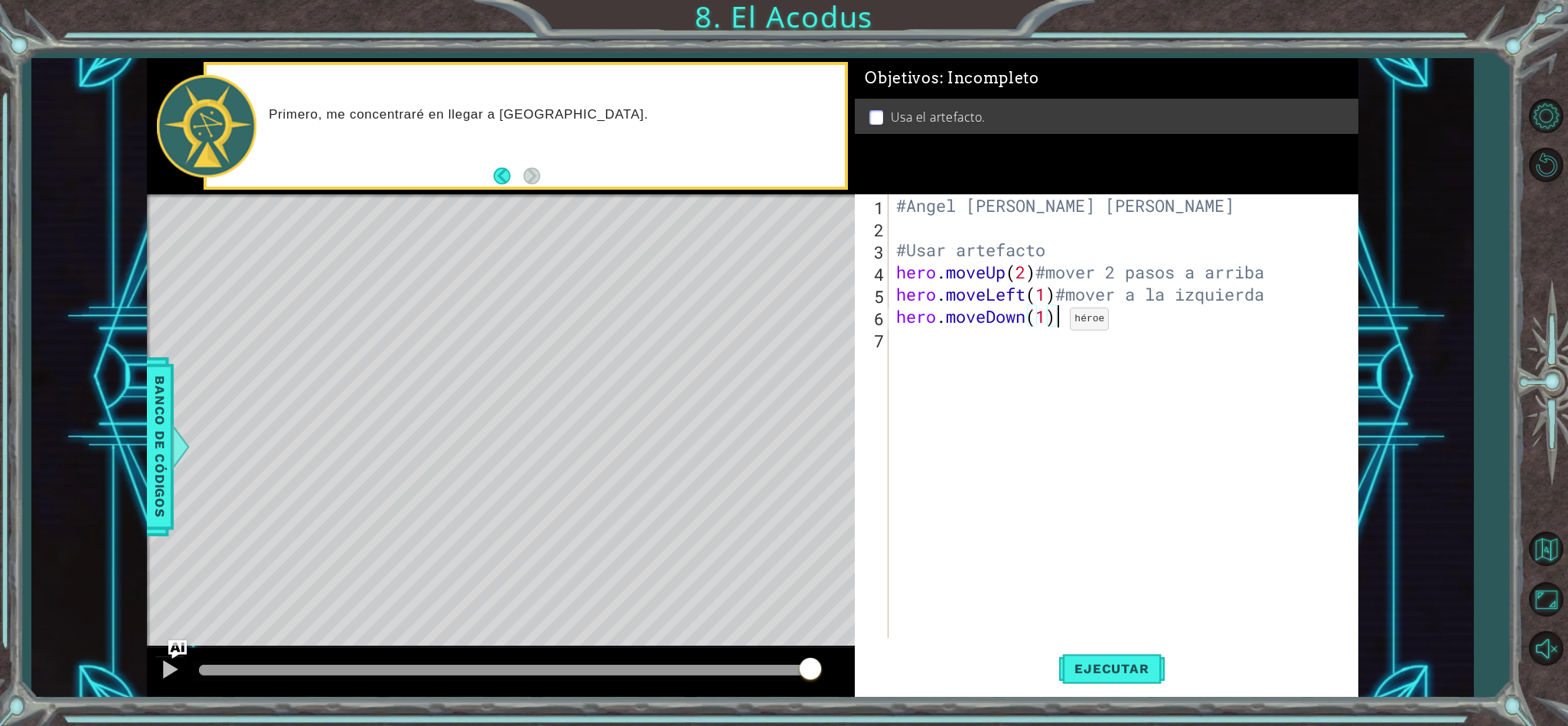
click at [1047, 322] on div "#Angel [PERSON_NAME] [PERSON_NAME] #Usar artefacto hero . moveUp ( 2 ) #mover 2…" at bounding box center [1127, 438] width 468 height 488
type textarea "hero.moveDown(12)"
click at [1088, 345] on div "#Angel [PERSON_NAME] [PERSON_NAME] #Usar artefacto hero . moveUp ( 2 ) #mover 2…" at bounding box center [1127, 438] width 468 height 488
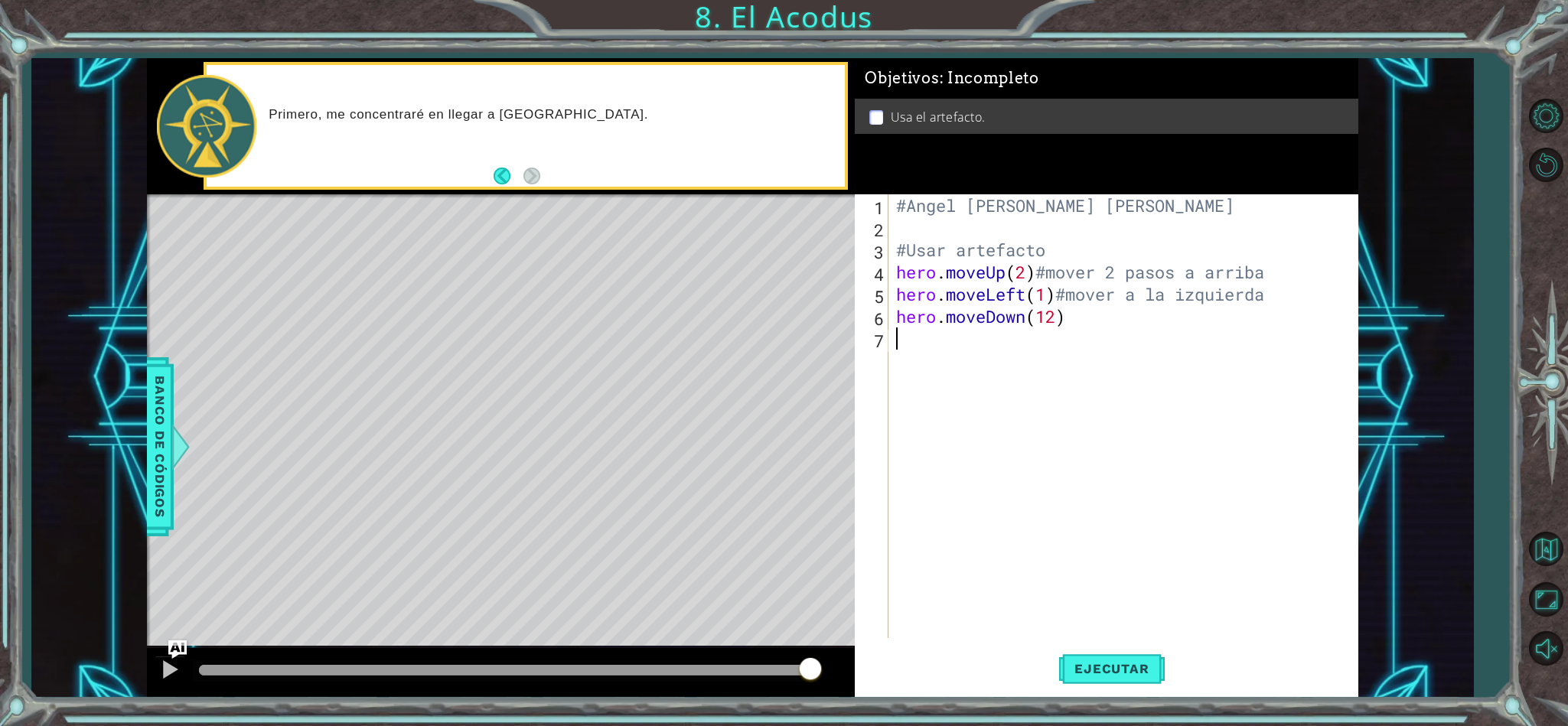
click at [1051, 328] on div "#Angel [PERSON_NAME] [PERSON_NAME] #Usar artefacto hero . moveUp ( 2 ) #mover 2…" at bounding box center [1127, 438] width 468 height 488
click at [1049, 323] on div "#Angel [PERSON_NAME] [PERSON_NAME] #Usar artefacto hero . moveUp ( 2 ) #mover 2…" at bounding box center [1127, 438] width 468 height 488
click at [1102, 318] on div "#Angel [PERSON_NAME] [PERSON_NAME] #Usar artefacto hero . moveUp ( 2 ) #mover 2…" at bounding box center [1127, 438] width 468 height 488
type textarea "hero.moveDown(2)#mover 2 pasos a bajo"
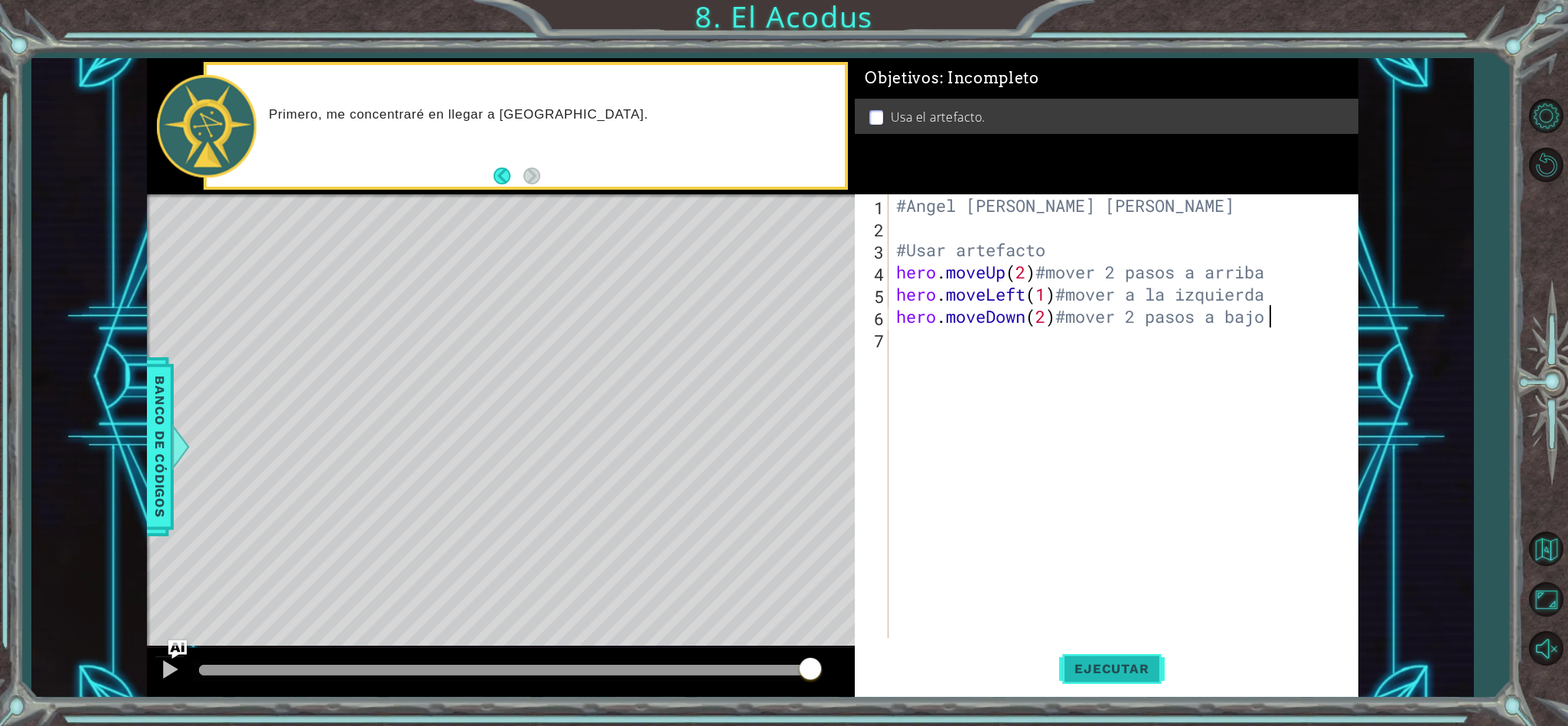
click at [1107, 683] on button "Ejecutar" at bounding box center [1111, 668] width 105 height 51
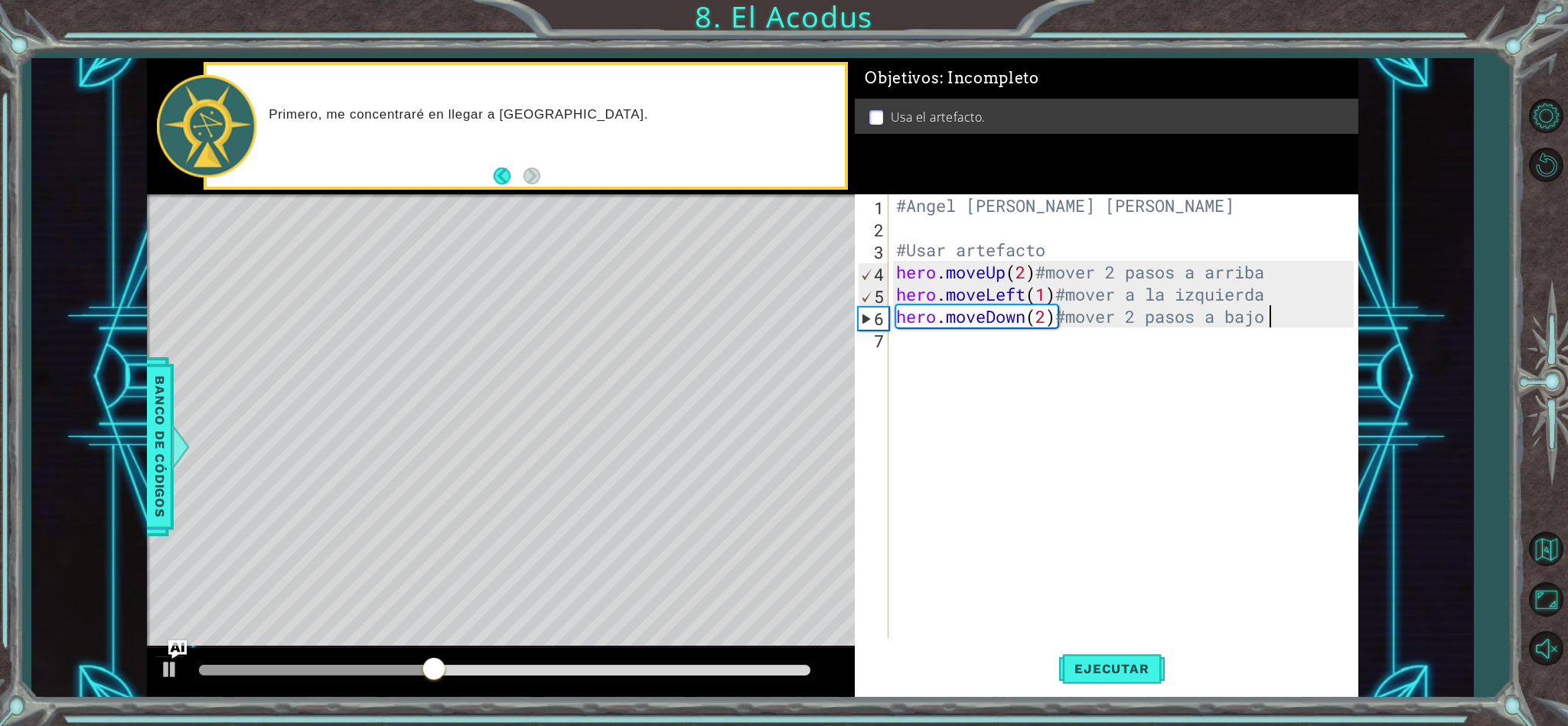
click at [1013, 416] on div "#Angel [PERSON_NAME] [PERSON_NAME] #Usar artefacto hero . moveUp ( 2 ) #mover 2…" at bounding box center [1127, 438] width 468 height 488
type textarea "h"
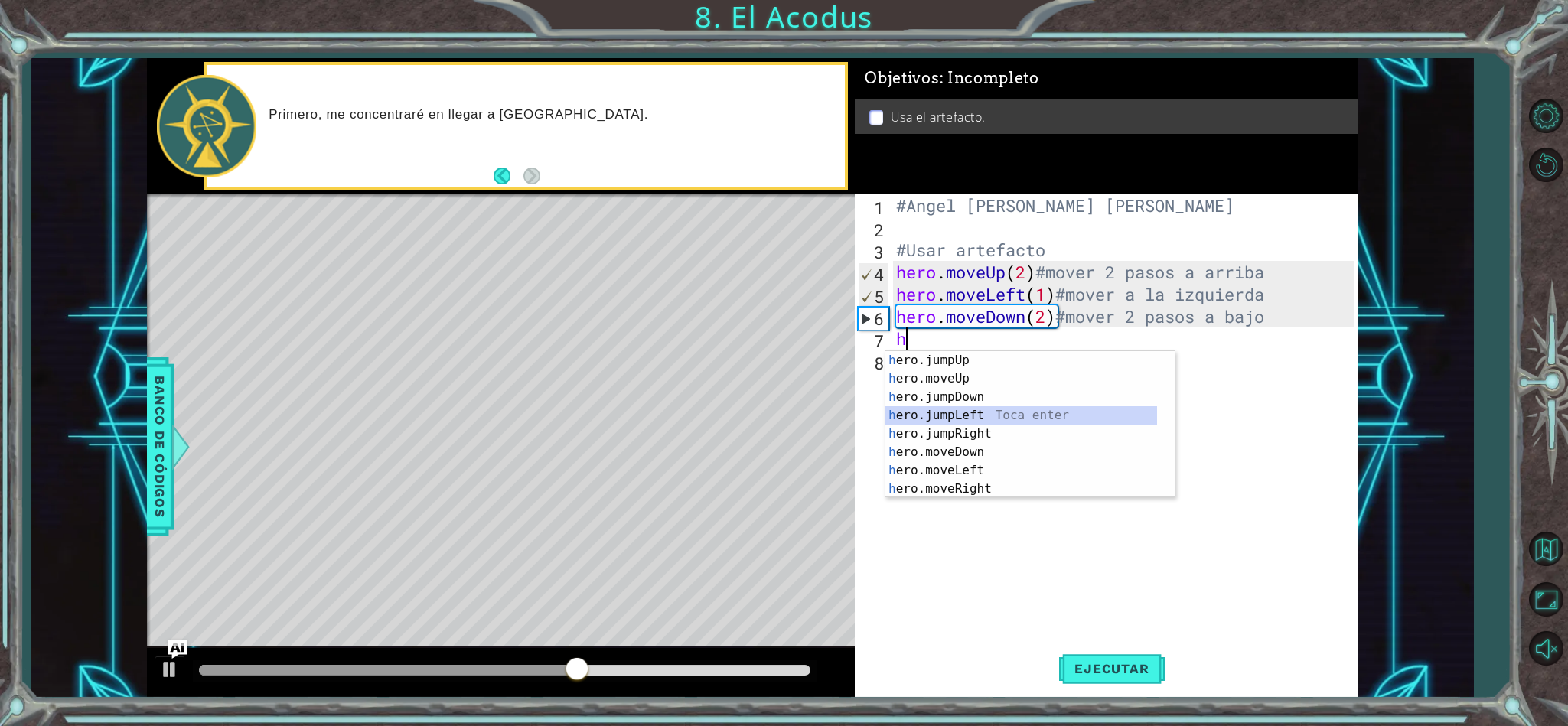
click at [987, 411] on div "h ero.jumpUp Toca enter h ero.moveUp Toca enter h ero.jumpDown Toca enter h ero…" at bounding box center [1021, 442] width 272 height 184
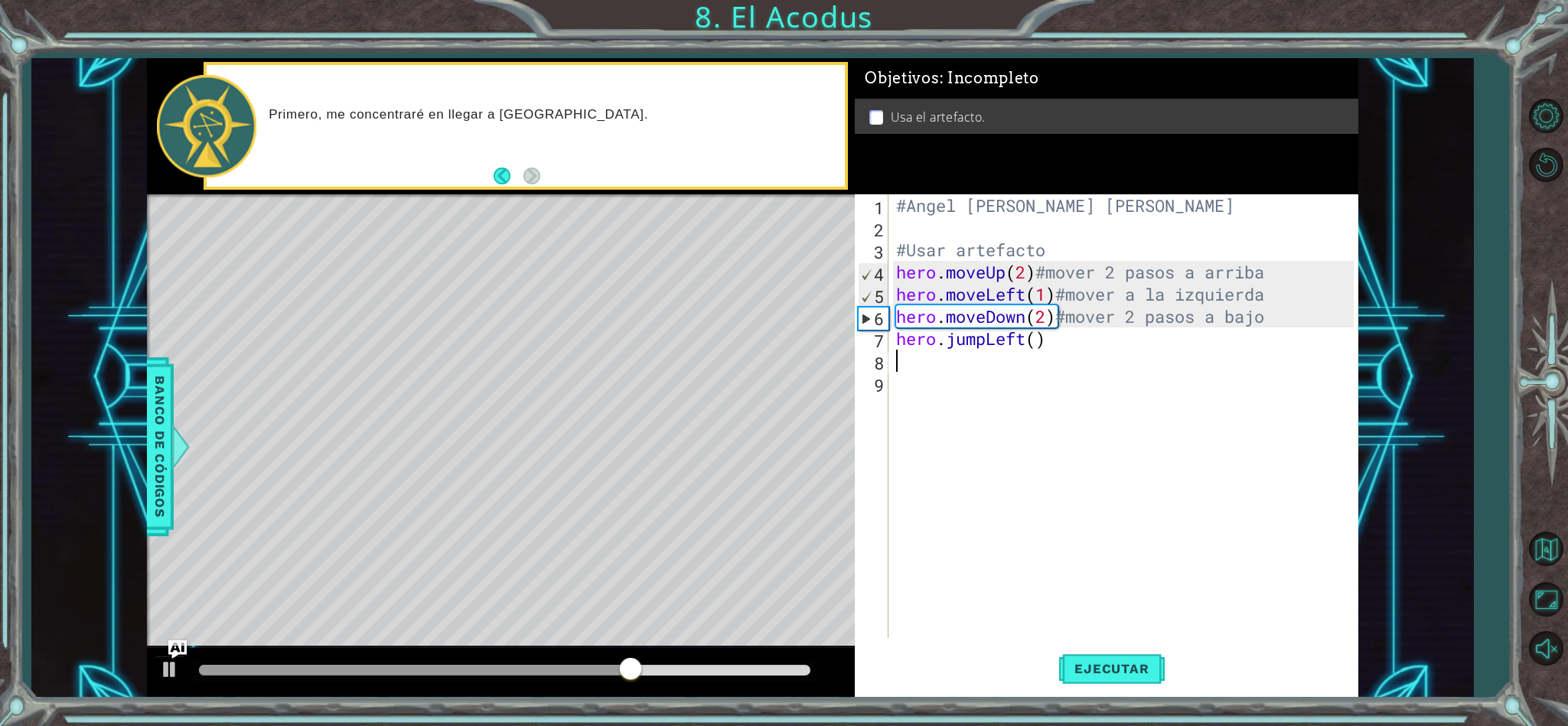
click at [1048, 365] on div "#Angel [PERSON_NAME] [PERSON_NAME] #Usar artefacto hero . moveUp ( 2 ) #mover 2…" at bounding box center [1127, 438] width 468 height 488
click at [1036, 379] on div "#Angel [PERSON_NAME] [PERSON_NAME] #Usar artefacto hero . moveUp ( 2 ) #mover 2…" at bounding box center [1127, 438] width 468 height 488
click at [1063, 355] on div "#Angel [PERSON_NAME] [PERSON_NAME] #Usar artefacto hero . moveUp ( 2 ) #mover 2…" at bounding box center [1127, 438] width 468 height 488
click at [1075, 347] on div "#Angel [PERSON_NAME] [PERSON_NAME] #Usar artefacto hero . moveUp ( 2 ) #mover 2…" at bounding box center [1127, 438] width 468 height 488
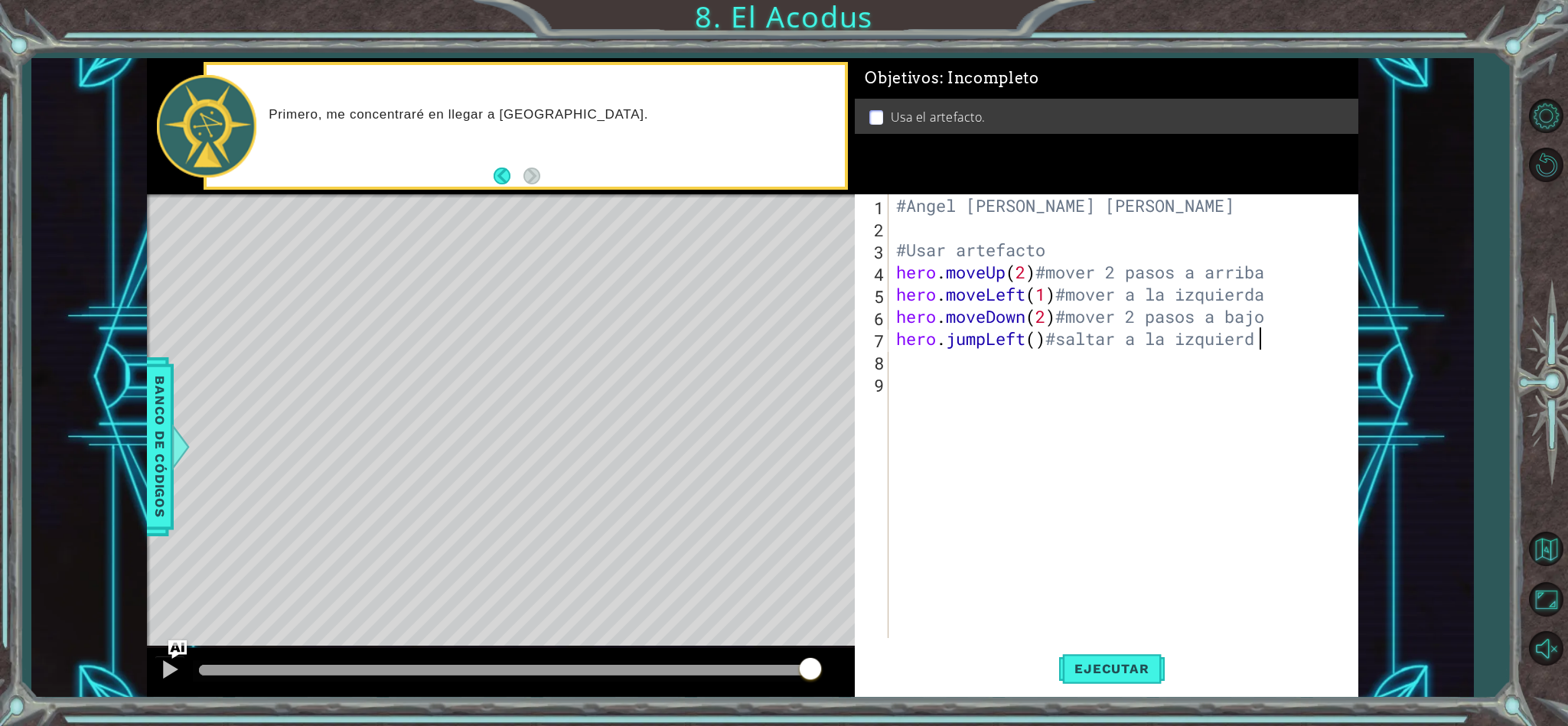
scroll to position [0, 14]
type textarea "hero.jumpLeft()#saltar a la izquierda"
click at [952, 371] on div "#Angel [PERSON_NAME] [PERSON_NAME] #Usar artefacto hero . moveUp ( 2 ) #mover 2…" at bounding box center [1127, 438] width 468 height 488
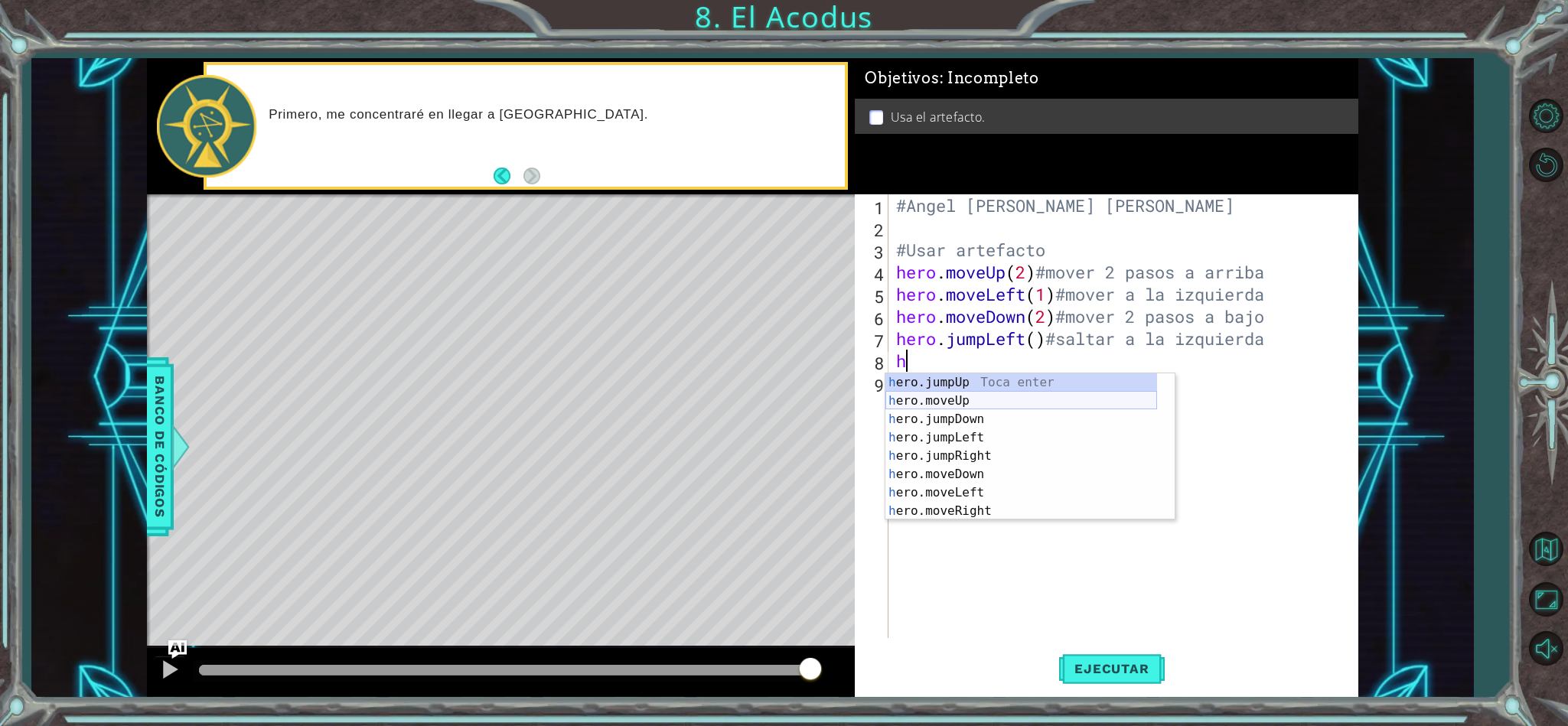
click at [971, 403] on div "h ero.jumpUp Toca enter h ero.moveUp Toca enter h ero.jumpDown Toca enter h ero…" at bounding box center [1021, 465] width 272 height 184
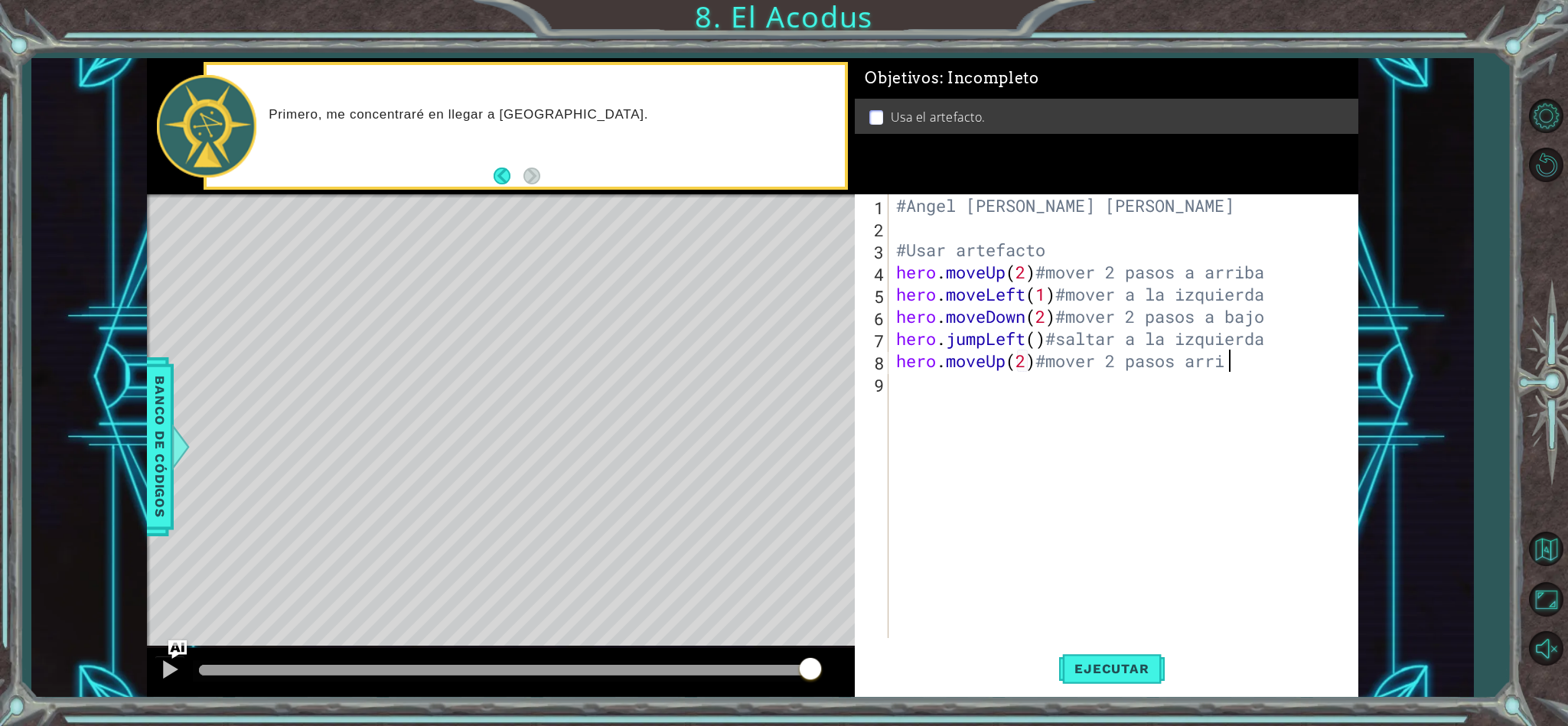
scroll to position [0, 14]
type textarea "hero.moveUp(2)#mover 2 pasos arriba"
click at [968, 398] on div "#Angel [PERSON_NAME] [PERSON_NAME] #Usar artefacto hero . moveUp ( 2 ) #mover 2…" at bounding box center [1127, 438] width 468 height 488
type textarea "g"
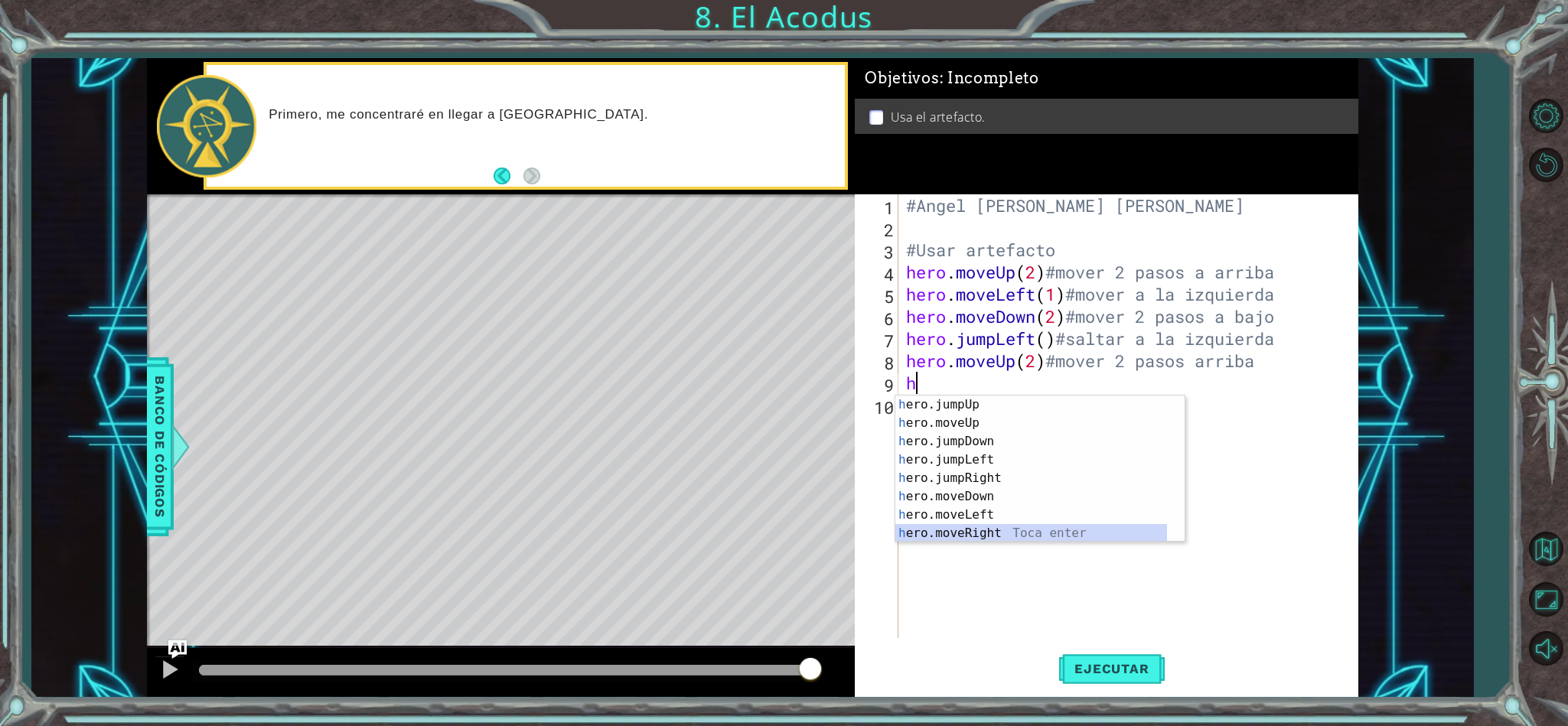
click at [1012, 529] on div "h ero.jumpUp Toca enter h ero.moveUp Toca enter h ero.jumpDown Toca enter h ero…" at bounding box center [1039, 487] width 289 height 184
type textarea "hero.moveRight(1)"
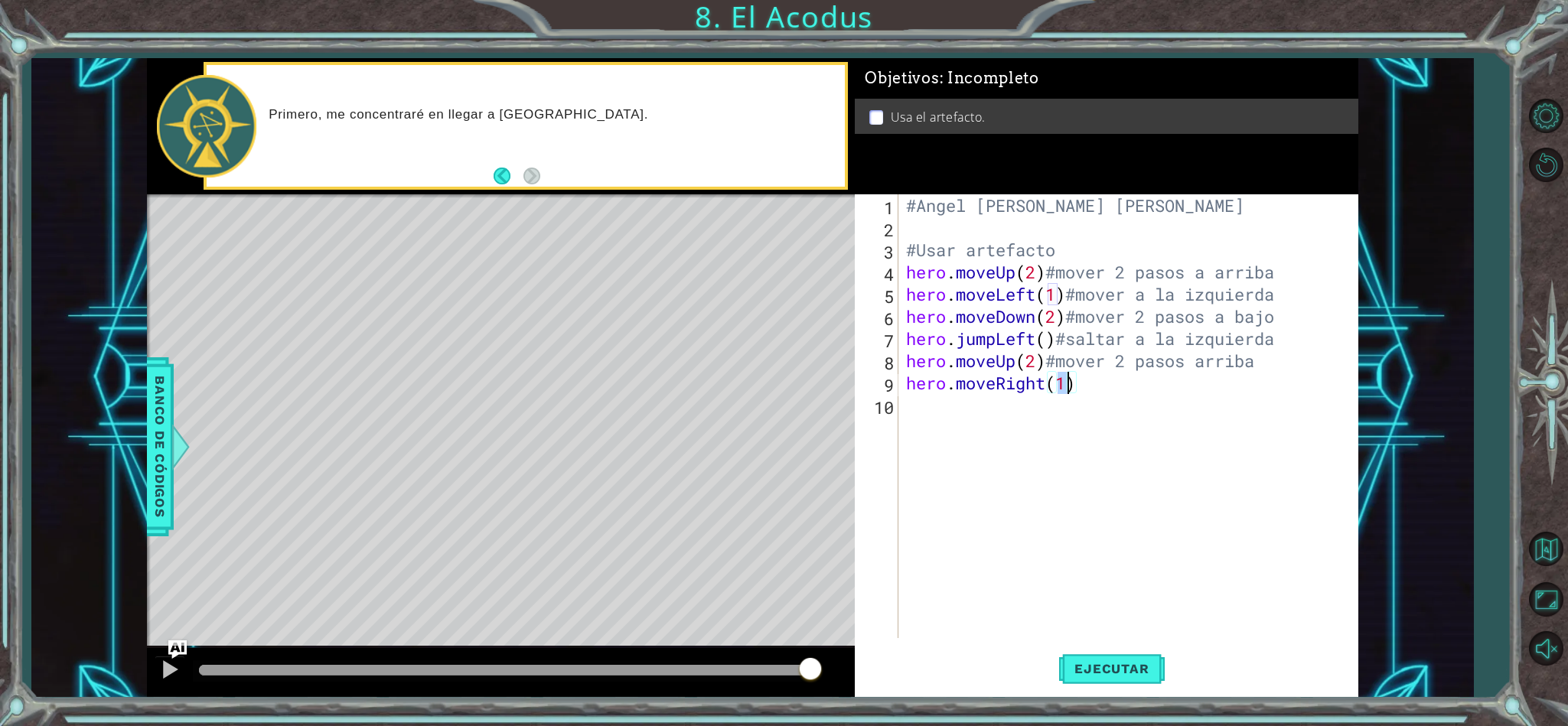
click at [1099, 395] on div "#Angel [PERSON_NAME] [PERSON_NAME] #Usar artefacto hero . moveUp ( 2 ) #mover 2…" at bounding box center [1131, 438] width 458 height 488
click at [1107, 388] on div "#Angel [PERSON_NAME] [PERSON_NAME] #Usar artefacto hero . moveUp ( 2 ) #mover 2…" at bounding box center [1131, 438] width 458 height 488
type textarea "hero.moveRight(1)#mover a la derecha"
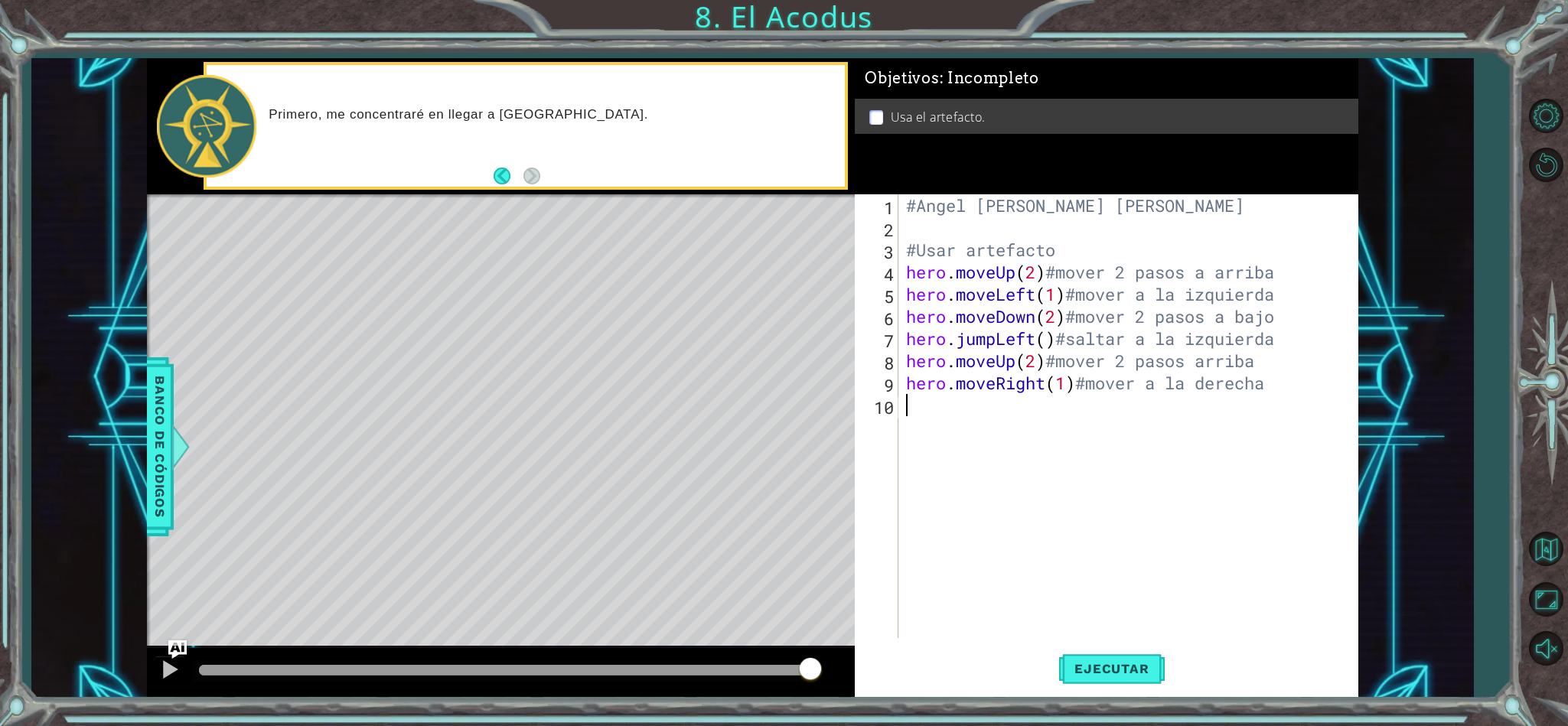
click at [1089, 619] on div "#Angel [PERSON_NAME] [PERSON_NAME] #Usar artefacto hero . moveUp ( 2 ) #mover 2…" at bounding box center [1131, 438] width 458 height 488
click at [1098, 659] on button "Ejecutar" at bounding box center [1111, 668] width 105 height 51
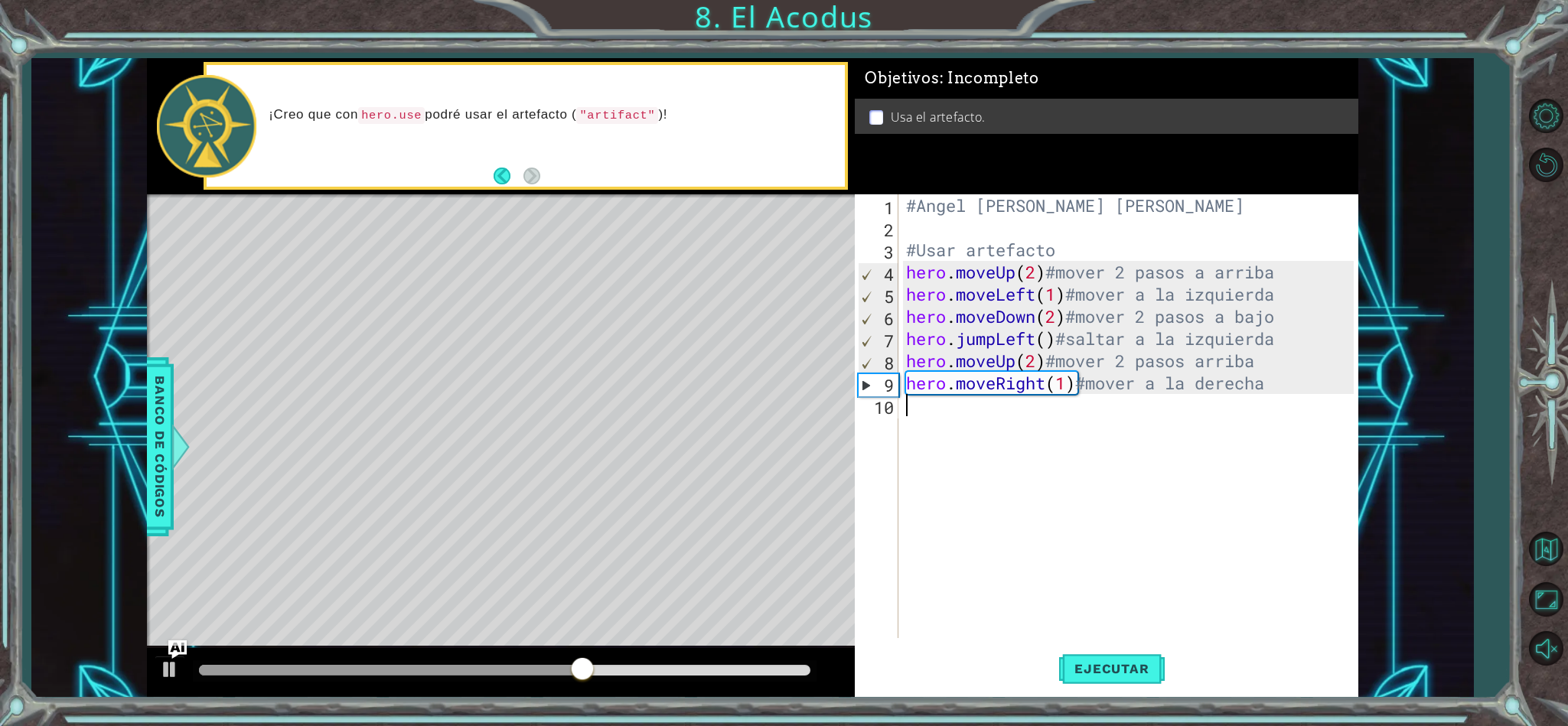
click at [951, 418] on div "#Angel [PERSON_NAME] [PERSON_NAME] #Usar artefacto hero . moveUp ( 2 ) #mover 2…" at bounding box center [1131, 438] width 458 height 488
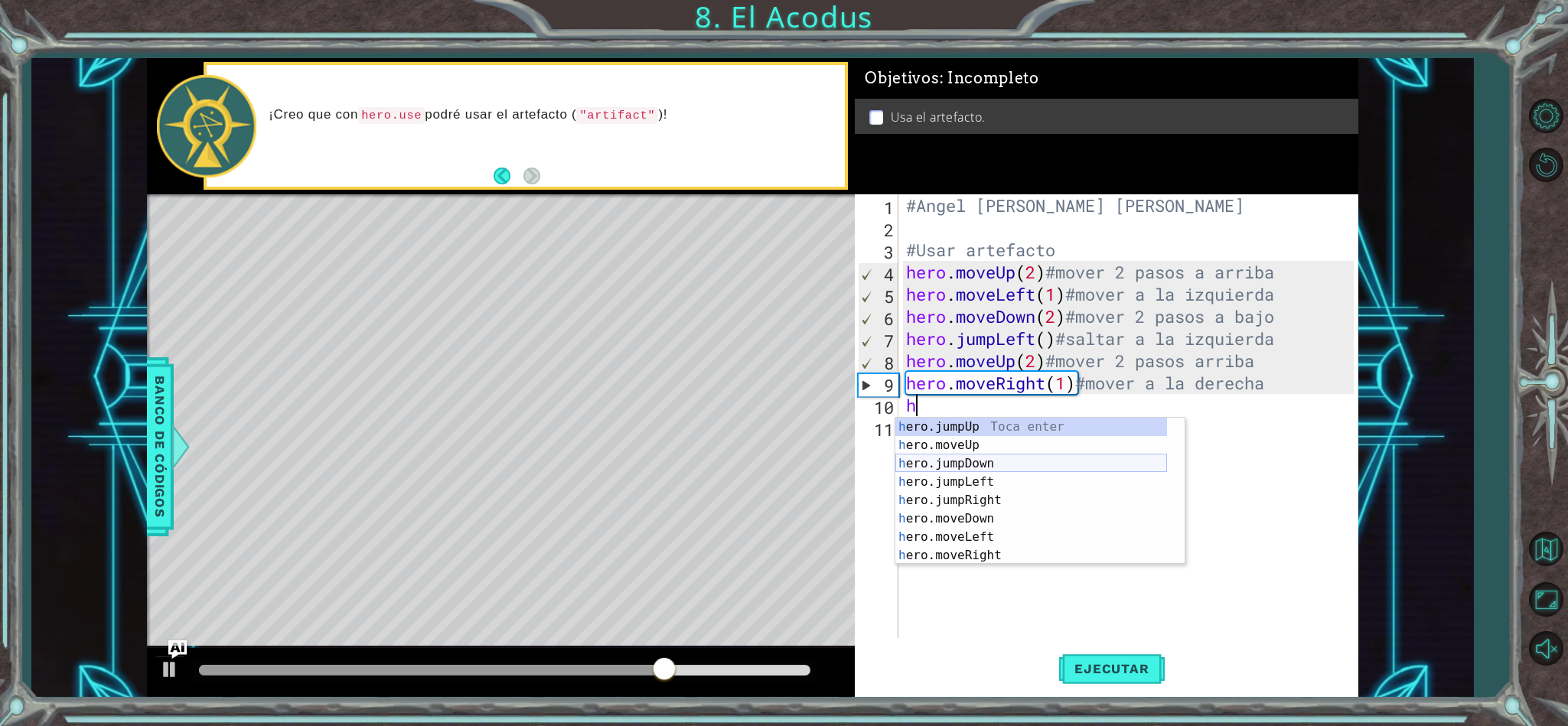
scroll to position [18, 0]
click at [952, 549] on div "h ero.moveUp Toca enter h ero.jumpDown Toca enter h ero.jumpLeft Toca enter h e…" at bounding box center [1031, 509] width 272 height 184
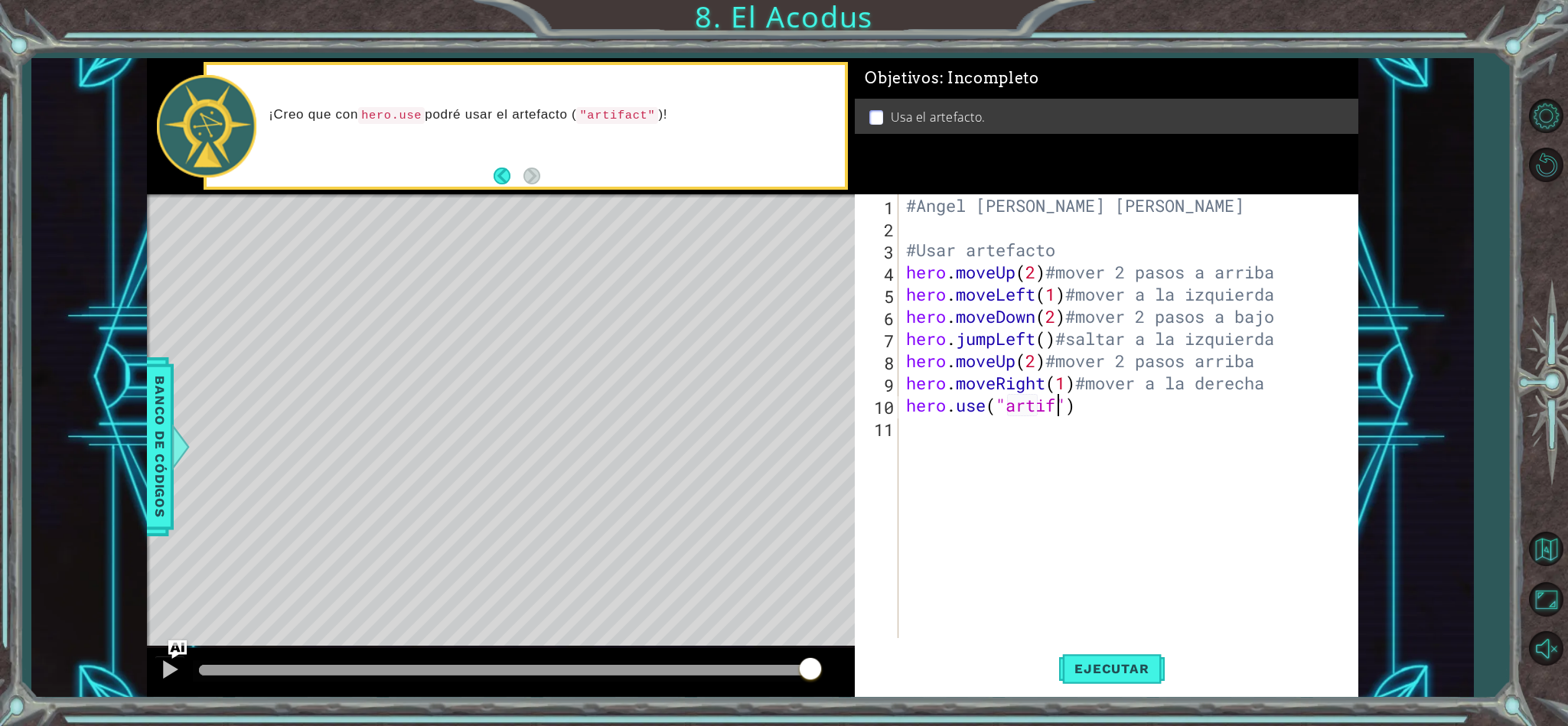
scroll to position [0, 7]
click at [1150, 655] on button "Ejecutar" at bounding box center [1111, 668] width 105 height 51
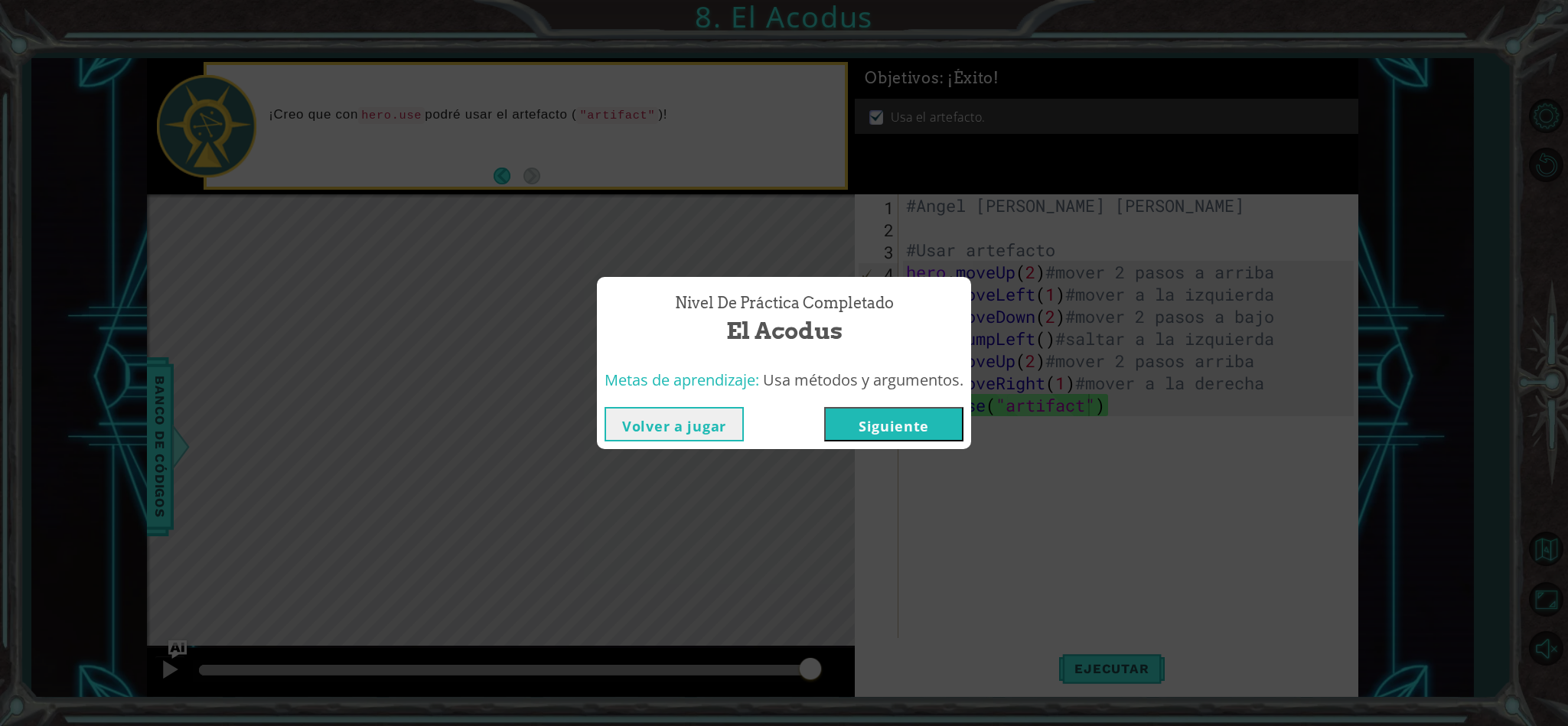
click at [671, 435] on button "Volver a jugar" at bounding box center [674, 424] width 140 height 35
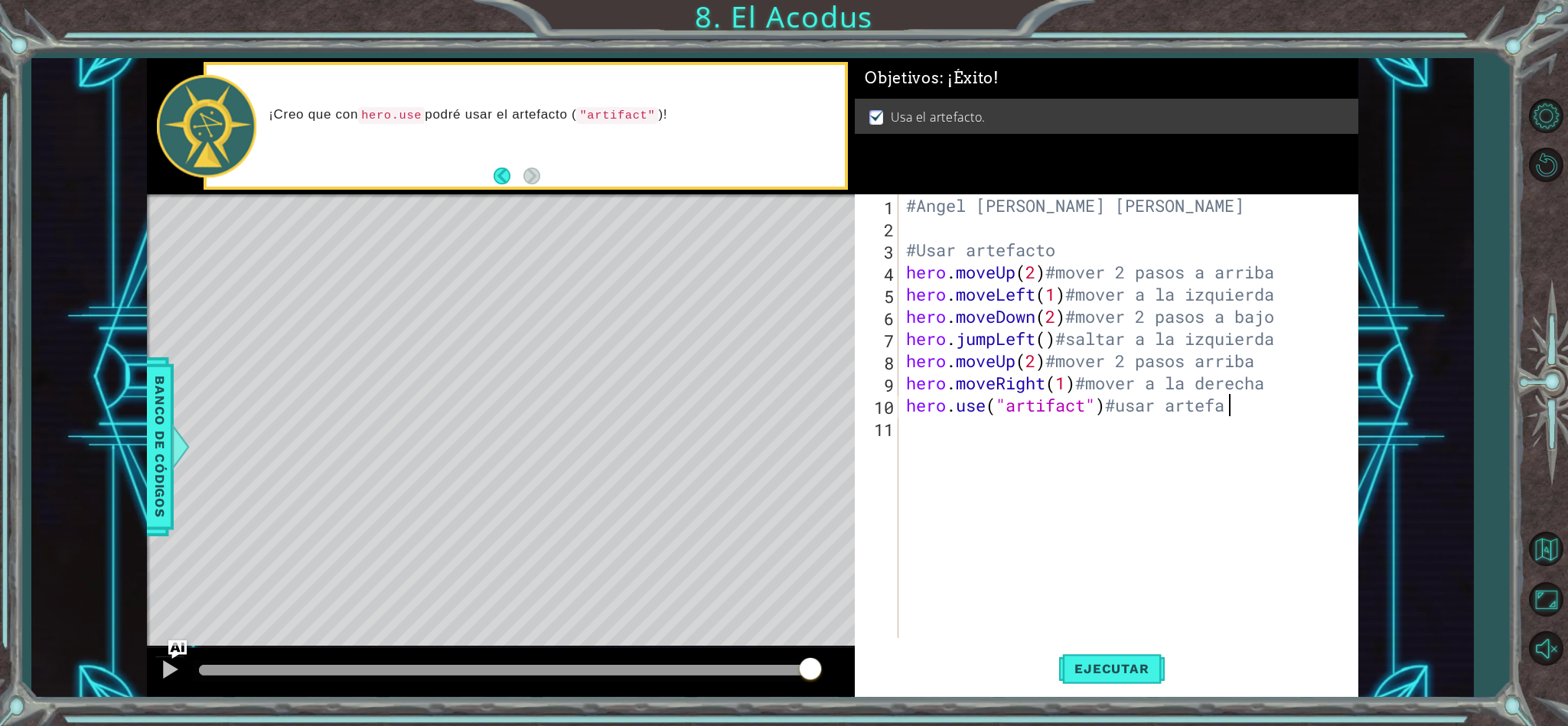
scroll to position [0, 14]
type textarea "hero.use("artifact")#usar artefacto"
click at [1123, 678] on button "Ejecutar" at bounding box center [1111, 668] width 105 height 51
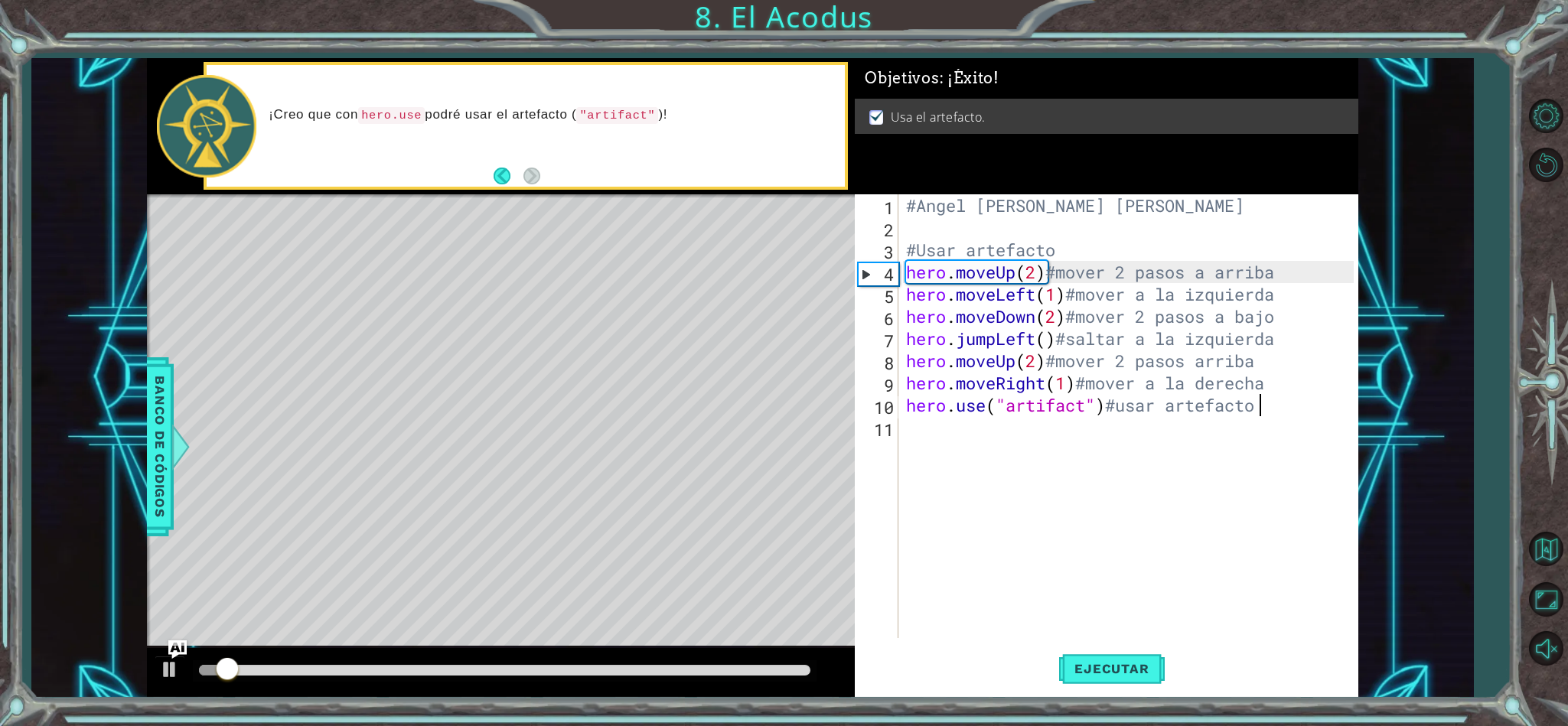
click at [787, 675] on div at bounding box center [504, 669] width 612 height 10
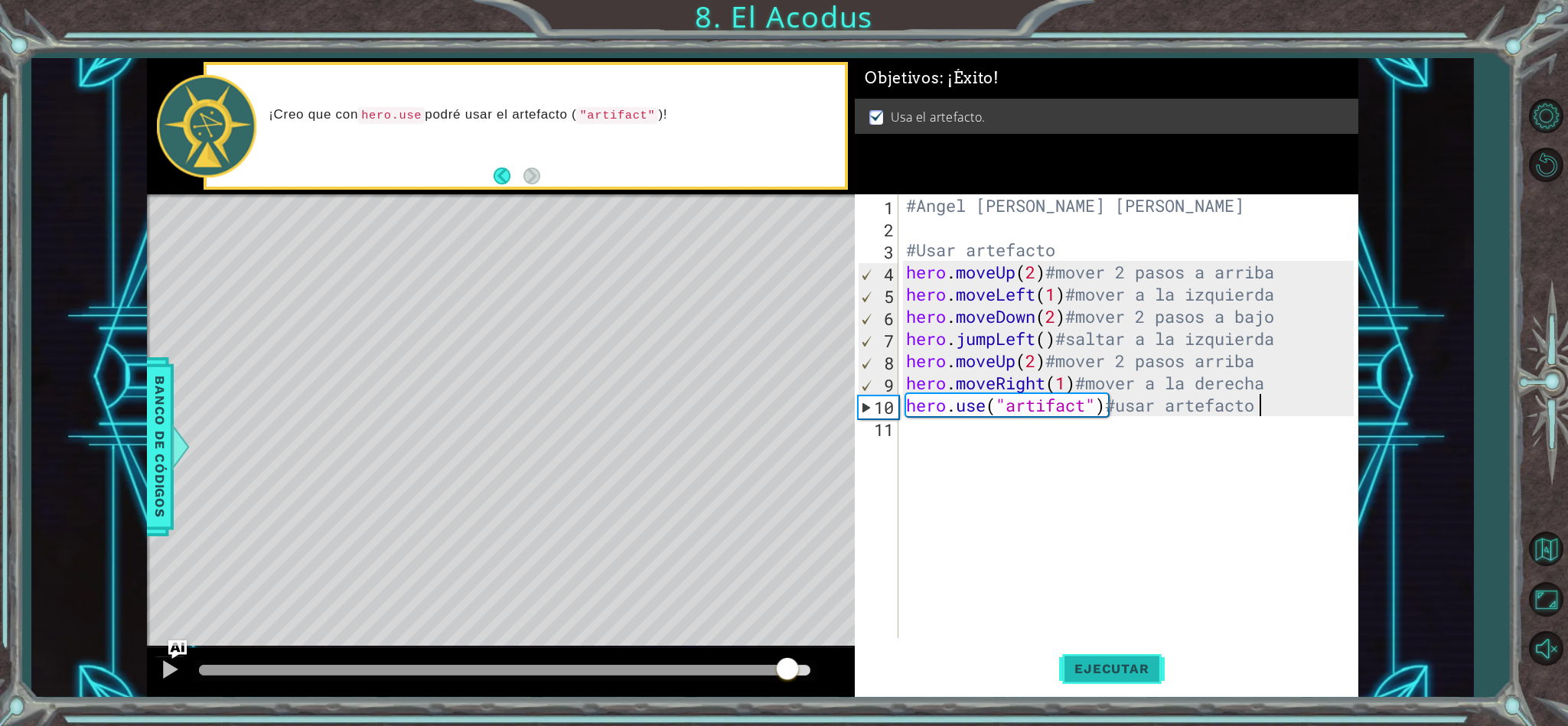
click at [1090, 663] on span "Ejecutar" at bounding box center [1111, 668] width 105 height 15
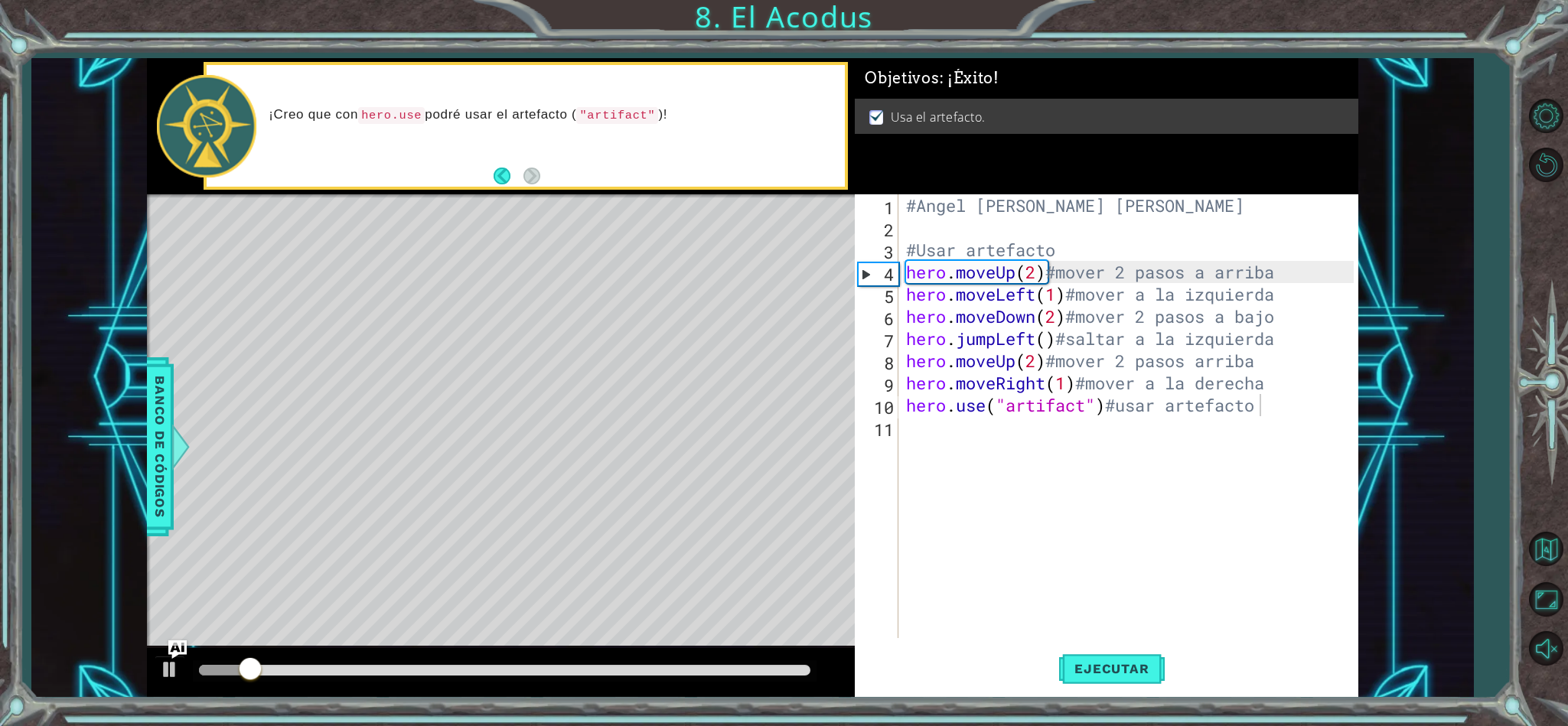
click at [723, 657] on div at bounding box center [501, 672] width 708 height 49
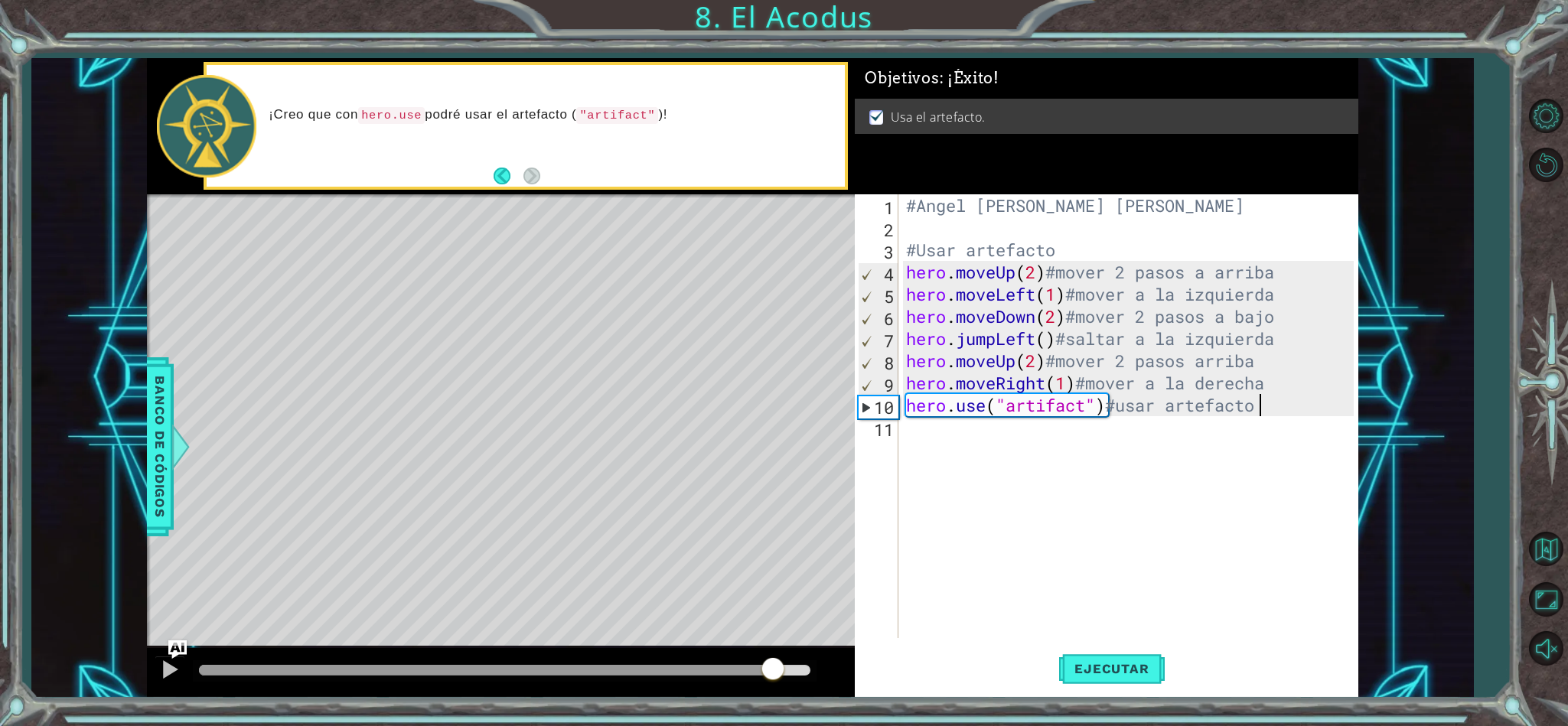
click at [771, 666] on div at bounding box center [504, 669] width 612 height 10
click at [163, 667] on div at bounding box center [170, 668] width 20 height 20
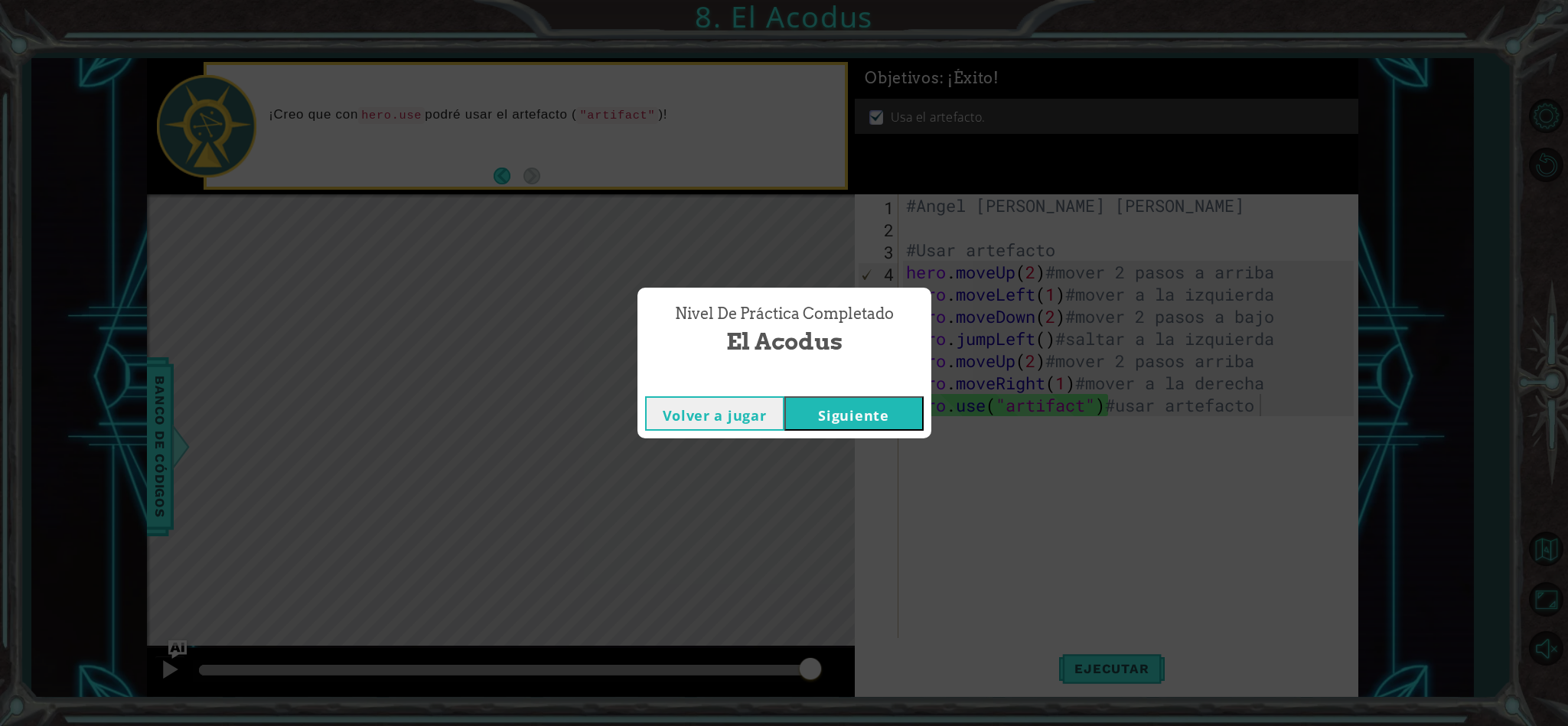
click at [810, 416] on button "Siguiente" at bounding box center [854, 413] width 140 height 35
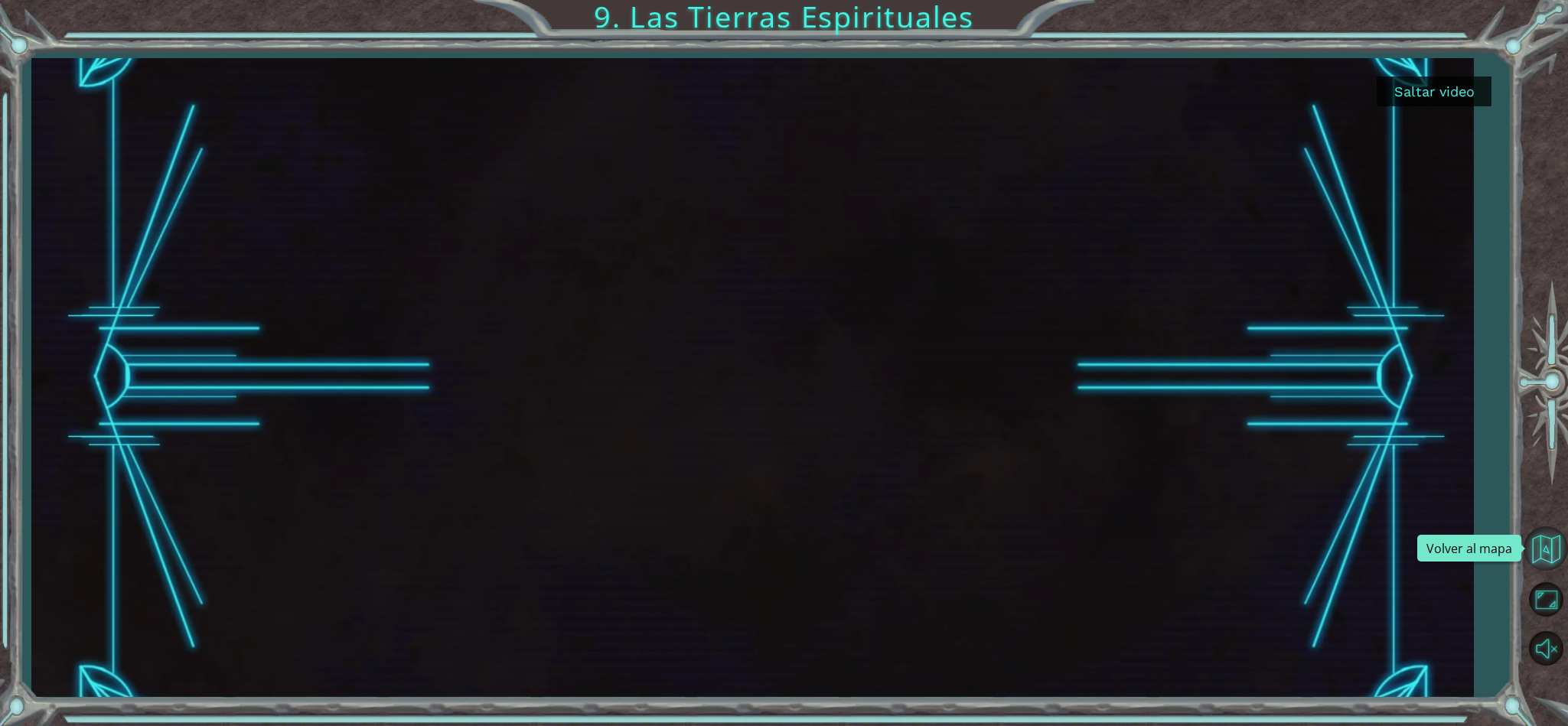
click at [1549, 552] on button "Volver al mapa" at bounding box center [1544, 548] width 44 height 44
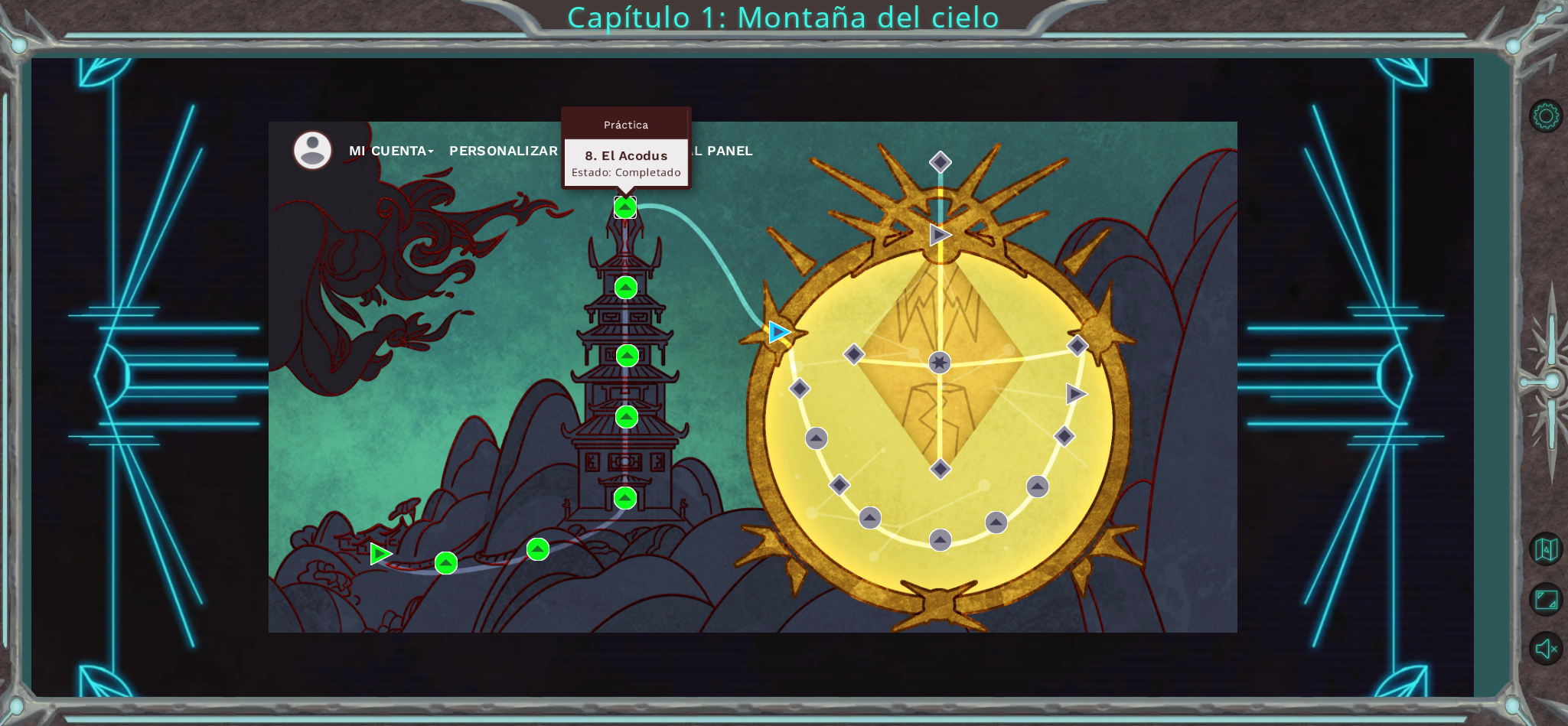
click at [627, 206] on img at bounding box center [625, 207] width 23 height 23
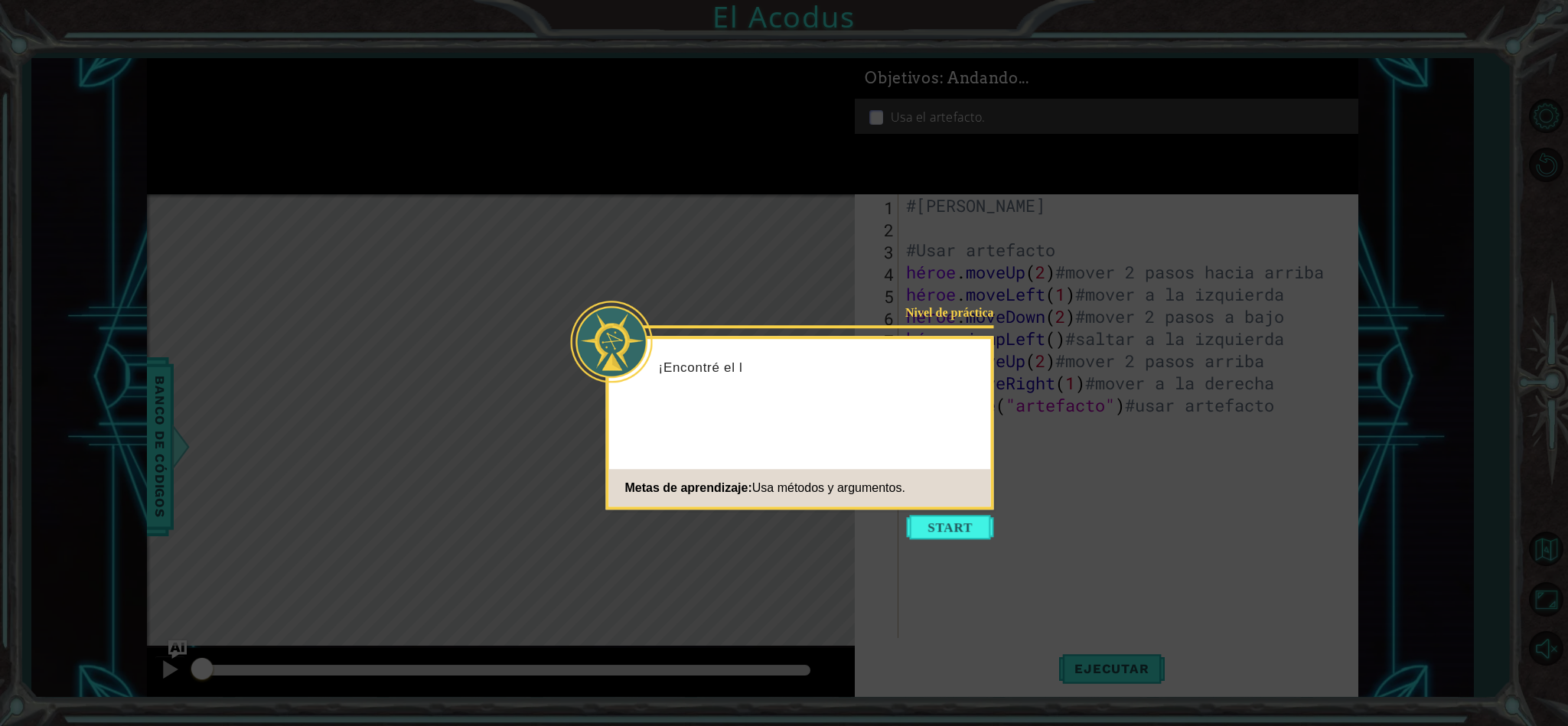
click at [964, 545] on icon at bounding box center [784, 363] width 1568 height 726
click at [958, 529] on button "Comenzar" at bounding box center [950, 527] width 87 height 25
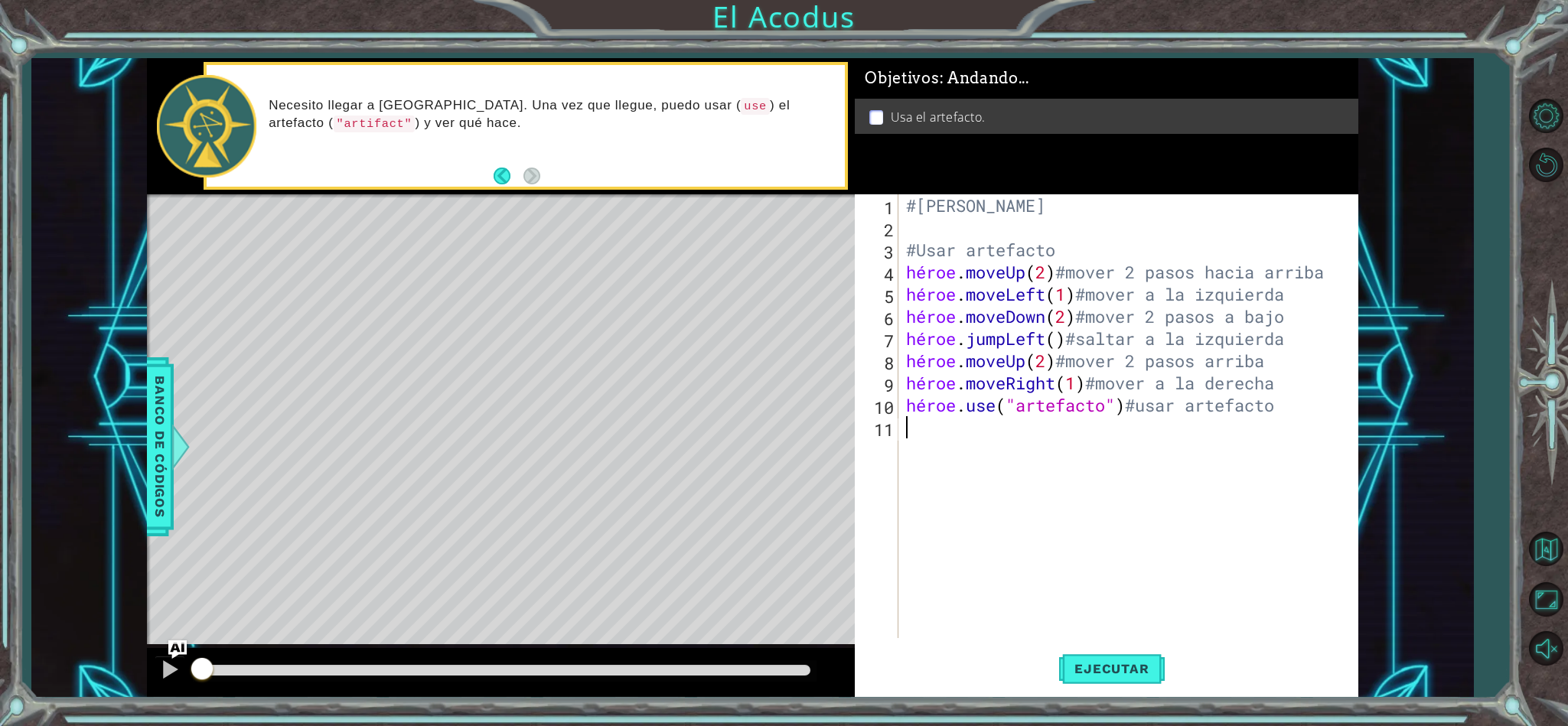
click at [1301, 267] on div "#Ángel Mario Duarte Vázquez #Usar artefacto héroe . moveUp ( 2 ) #mover 2 pasos…" at bounding box center [1131, 438] width 457 height 488
click at [1331, 269] on div "#Ángel Mario Duarte Vázquez #Usar artefacto héroe . moveUp ( 2 ) #mover 2 pasos…" at bounding box center [1131, 438] width 457 height 488
click at [1344, 266] on div "#Ángel Mario Duarte Vázquez #Usar artefacto héroe . moveUp ( 2 ) #mover 2 pasos…" at bounding box center [1131, 438] width 457 height 488
type textarea "hero.moveUp(2)#mover 2 pasos a arriba"
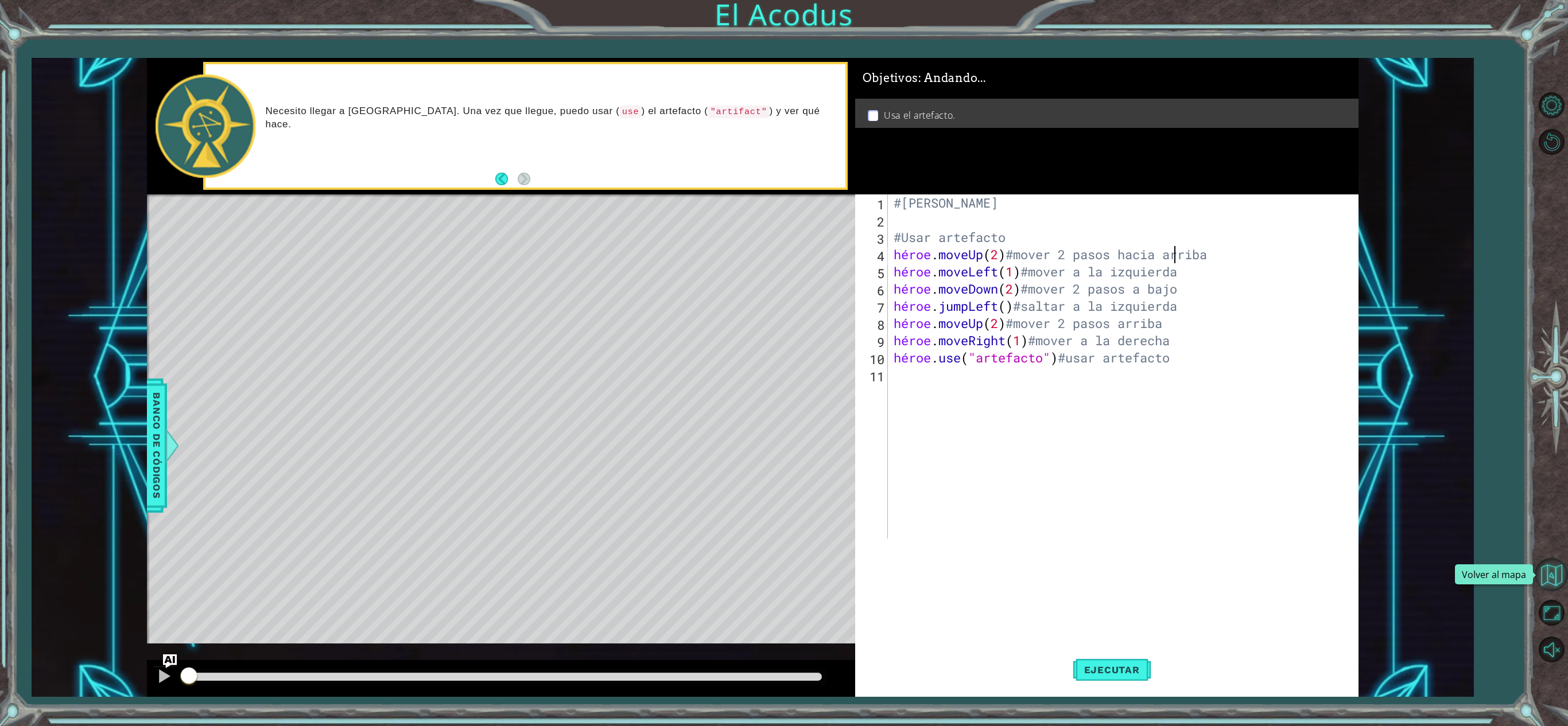
click at [1175, 544] on button "Volver al mapa" at bounding box center [1551, 574] width 33 height 33
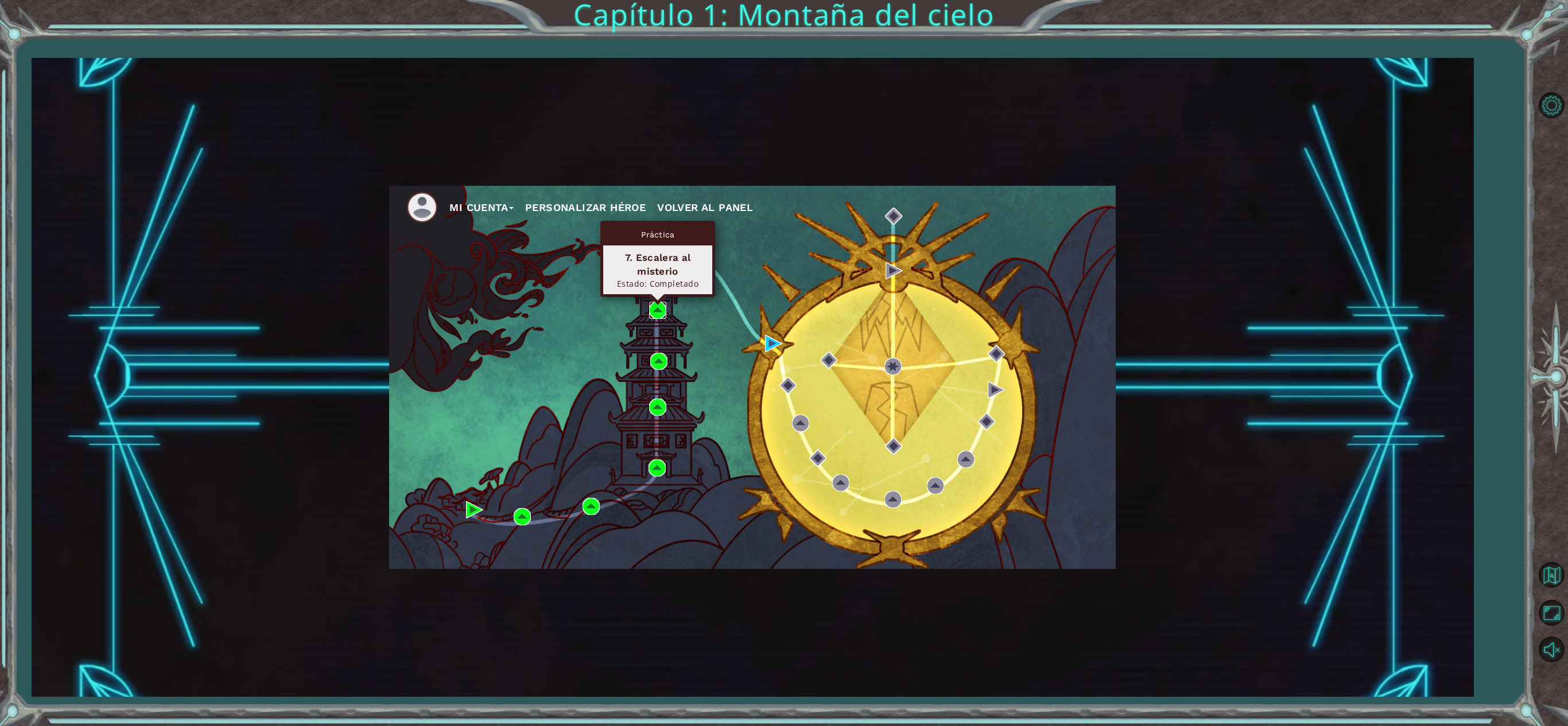
click at [656, 312] on img at bounding box center [658, 310] width 17 height 17
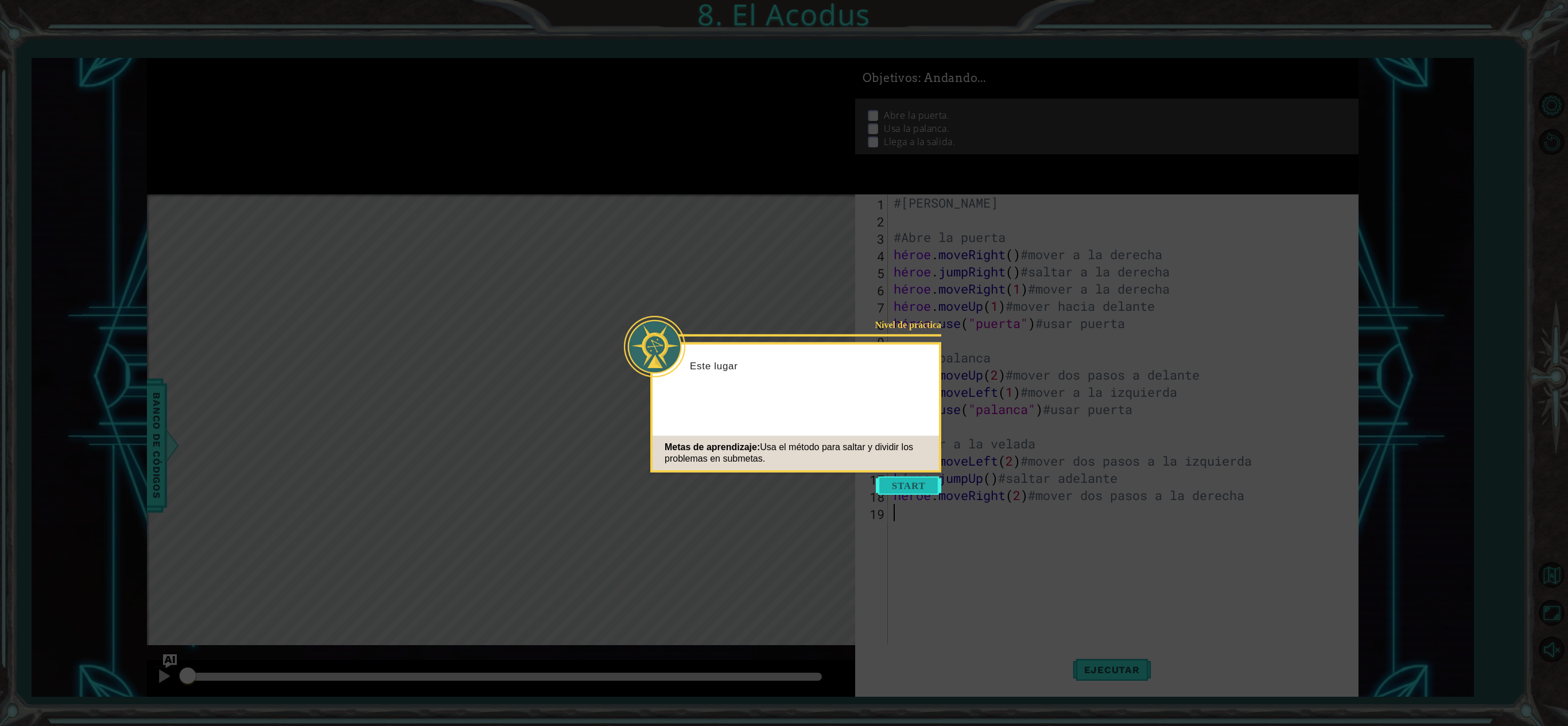
click at [894, 488] on button "Comenzar" at bounding box center [908, 486] width 65 height 18
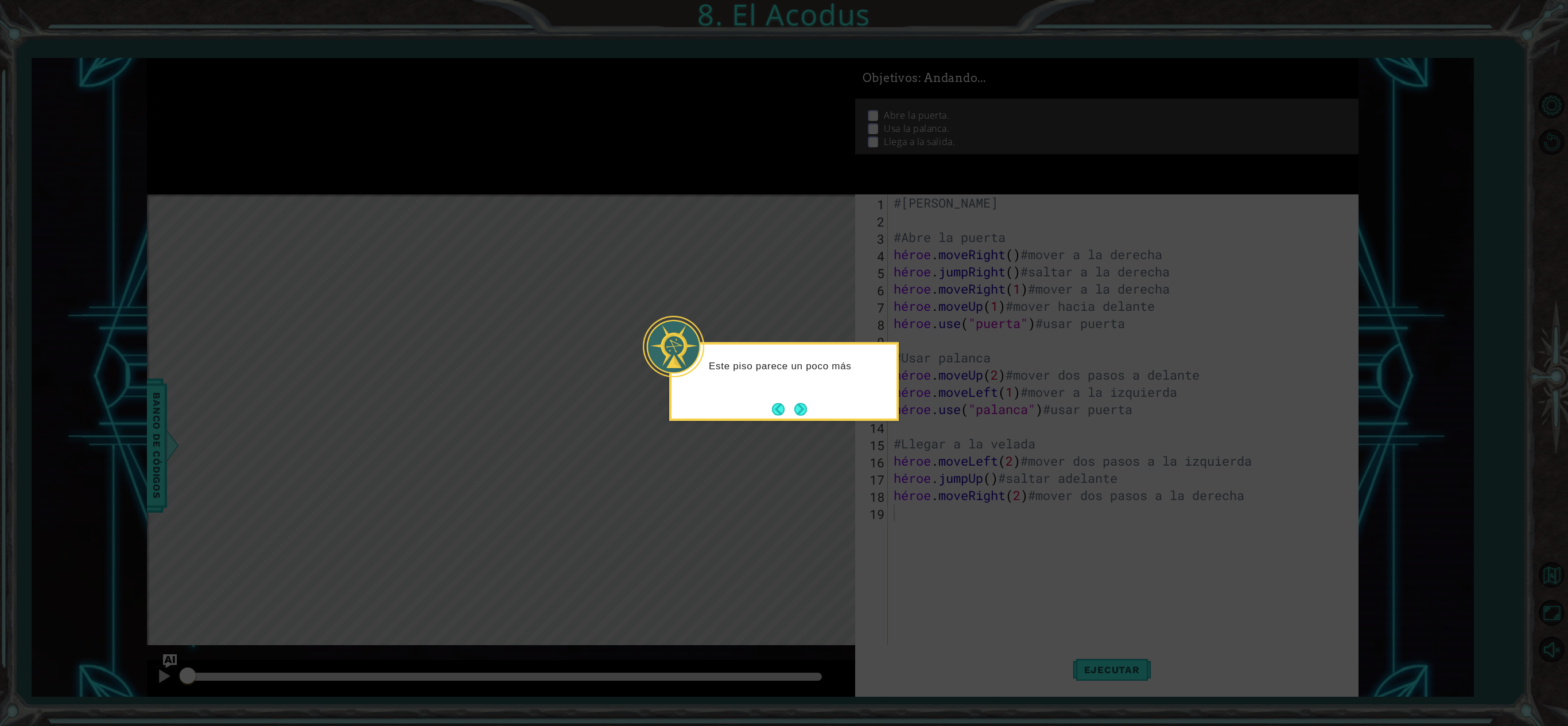
click at [824, 407] on div "Este piso parece un poco más" at bounding box center [784, 381] width 230 height 78
click at [792, 404] on button "Atrás" at bounding box center [783, 409] width 23 height 13
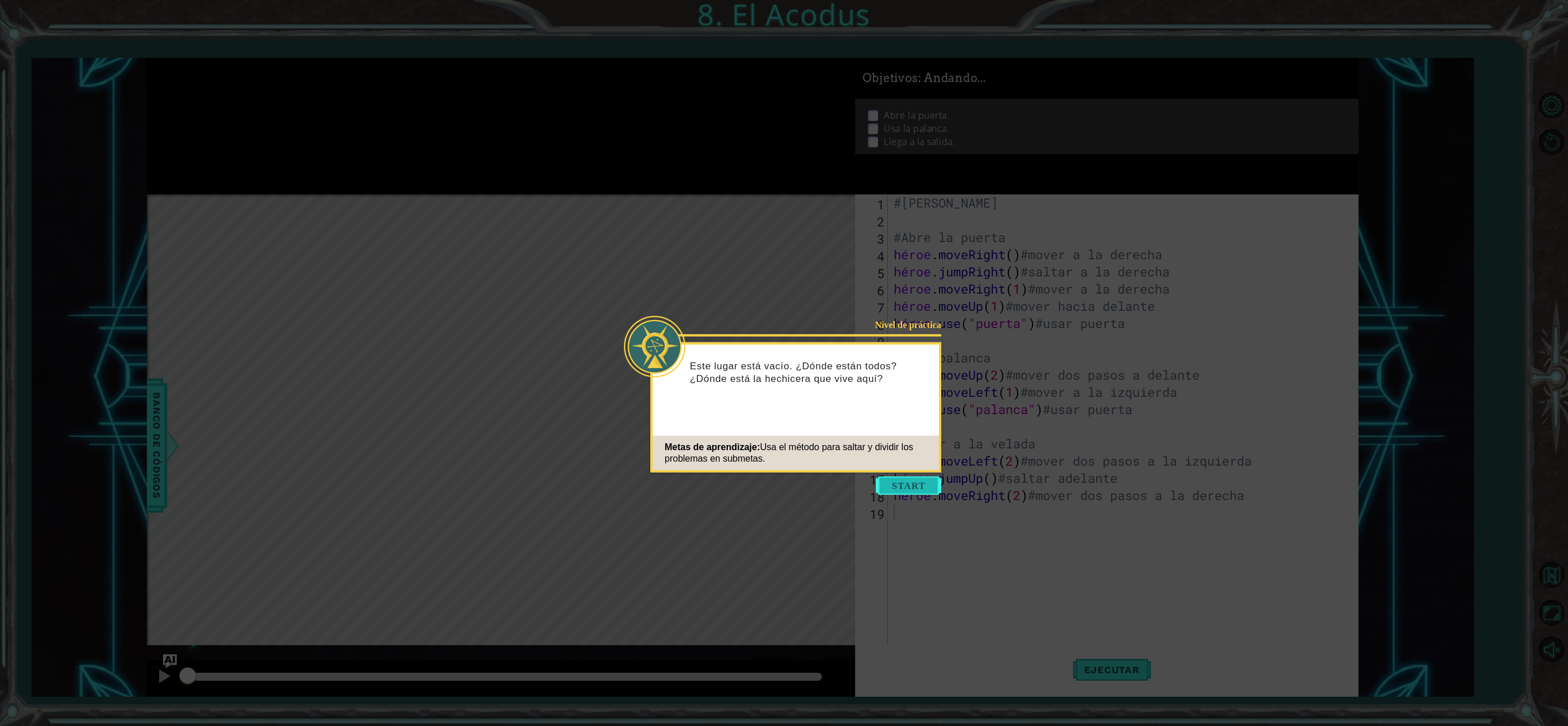
click at [905, 481] on button "Comenzar" at bounding box center [908, 486] width 65 height 18
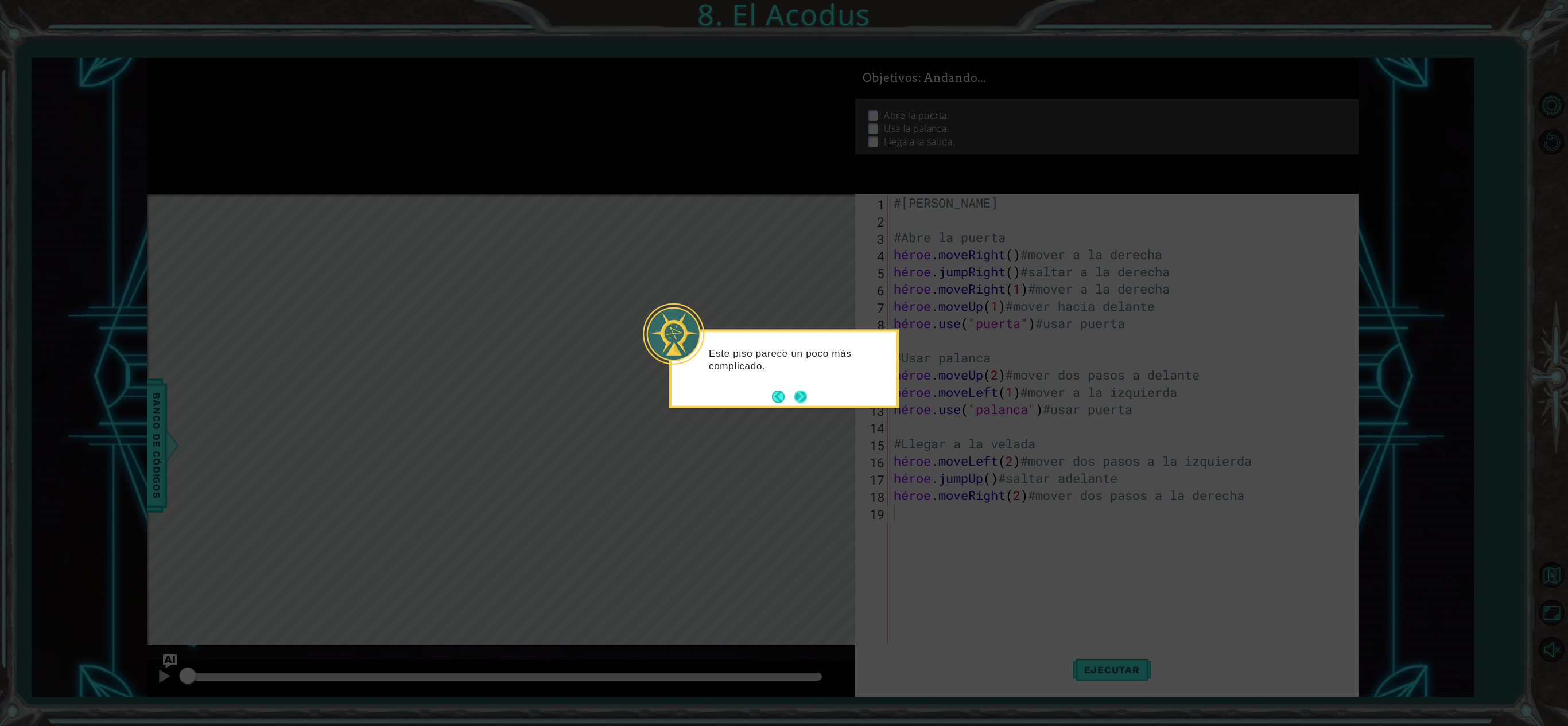
click at [806, 391] on button "Próximo" at bounding box center [801, 397] width 13 height 13
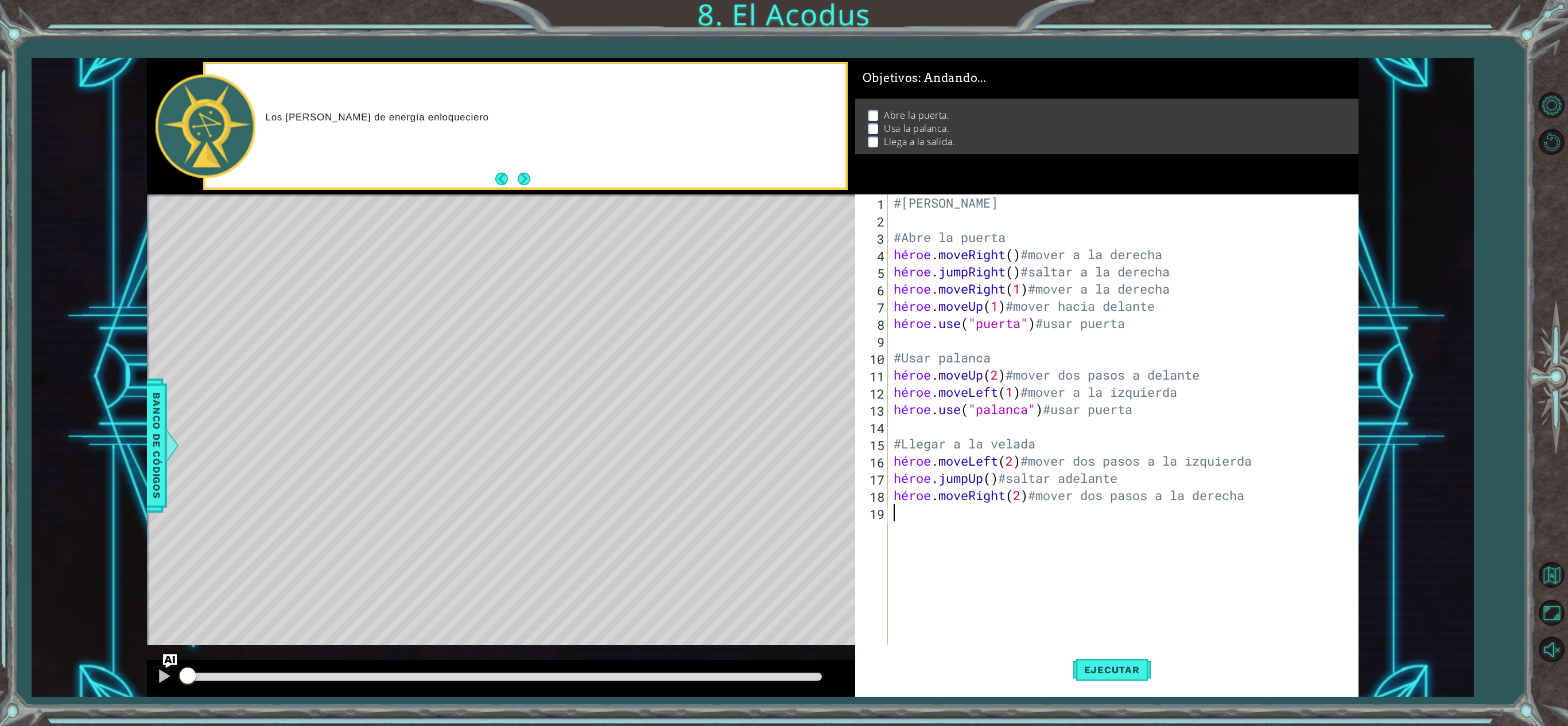
click at [1173, 484] on div "#Ángel Mario Duarte Vázquez #Abre la puerta héroe . moveRight ( ) #mover a la d…" at bounding box center [1125, 444] width 468 height 499
click at [1175, 479] on div "#Ángel Mario Duarte Vázquez #Abre la puerta héroe . moveRight ( ) #mover a la d…" at bounding box center [1125, 444] width 468 height 499
click at [1175, 477] on div "#Ángel Mario Duarte Vázquez #Abre la puerta héroe . moveRight ( ) #mover a la d…" at bounding box center [1125, 444] width 468 height 499
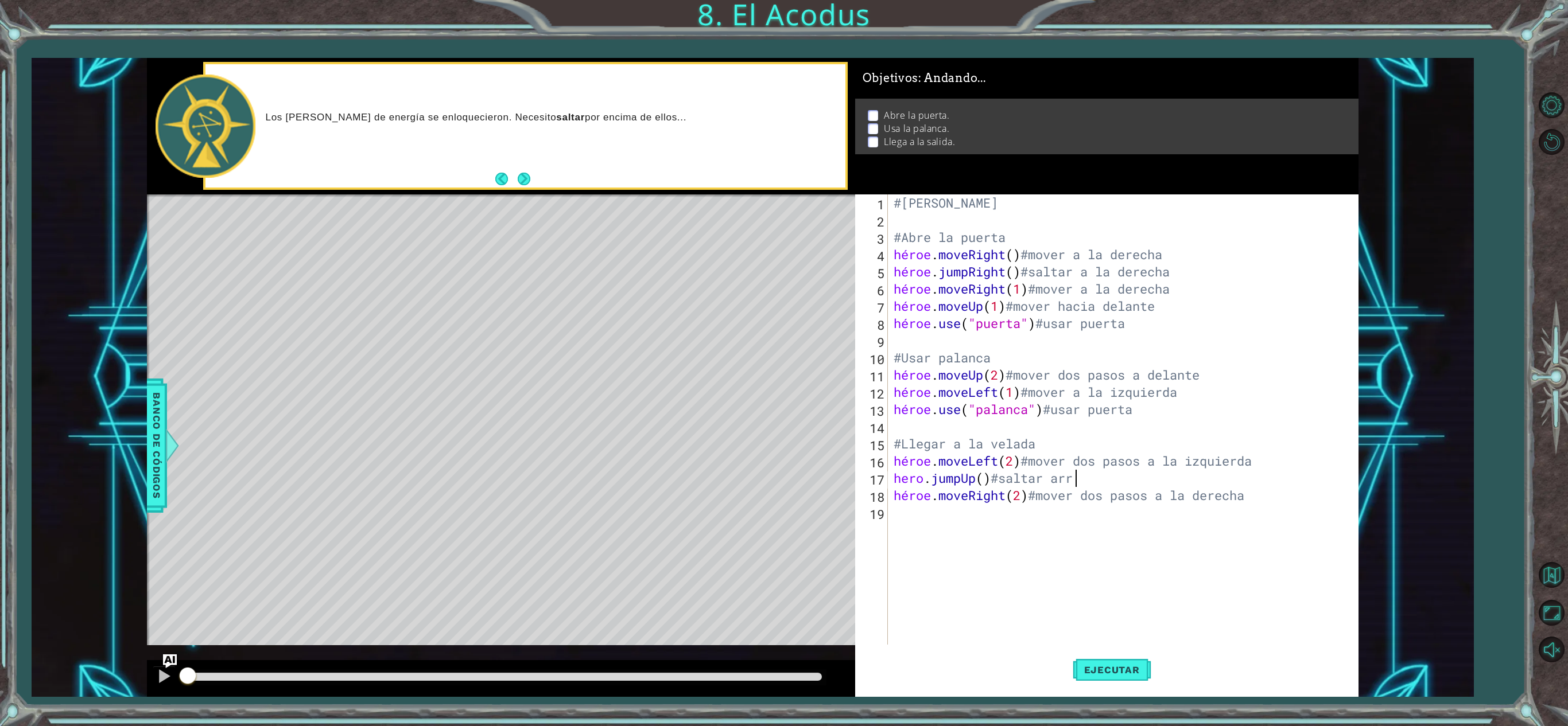
scroll to position [0, 7]
type textarea "hero.jumpUp()#saltar arriba"
click at [1175, 345] on div "#Ángel Mario Duarte Vázquez #Abre la puerta héroe . moveRight ( ) #mover a la d…" at bounding box center [1125, 444] width 468 height 499
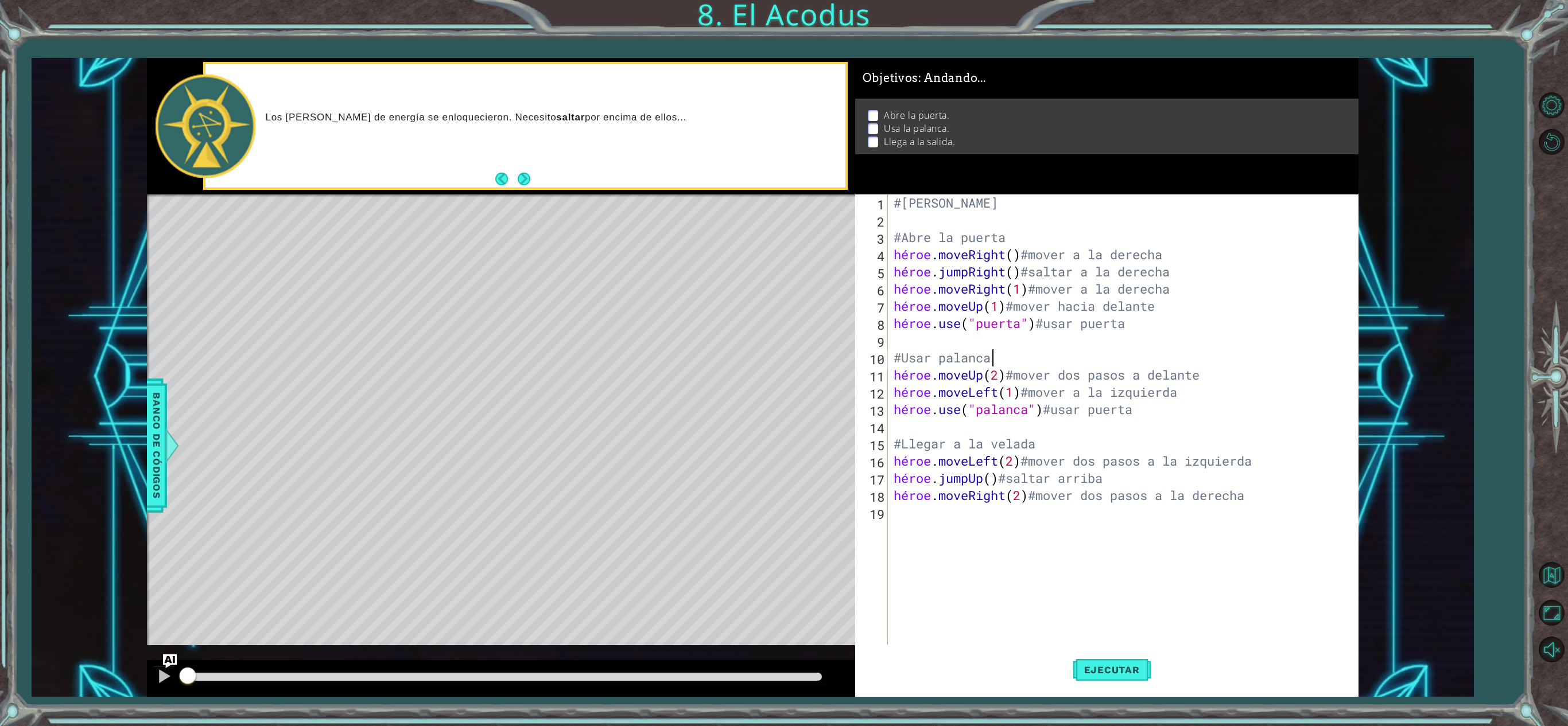
click at [1175, 358] on div "#Ángel Mario Duarte Vázquez #Abre la puerta héroe . moveRight ( ) #mover a la d…" at bounding box center [1125, 444] width 468 height 499
click at [1175, 300] on div "#Ángel Mario Duarte Vázquez #Abre la puerta héroe . moveRight ( ) #mover a la d…" at bounding box center [1125, 444] width 468 height 499
type textarea "hero.moveUp(1)#mover hacia arriba"
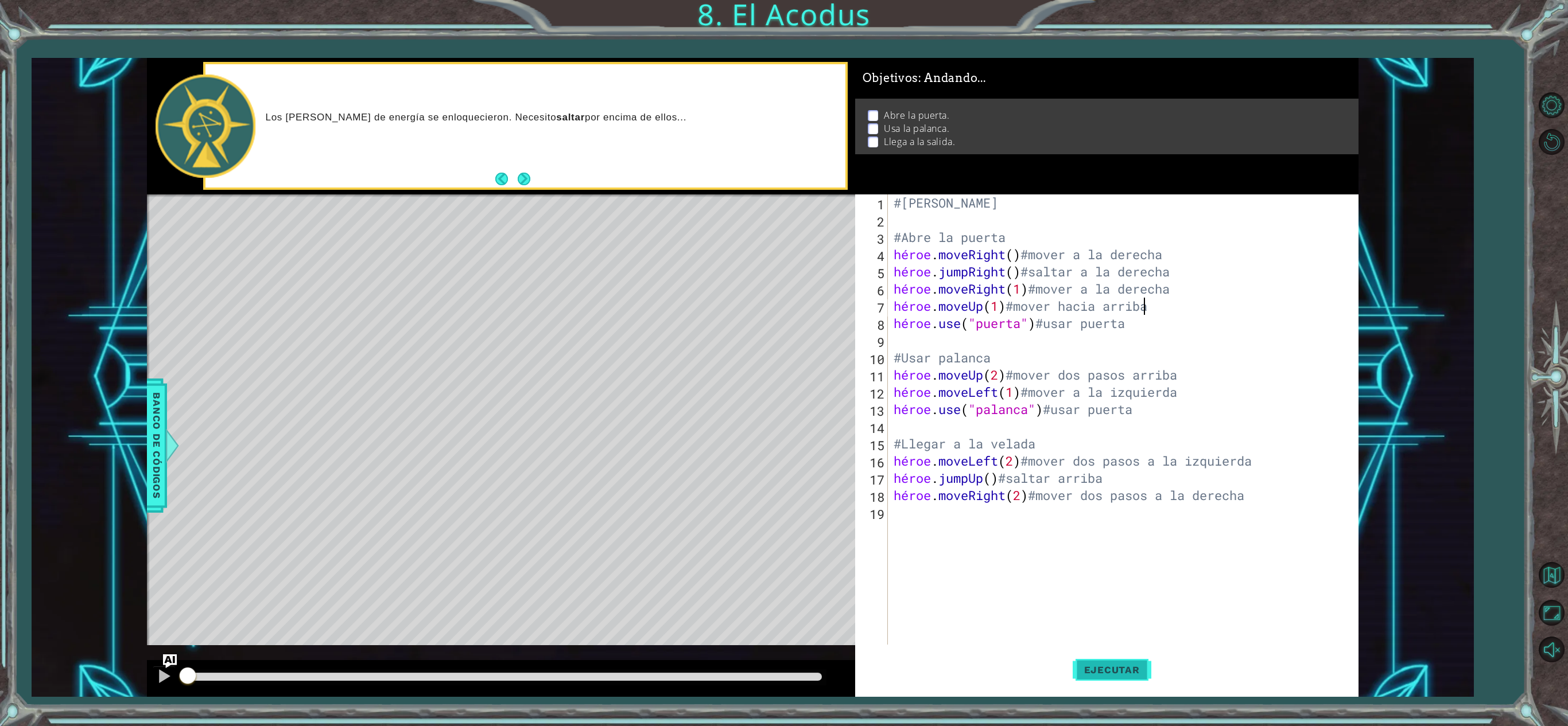
click at [1120, 544] on font "Ejecutar" at bounding box center [1112, 670] width 56 height 11
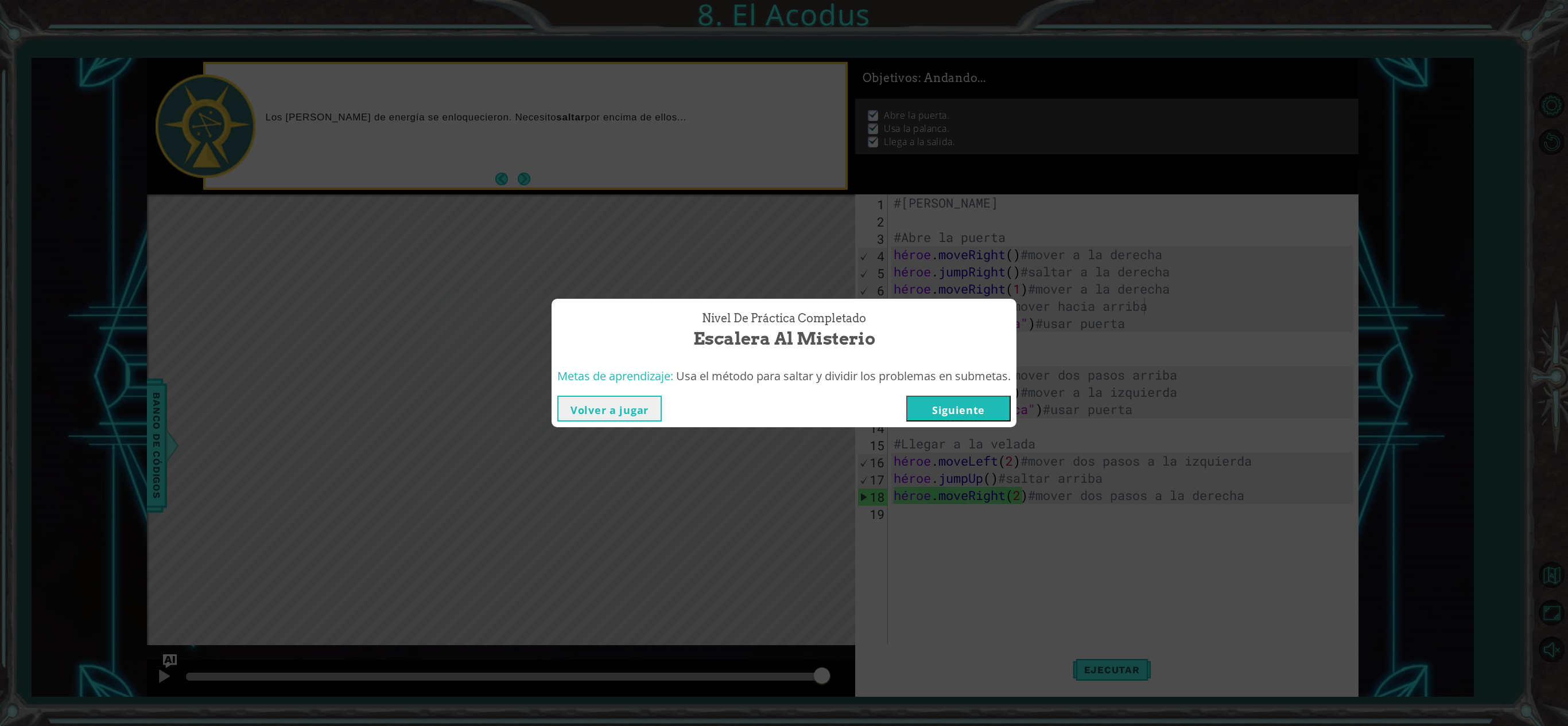
click at [934, 414] on button "Siguiente" at bounding box center [958, 409] width 105 height 26
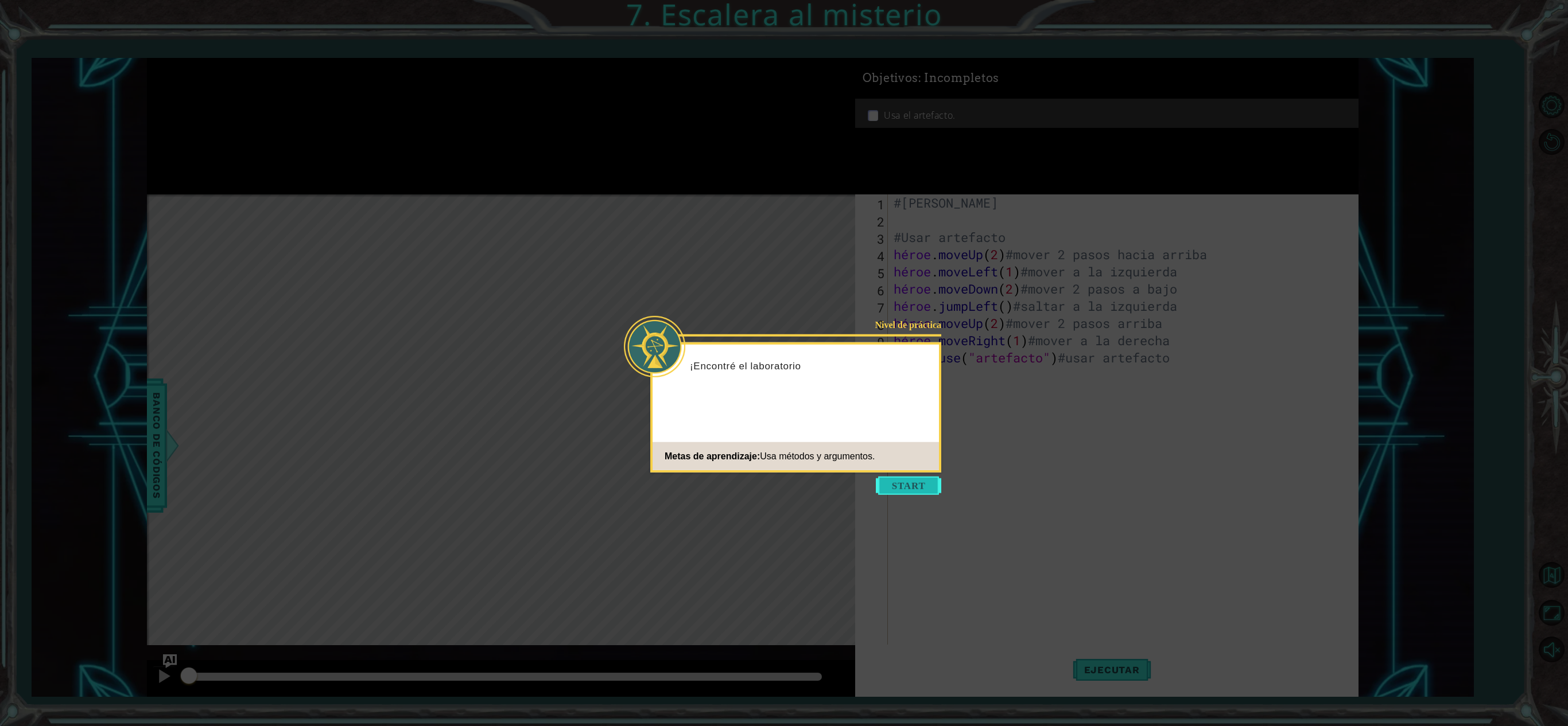
click at [900, 485] on button "Comenzar" at bounding box center [908, 486] width 65 height 18
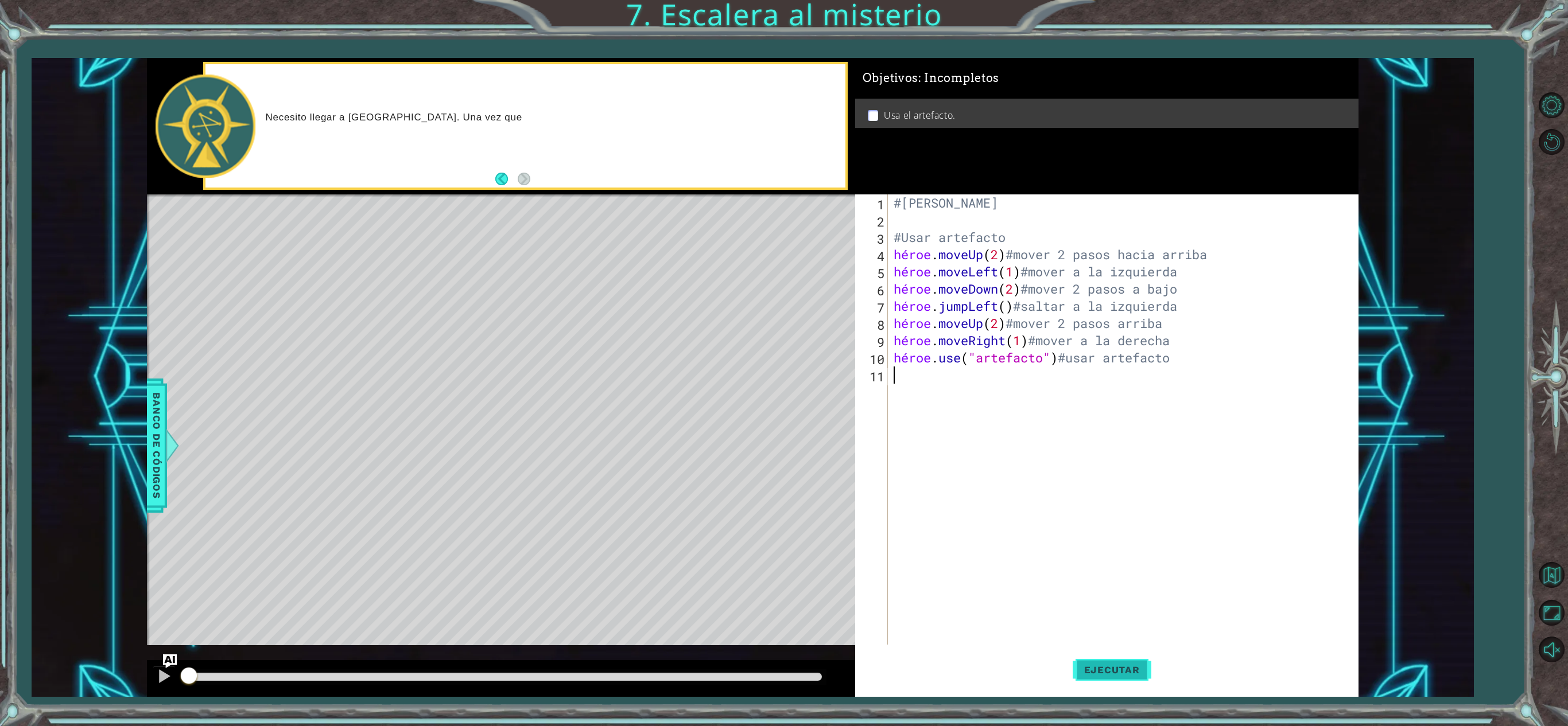
click at [1135, 544] on font "Ejecutar" at bounding box center [1112, 670] width 56 height 11
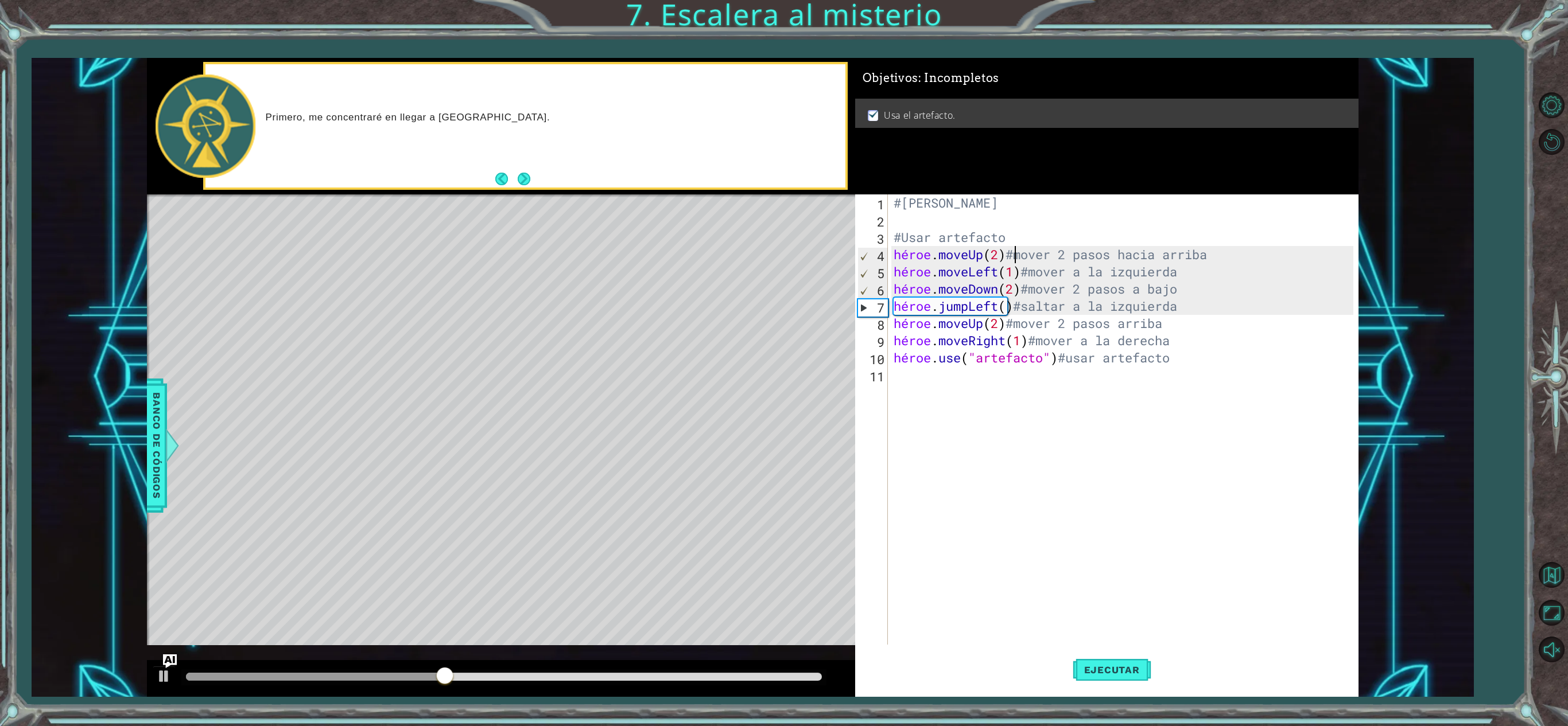
click at [1011, 251] on div "#Ángel Mario Duarte Vázquez #Usar artefacto héroe . moveUp ( 2 ) #mover 2 pasos…" at bounding box center [1125, 444] width 468 height 499
click at [1015, 236] on div "#Ángel Mario Duarte Vázquez #Usar artefacto héroe . moveUp ( 2 ) #mover 2 pasos…" at bounding box center [1125, 444] width 468 height 499
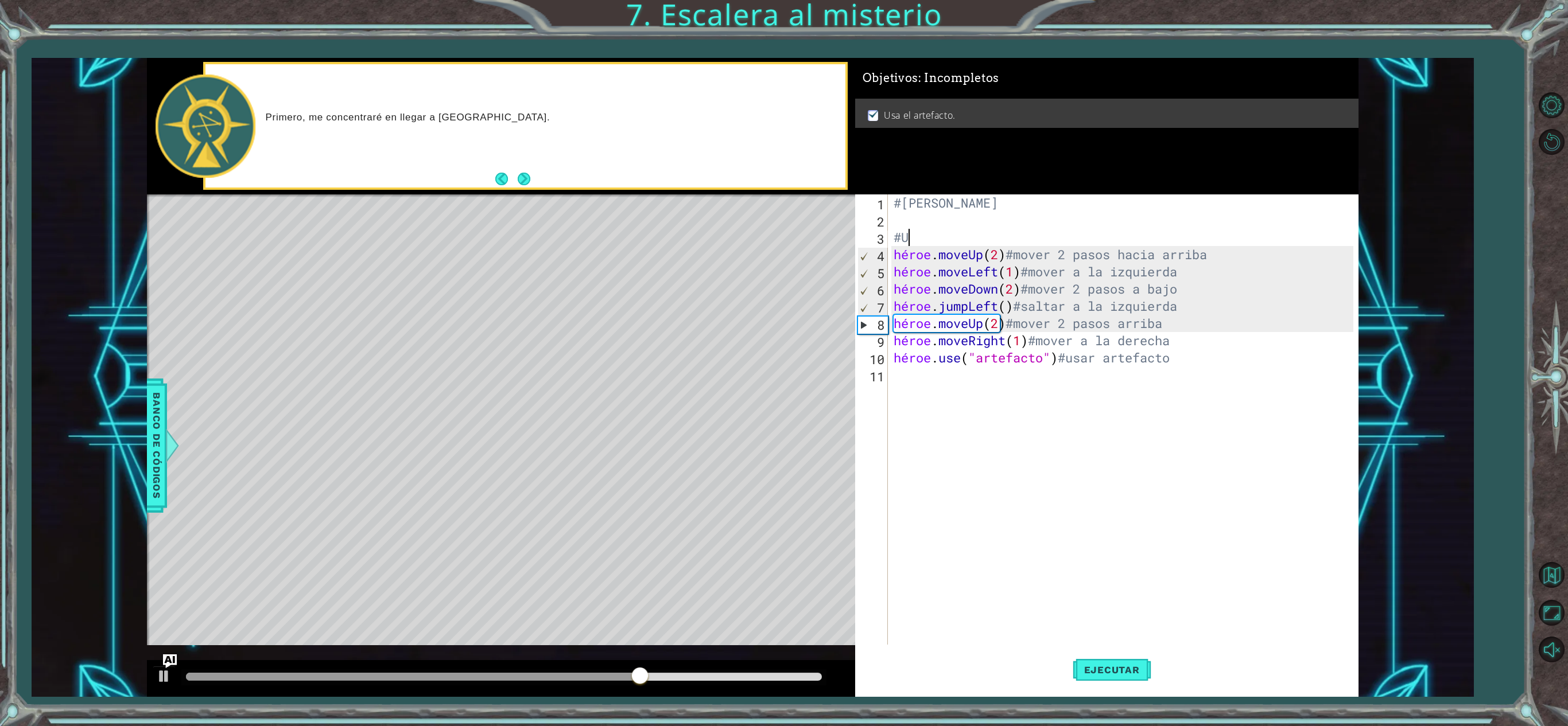
type textarea "#"
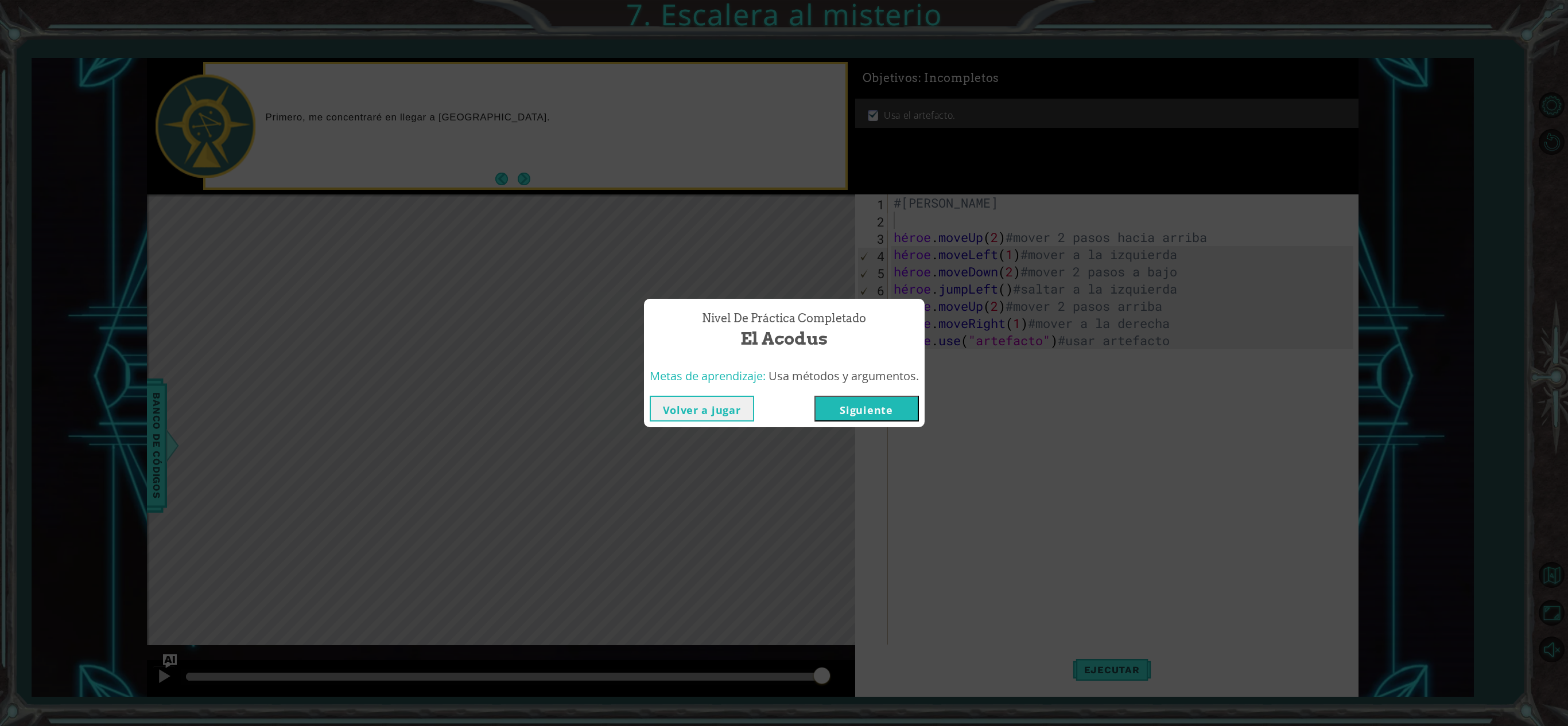
click at [863, 403] on font "Siguiente" at bounding box center [866, 409] width 53 height 13
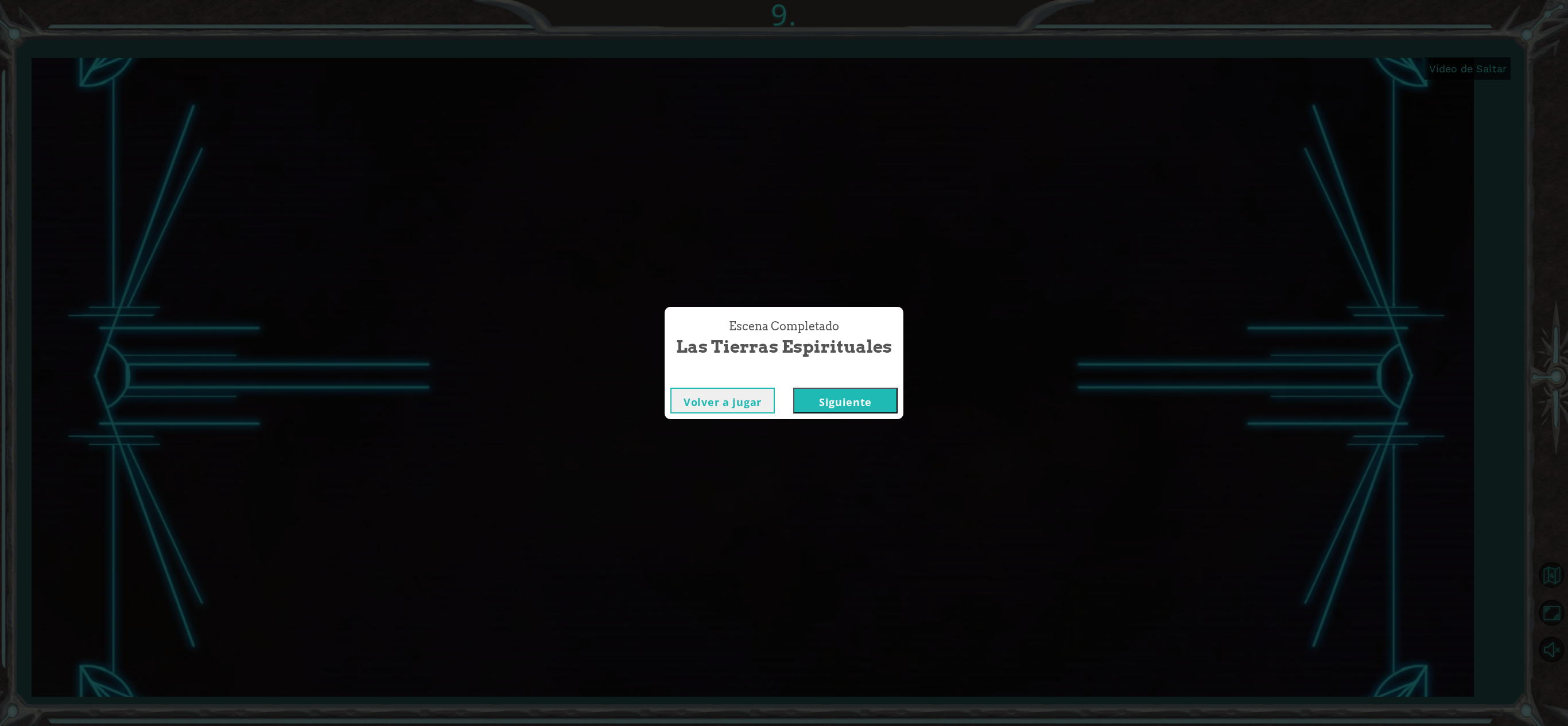
click at [847, 405] on font "Siguiente" at bounding box center [845, 402] width 53 height 13
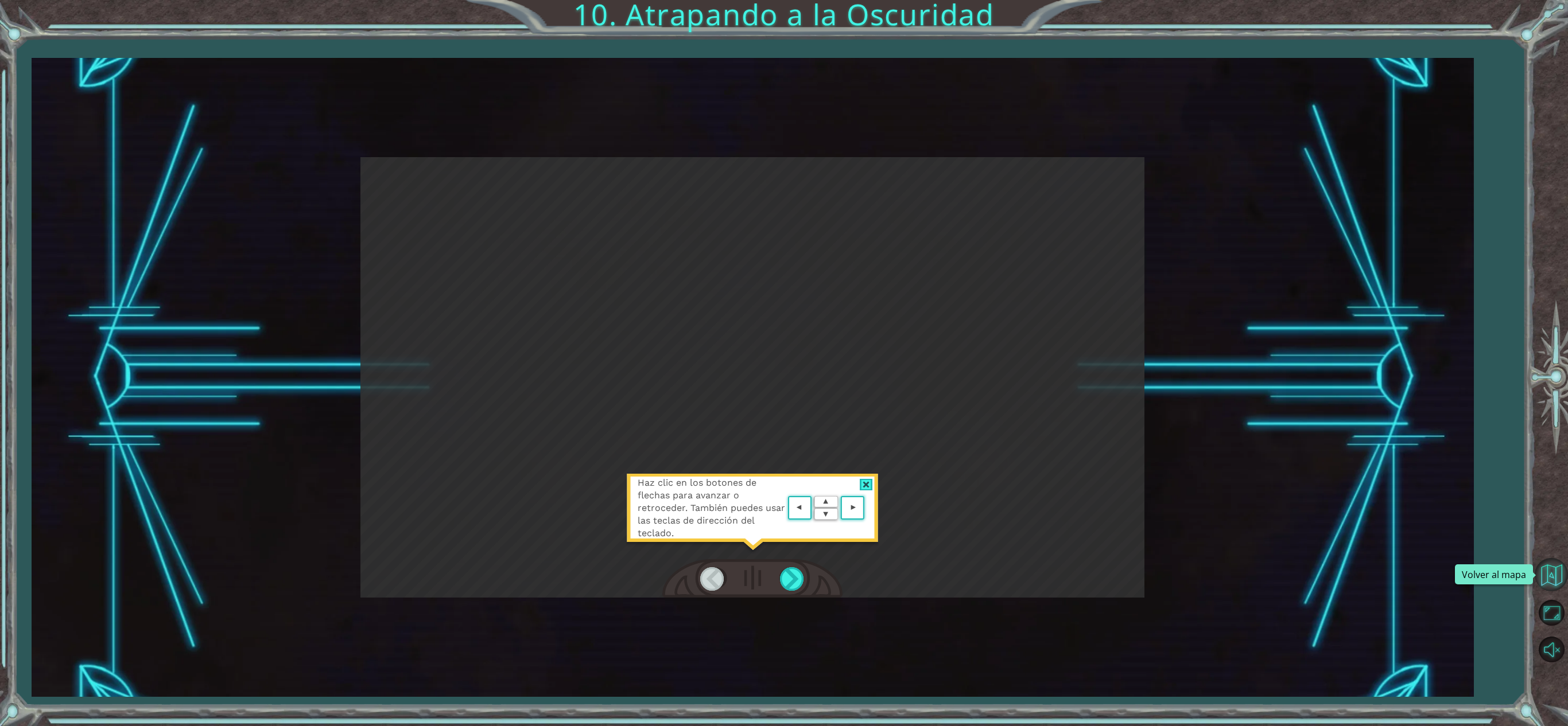
click at [1175, 544] on button "Volver al mapa" at bounding box center [1551, 574] width 33 height 33
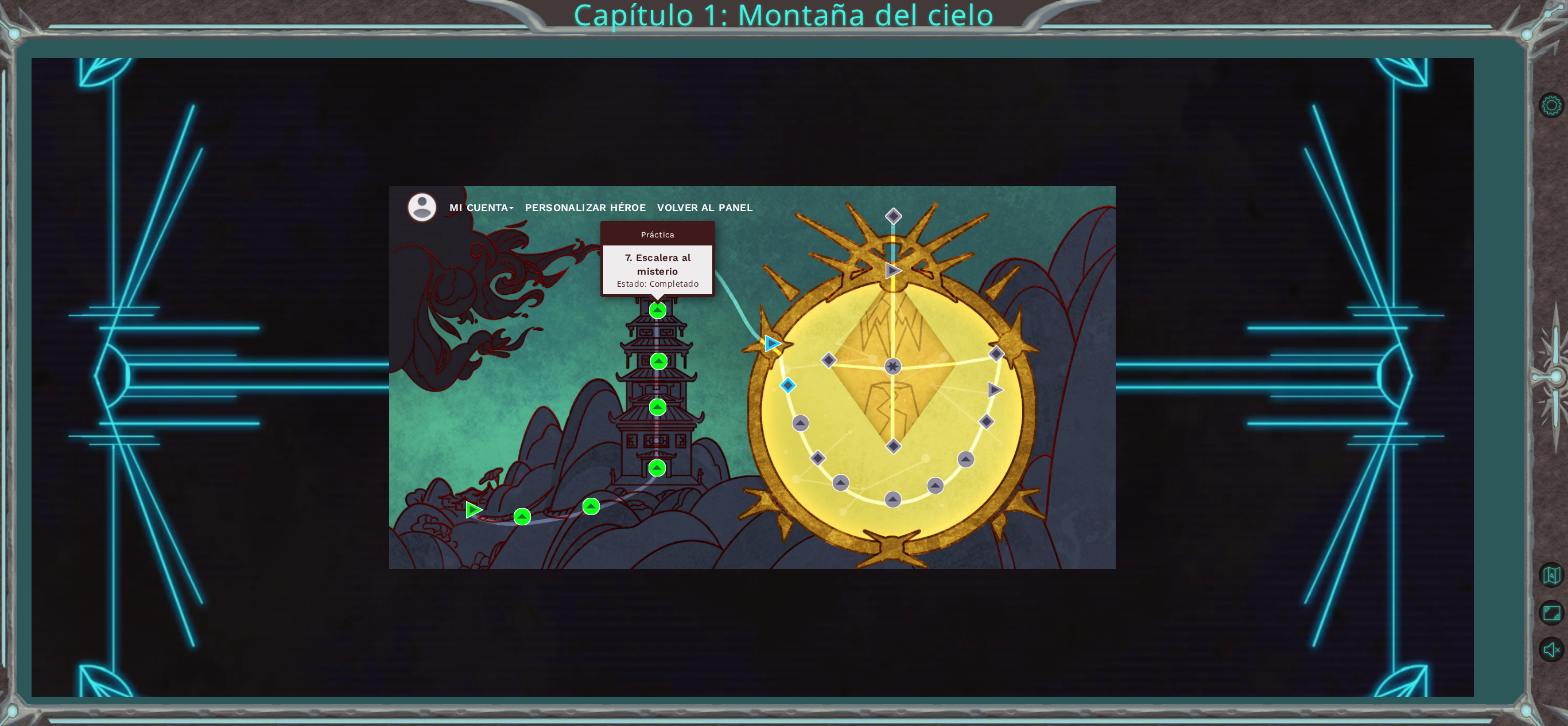
click at [656, 297] on div "Práctica 7. Escalera al misterio Estado: Completado" at bounding box center [658, 259] width 115 height 76
click at [601, 326] on div "Mi Cuenta Personalizar héroe Volver al panel" at bounding box center [752, 377] width 726 height 383
click at [653, 318] on img at bounding box center [658, 310] width 17 height 17
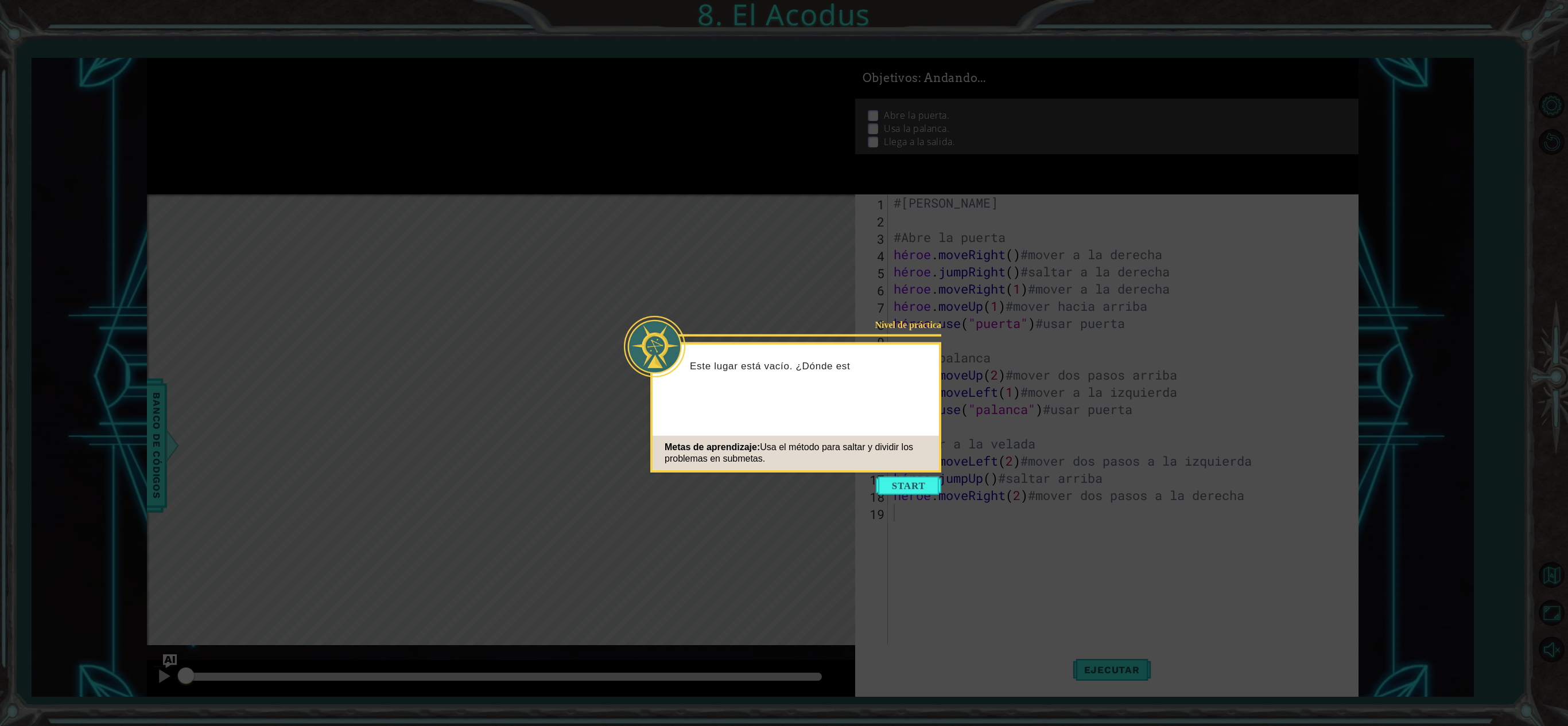
click at [873, 473] on icon at bounding box center [784, 363] width 1568 height 726
click at [884, 477] on button "Comenzar" at bounding box center [908, 486] width 65 height 18
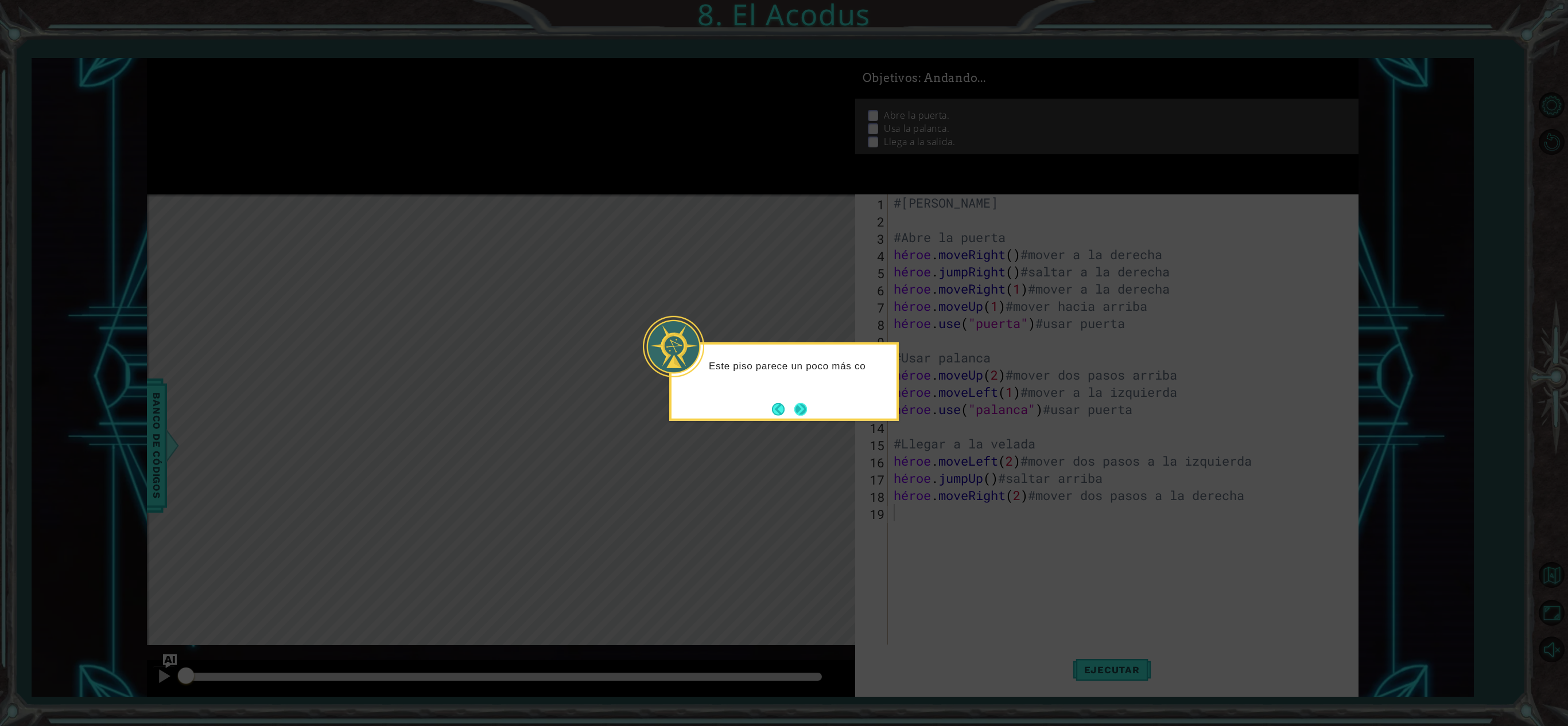
click at [801, 407] on button "Próximo" at bounding box center [801, 409] width 13 height 13
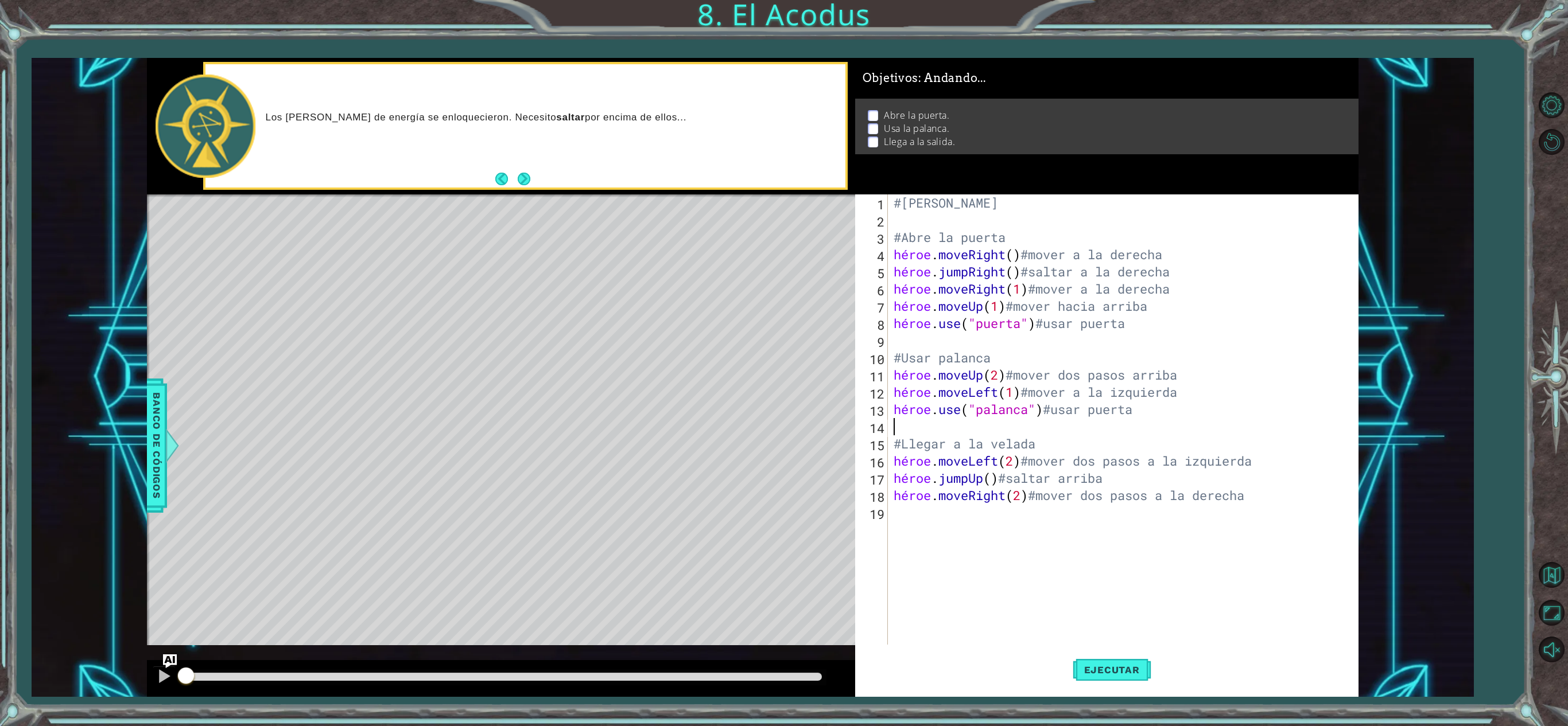
click at [1035, 433] on div "#Ángel Mario Duarte Vázquez #Abre la puerta héroe . moveRight ( ) #mover a la d…" at bounding box center [1125, 444] width 468 height 499
click at [1045, 443] on div "#Ángel Mario Duarte Vázquez #Abre la puerta héroe . moveRight ( ) #mover a la d…" at bounding box center [1125, 444] width 468 height 499
type textarea "#Llegar a la salida"
click at [1175, 392] on div "1 הההההההההההההההההההההההההההההההה הההההההההההההההההההההההההההההההה ההההההההההה…" at bounding box center [753, 377] width 1442 height 639
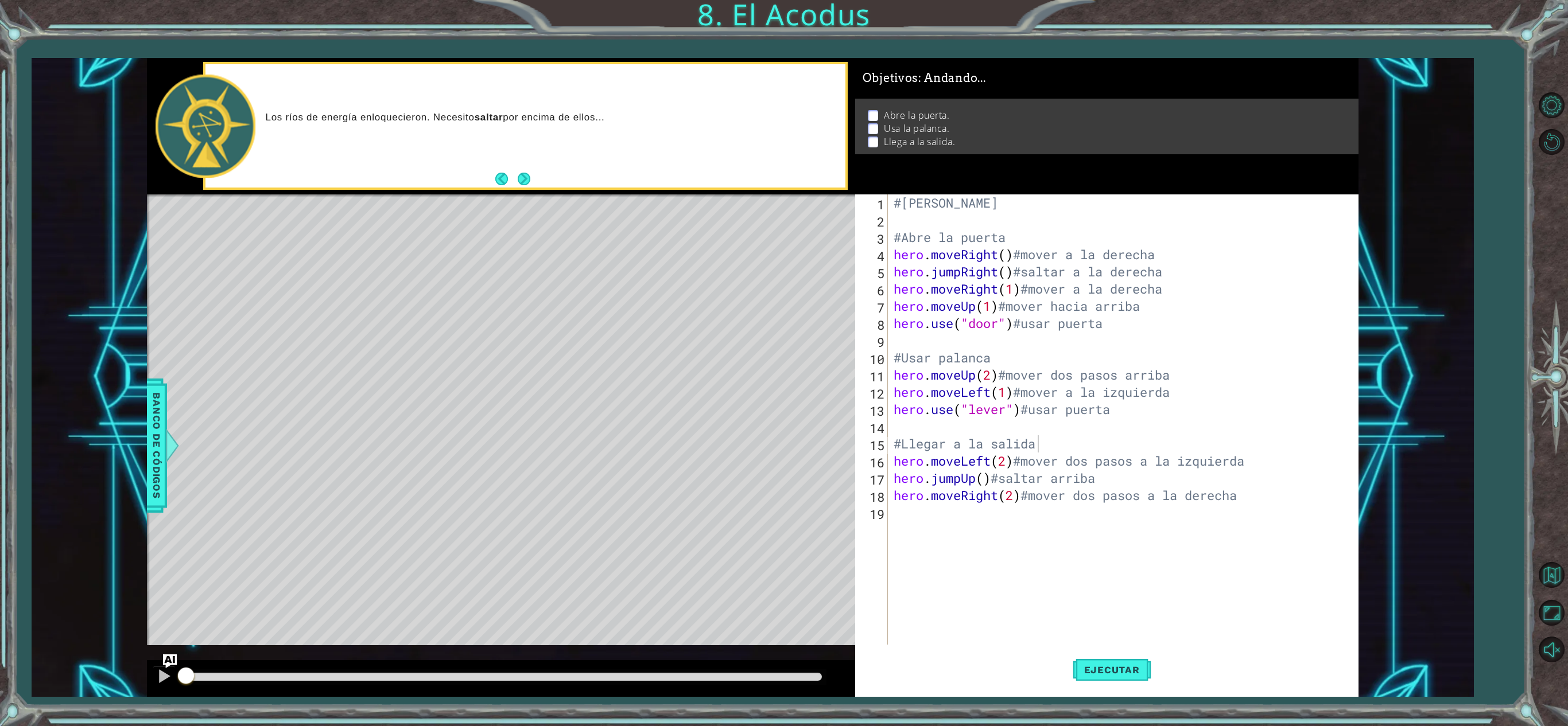
click at [1175, 252] on div "1 ההההההההההההההההההההההההההההההההההההההההההההההההההההההההההההההההההההההההההההה…" at bounding box center [753, 377] width 1442 height 639
click at [1175, 544] on button "Volver al mapa" at bounding box center [1551, 574] width 33 height 33
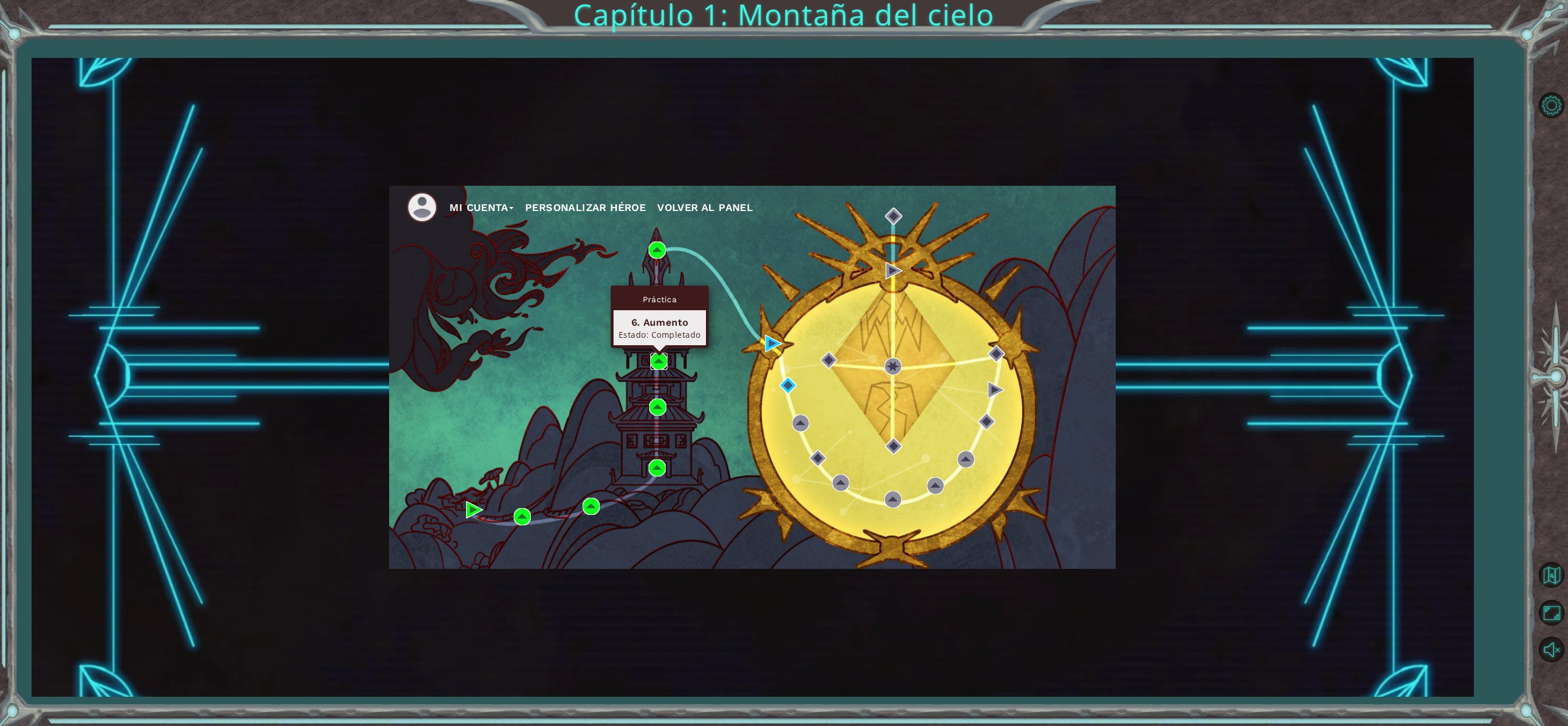
click at [658, 363] on img at bounding box center [658, 361] width 17 height 17
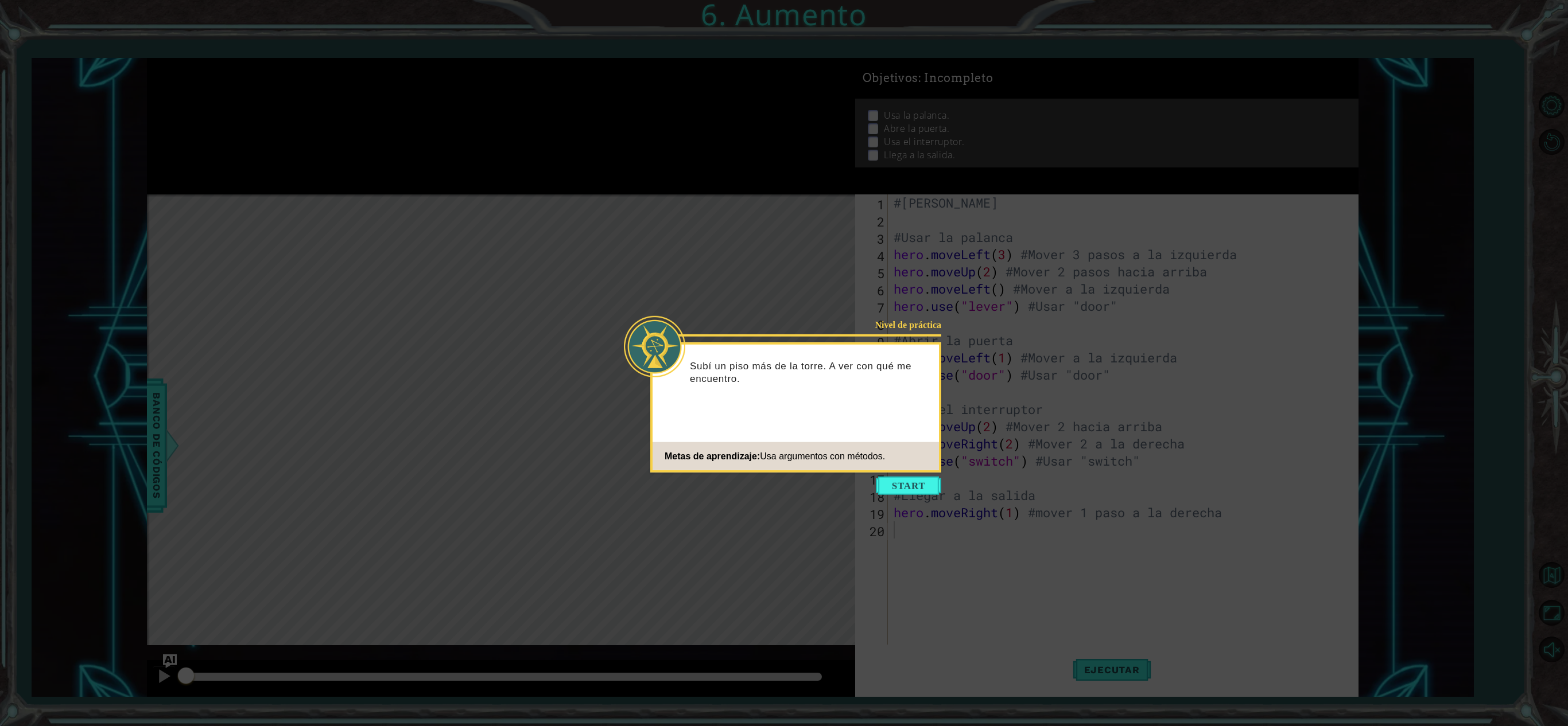
click at [927, 470] on div "Nivel de práctica Subí un piso más de la torre. A ver con qué me encuentro. Met…" at bounding box center [795, 407] width 291 height 130
click at [893, 481] on button "Start" at bounding box center [908, 486] width 65 height 18
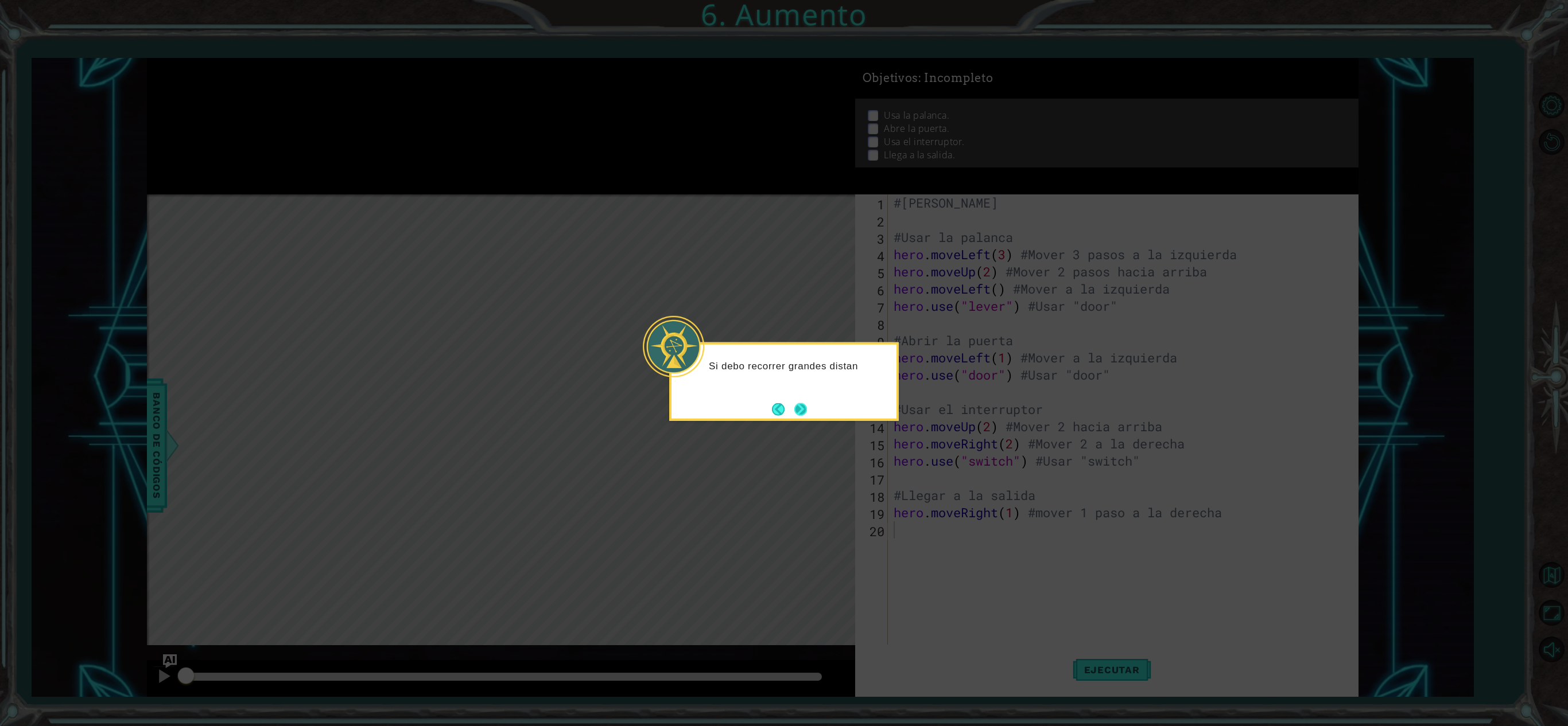
click at [805, 413] on button "Next" at bounding box center [801, 409] width 13 height 13
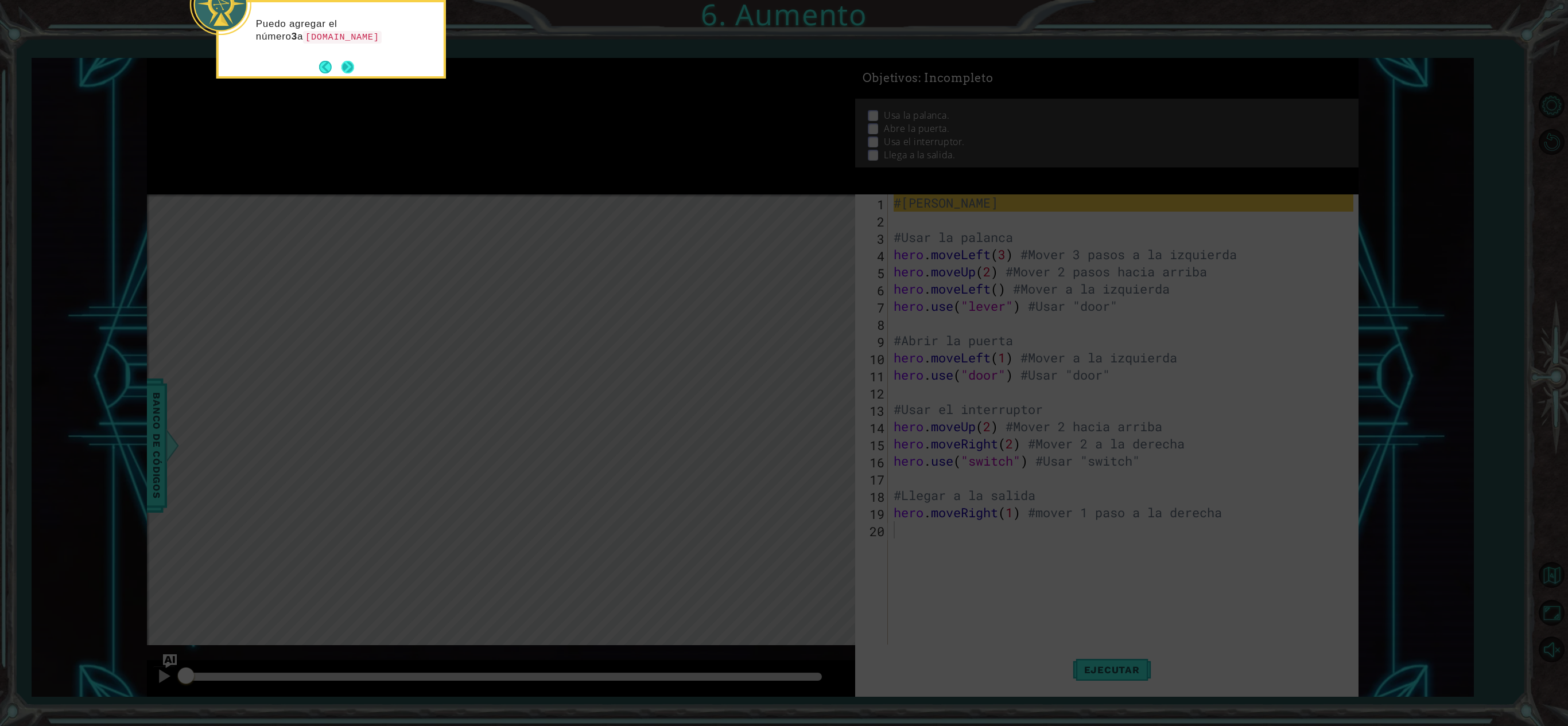
click at [354, 71] on button "Next" at bounding box center [347, 66] width 13 height 13
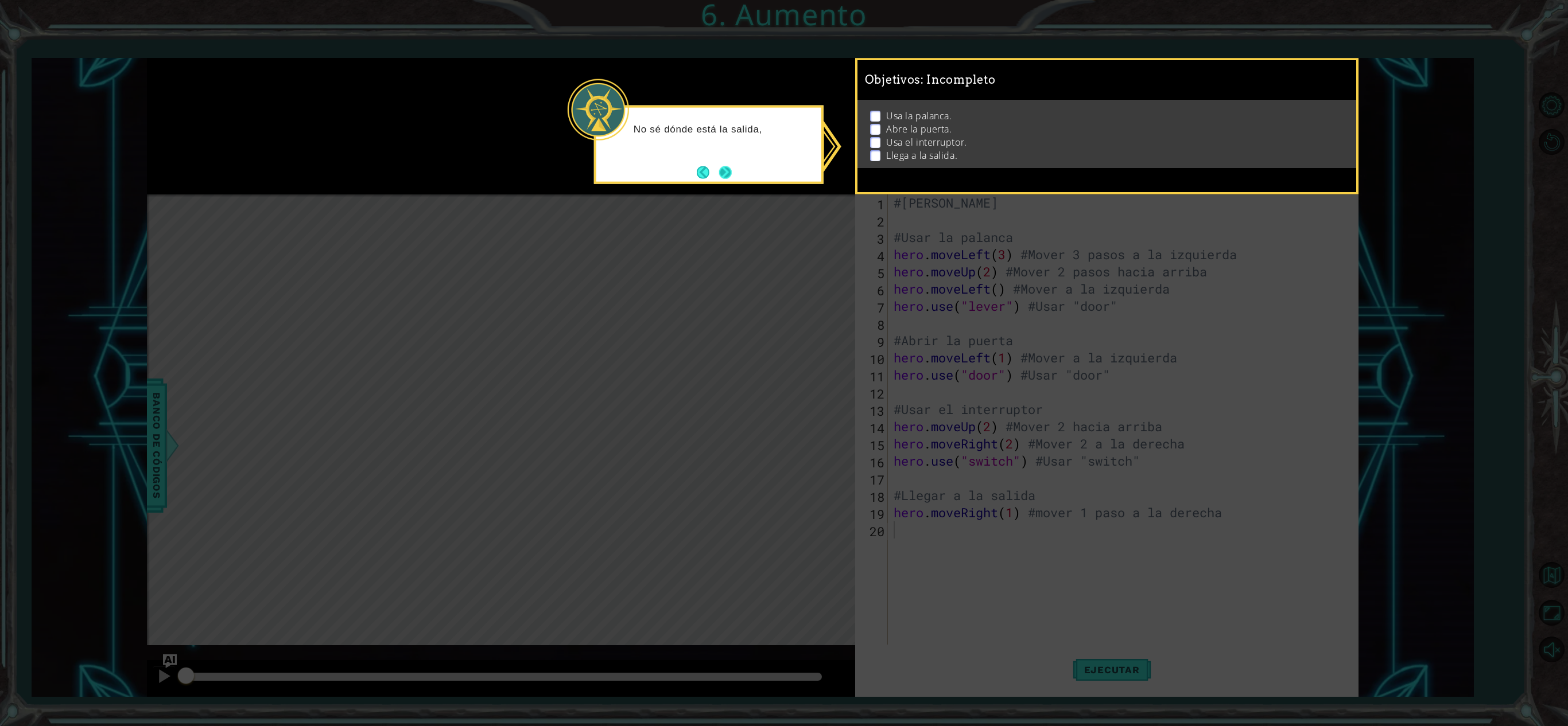
click at [732, 171] on button "Next" at bounding box center [726, 172] width 13 height 13
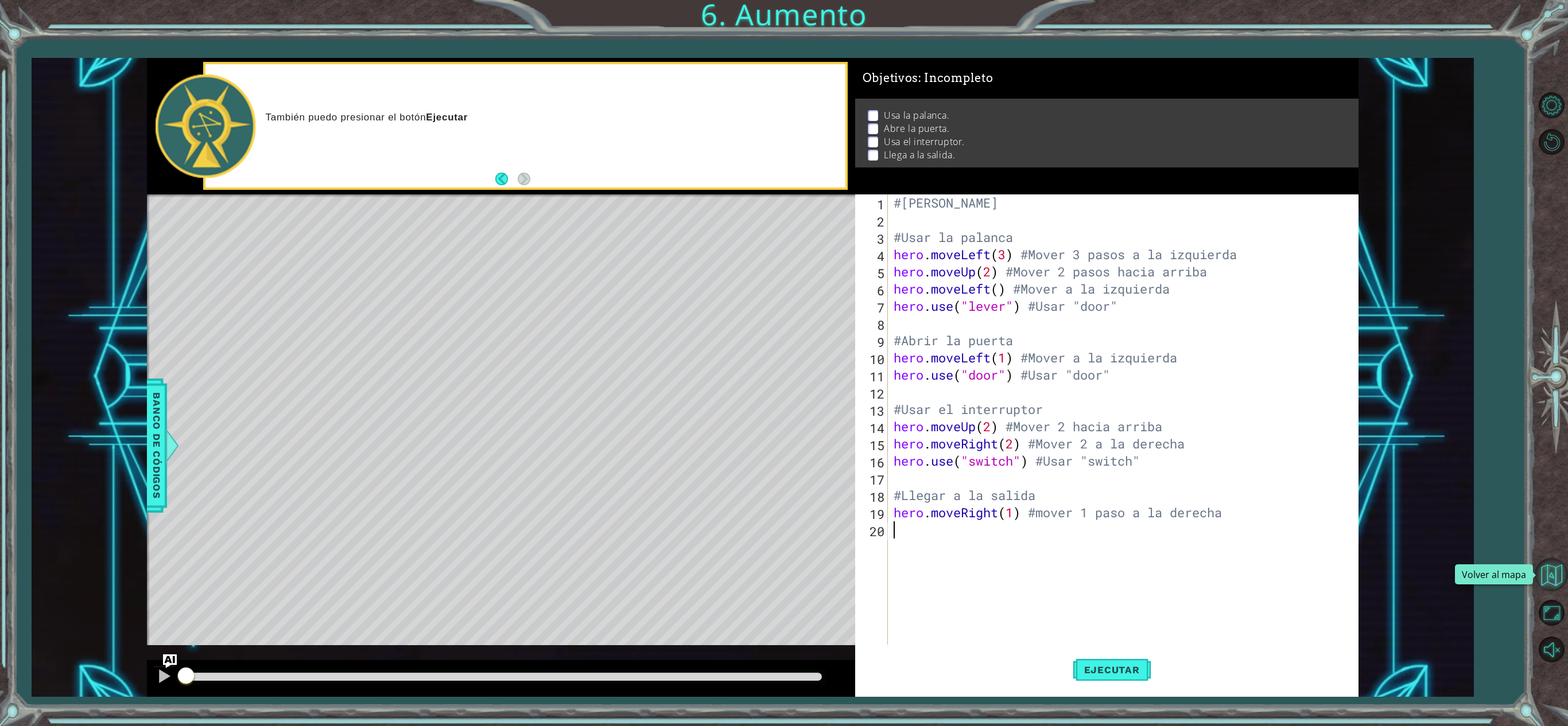
click at [1175, 544] on button "Volver al mapa" at bounding box center [1551, 574] width 33 height 33
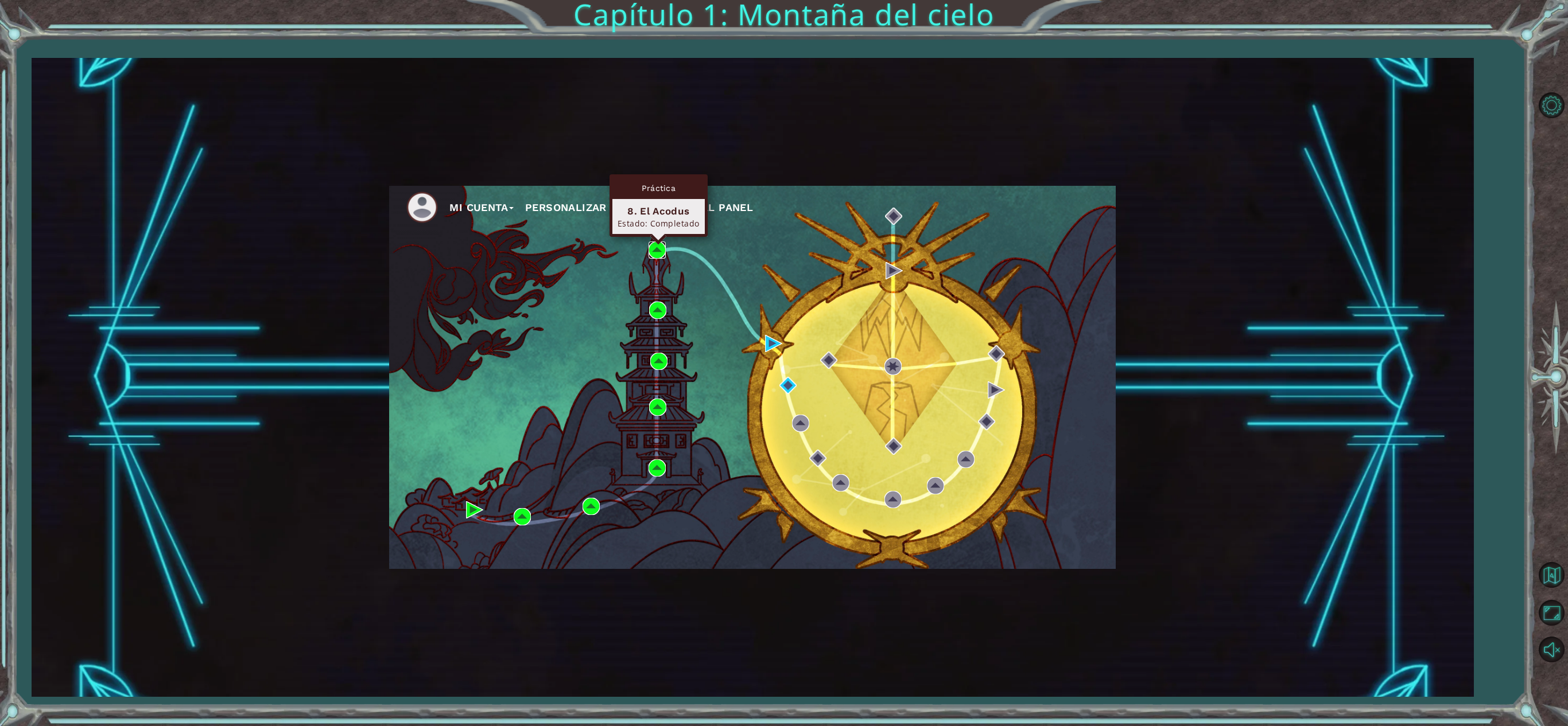
click at [658, 248] on img at bounding box center [657, 250] width 17 height 17
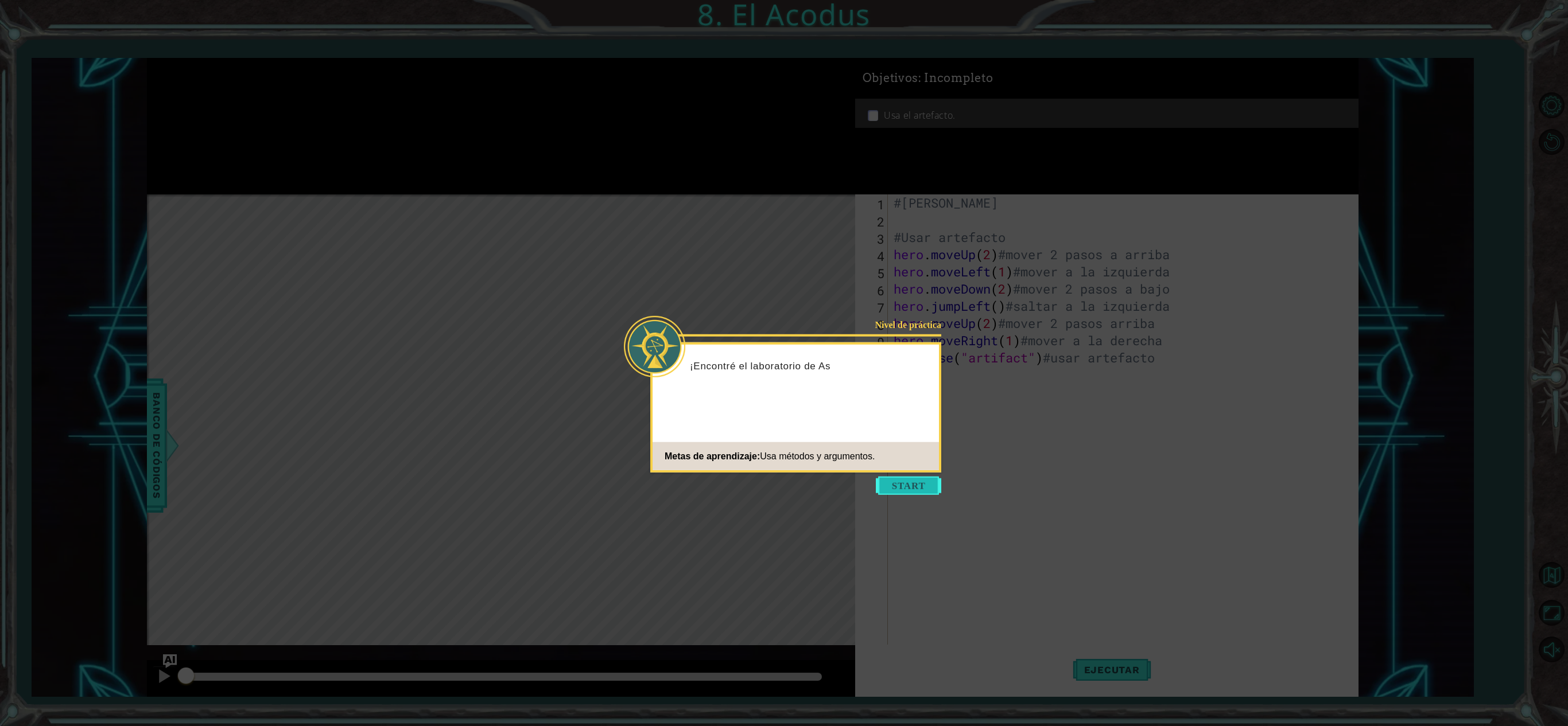
click at [923, 488] on button "Start" at bounding box center [908, 486] width 65 height 18
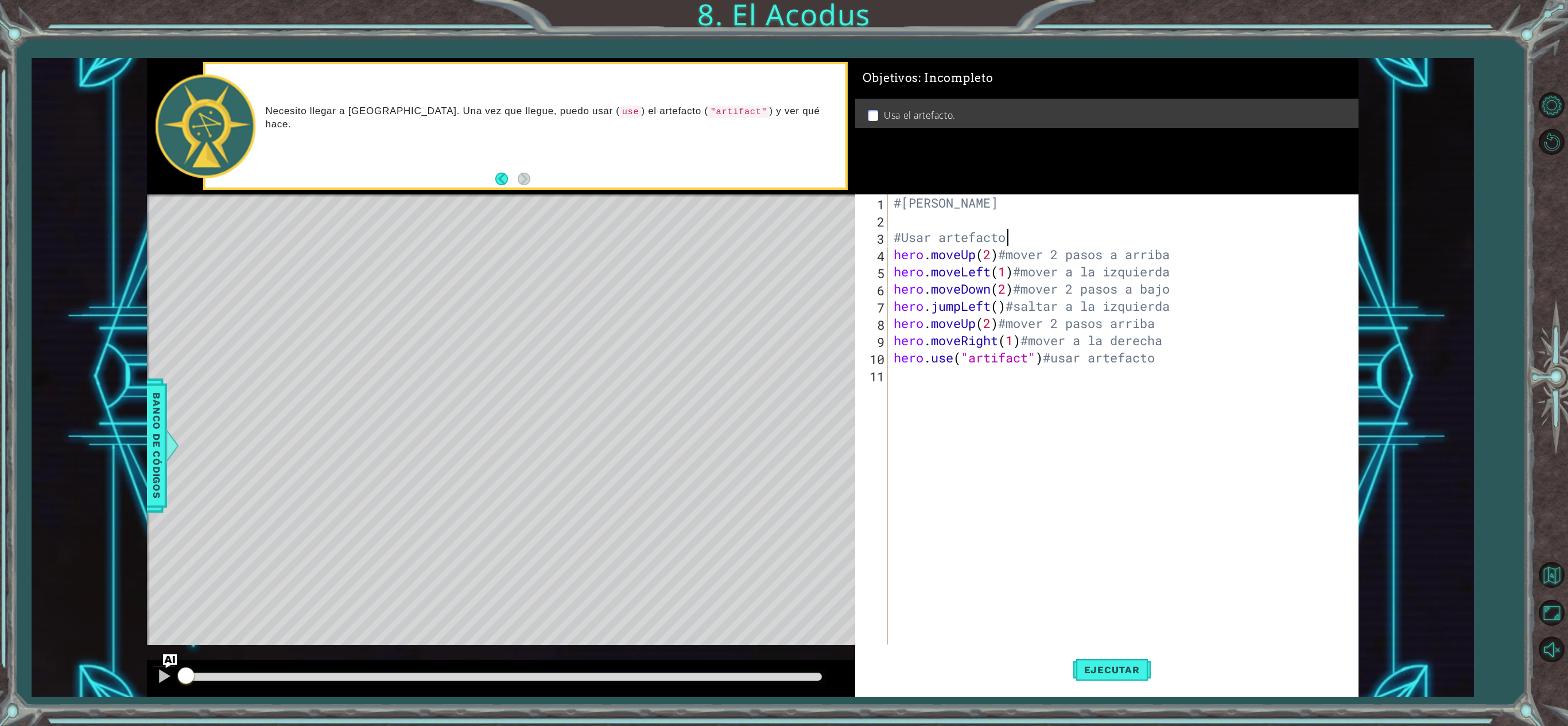
click at [1032, 230] on div "#Angel Mario Duarte Vazquez #Usar artefacto hero . moveUp ( 2 ) #mover 2 pasos …" at bounding box center [1125, 444] width 468 height 499
type textarea "#"
click at [1175, 319] on div "#Angel Mario Duarte Vazquez hero . moveUp ( 2 ) #mover 2 pasos a arriba hero . …" at bounding box center [1125, 444] width 468 height 499
type textarea "hero.moveRight(1)#mover a la derecha"
click at [1175, 363] on div "#Angel Mario Duarte Vazquez hero . moveUp ( 2 ) #mover 2 pasos a arriba hero . …" at bounding box center [1125, 444] width 468 height 499
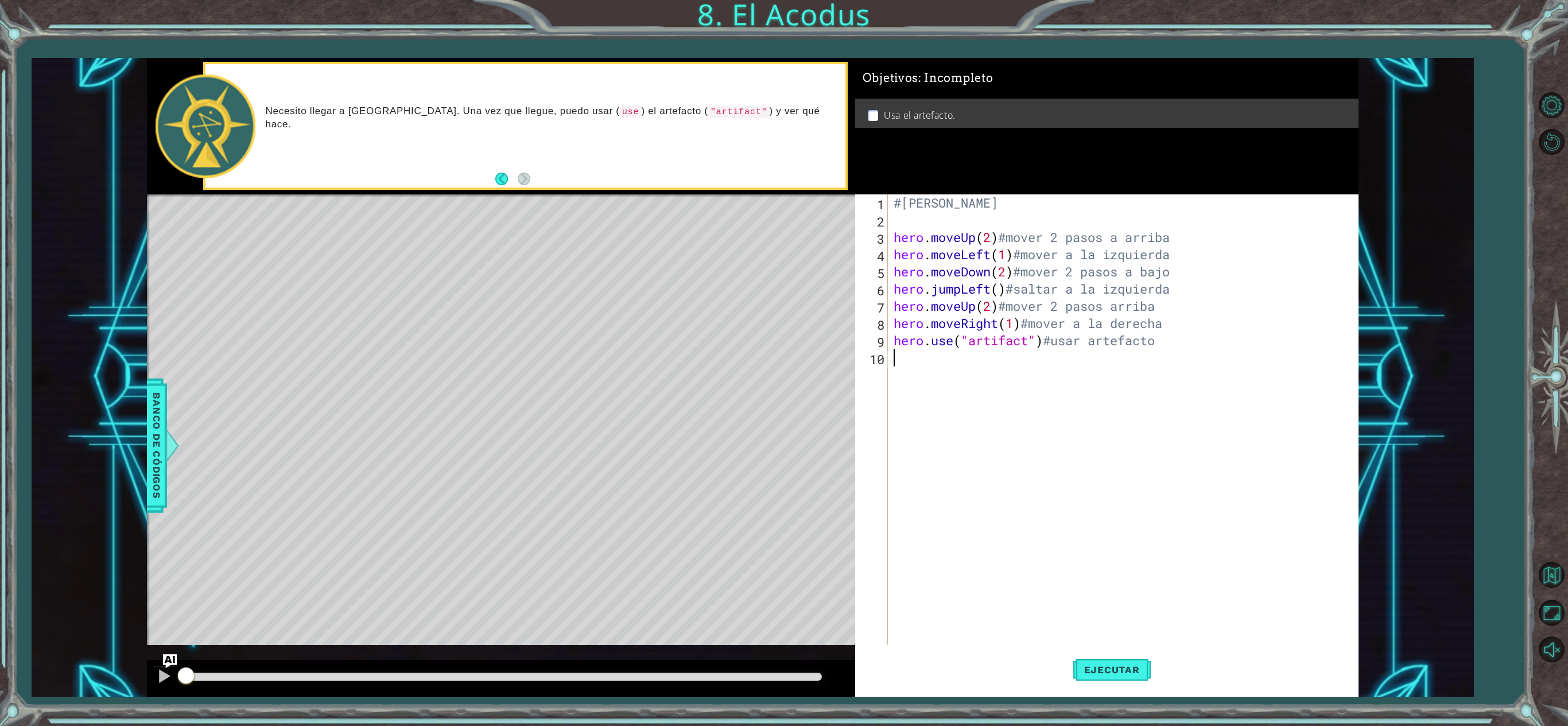
click at [1115, 238] on div "#Angel Mario Duarte Vazquez hero . moveUp ( 2 ) #mover 2 pasos a arriba hero . …" at bounding box center [1125, 444] width 468 height 499
type textarea "hero.moveUp(2)#mover 2 pasos hacia arriba"
click at [1175, 544] on button "Volver al mapa" at bounding box center [1551, 574] width 33 height 33
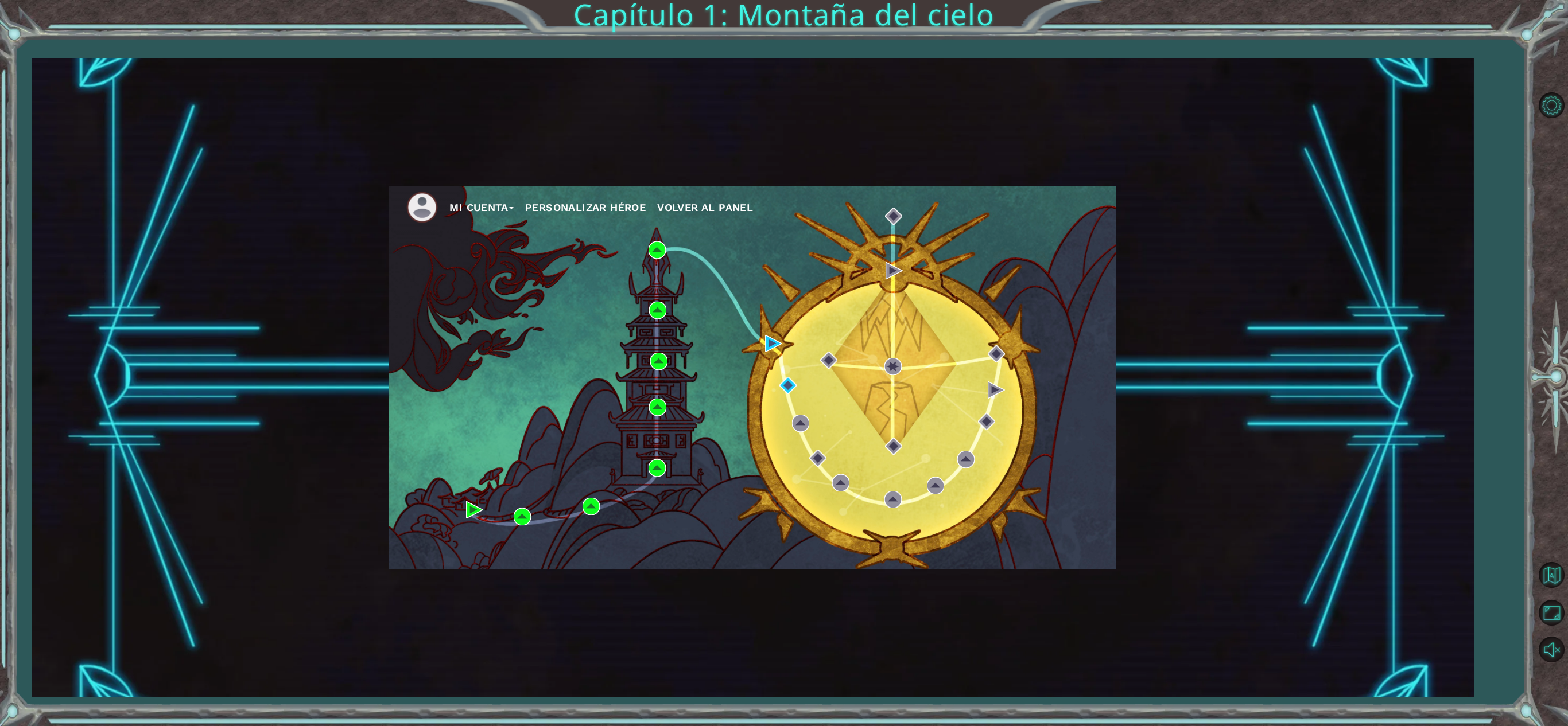
click at [476, 205] on button "Mi Cuenta" at bounding box center [481, 208] width 64 height 17
click at [496, 252] on button "Cerrar sesión" at bounding box center [492, 250] width 69 height 13
